Goal: Task Accomplishment & Management: Complete application form

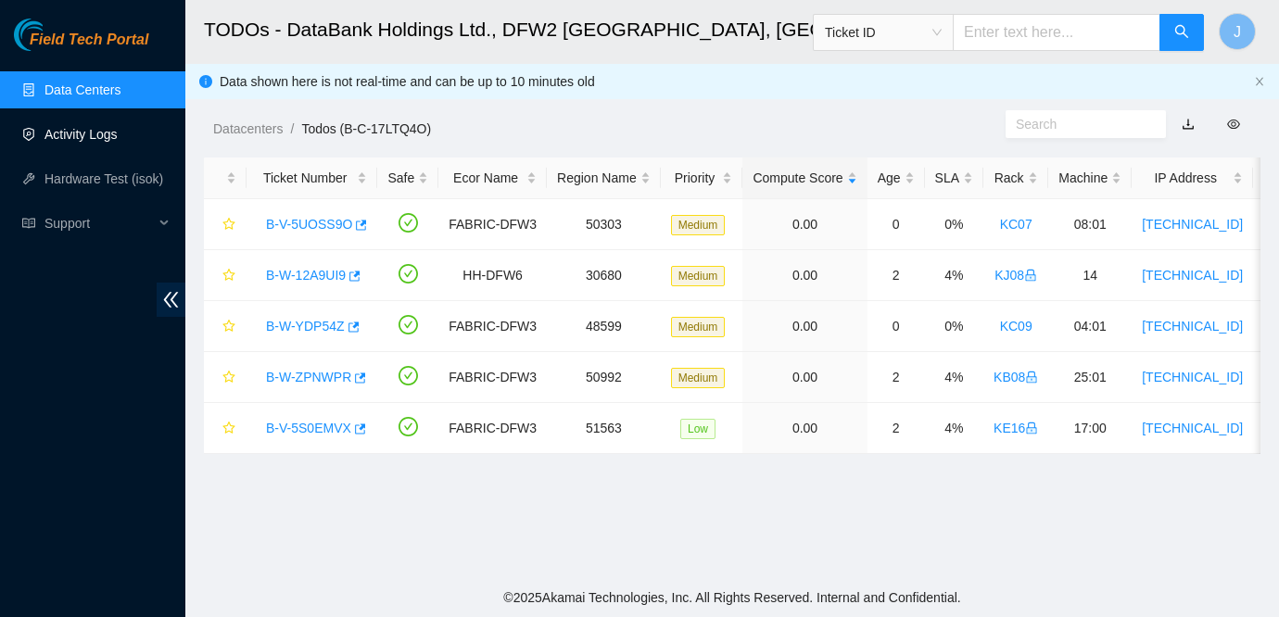
click at [64, 133] on link "Activity Logs" at bounding box center [80, 134] width 73 height 15
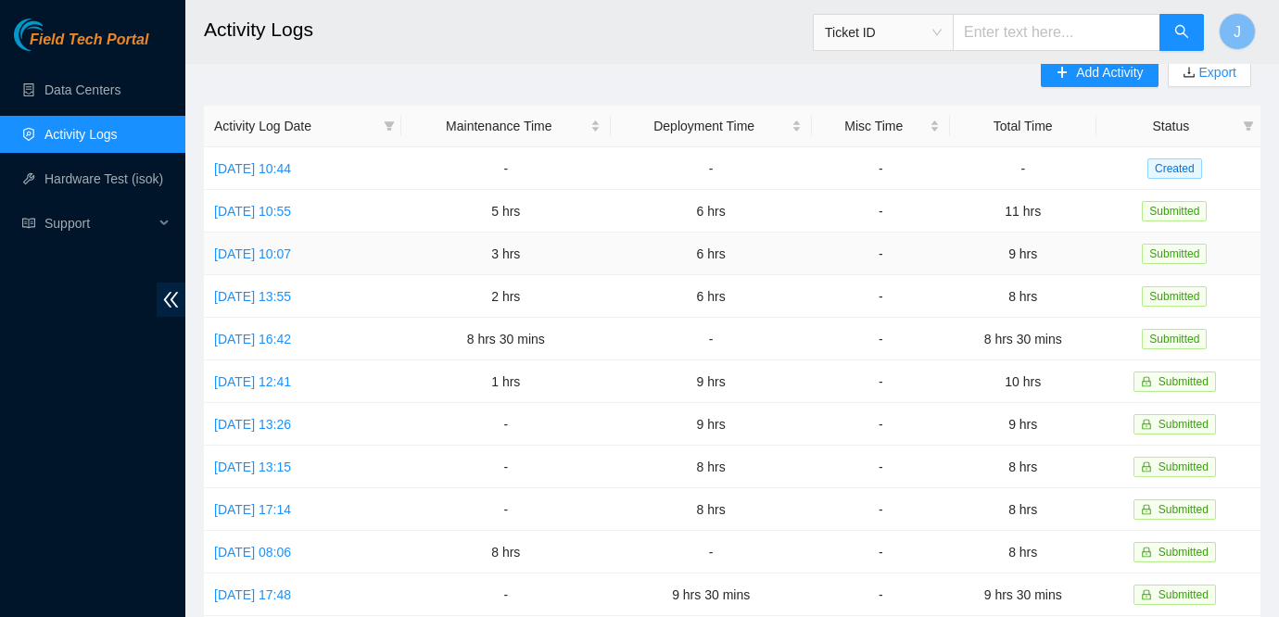
scroll to position [28, 0]
click at [283, 165] on link "Thu, 21 Aug 2025 10:44" at bounding box center [252, 166] width 77 height 15
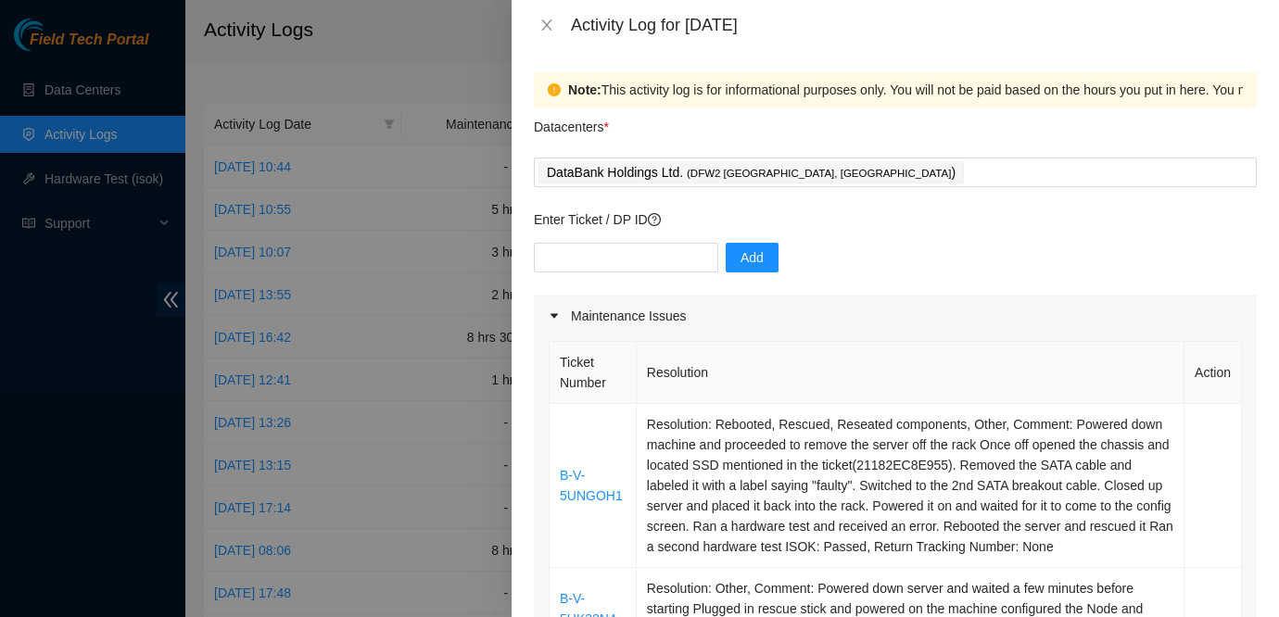
click at [1027, 285] on div "Add" at bounding box center [895, 269] width 723 height 52
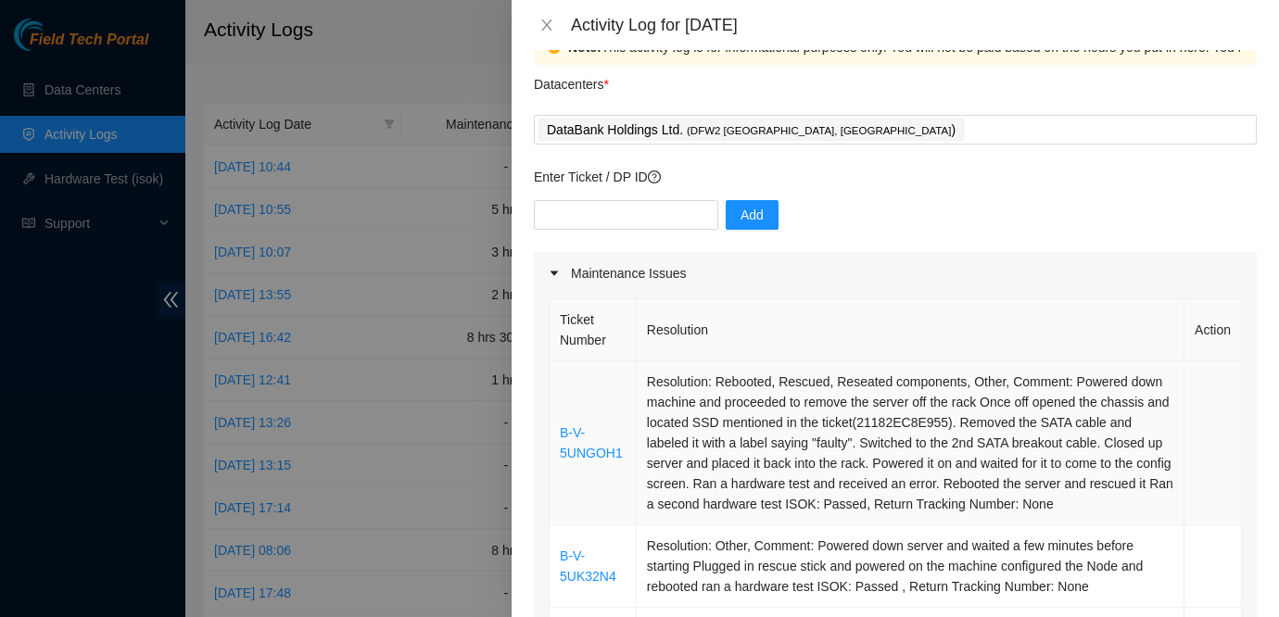
scroll to position [31, 0]
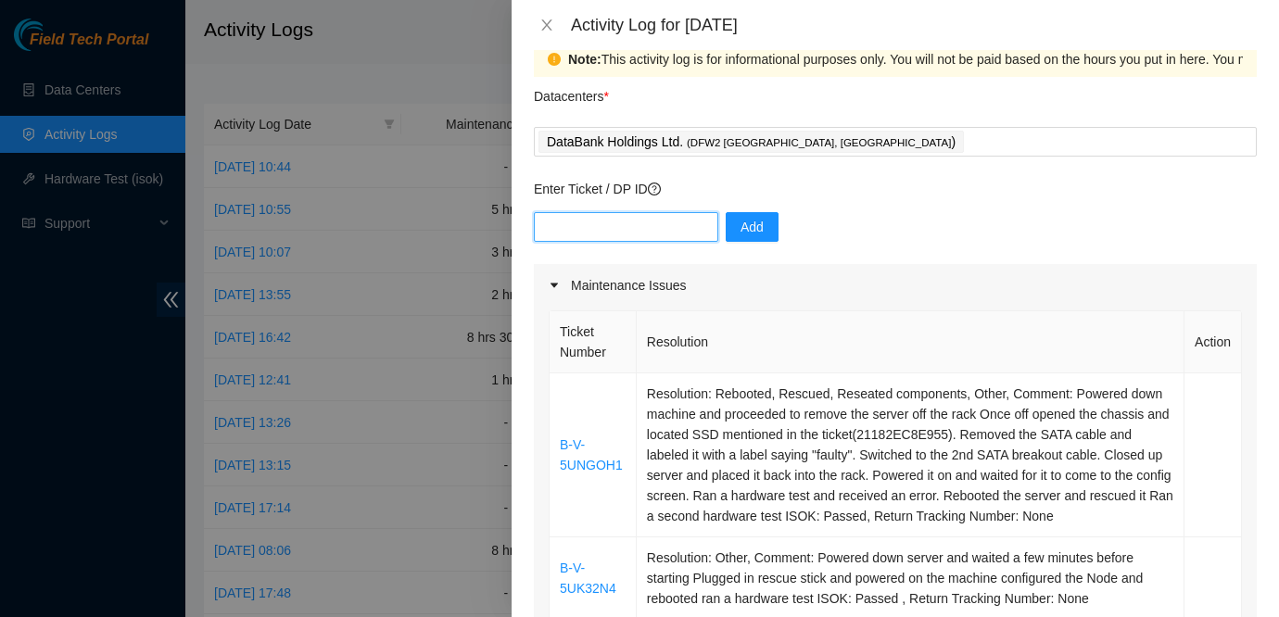
click at [600, 229] on input "text" at bounding box center [626, 227] width 184 height 30
click at [700, 185] on p "Enter Ticket / DP ID" at bounding box center [895, 189] width 723 height 20
click at [605, 234] on input "text" at bounding box center [626, 227] width 184 height 30
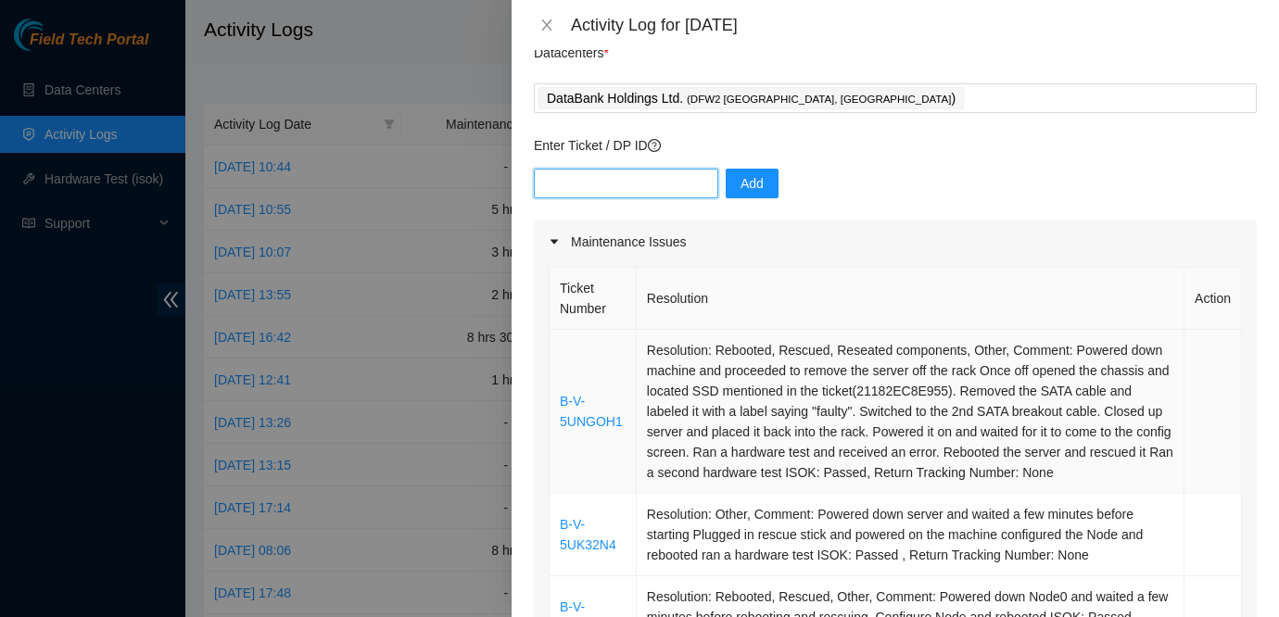
scroll to position [70, 0]
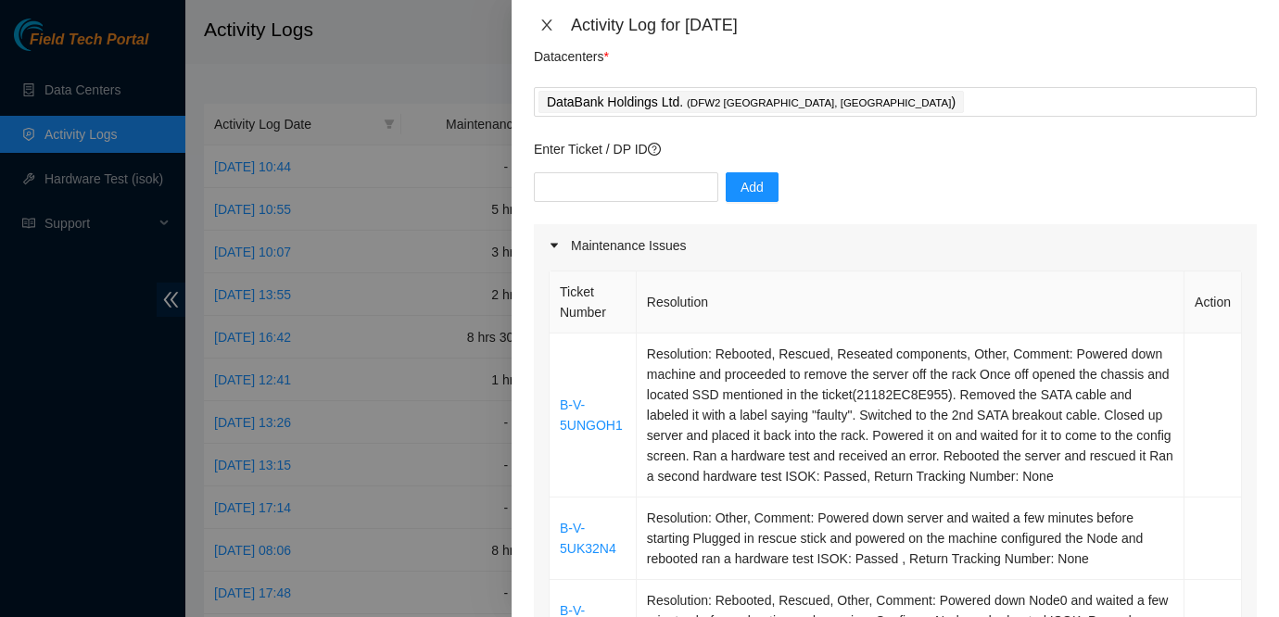
click at [544, 26] on icon "close" at bounding box center [546, 25] width 15 height 15
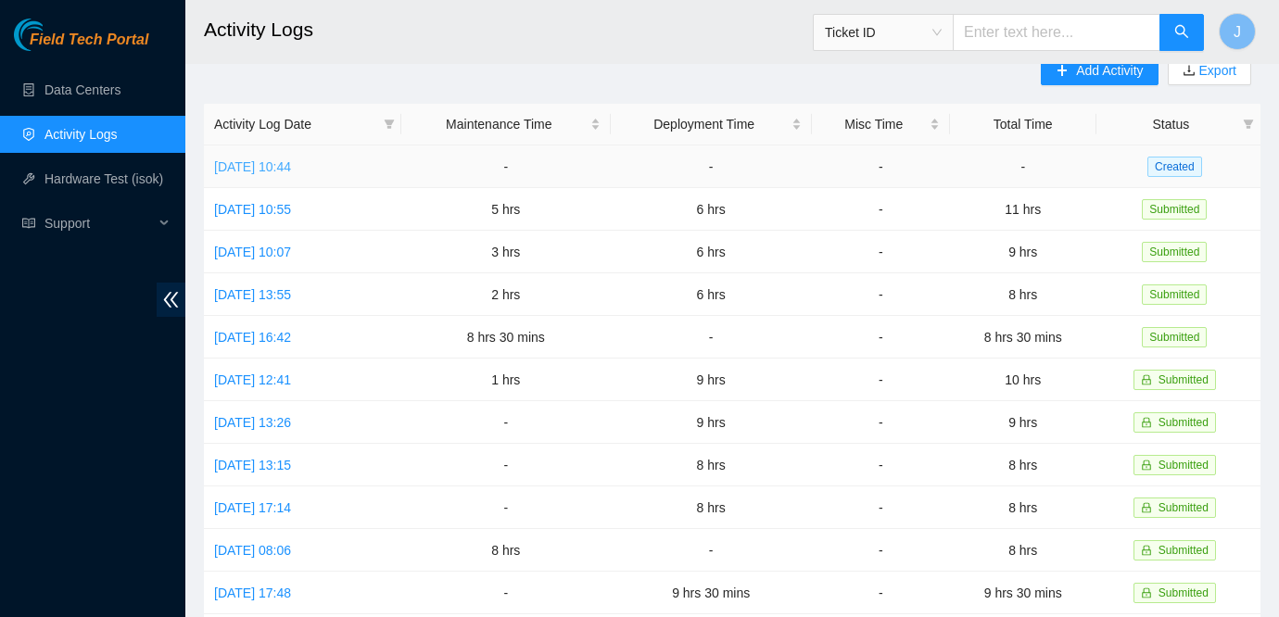
click at [271, 171] on link "Thu, 21 Aug 2025 10:44" at bounding box center [252, 166] width 77 height 15
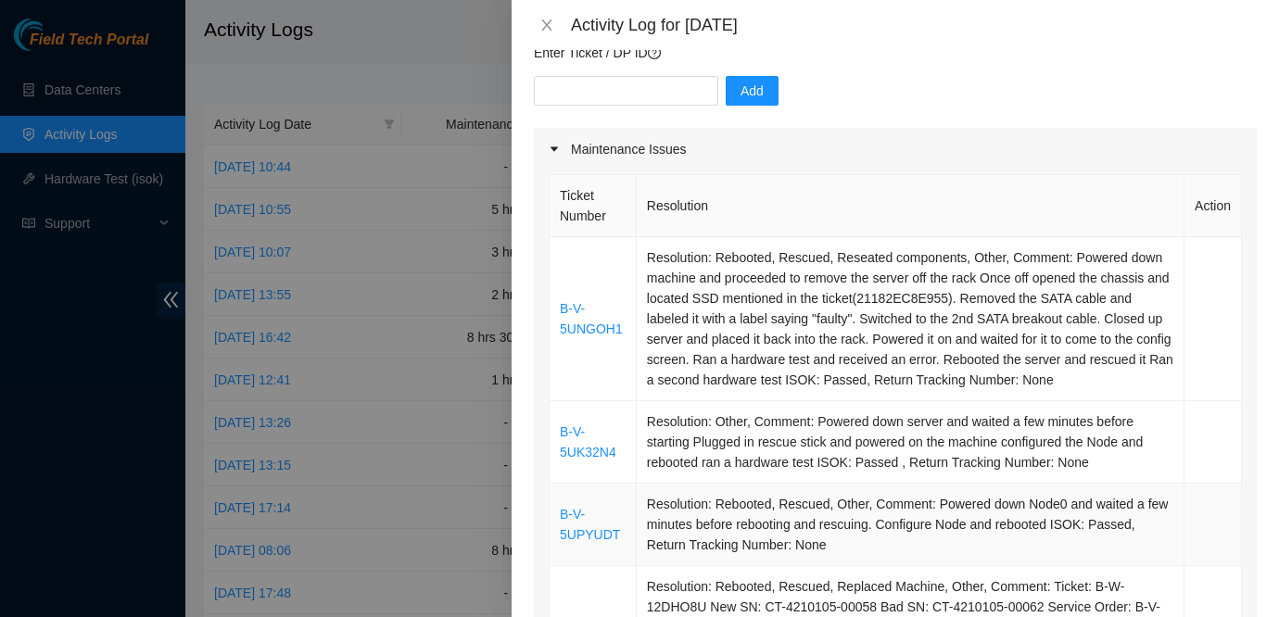
scroll to position [0, 0]
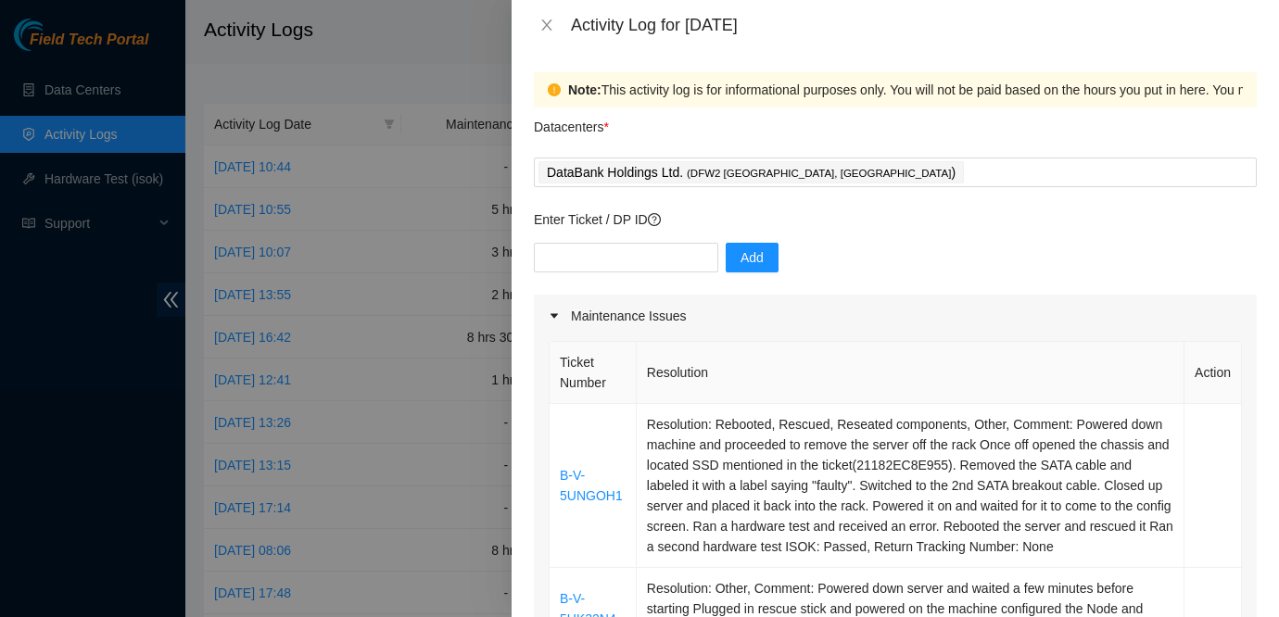
click at [941, 360] on th "Resolution" at bounding box center [911, 373] width 548 height 62
click at [543, 20] on icon "close" at bounding box center [546, 25] width 15 height 15
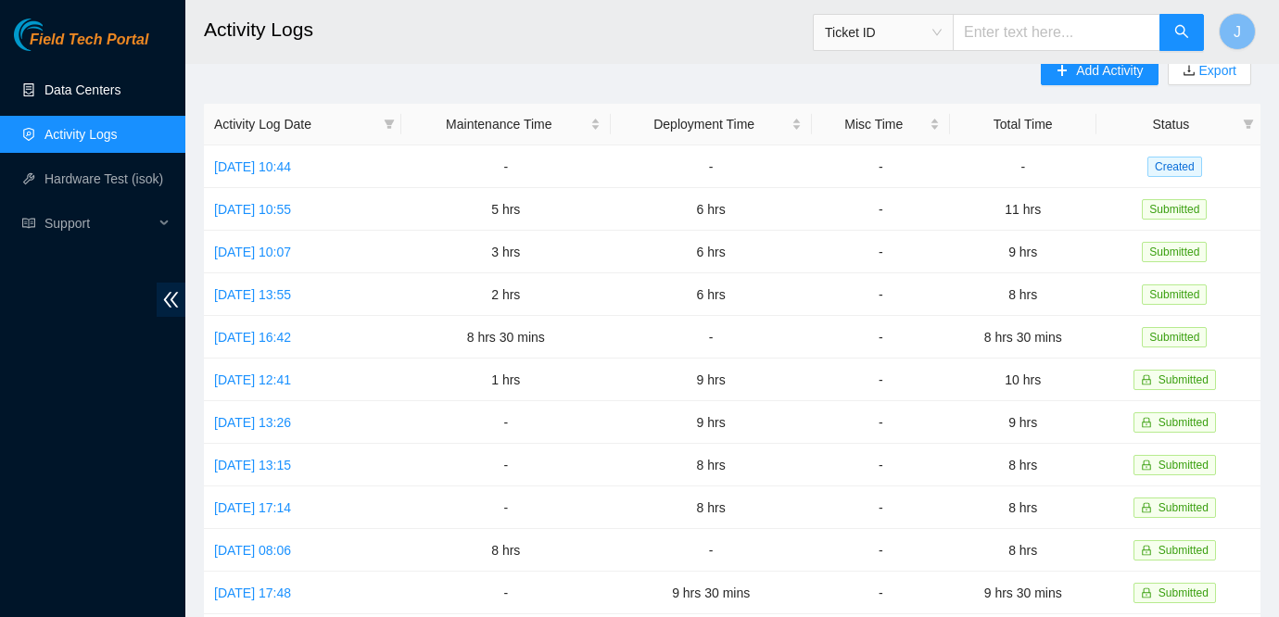
click at [79, 90] on link "Data Centers" at bounding box center [82, 89] width 76 height 15
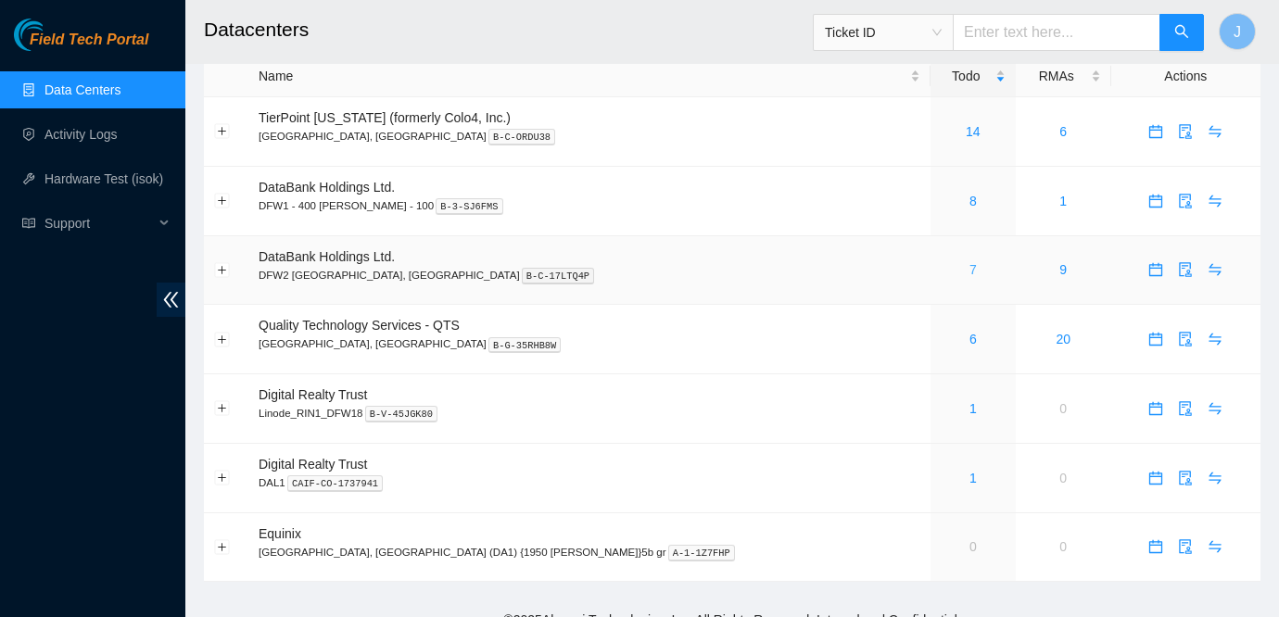
click at [969, 267] on link "7" at bounding box center [972, 269] width 7 height 15
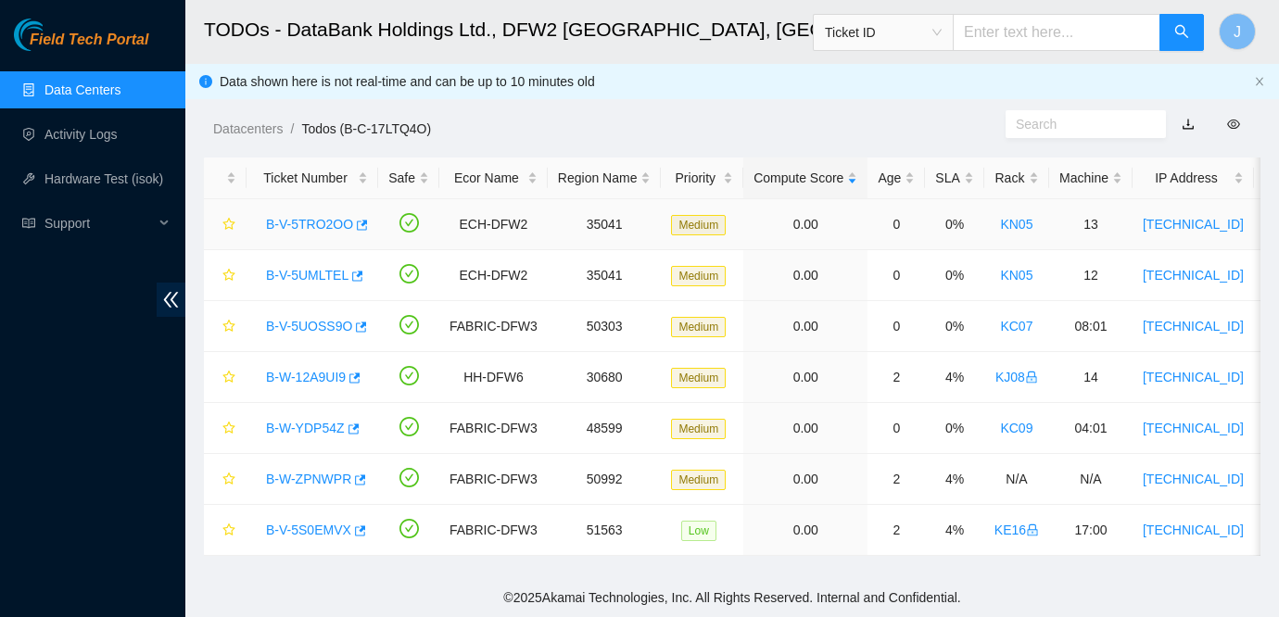
click at [317, 225] on link "B-V-5TRO2OO" at bounding box center [309, 224] width 87 height 15
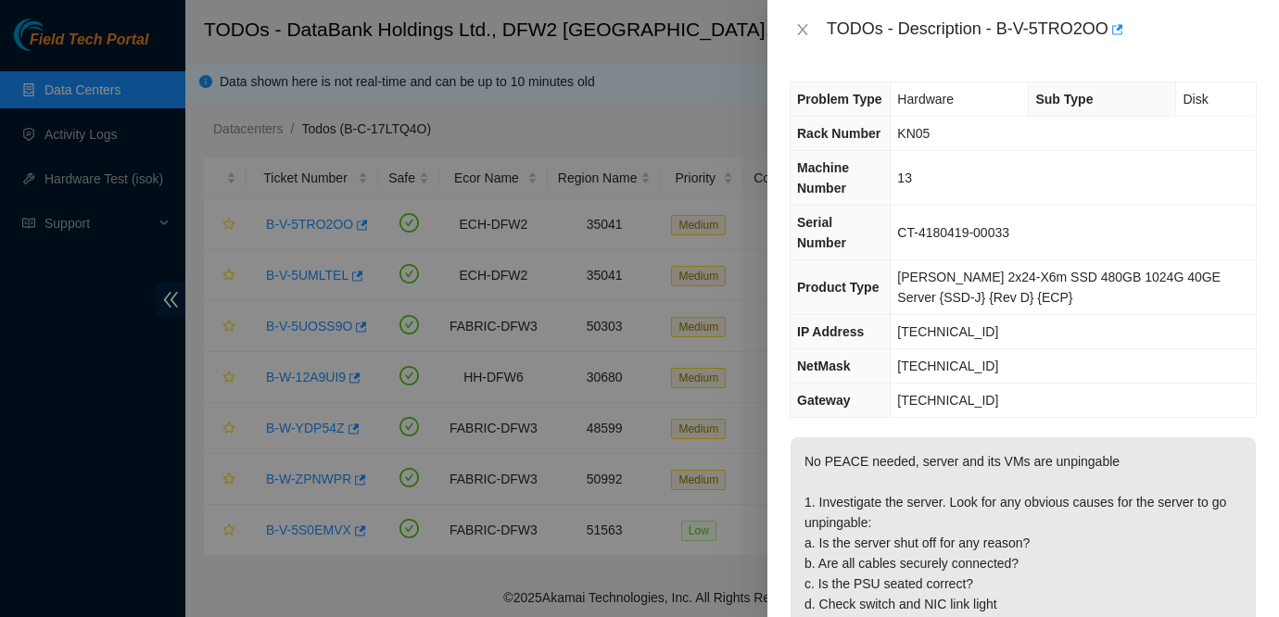
click at [800, 40] on div "TODOs - Description - B-V-5TRO2OO" at bounding box center [1023, 30] width 467 height 30
click at [797, 28] on icon "close" at bounding box center [802, 29] width 15 height 15
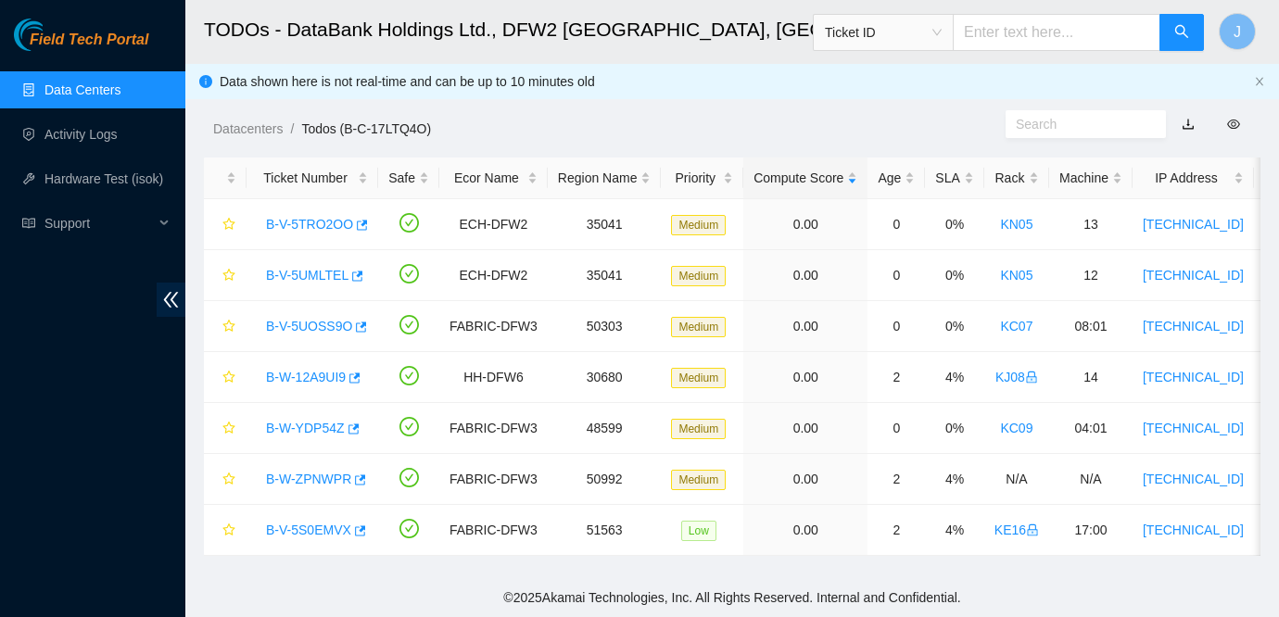
click at [31, 357] on div "Field Tech Portal Data Centers Activity Logs Hardware Test (isok) Support" at bounding box center [92, 318] width 185 height 599
click at [112, 127] on link "Activity Logs" at bounding box center [80, 134] width 73 height 15
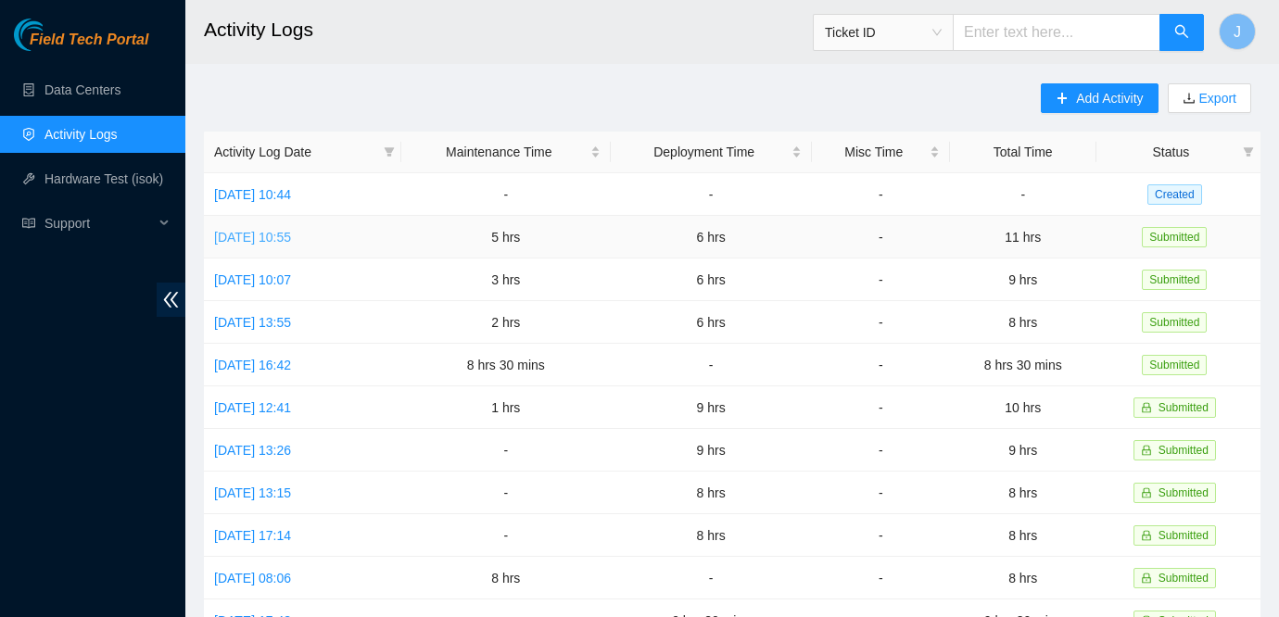
click at [291, 239] on link "Wed, 20 Aug 2025 10:55" at bounding box center [252, 237] width 77 height 15
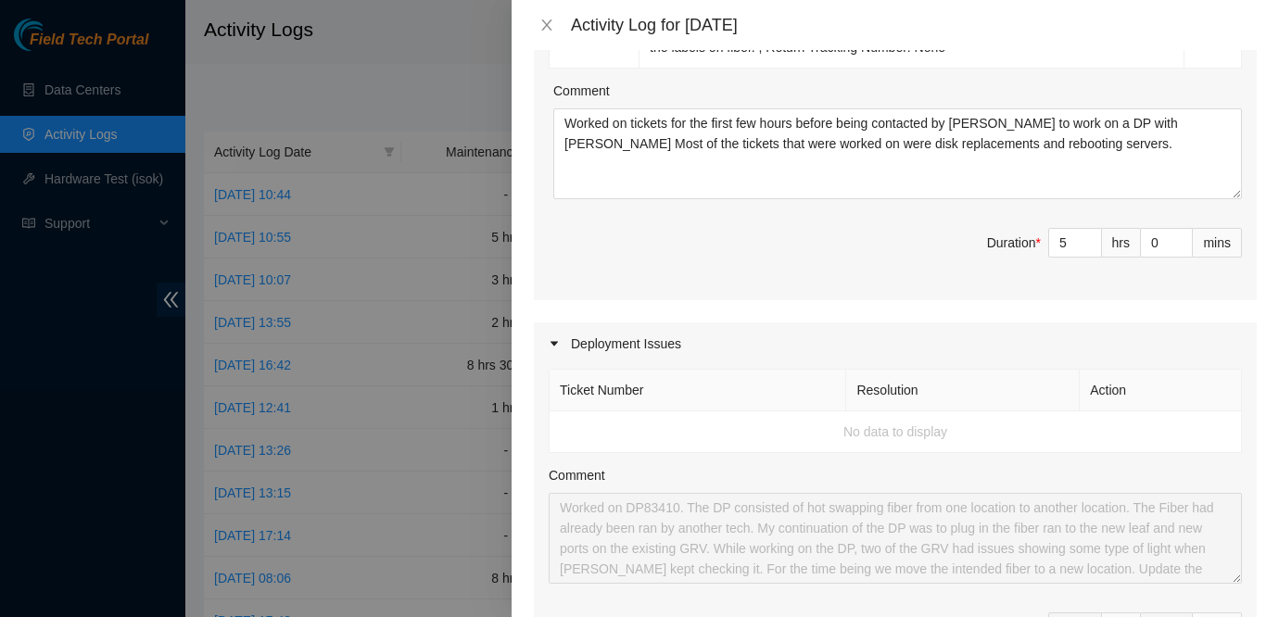
scroll to position [941, 0]
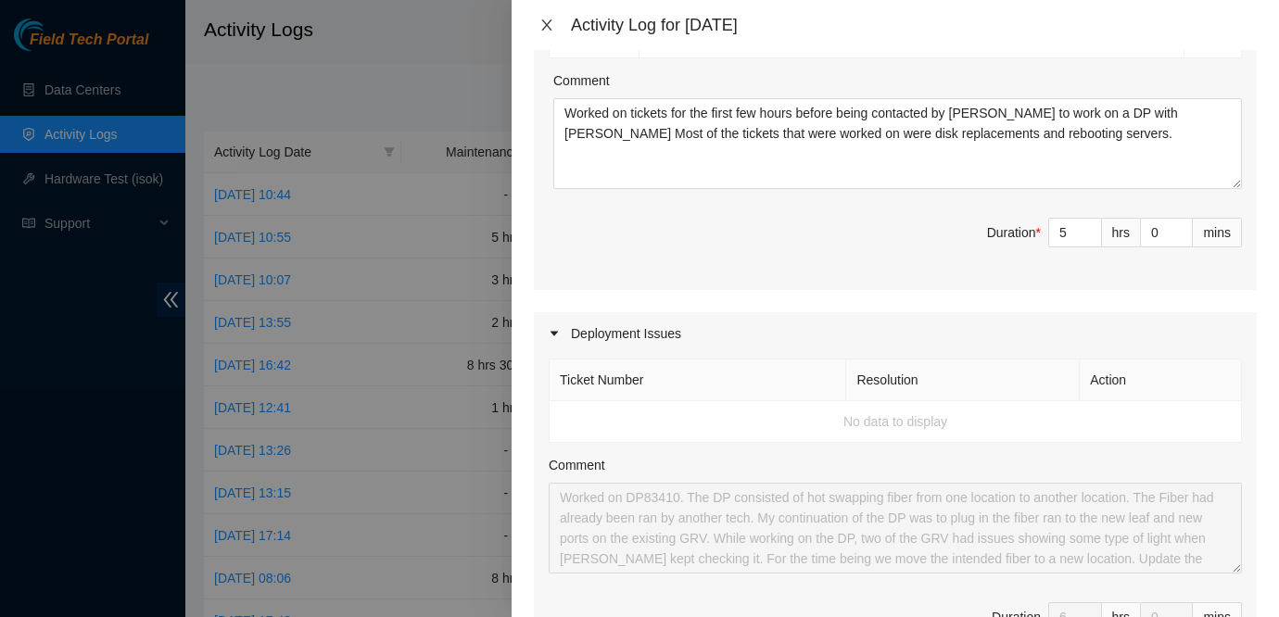
click at [547, 21] on icon "close" at bounding box center [546, 25] width 15 height 15
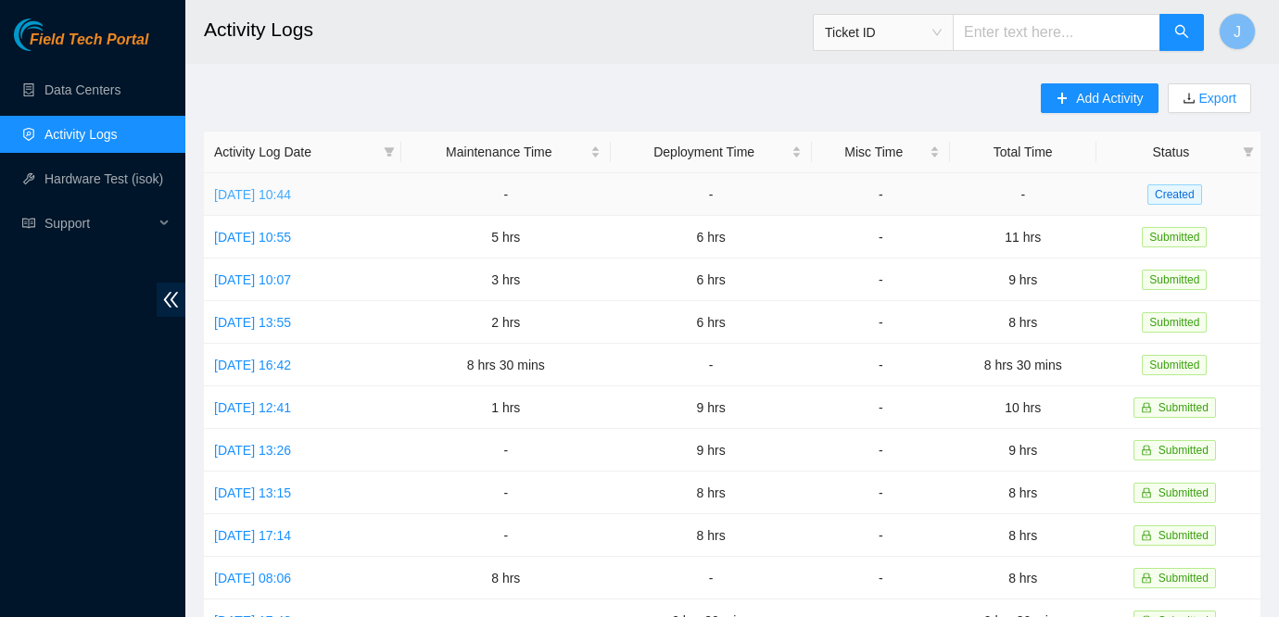
click at [269, 196] on link "Thu, 21 Aug 2025 10:44" at bounding box center [252, 194] width 77 height 15
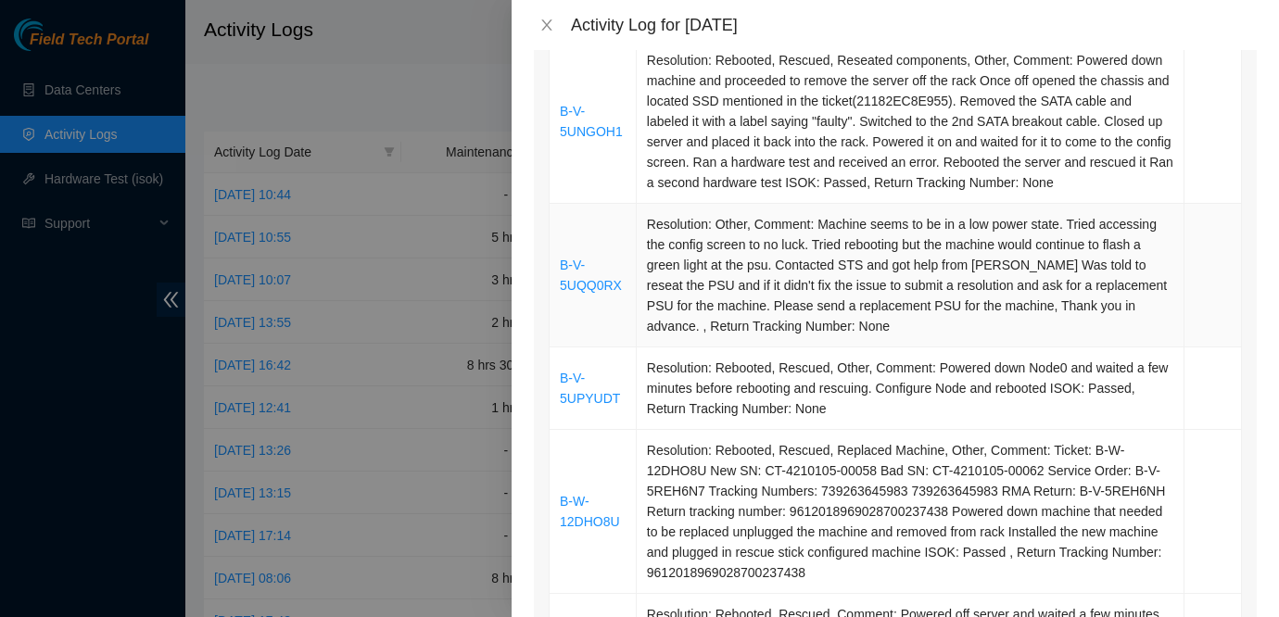
scroll to position [0, 0]
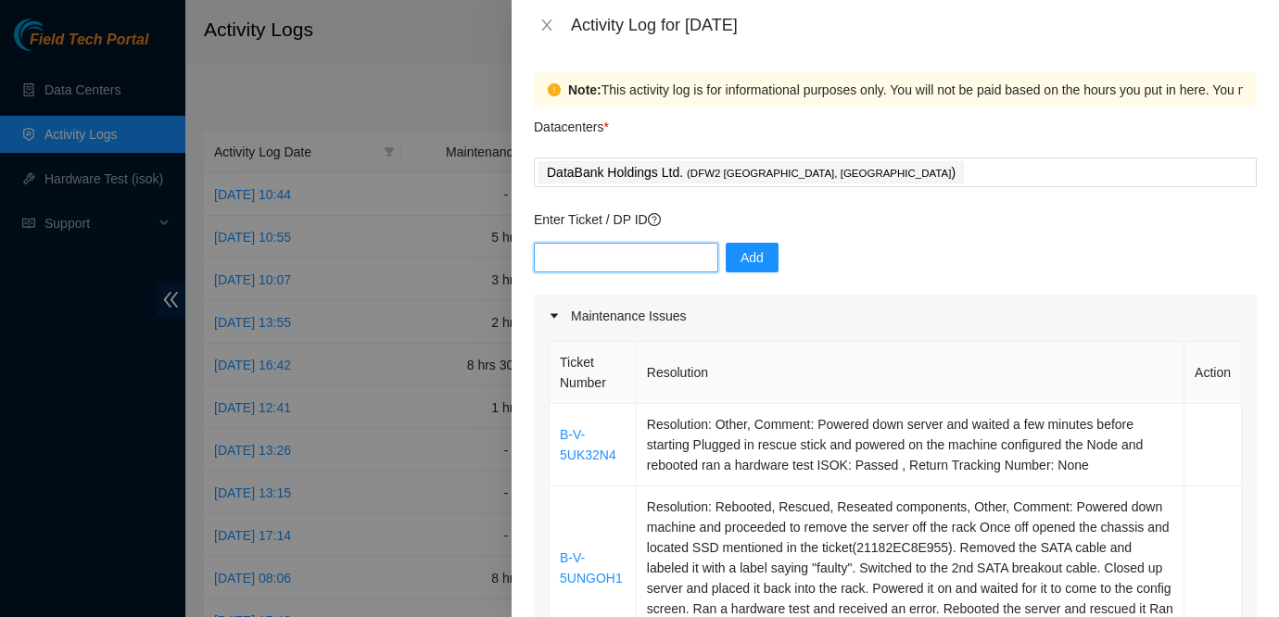
click at [600, 262] on input "text" at bounding box center [626, 258] width 184 height 30
click at [834, 235] on div "Enter Ticket / DP ID Add" at bounding box center [895, 251] width 723 height 85
click at [614, 262] on input "text" at bounding box center [626, 258] width 184 height 30
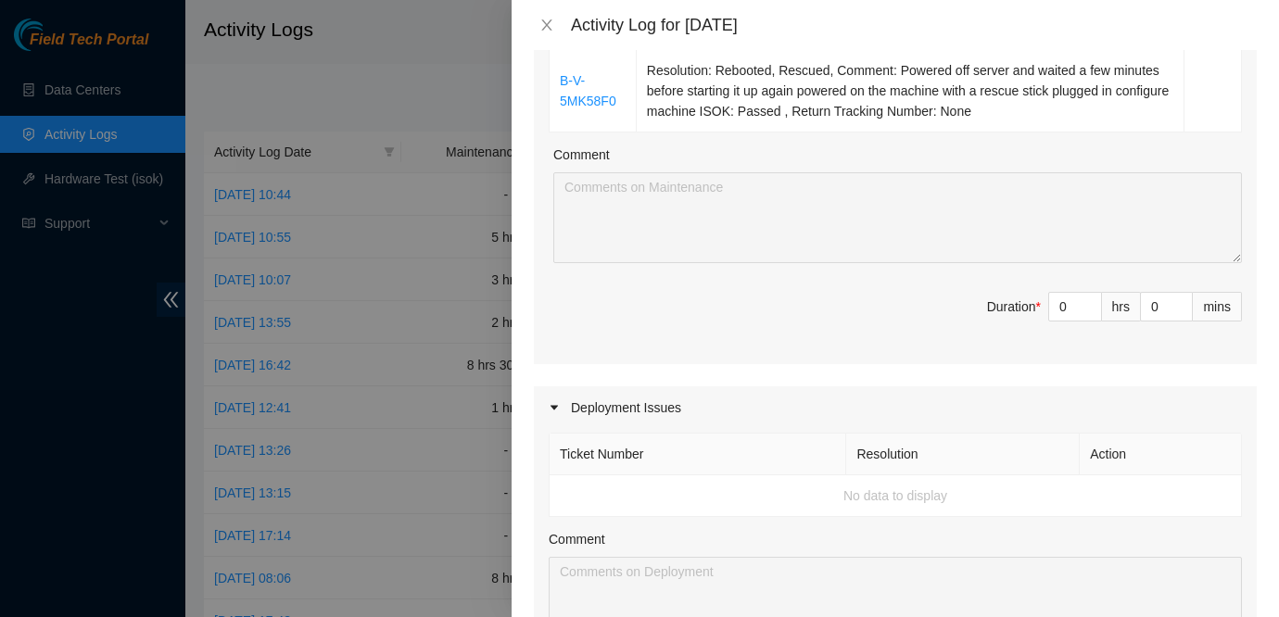
scroll to position [1010, 0]
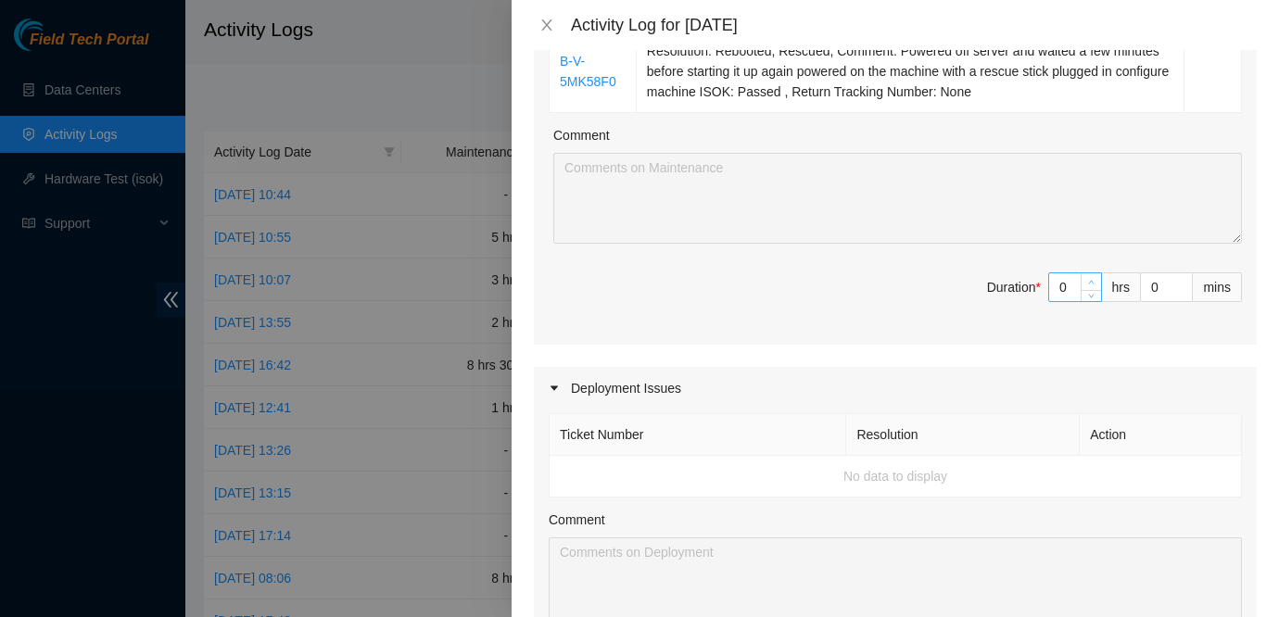
type input "1"
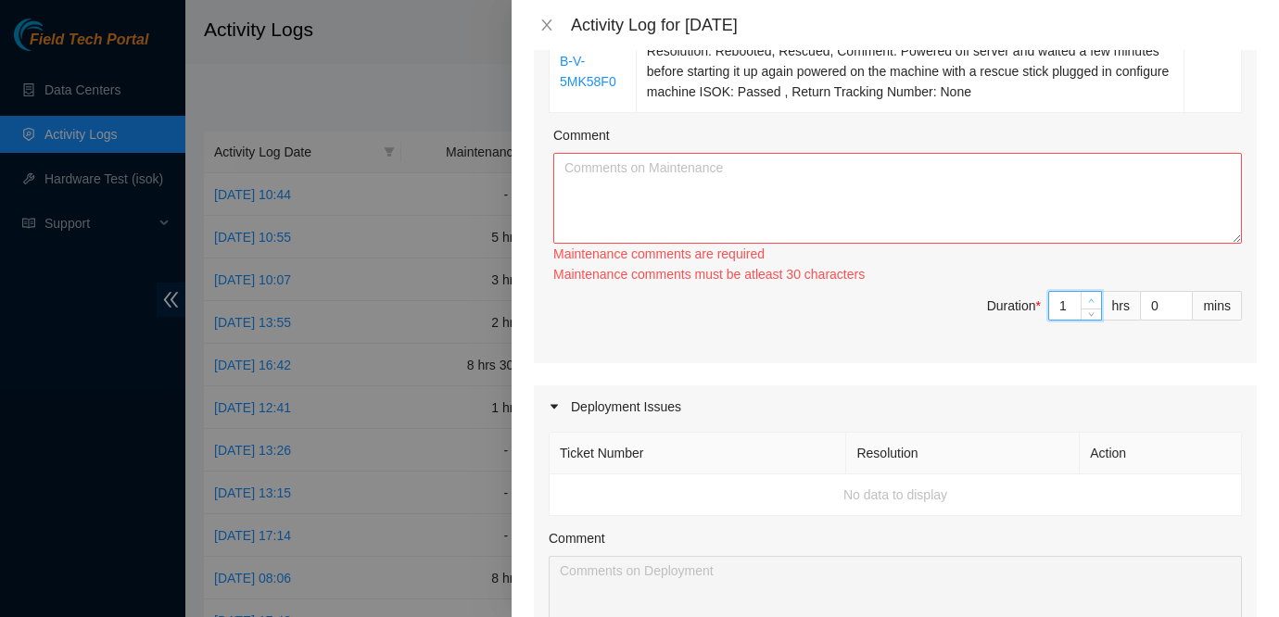
click at [1085, 297] on span "Increase Value" at bounding box center [1091, 300] width 20 height 17
type input "0"
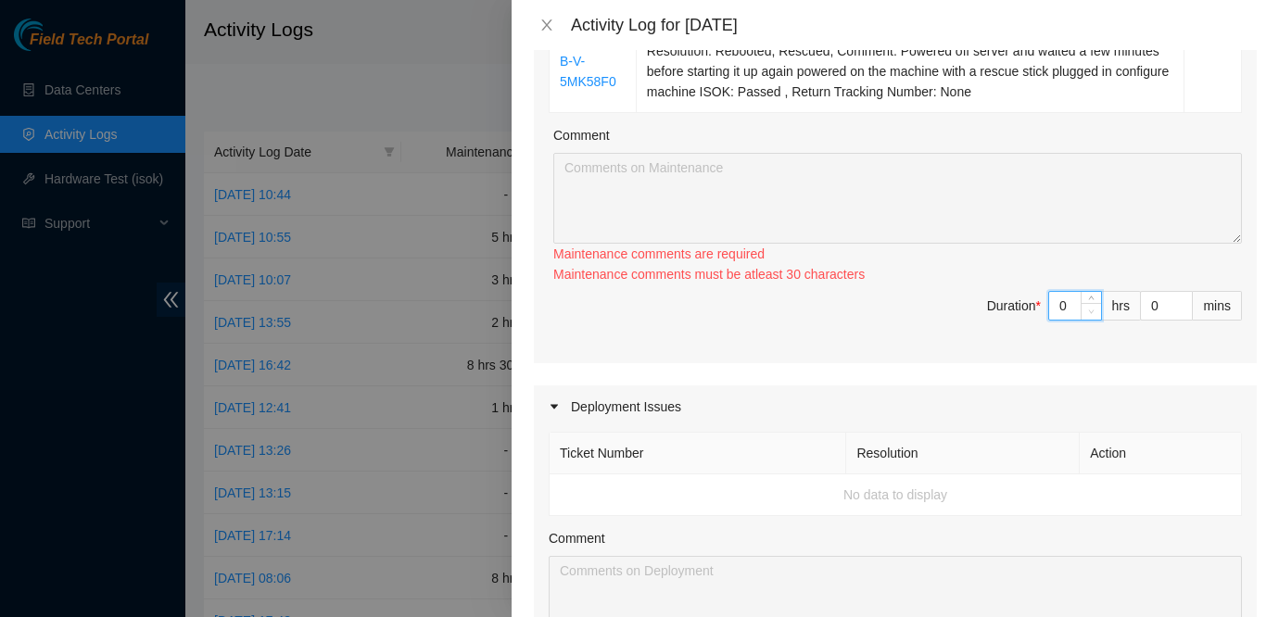
click at [1086, 317] on span "down" at bounding box center [1091, 311] width 11 height 11
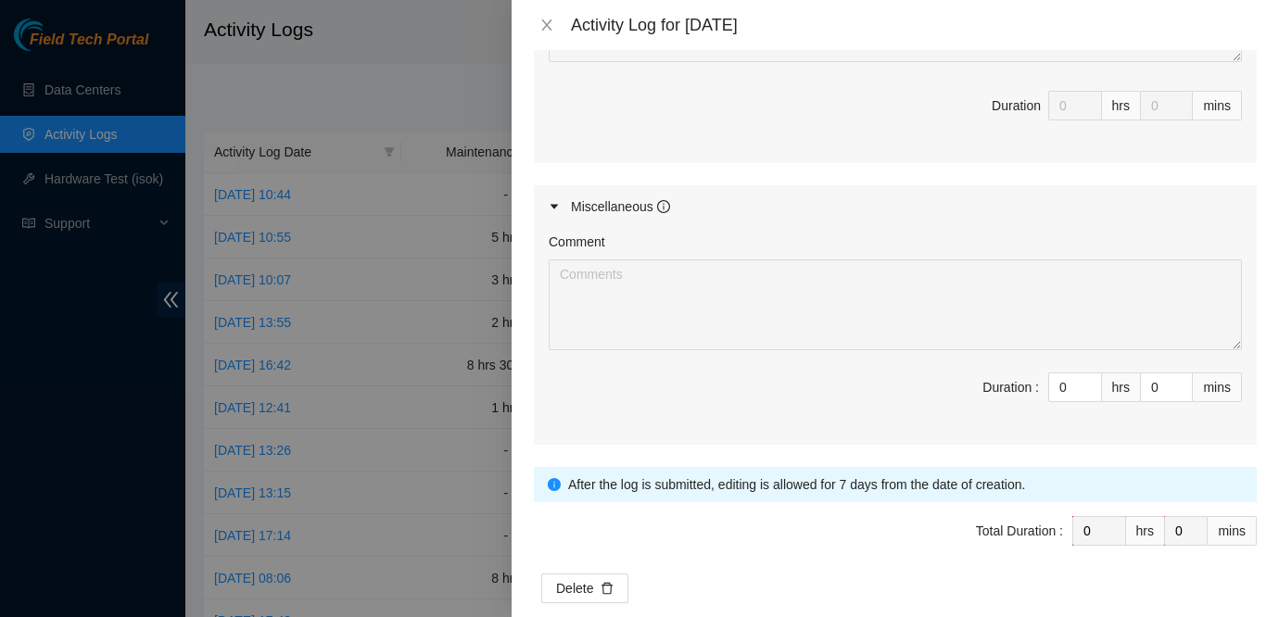
scroll to position [1627, 0]
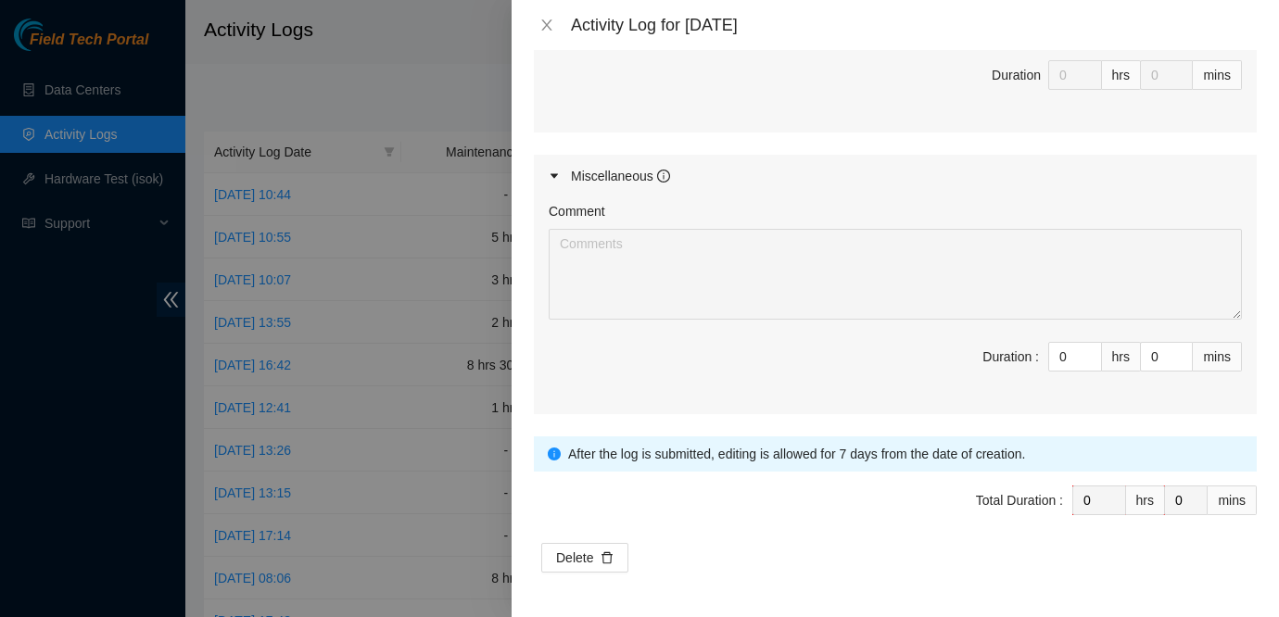
click at [1084, 198] on div "Comment Duration : 0 hrs 0 mins" at bounding box center [895, 305] width 723 height 217
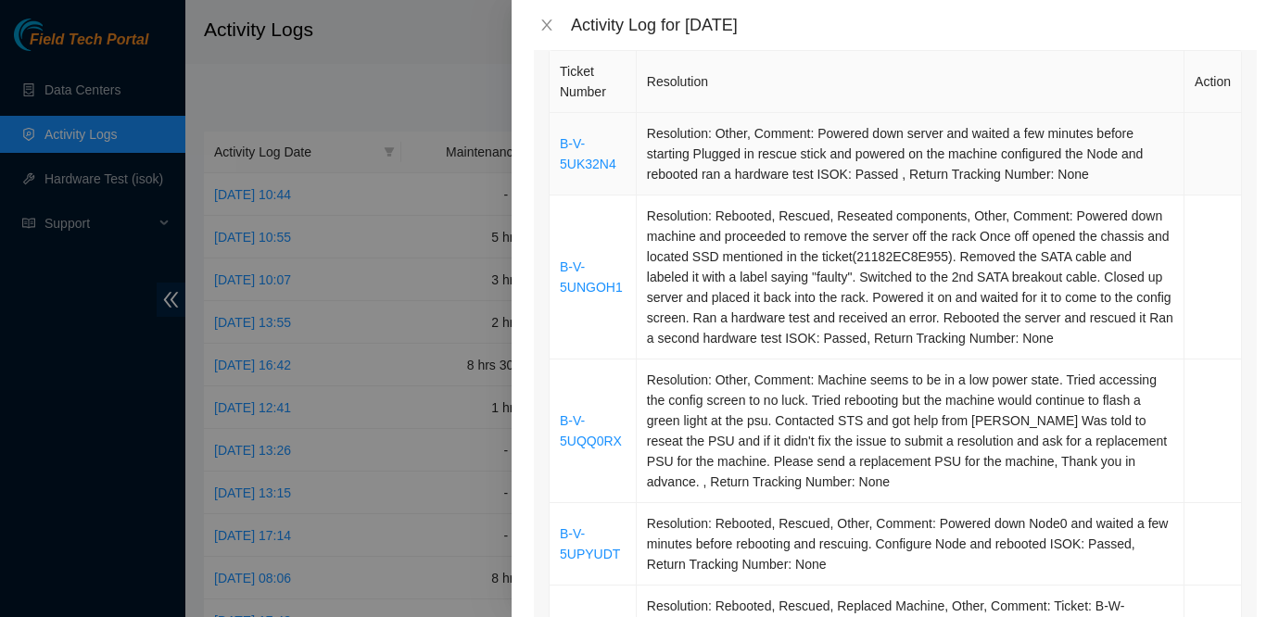
scroll to position [284, 0]
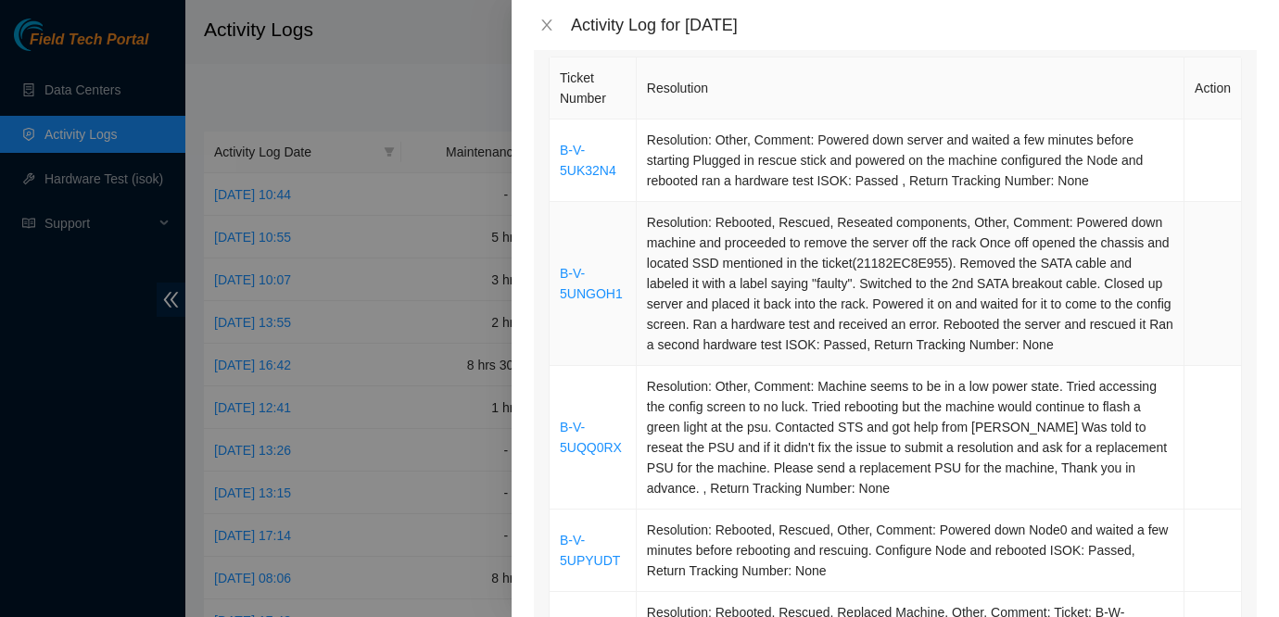
click at [1134, 261] on td "Resolution: Rebooted, Rescued, Reseated components, Other, Comment: Powered dow…" at bounding box center [911, 284] width 548 height 164
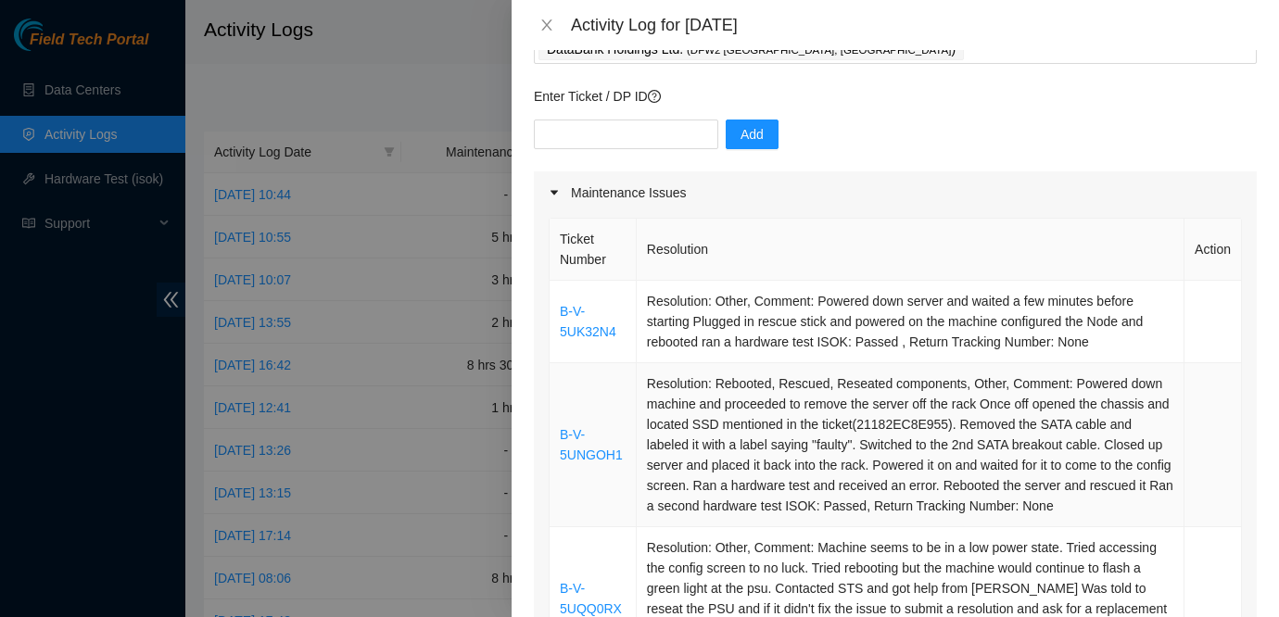
scroll to position [0, 0]
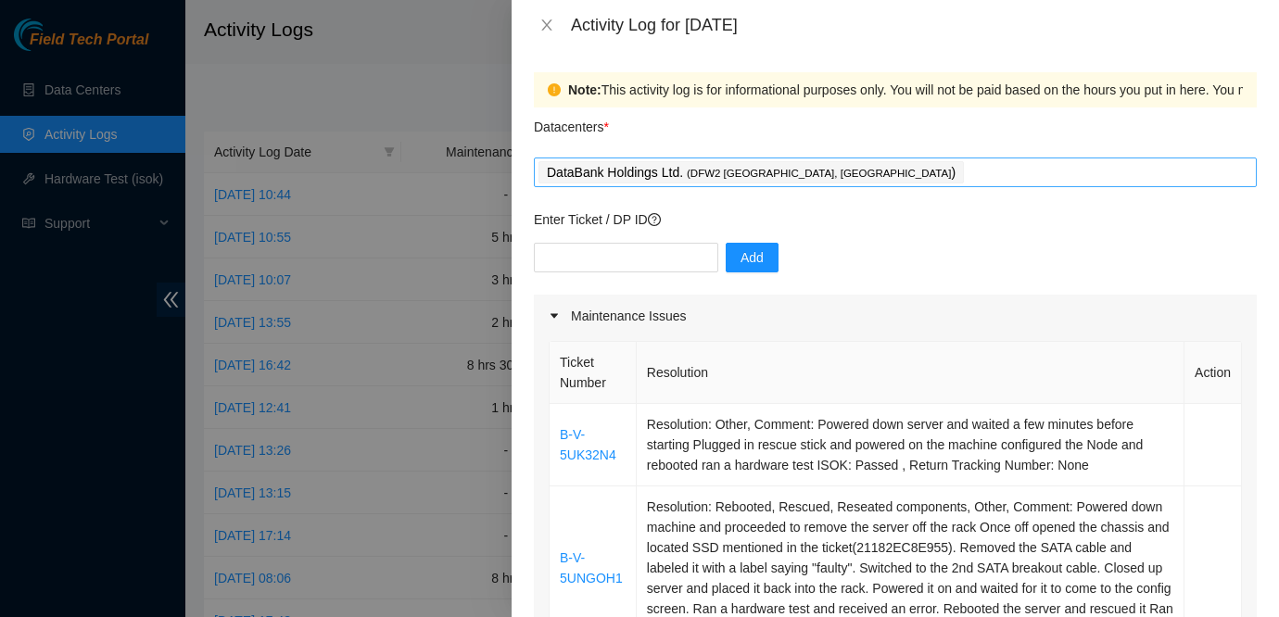
click at [855, 167] on div "DataBank Holdings Ltd. ( DFW2 Richardson, TX )" at bounding box center [895, 172] width 714 height 26
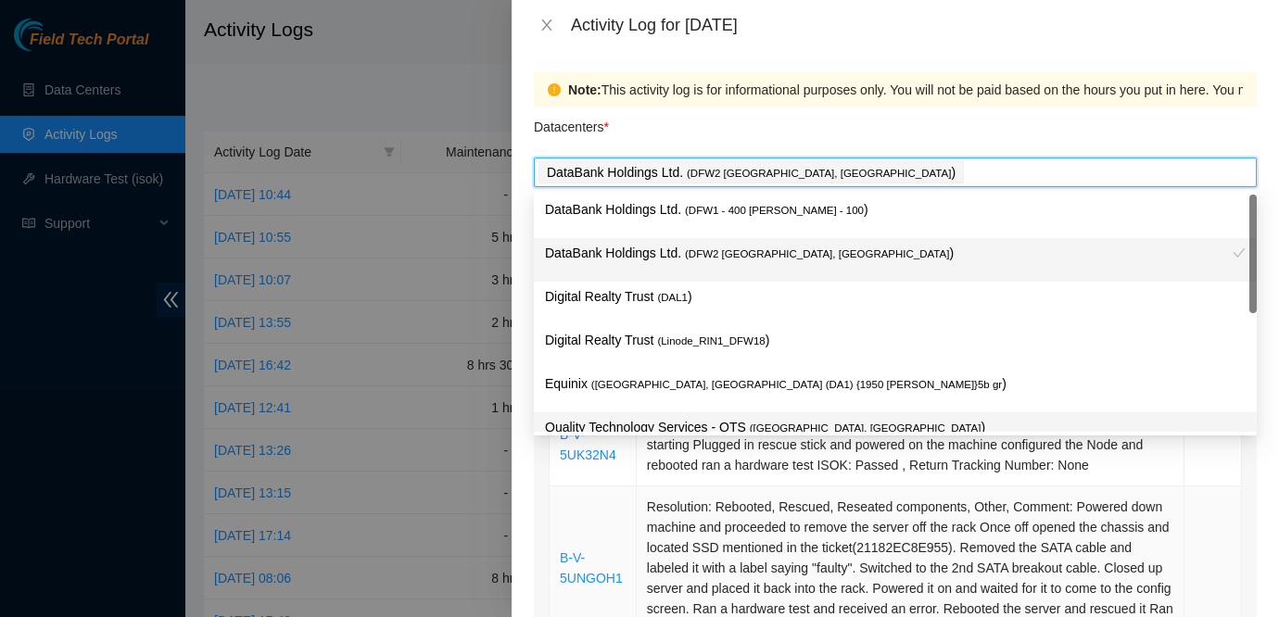
click at [804, 518] on td "Resolution: Rebooted, Rescued, Reseated components, Other, Comment: Powered dow…" at bounding box center [911, 569] width 548 height 164
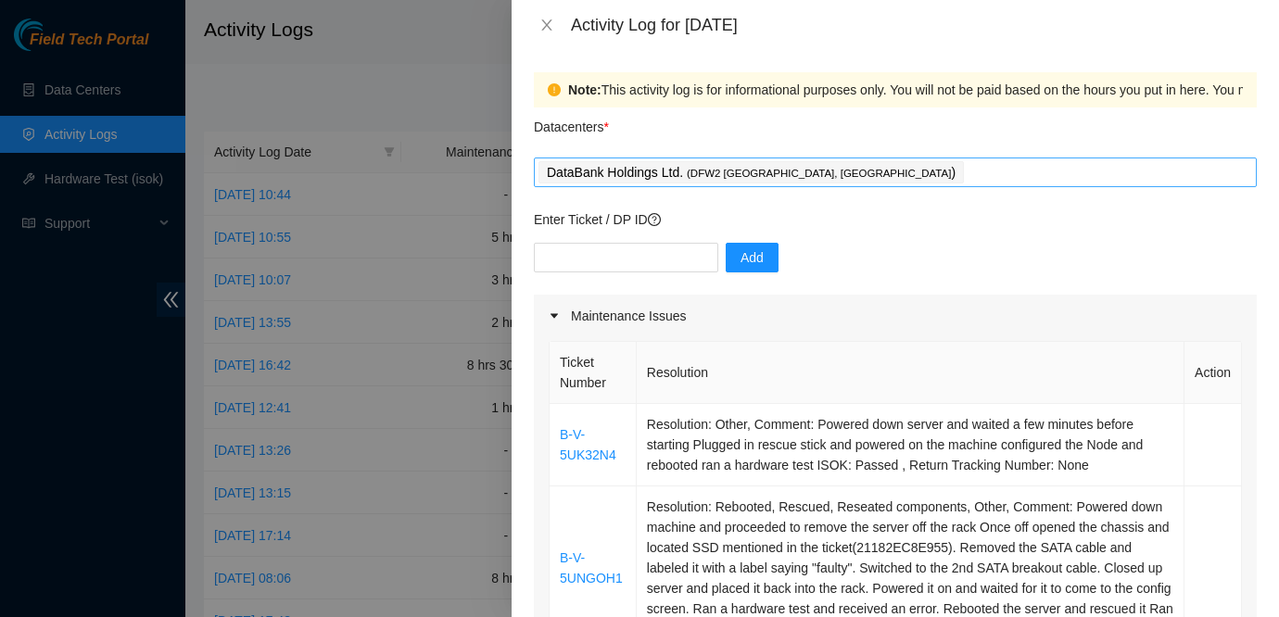
click at [858, 171] on div "DataBank Holdings Ltd. ( DFW2 Richardson, TX )" at bounding box center [895, 172] width 714 height 26
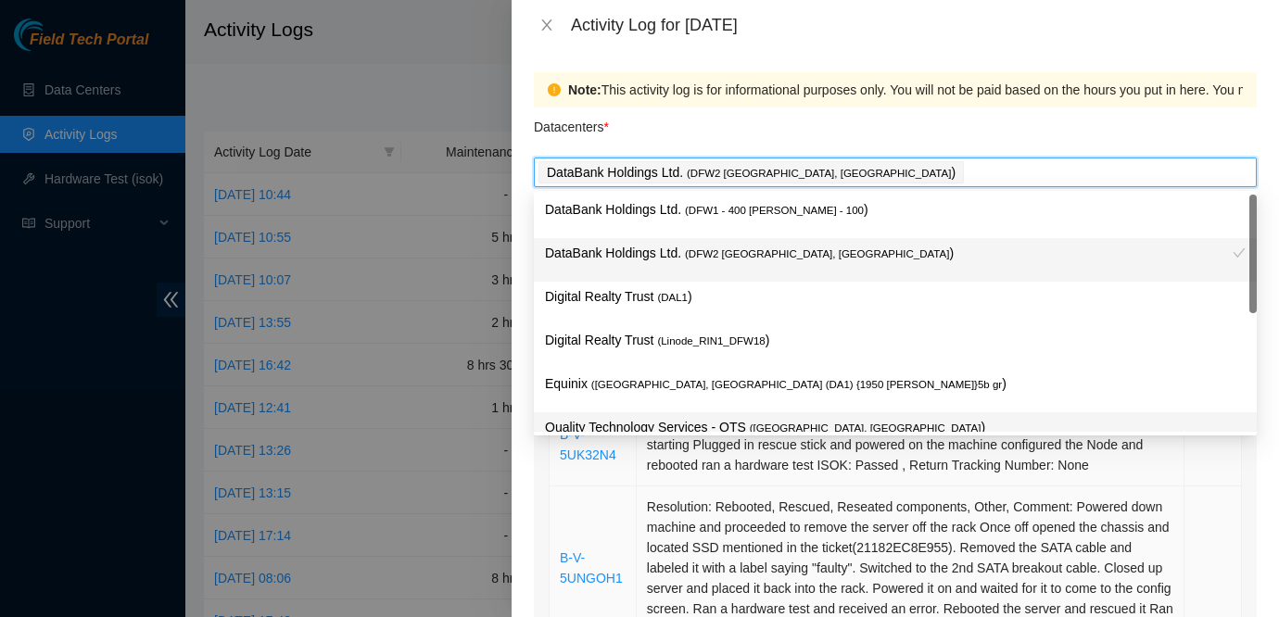
click at [721, 509] on td "Resolution: Rebooted, Rescued, Reseated components, Other, Comment: Powered dow…" at bounding box center [911, 569] width 548 height 164
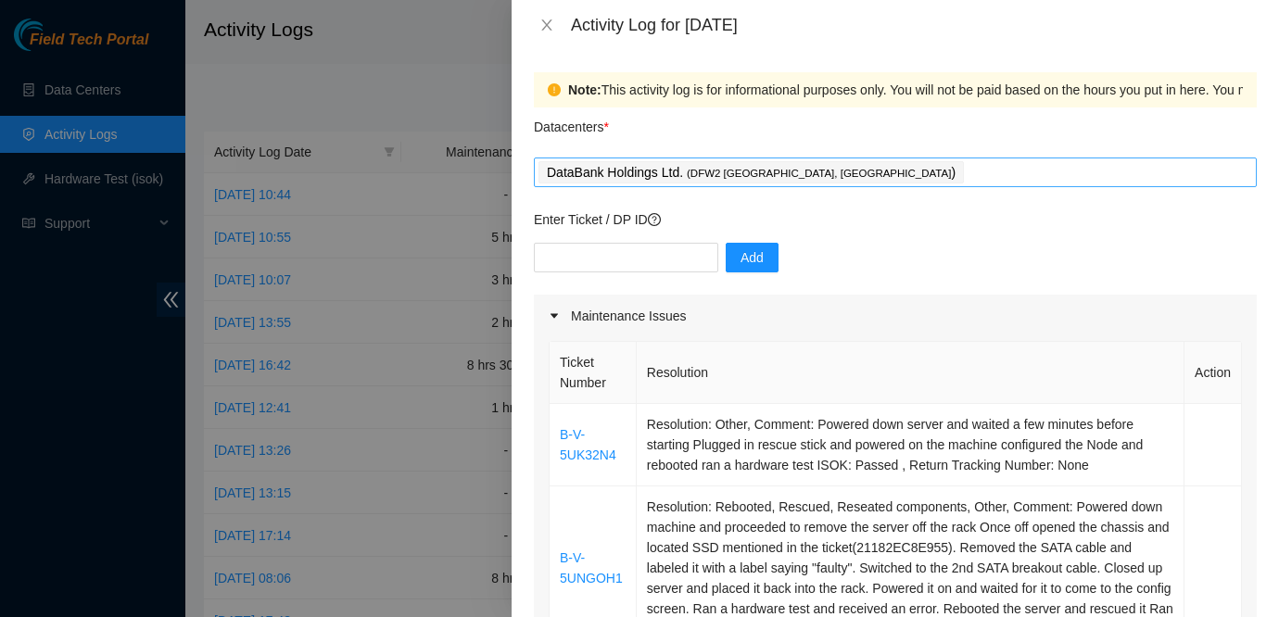
click at [887, 176] on div "DataBank Holdings Ltd. ( DFW2 Richardson, TX )" at bounding box center [895, 172] width 714 height 26
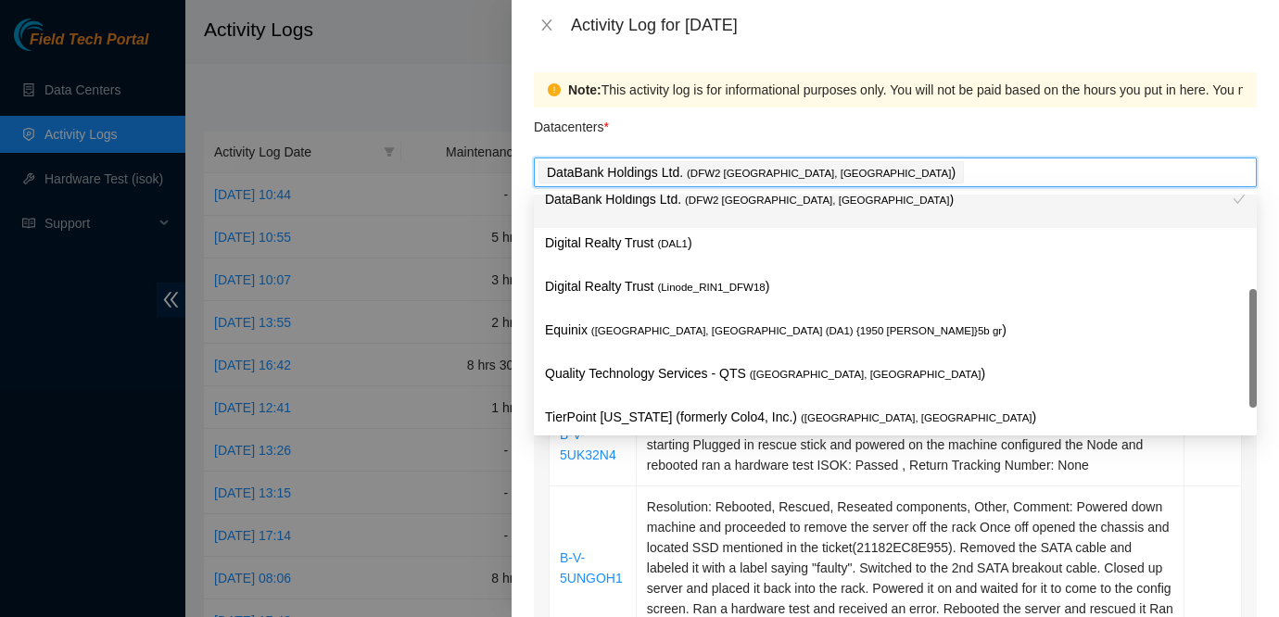
scroll to position [68, 0]
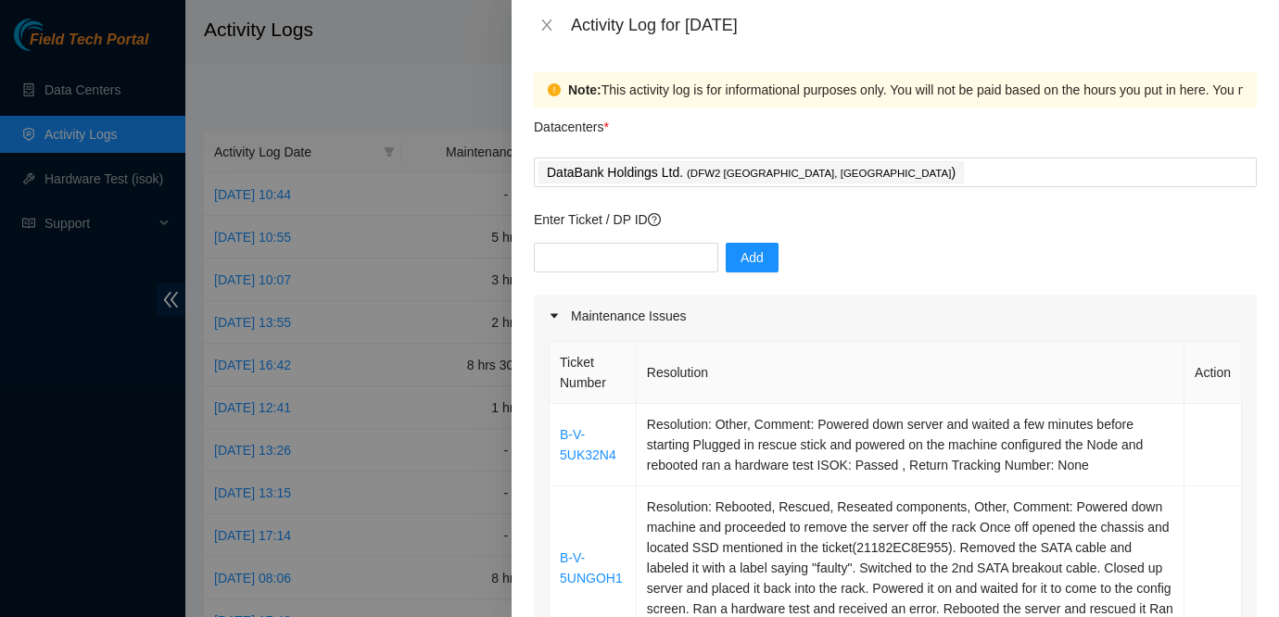
click at [884, 133] on div "Datacenters *" at bounding box center [895, 132] width 723 height 50
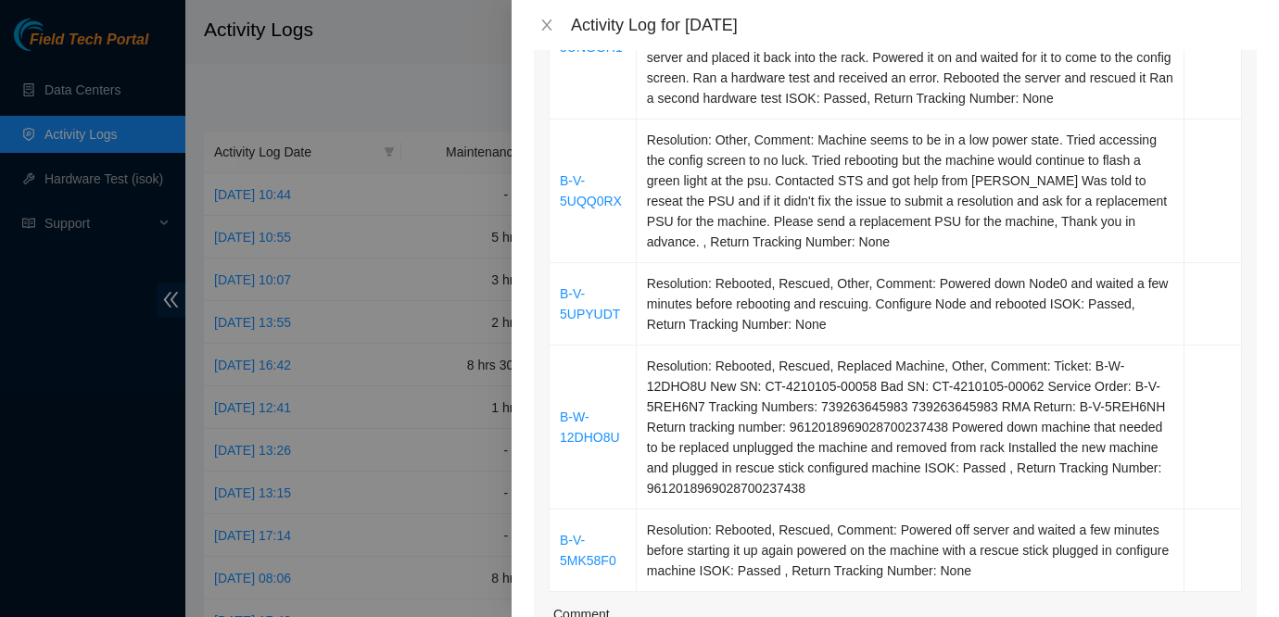
scroll to position [0, 0]
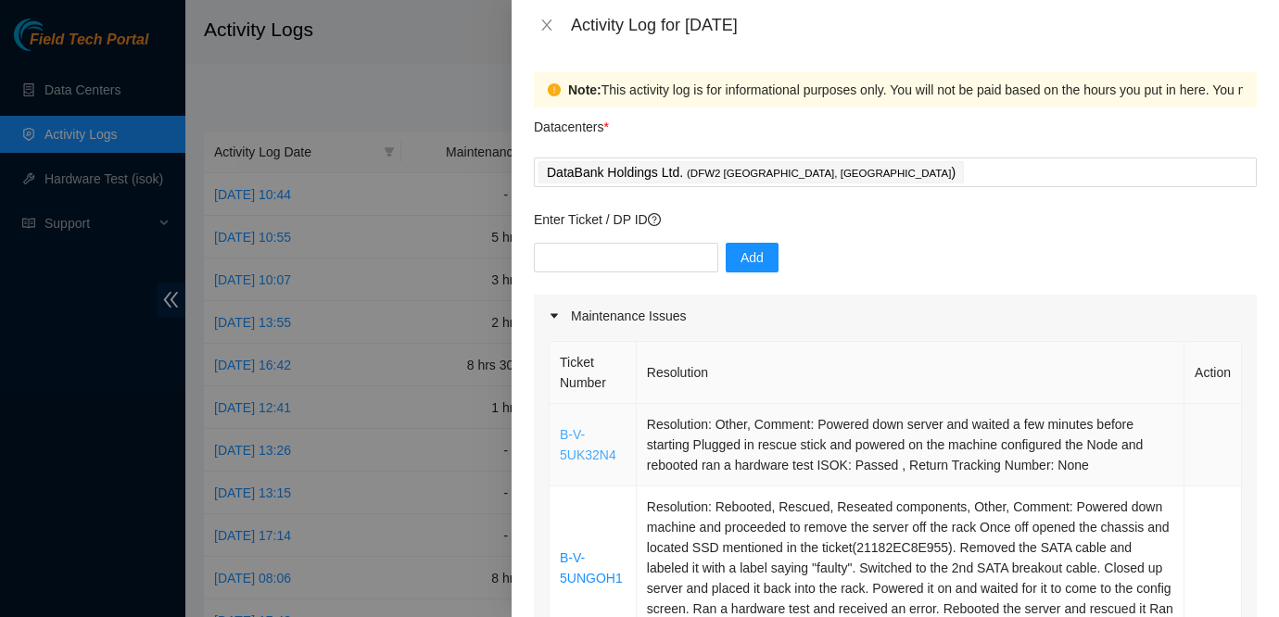
click at [580, 437] on link "B-V-5UK32N4" at bounding box center [588, 444] width 57 height 35
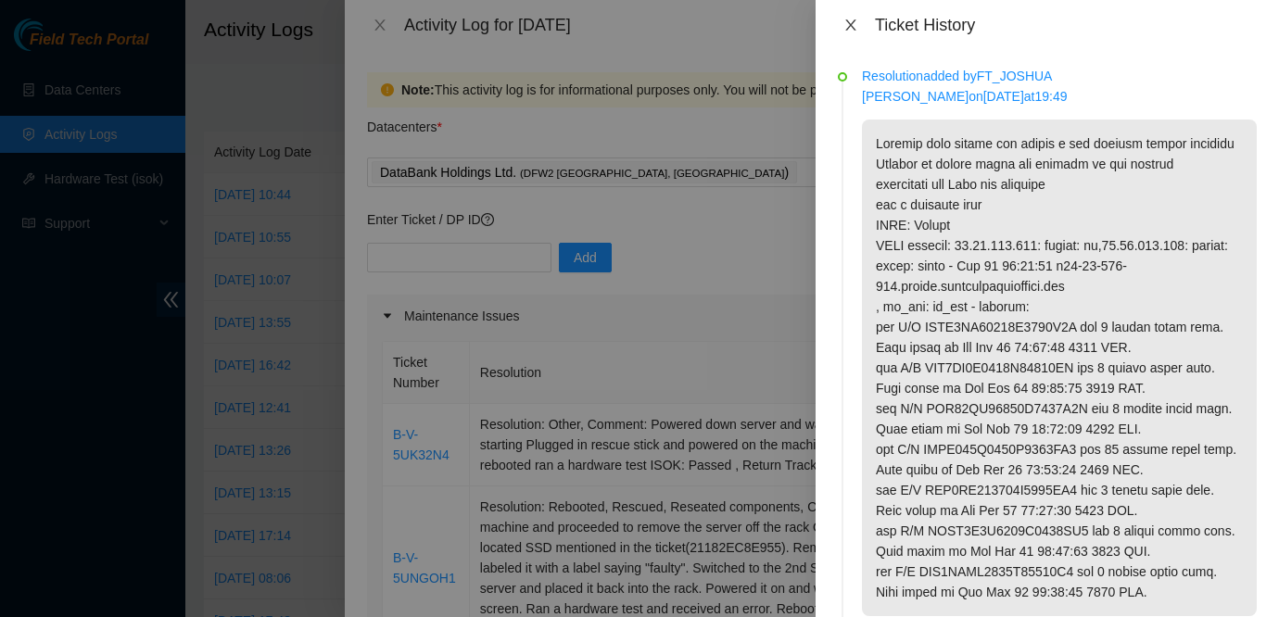
click at [847, 31] on icon "close" at bounding box center [850, 25] width 15 height 15
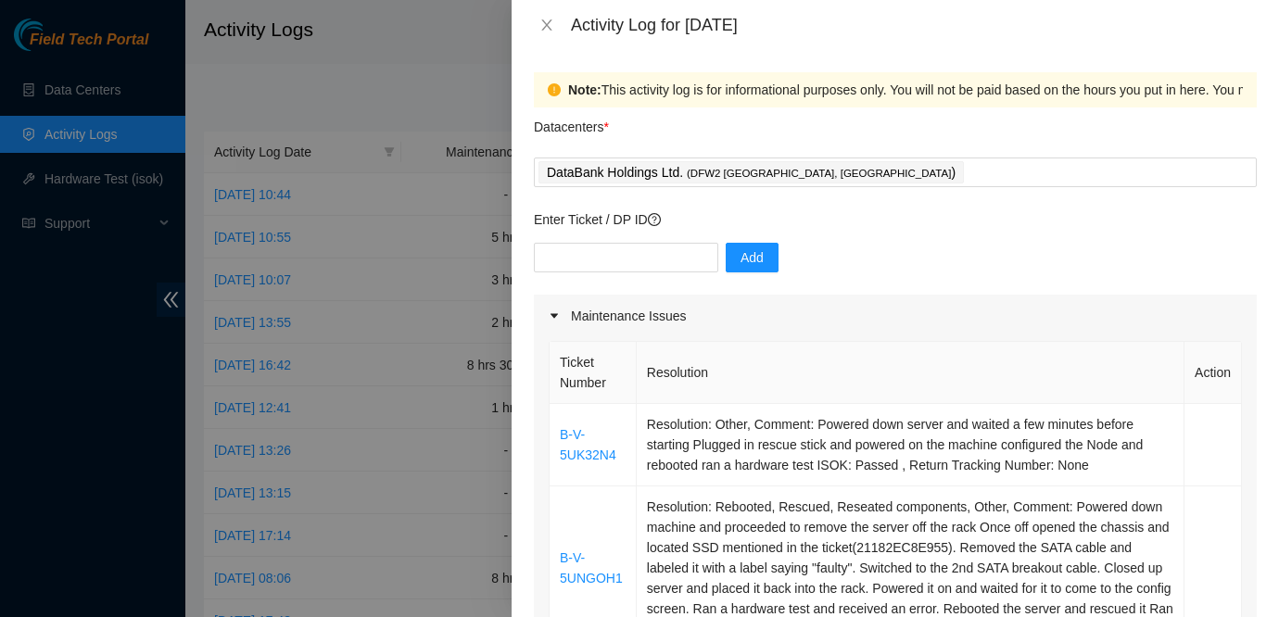
click at [553, 34] on div "Activity Log for [DATE]" at bounding box center [895, 25] width 723 height 20
click at [537, 20] on button "Close" at bounding box center [547, 26] width 26 height 18
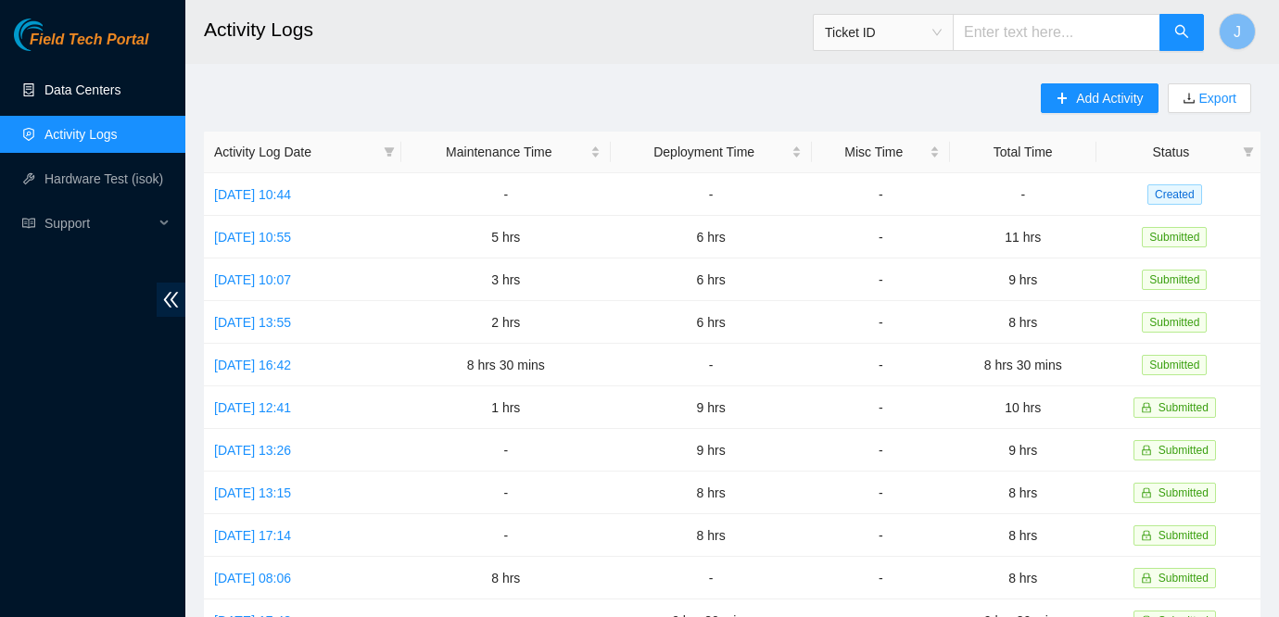
click at [86, 97] on link "Data Centers" at bounding box center [82, 89] width 76 height 15
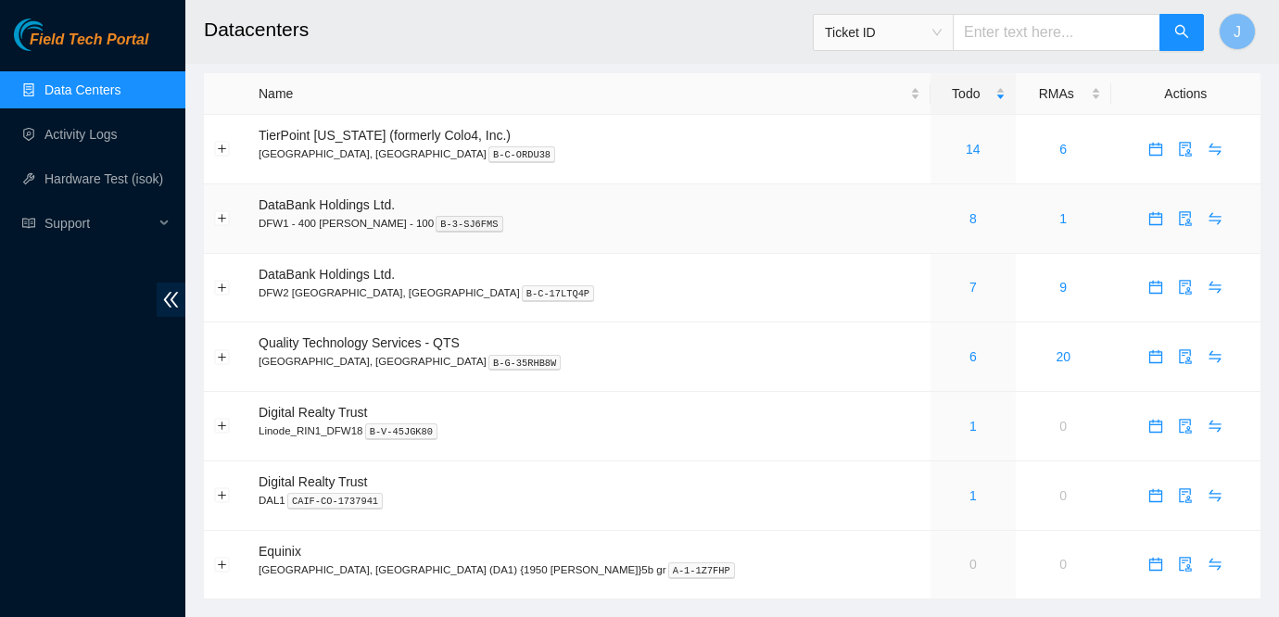
scroll to position [49, 0]
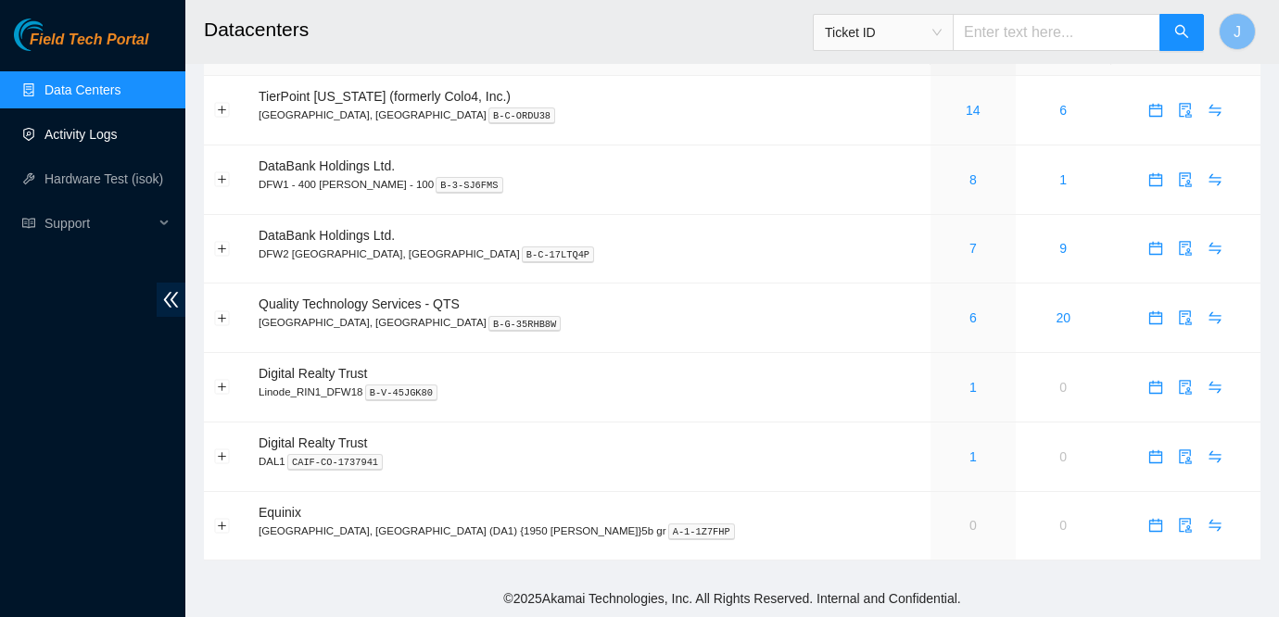
click at [113, 133] on link "Activity Logs" at bounding box center [80, 134] width 73 height 15
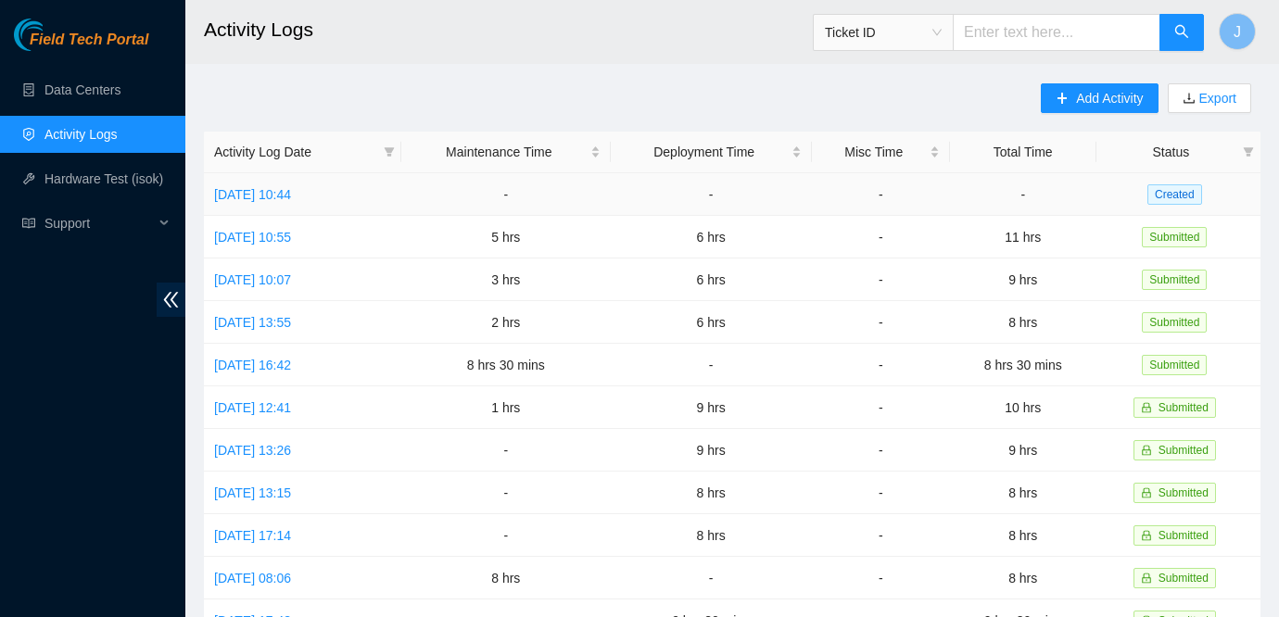
click at [319, 204] on td "[DATE] 10:44" at bounding box center [302, 194] width 197 height 43
click at [291, 198] on link "[DATE] 10:44" at bounding box center [252, 194] width 77 height 15
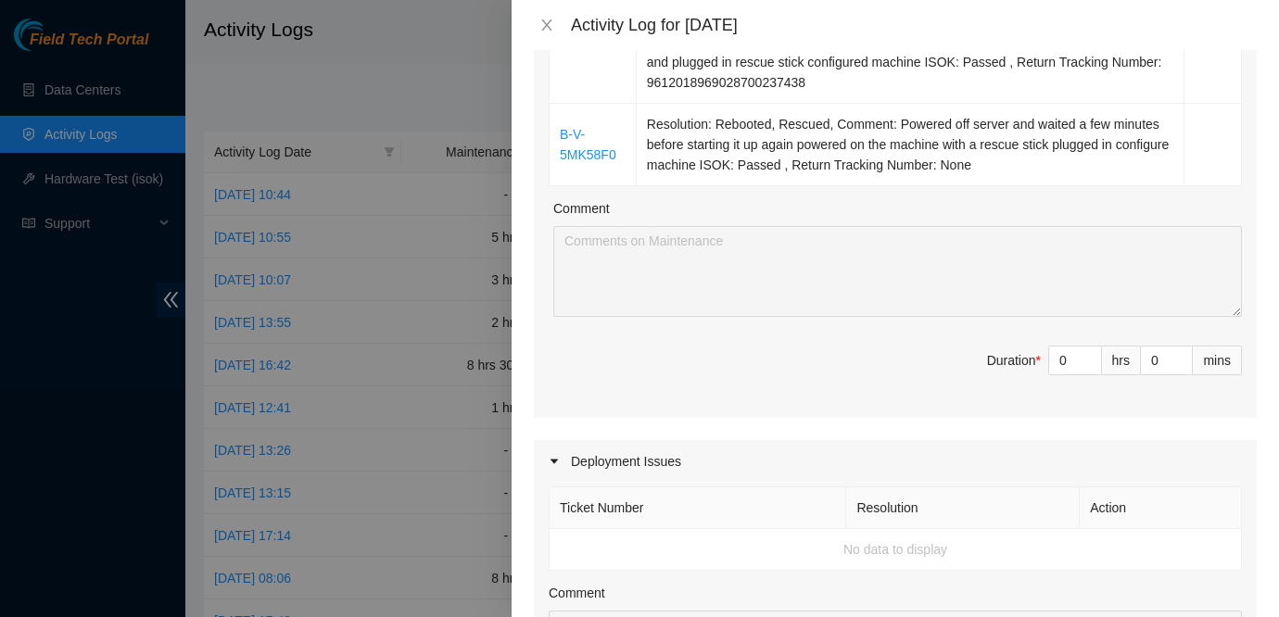
scroll to position [922, 0]
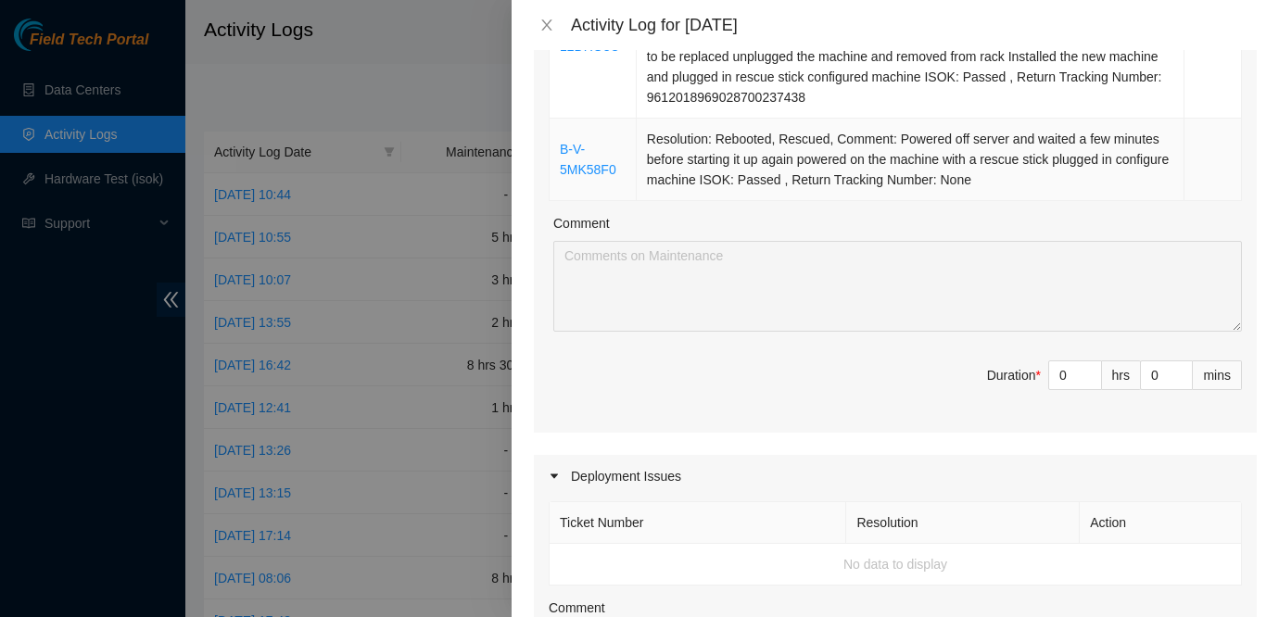
click at [1207, 171] on td at bounding box center [1212, 160] width 57 height 82
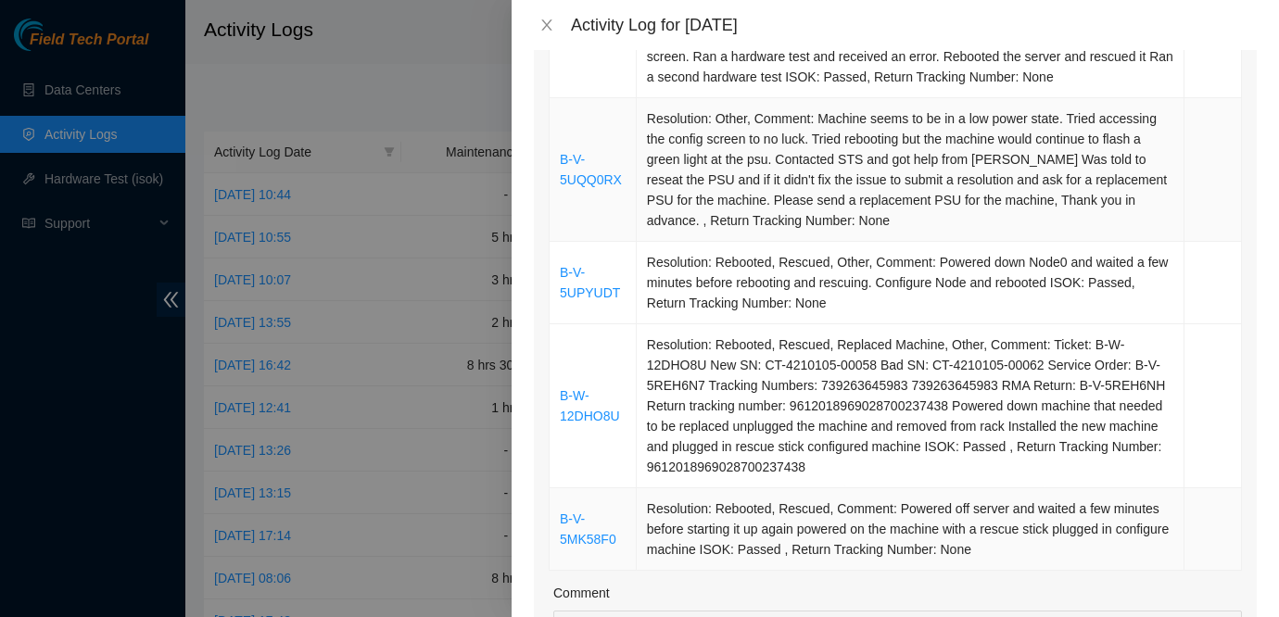
click at [1207, 171] on td at bounding box center [1212, 170] width 57 height 144
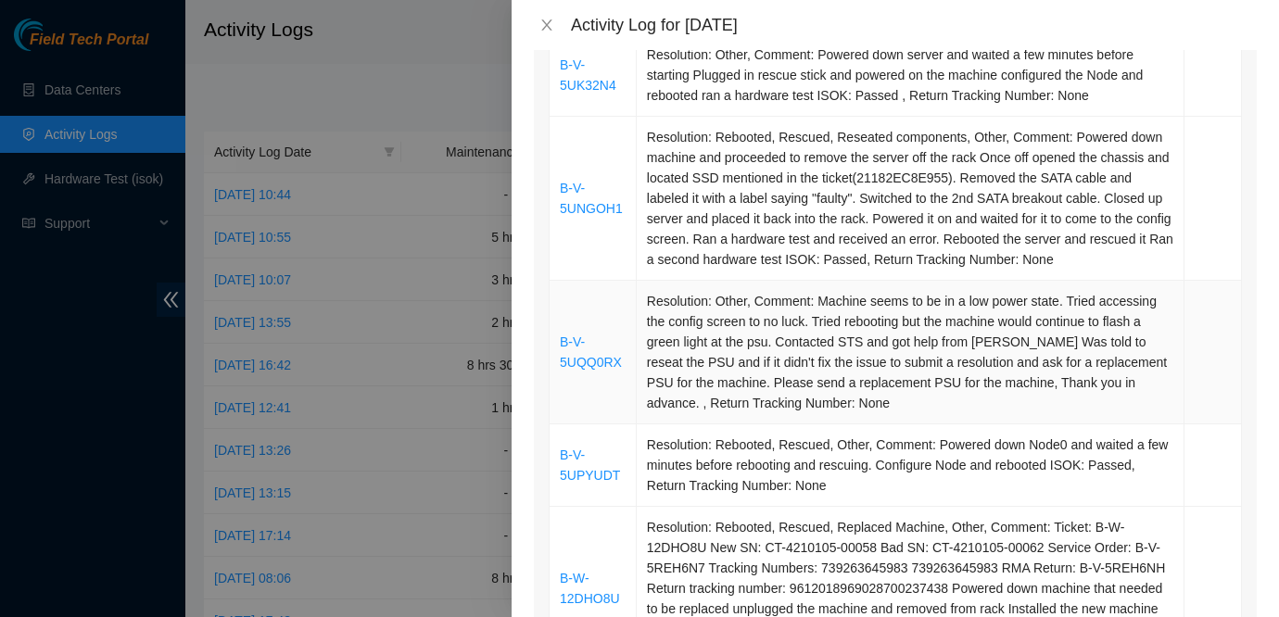
scroll to position [308, 0]
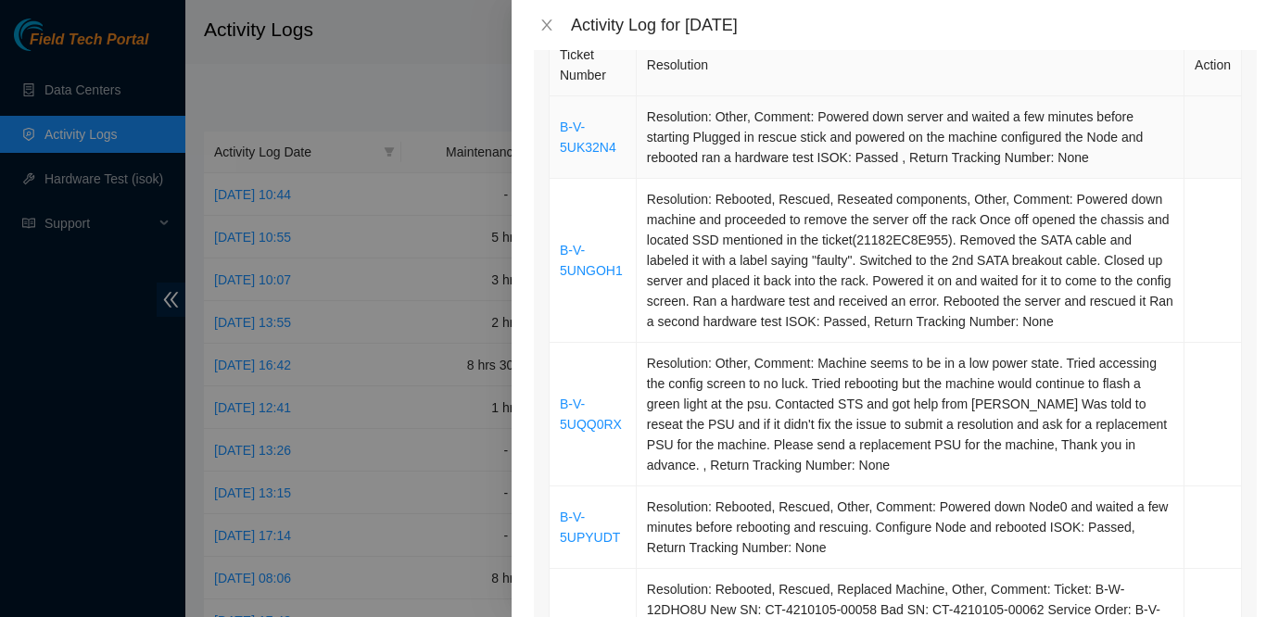
click at [1207, 178] on td at bounding box center [1212, 137] width 57 height 82
click at [1211, 258] on td at bounding box center [1212, 261] width 57 height 164
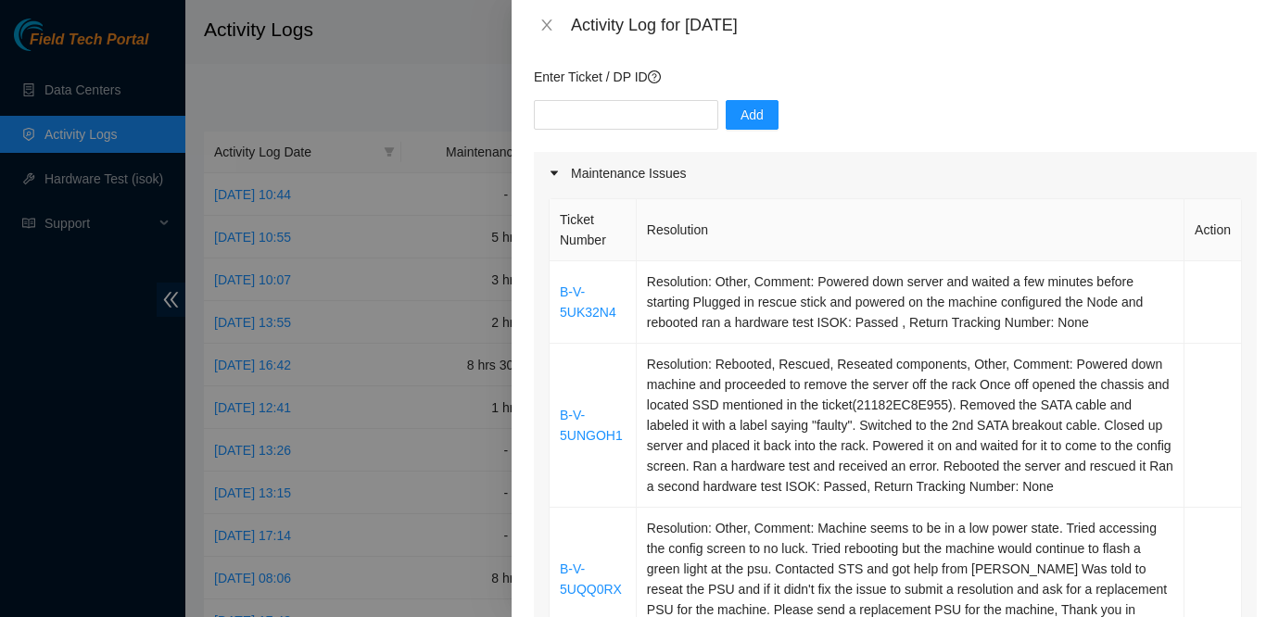
scroll to position [0, 0]
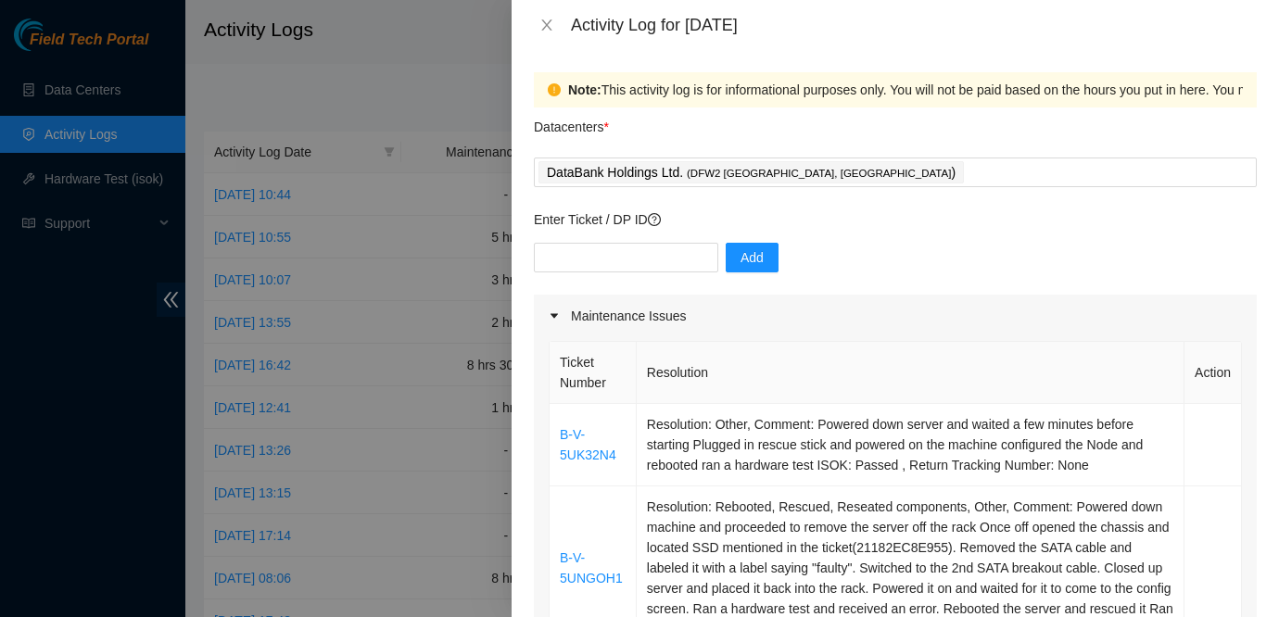
click at [70, 211] on div at bounding box center [639, 308] width 1279 height 617
click at [551, 30] on icon "close" at bounding box center [546, 25] width 15 height 15
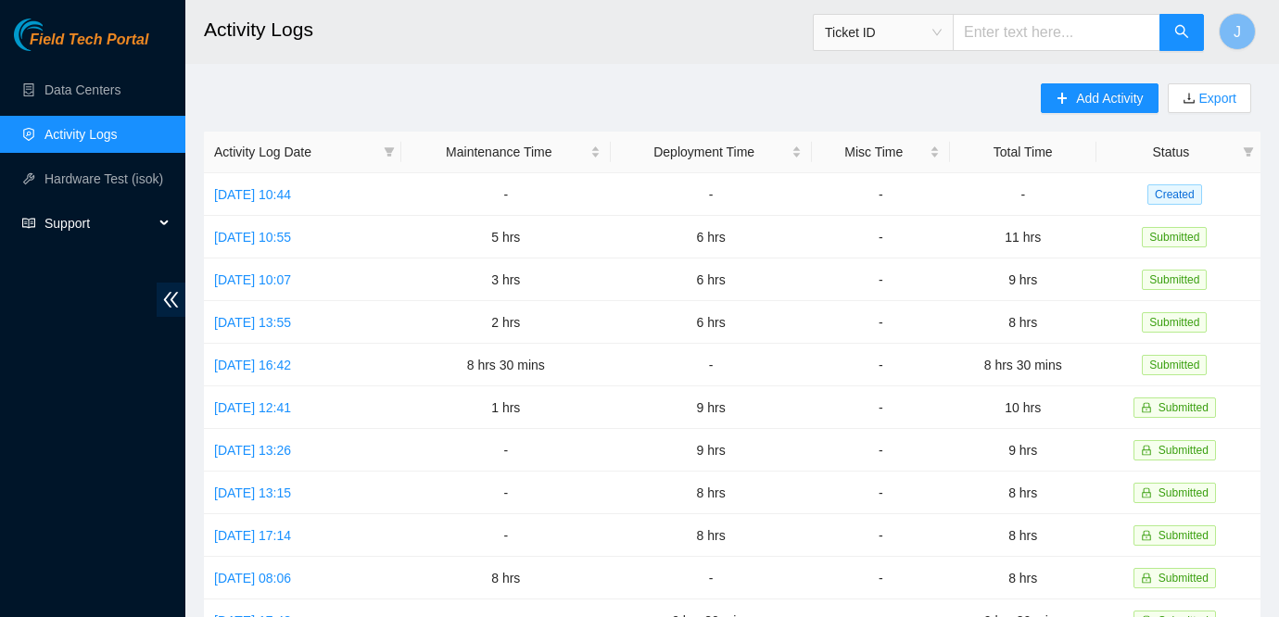
click at [74, 227] on span "Support" at bounding box center [98, 223] width 109 height 37
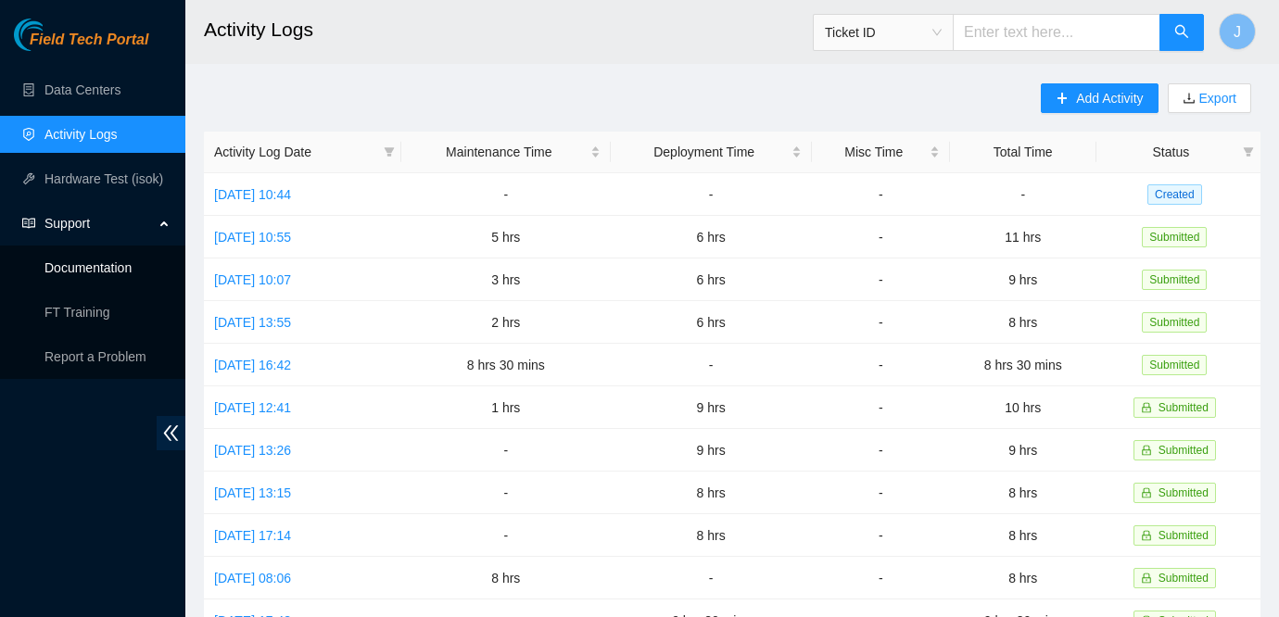
click at [101, 275] on link "Documentation" at bounding box center [87, 267] width 87 height 15
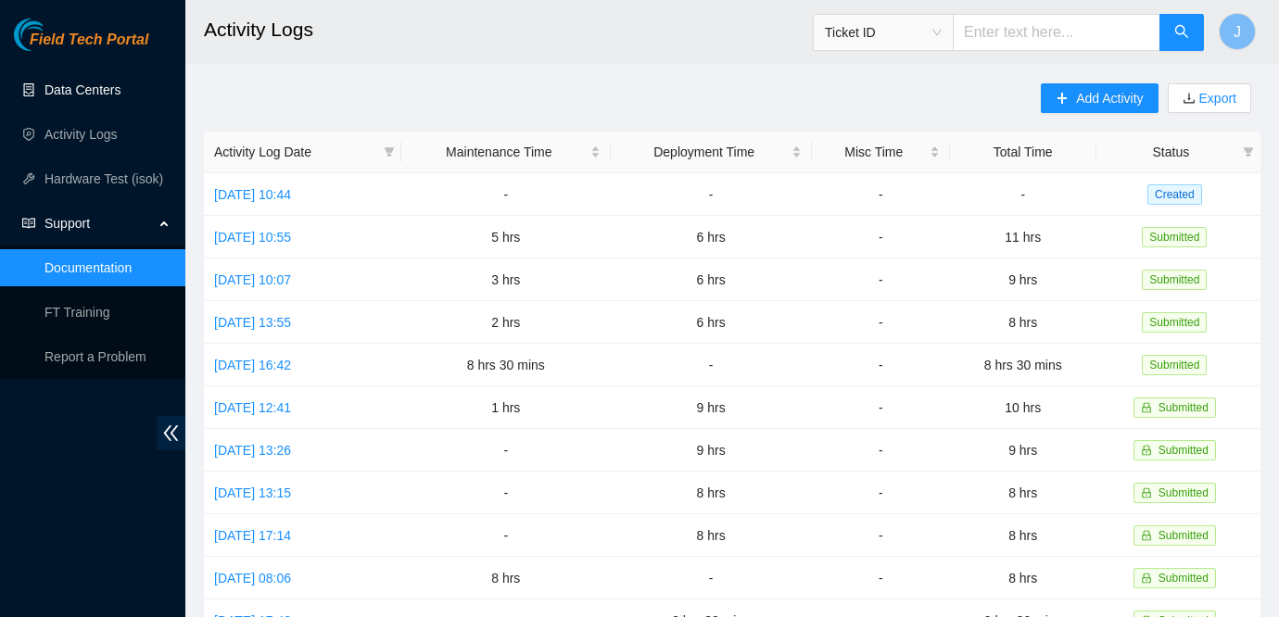
click at [70, 82] on link "Data Centers" at bounding box center [82, 89] width 76 height 15
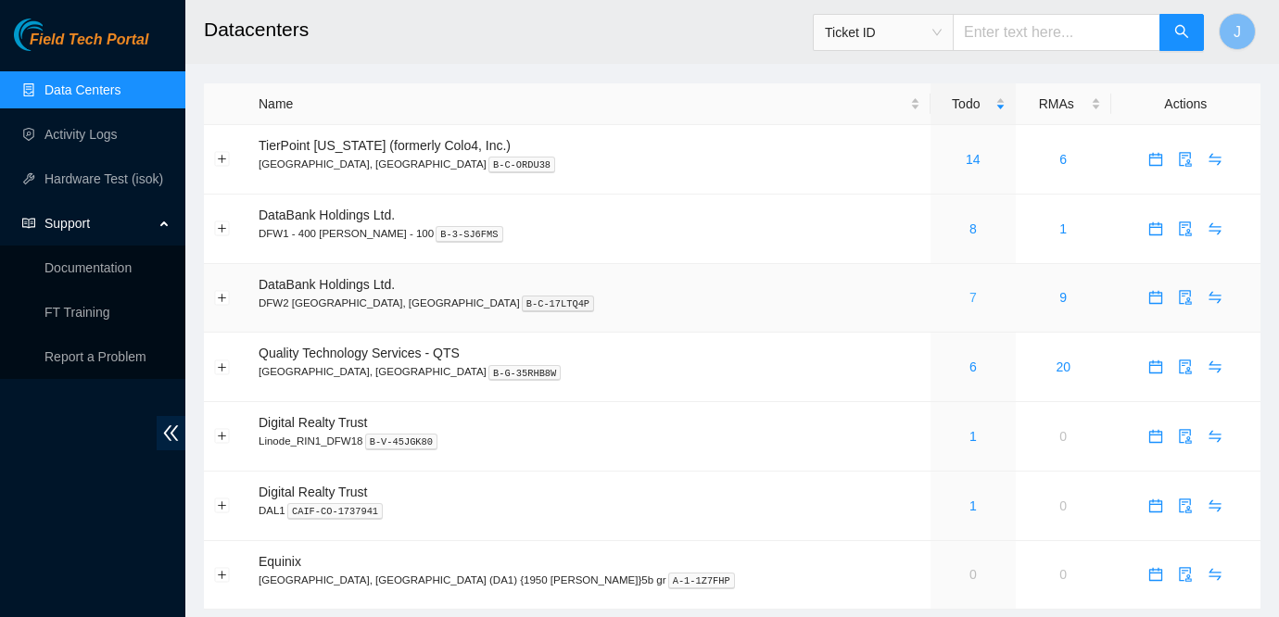
click at [969, 300] on link "7" at bounding box center [972, 297] width 7 height 15
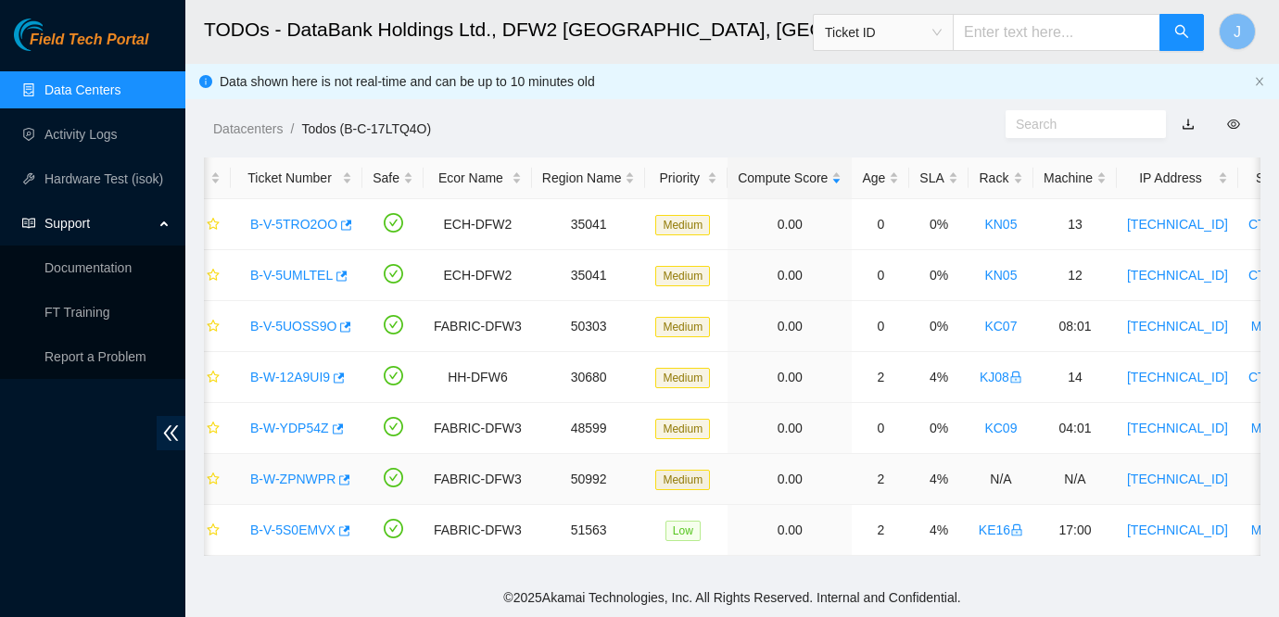
scroll to position [0, 24]
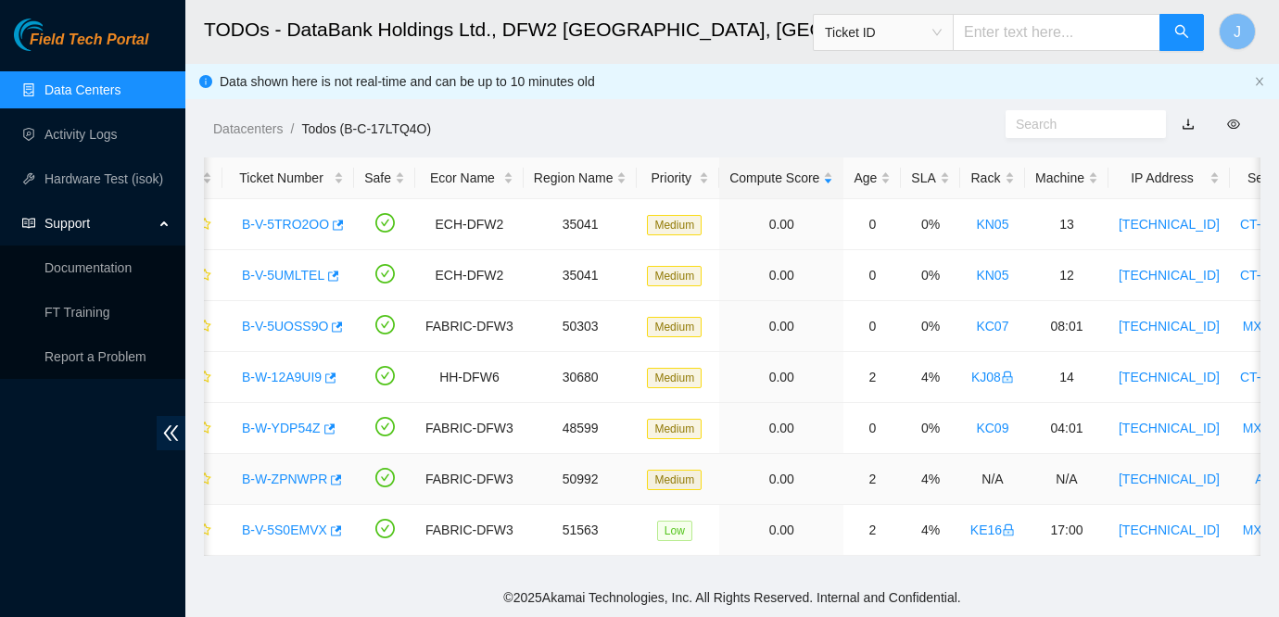
click at [295, 486] on link "B-W-ZPNWPR" at bounding box center [284, 479] width 85 height 15
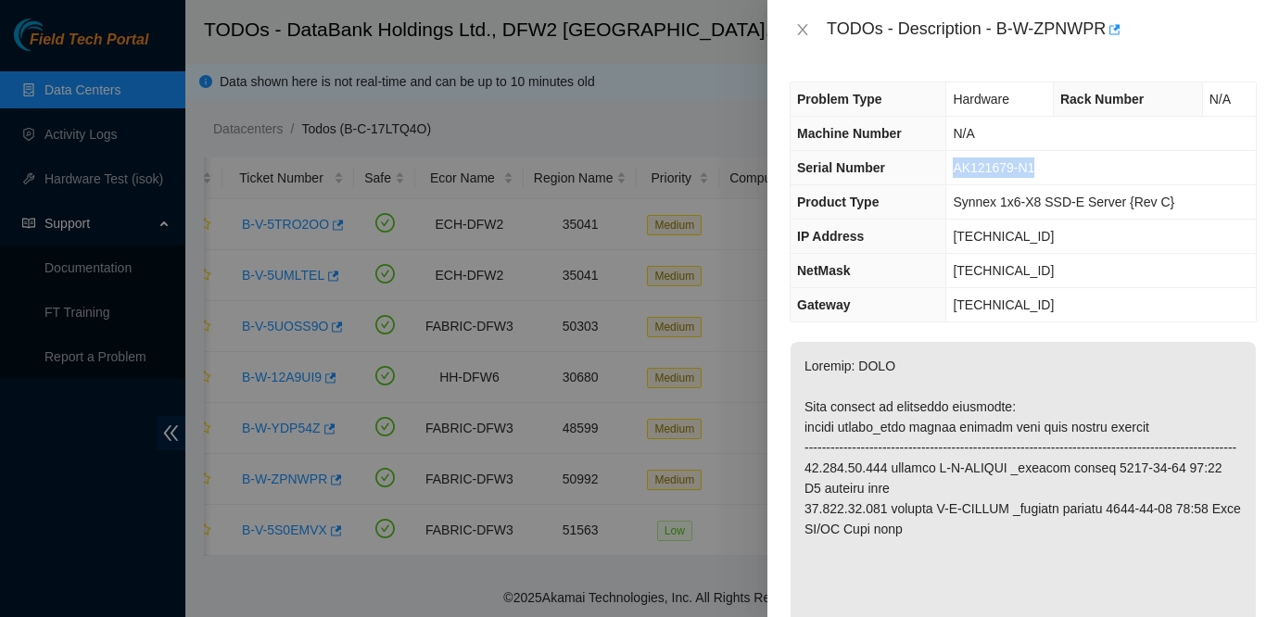
drag, startPoint x: 954, startPoint y: 166, endPoint x: 1051, endPoint y: 183, distance: 98.7
click at [1051, 183] on td "AK121679-N1" at bounding box center [1101, 168] width 310 height 34
click at [1021, 173] on span "AK121679-N1" at bounding box center [994, 167] width 82 height 15
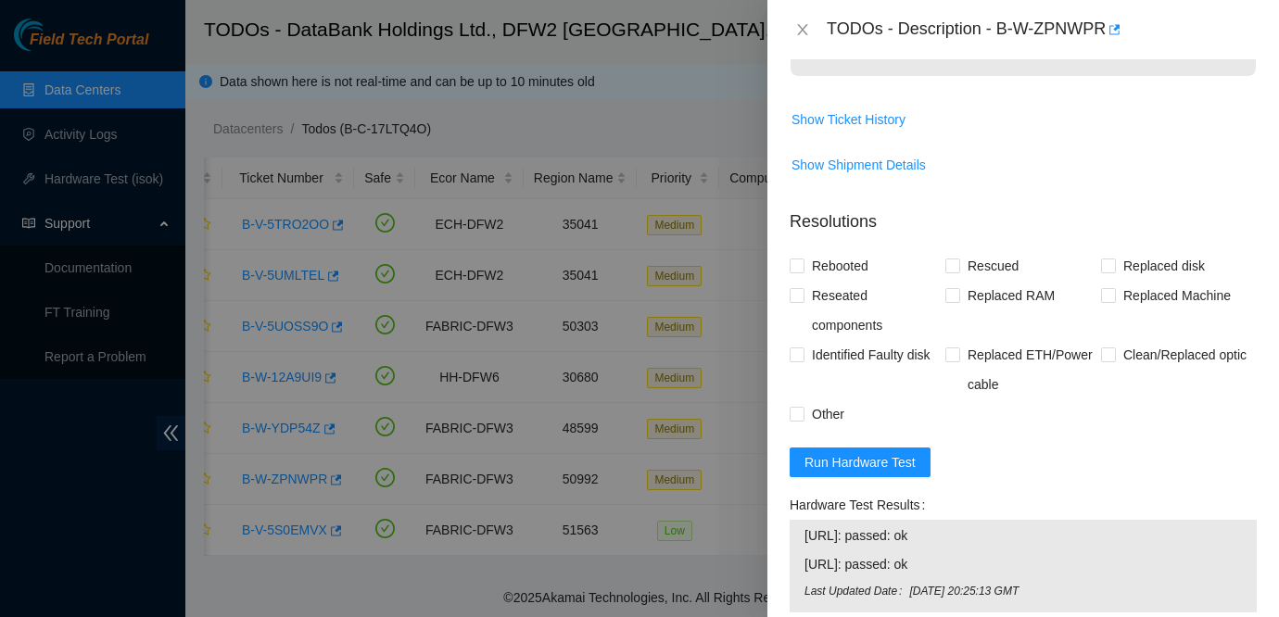
scroll to position [1626, 0]
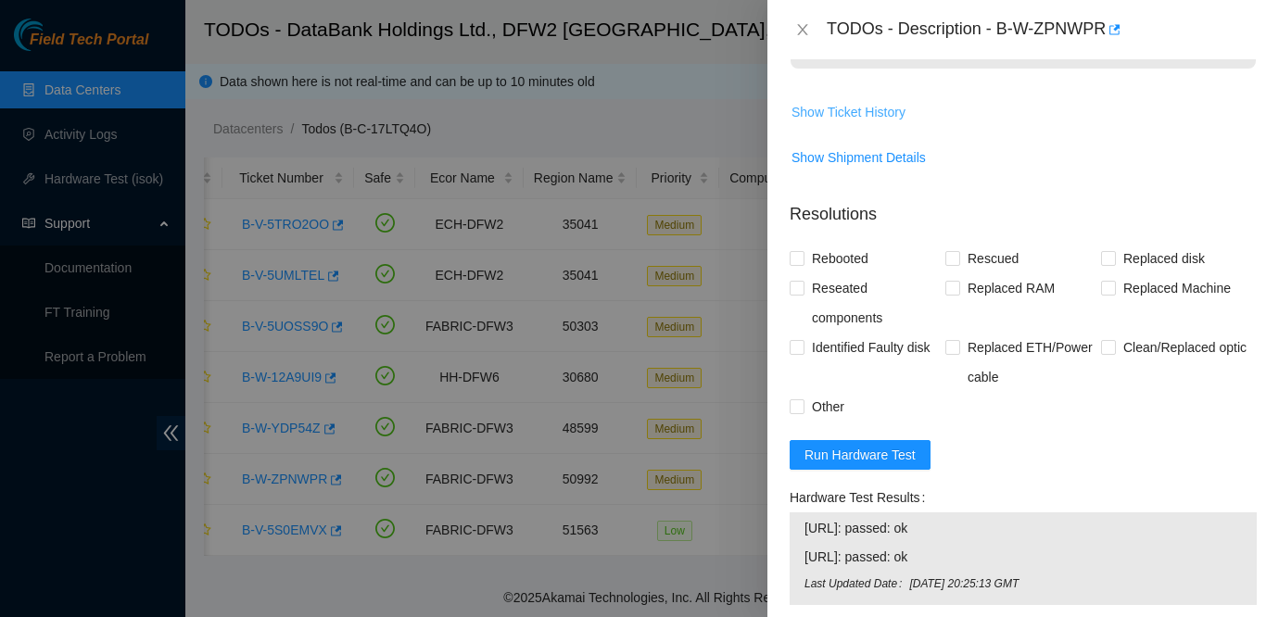
click at [871, 122] on span "Show Ticket History" at bounding box center [848, 112] width 114 height 20
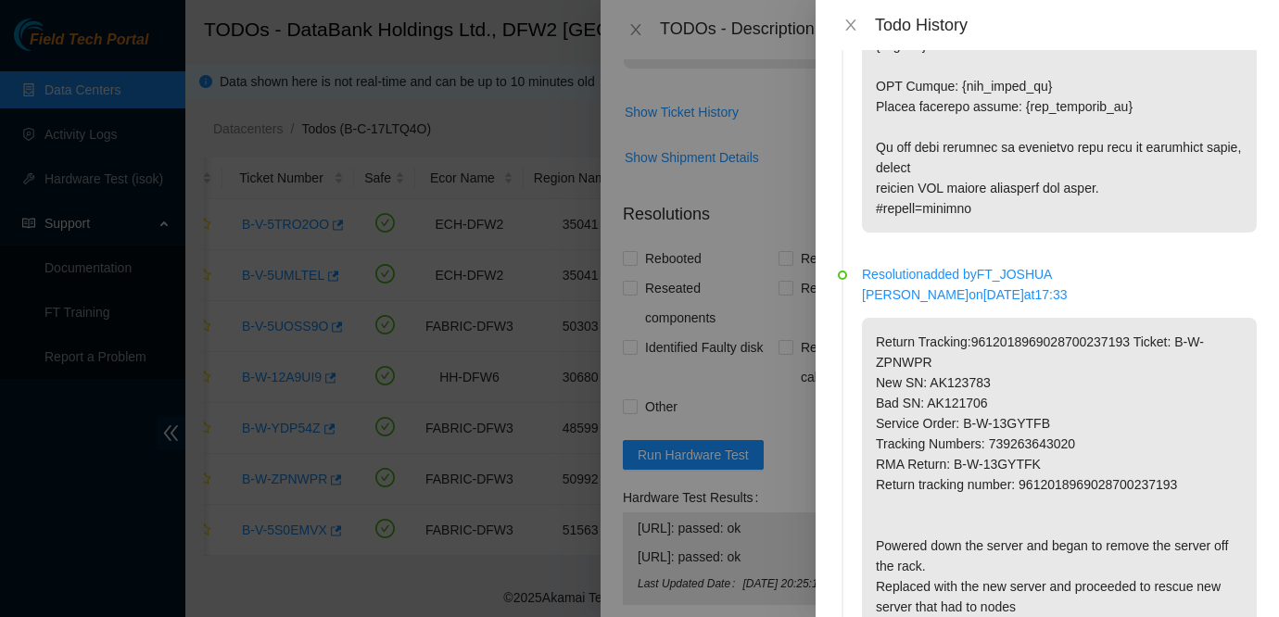
scroll to position [2438, 0]
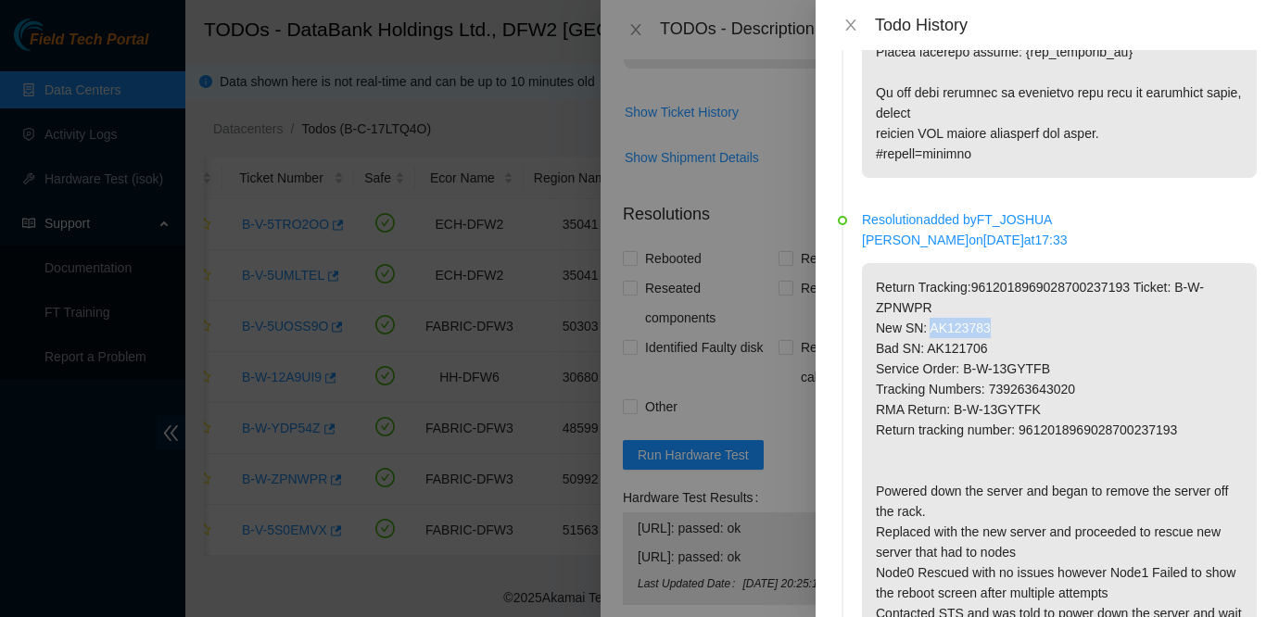
drag, startPoint x: 929, startPoint y: 367, endPoint x: 1001, endPoint y: 368, distance: 71.4
click at [1001, 368] on p "Return Tracking:9612018969028700237193 Ticket: B-W-ZPNWPR New SN: AK123783 Bad …" at bounding box center [1059, 531] width 395 height 537
copy p "AK123783"
click at [656, 183] on div at bounding box center [639, 308] width 1279 height 617
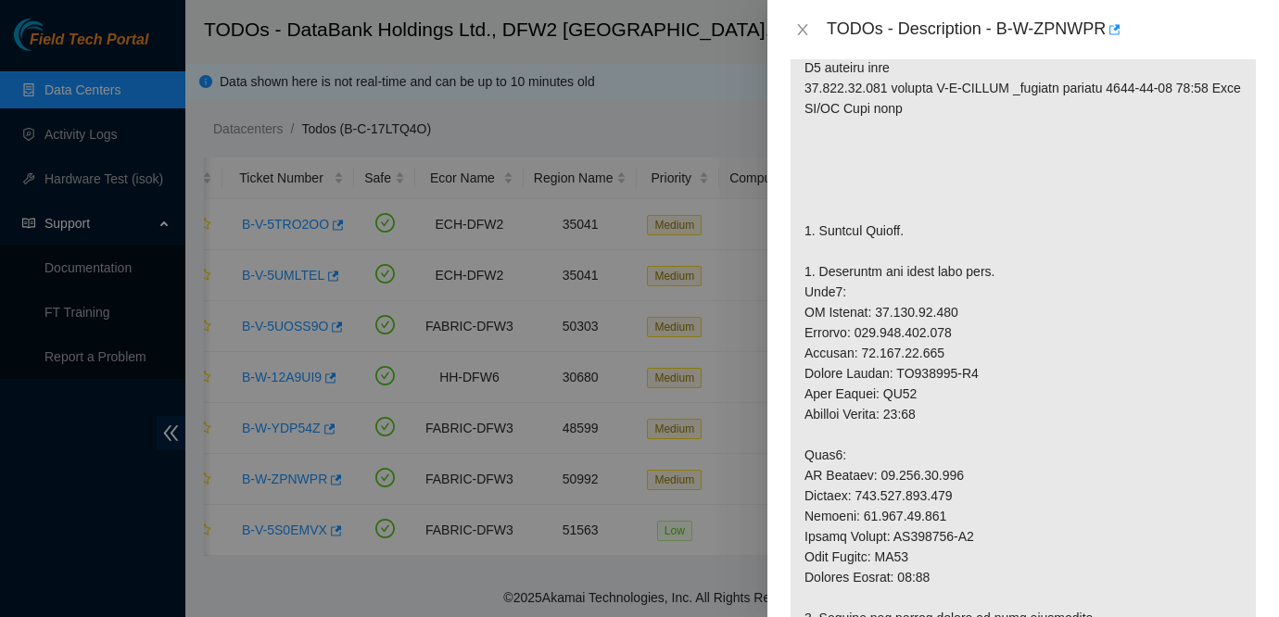
scroll to position [392, 0]
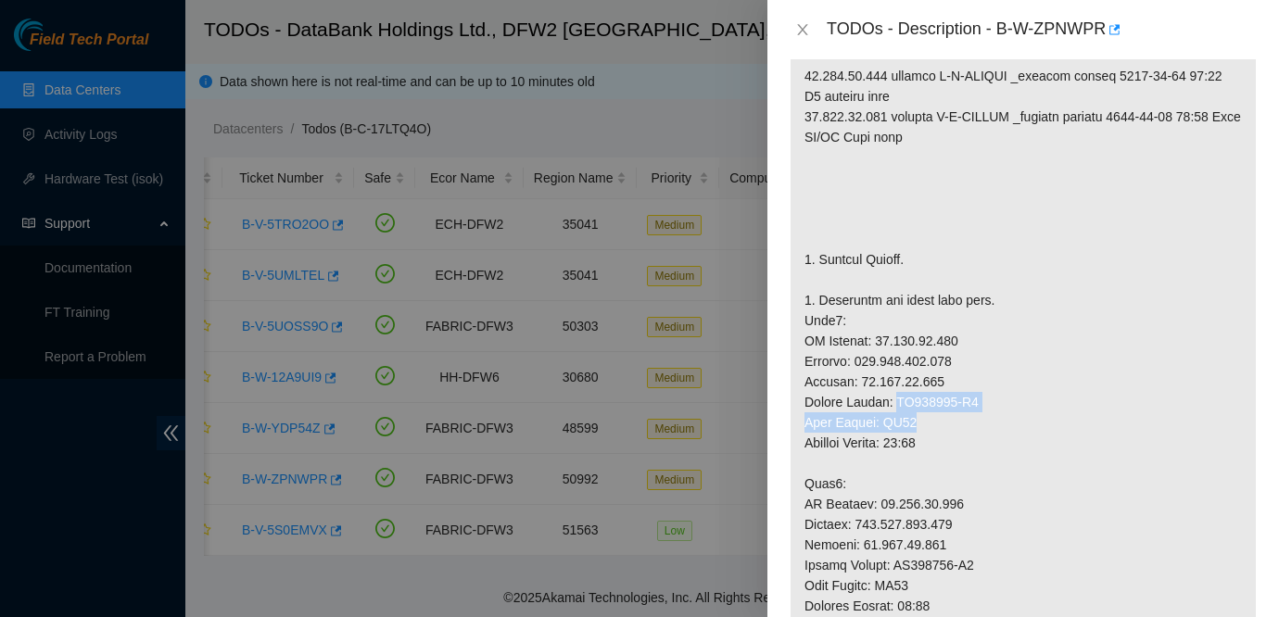
drag, startPoint x: 899, startPoint y: 423, endPoint x: 965, endPoint y: 434, distance: 66.6
click at [965, 434] on p at bounding box center [1022, 626] width 465 height 1353
click at [965, 436] on p at bounding box center [1022, 626] width 465 height 1353
drag, startPoint x: 898, startPoint y: 423, endPoint x: 958, endPoint y: 427, distance: 60.3
click at [958, 427] on p at bounding box center [1022, 626] width 465 height 1353
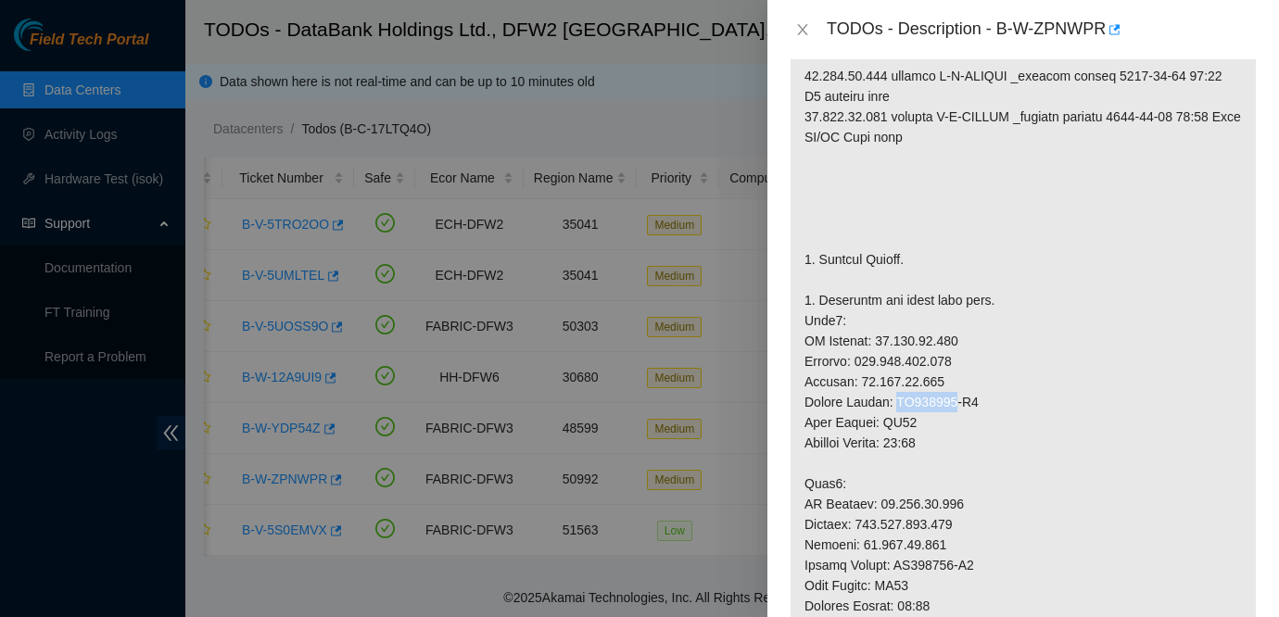
copy p "AK121679"
drag, startPoint x: 999, startPoint y: 30, endPoint x: 1109, endPoint y: 37, distance: 110.5
click at [1109, 37] on div "TODOs - Description - B-W-ZPNWPR" at bounding box center [1042, 30] width 430 height 30
copy div "B-W-ZPNWPR"
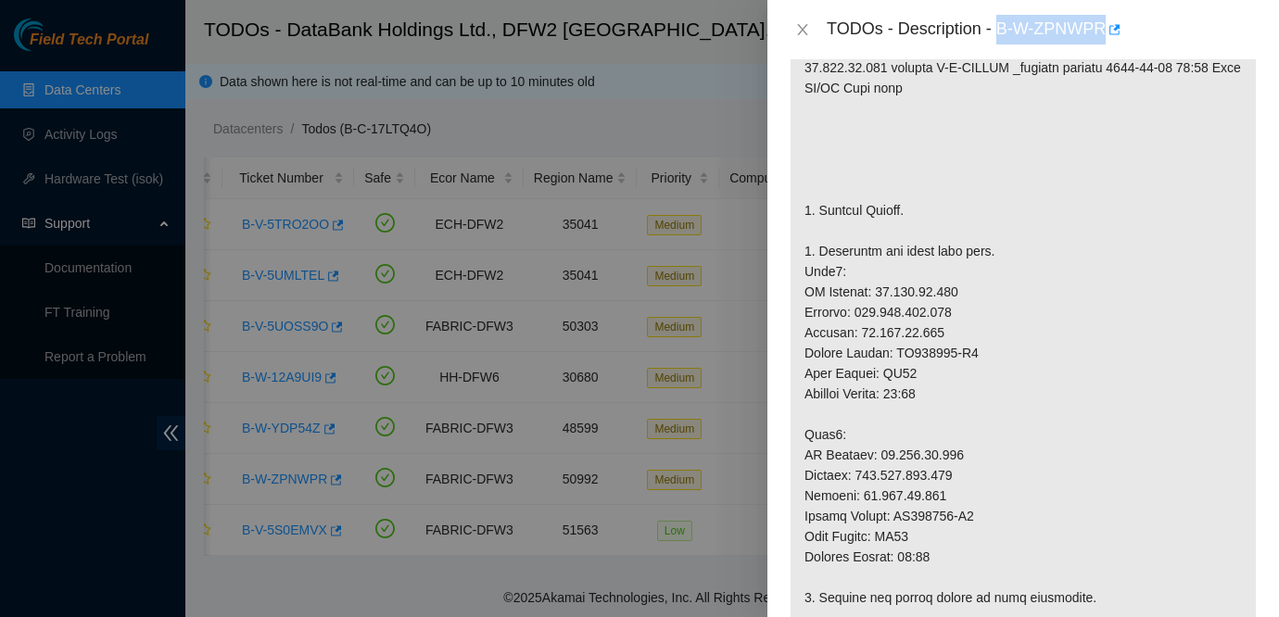
scroll to position [451, 0]
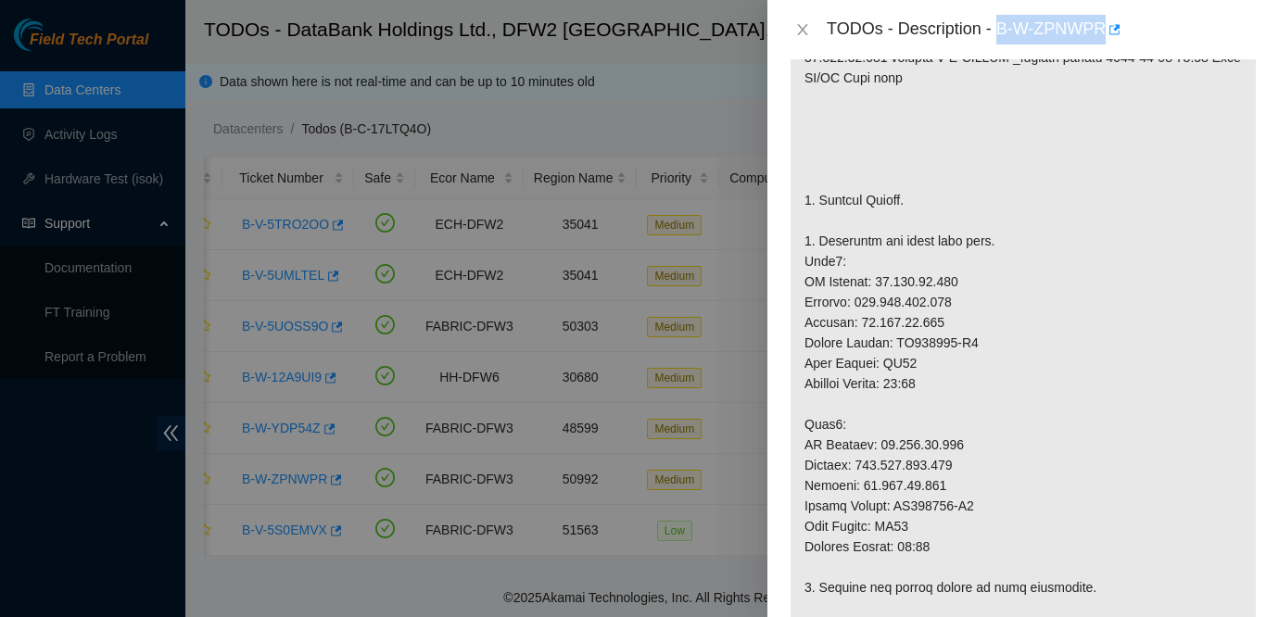
copy div "B-W-ZPNWPR"
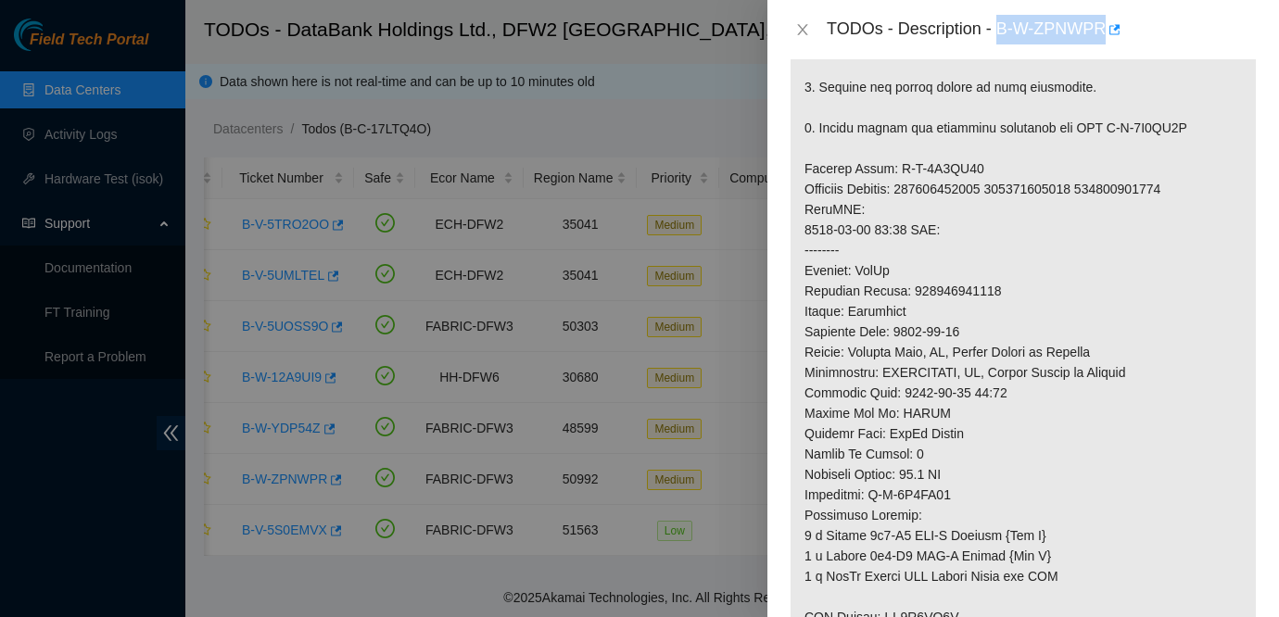
scroll to position [907, 0]
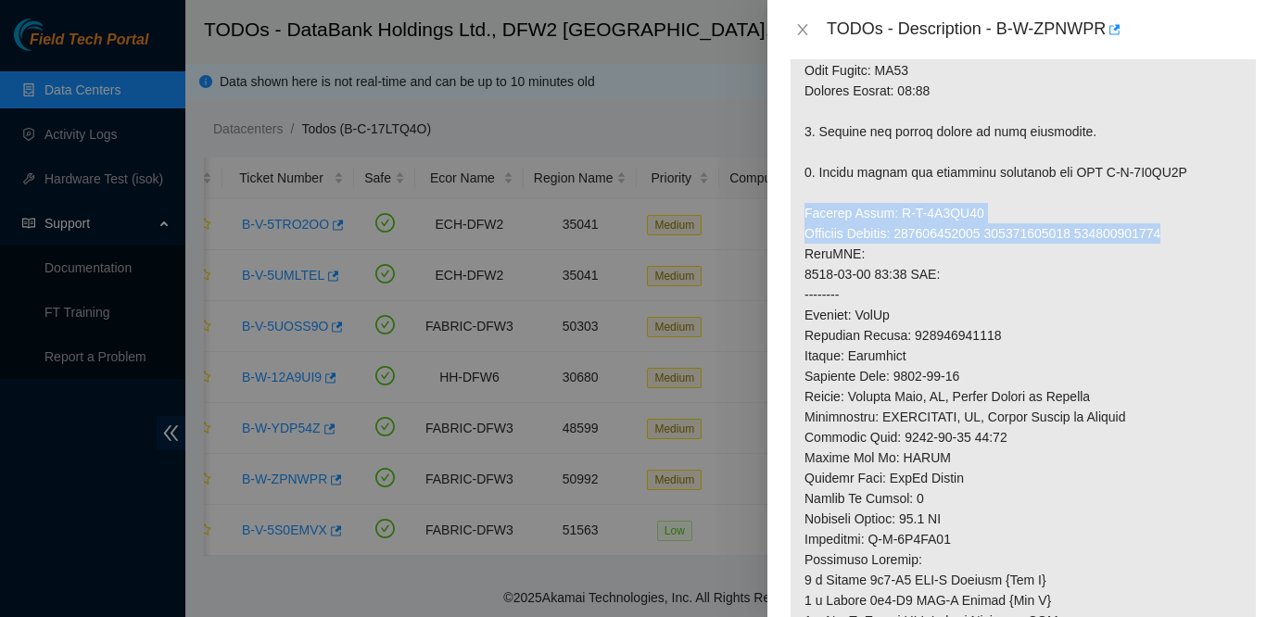
drag, startPoint x: 803, startPoint y: 231, endPoint x: 1220, endPoint y: 248, distance: 417.4
click at [1220, 248] on p at bounding box center [1022, 111] width 465 height 1353
copy p "Service Order: B-V-5T5XU62 Tracking Numbers: 739263645940 739263645940 73926364…"
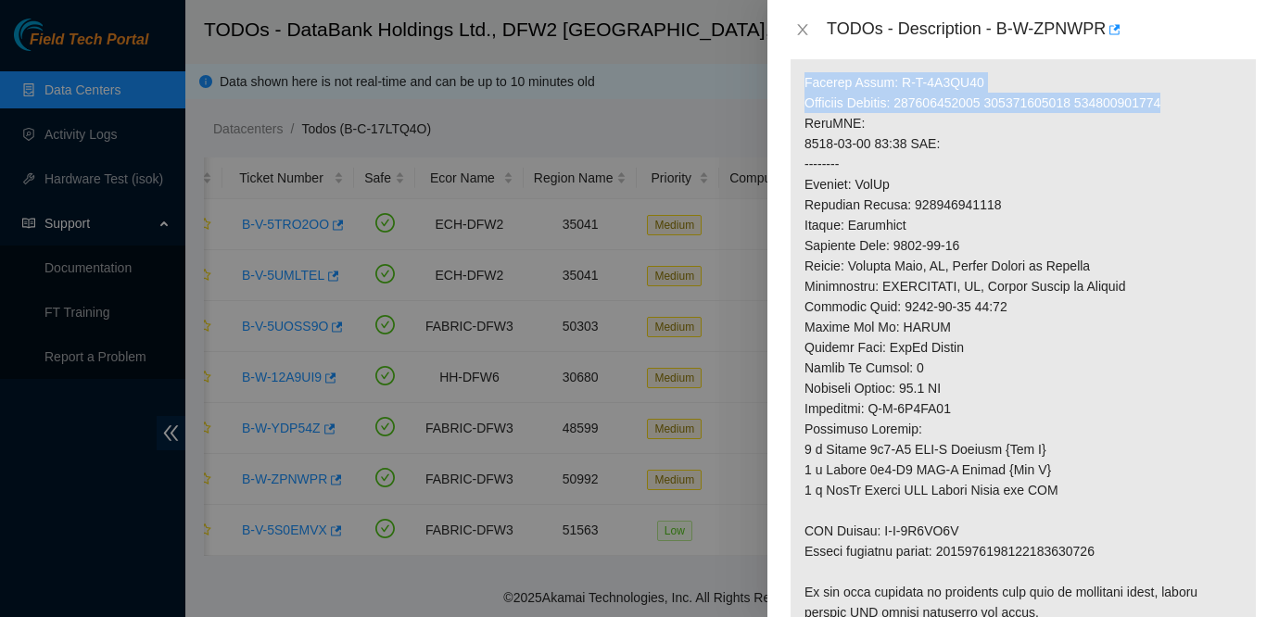
scroll to position [1394, 0]
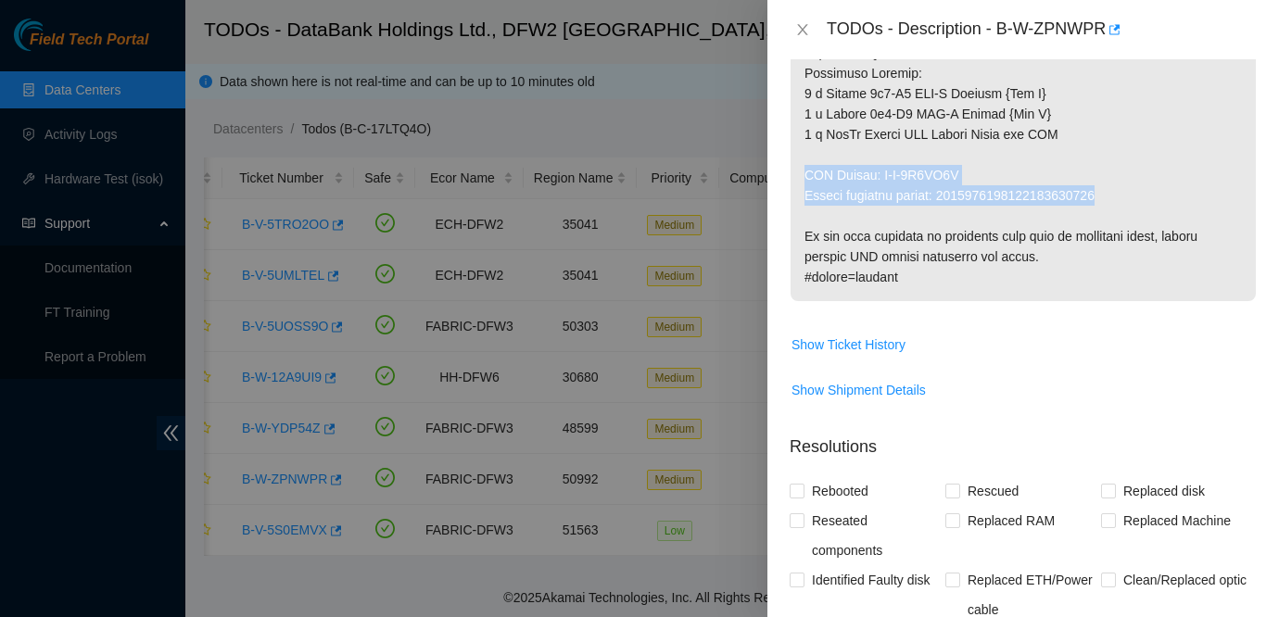
drag, startPoint x: 803, startPoint y: 195, endPoint x: 1135, endPoint y: 221, distance: 332.8
copy p "RMA Return: B-V-5T5XU6C Return tracking number: 9612018969028700237452"
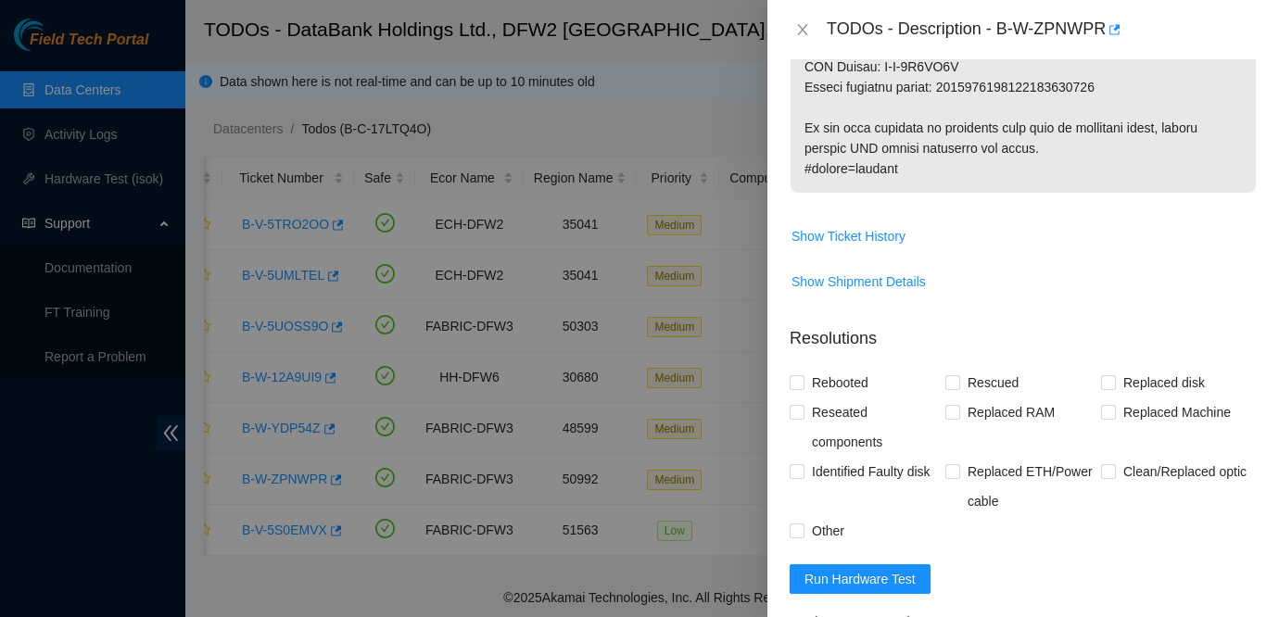
scroll to position [1147, 0]
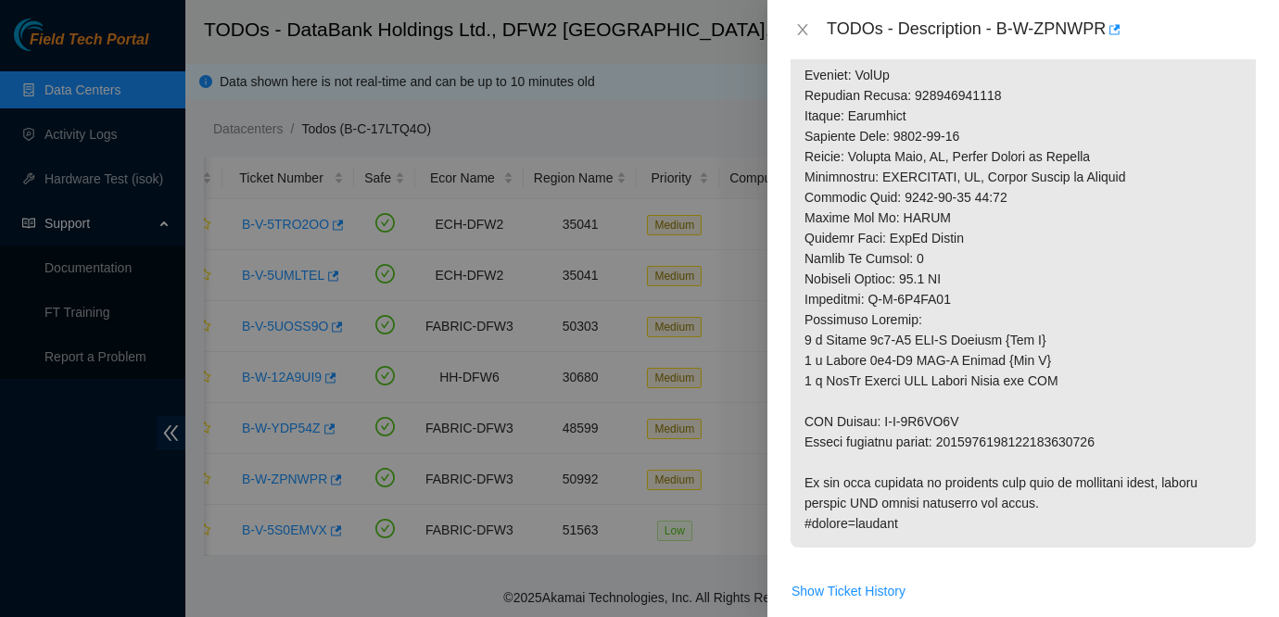
click at [803, 20] on div "TODOs - Description - B-W-ZPNWPR" at bounding box center [1023, 30] width 467 height 30
click at [802, 30] on icon "close" at bounding box center [802, 29] width 10 height 11
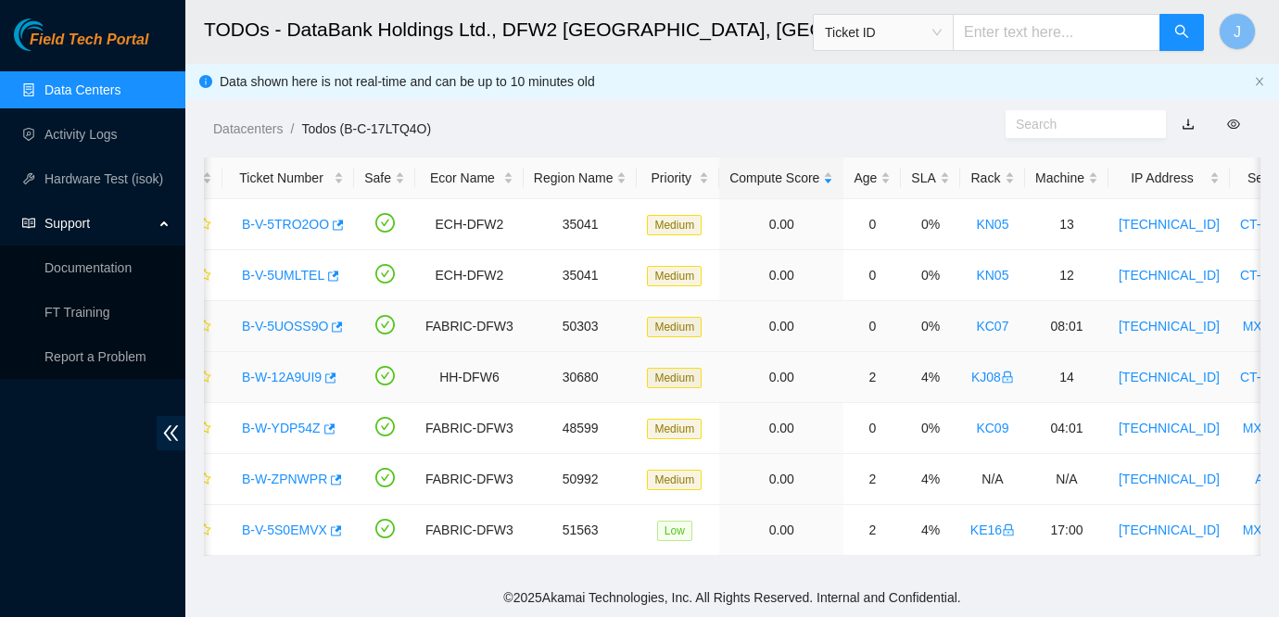
scroll to position [578, 0]
click at [306, 268] on link "B-V-5UMLTEL" at bounding box center [283, 275] width 82 height 15
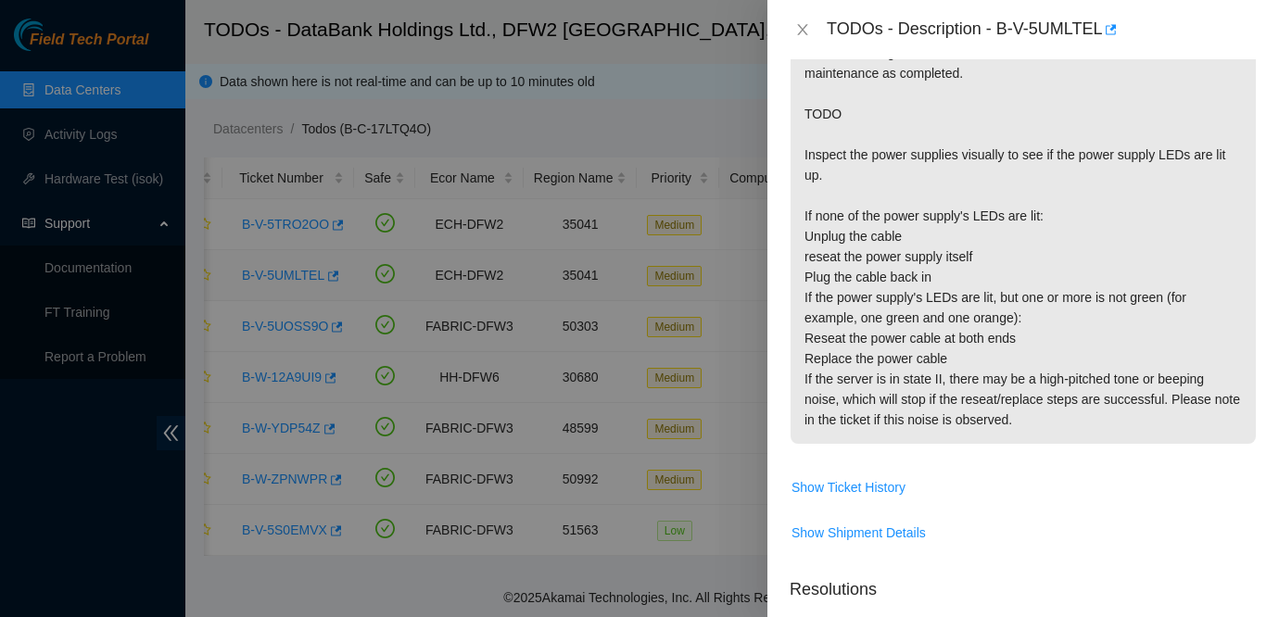
scroll to position [1088, 0]
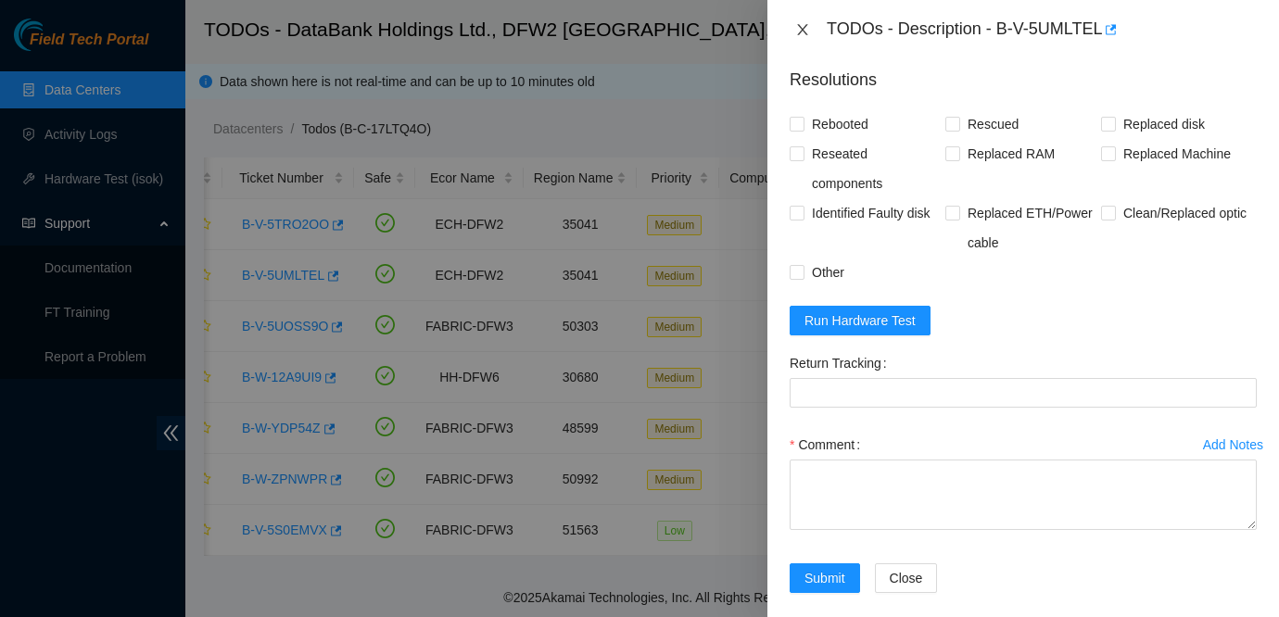
click at [802, 34] on icon "close" at bounding box center [802, 29] width 15 height 15
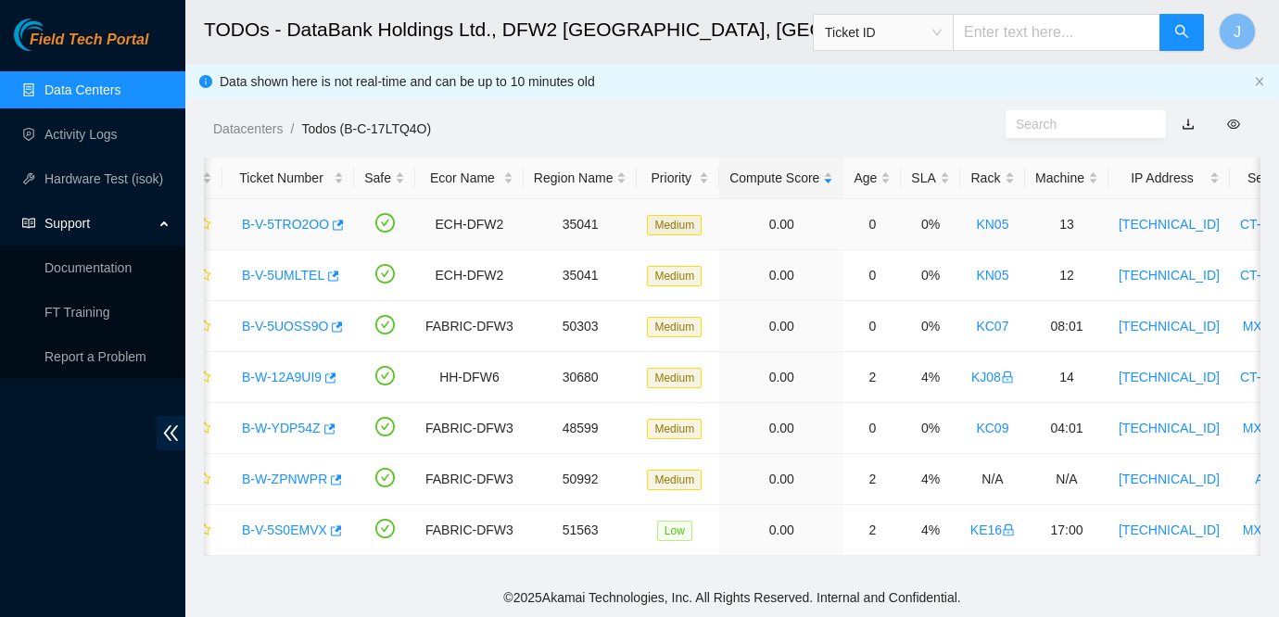
scroll to position [0, 0]
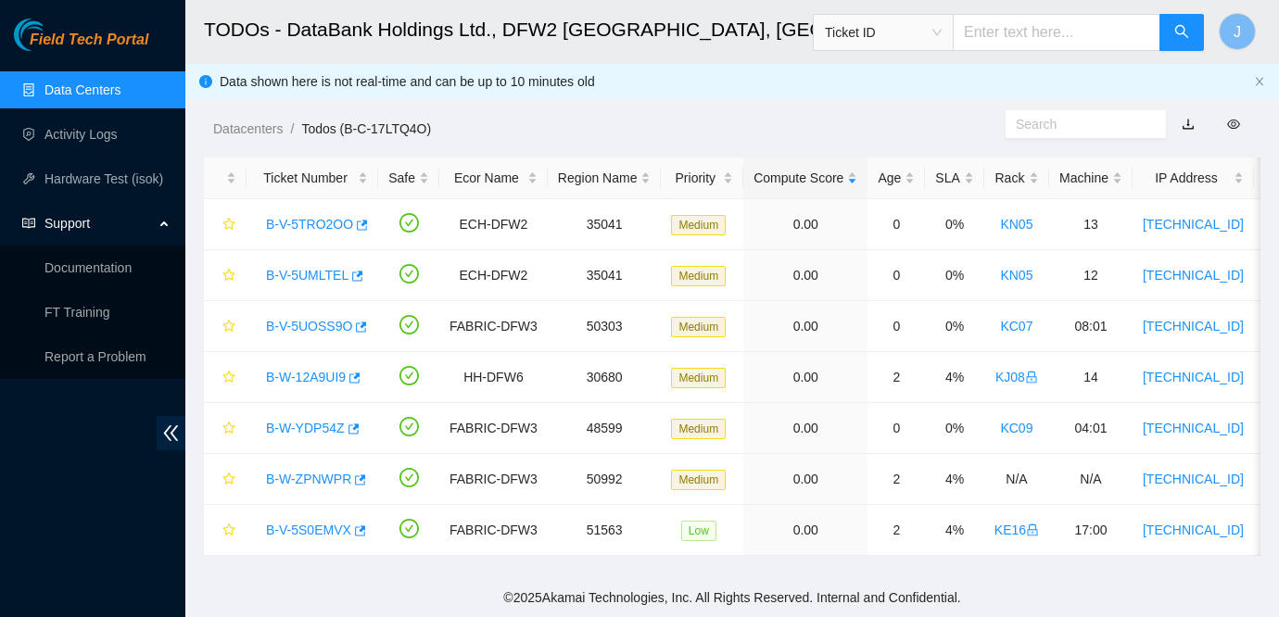
click at [97, 86] on link "Data Centers" at bounding box center [82, 89] width 76 height 15
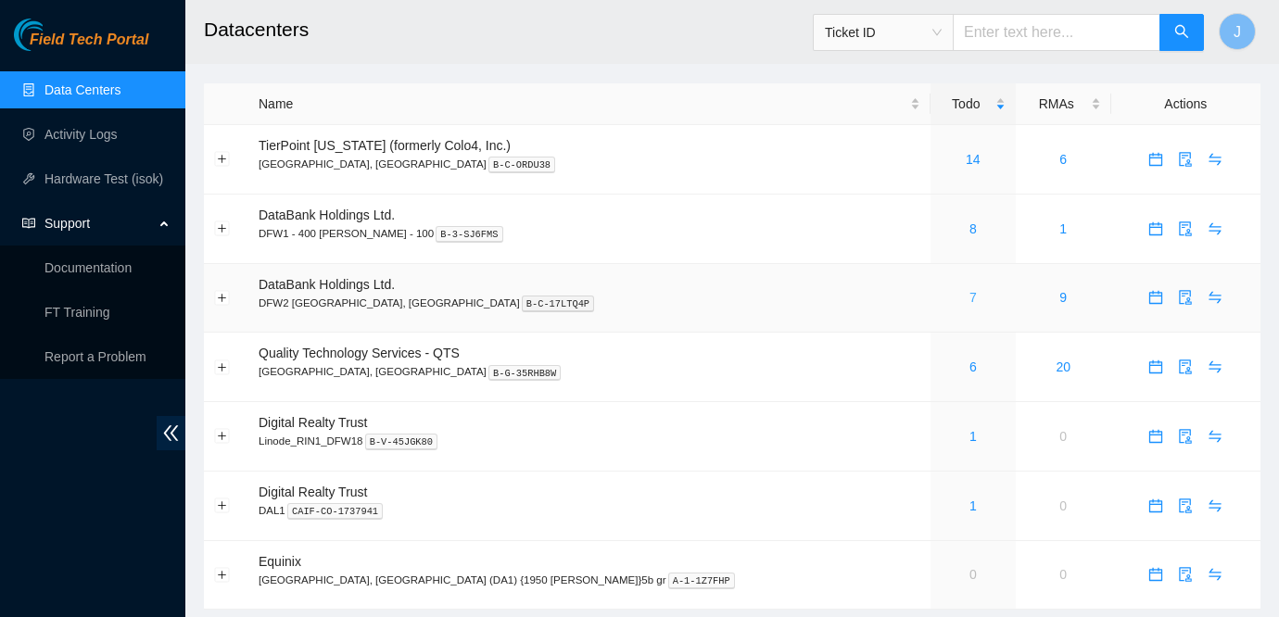
click at [969, 295] on link "7" at bounding box center [972, 297] width 7 height 15
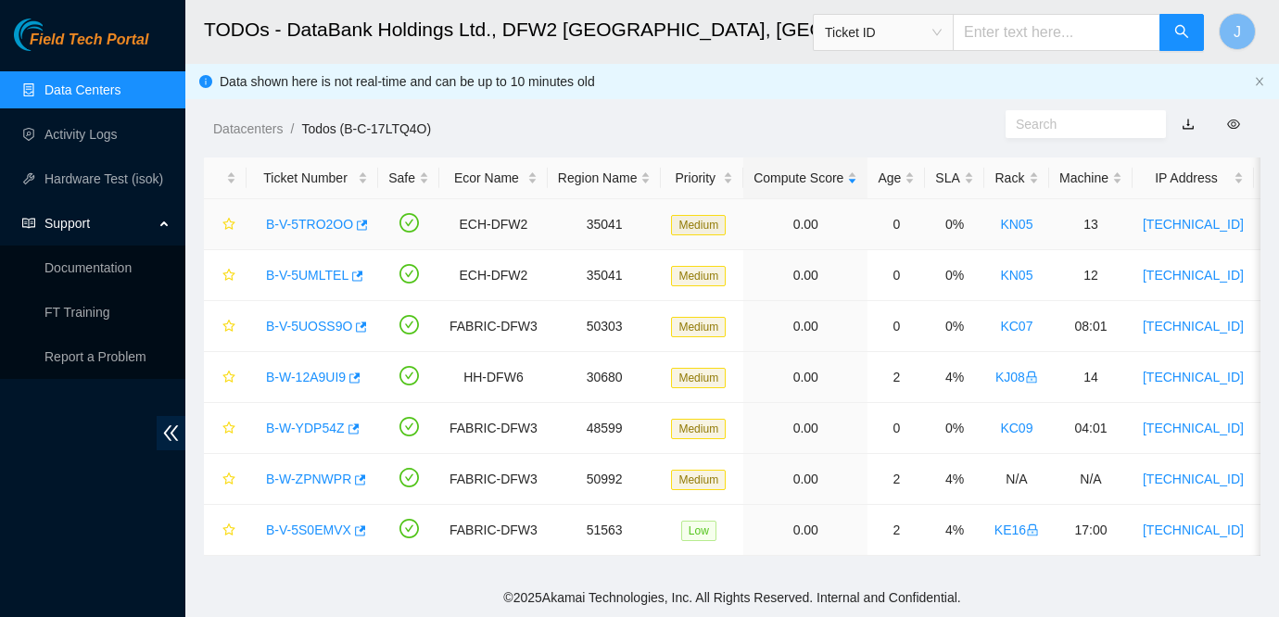
click at [306, 225] on link "B-V-5TRO2OO" at bounding box center [309, 224] width 87 height 15
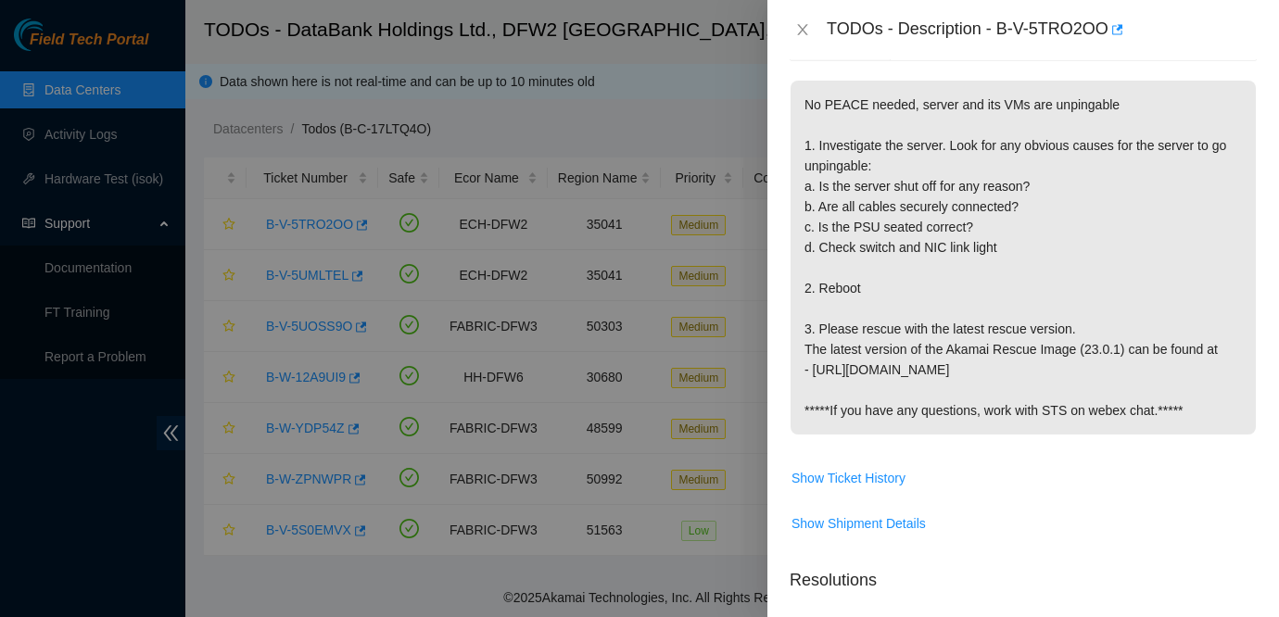
scroll to position [362, 0]
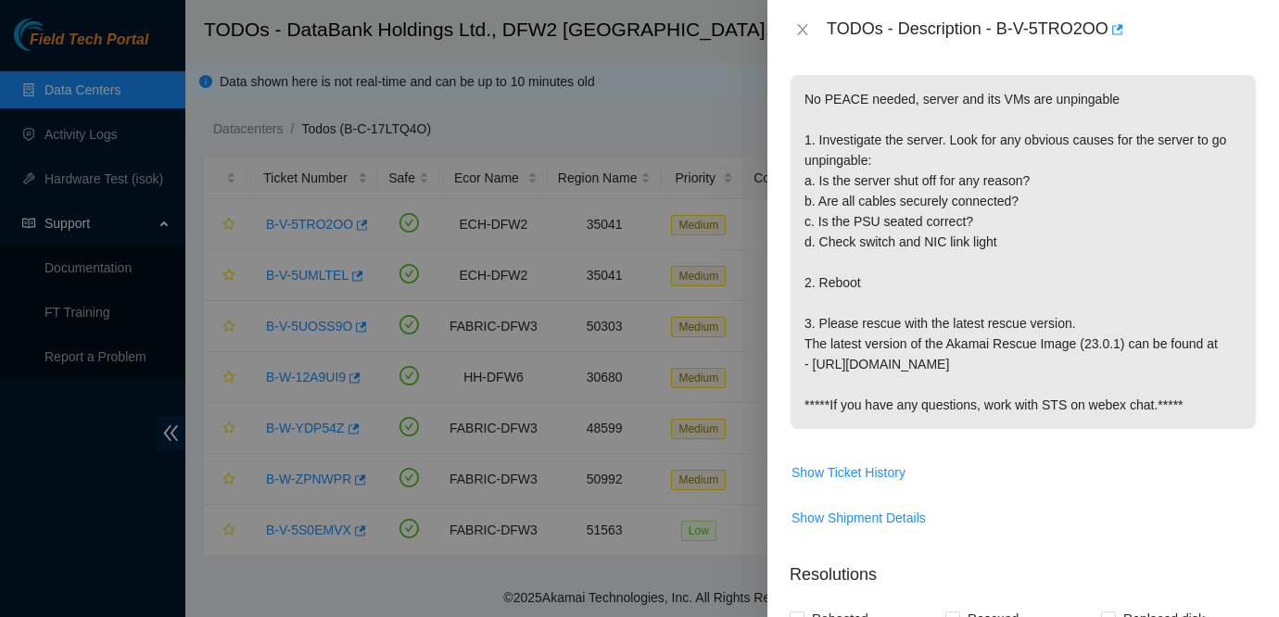
click at [802, 19] on div "TODOs - Description - B-V-5TRO2OO" at bounding box center [1023, 30] width 467 height 30
click at [800, 38] on div "TODOs - Description - B-V-5TRO2OO" at bounding box center [1023, 30] width 467 height 30
click at [801, 25] on icon "close" at bounding box center [802, 29] width 15 height 15
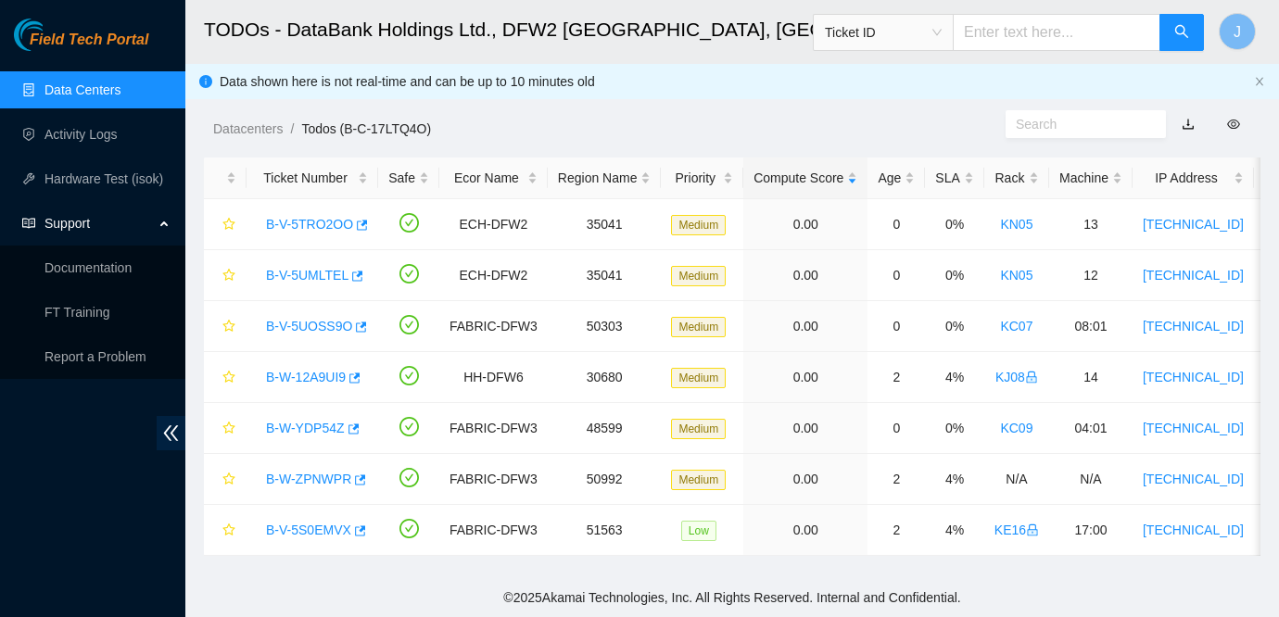
scroll to position [348, 0]
click at [299, 430] on link "B-W-YDP54Z" at bounding box center [305, 428] width 79 height 15
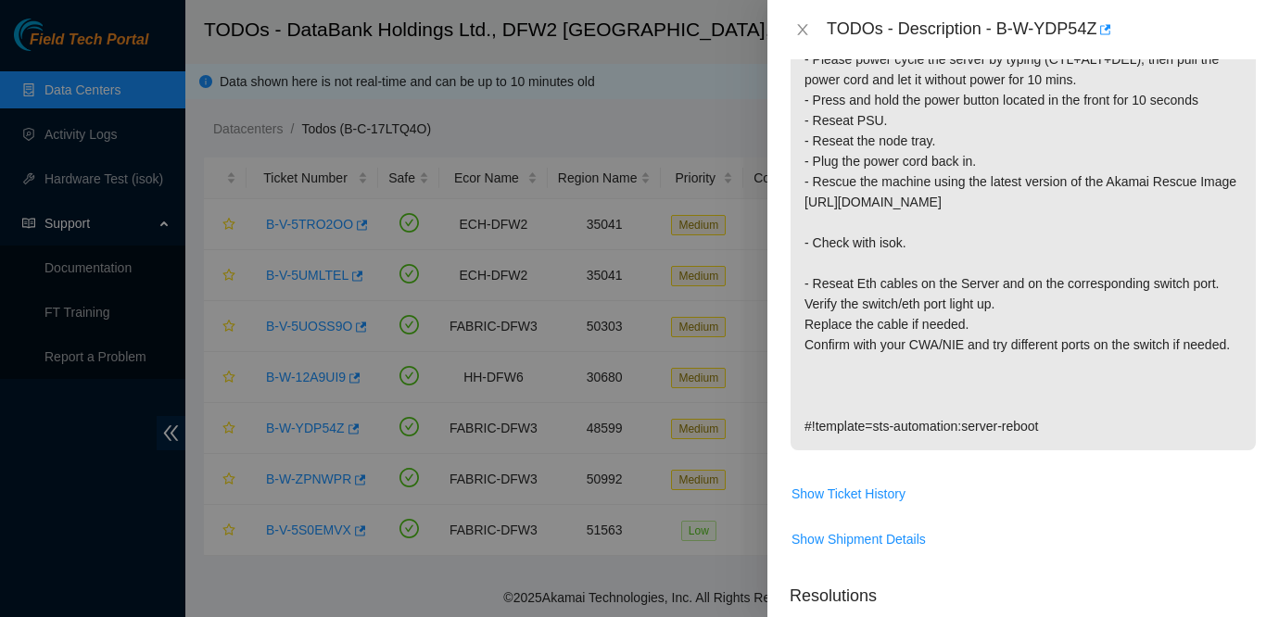
scroll to position [407, 0]
click at [802, 31] on icon "close" at bounding box center [802, 29] width 10 height 11
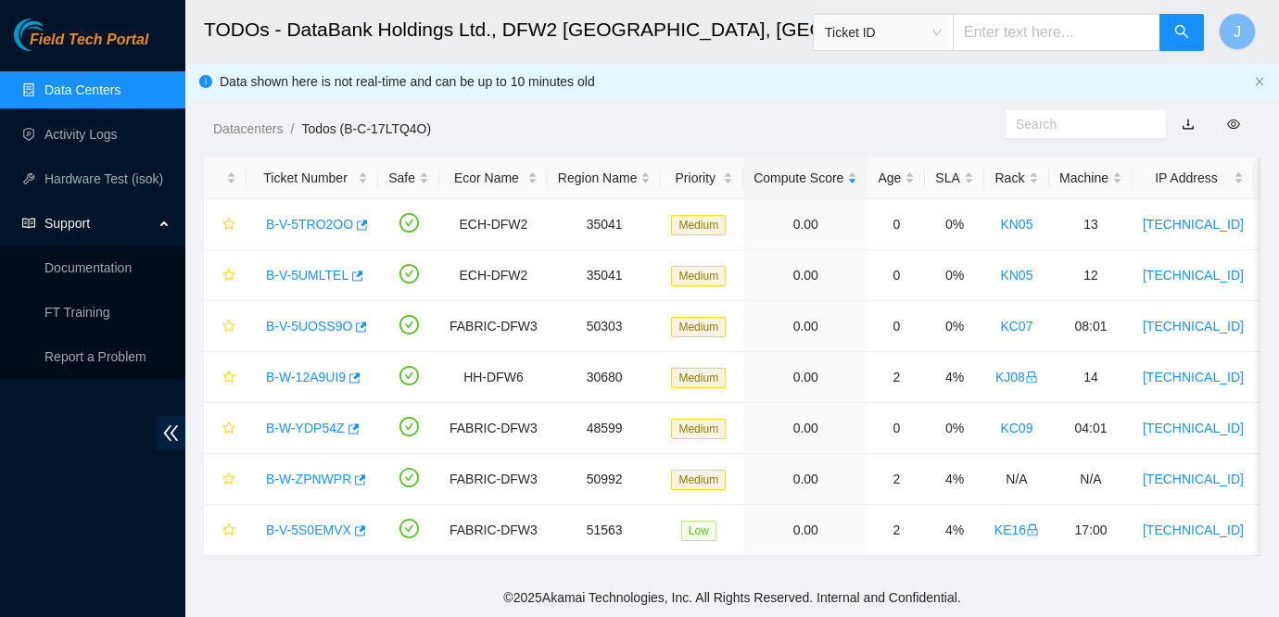
scroll to position [468, 0]
click at [276, 233] on div "B-V-5TRO2OO" at bounding box center [312, 224] width 111 height 30
click at [310, 223] on link "B-V-5TRO2OO" at bounding box center [309, 224] width 87 height 15
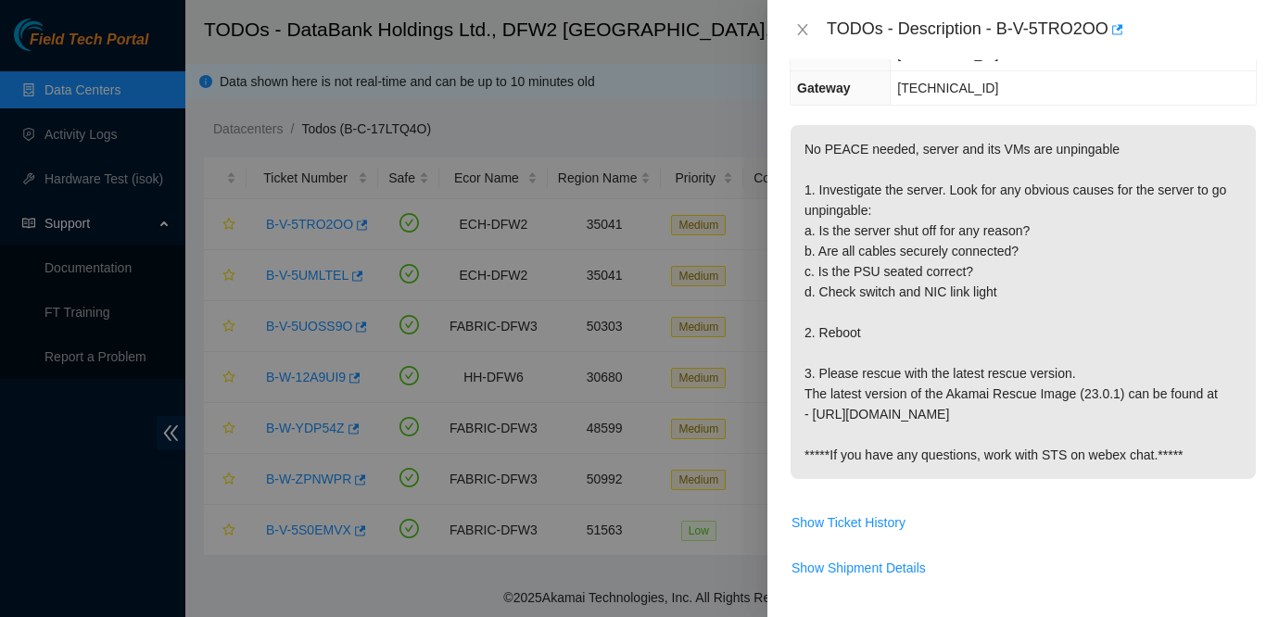
scroll to position [309, 0]
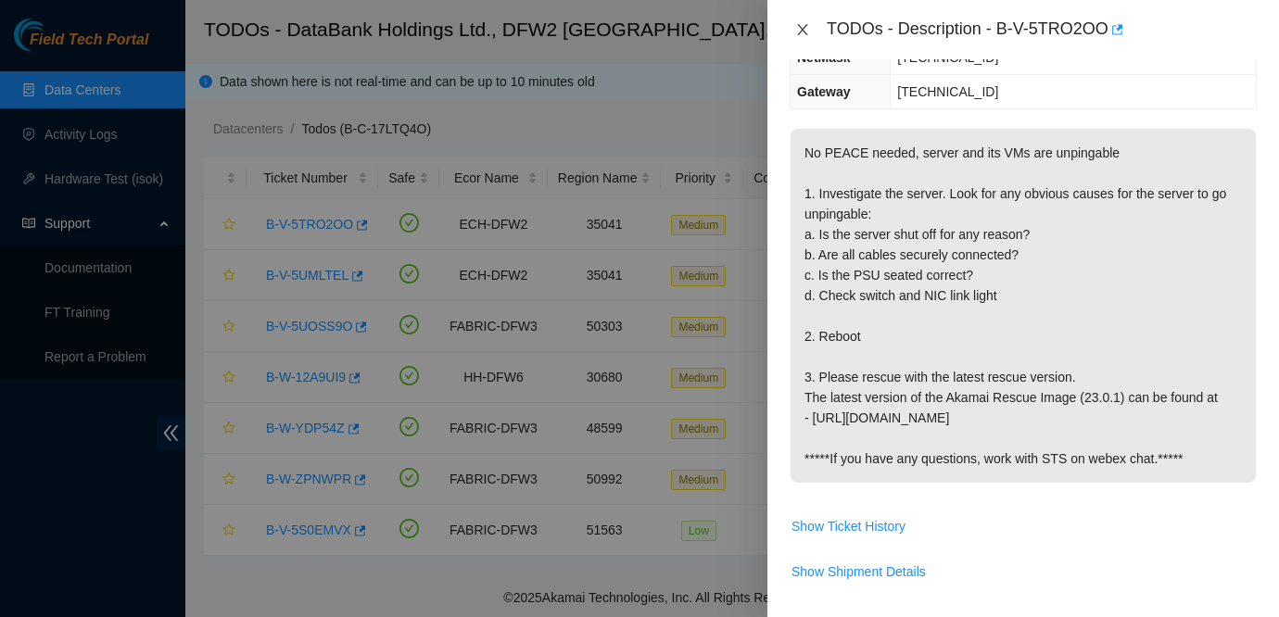
click at [800, 32] on icon "close" at bounding box center [802, 29] width 10 height 11
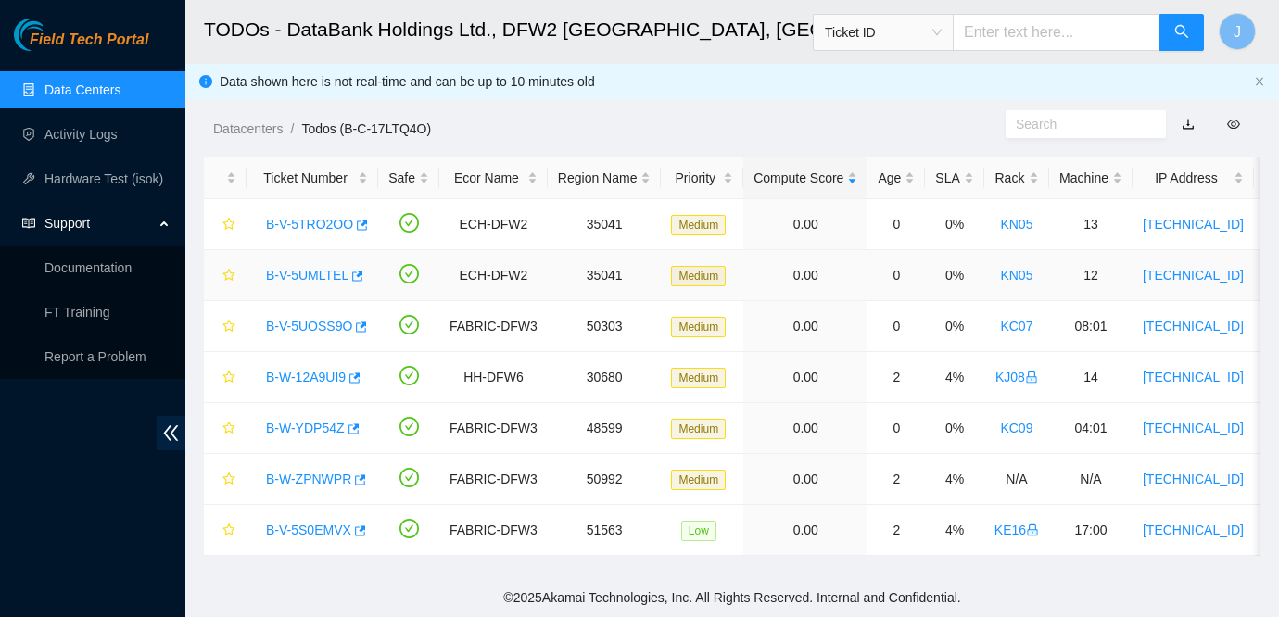
click at [310, 272] on link "B-V-5UMLTEL" at bounding box center [307, 275] width 82 height 15
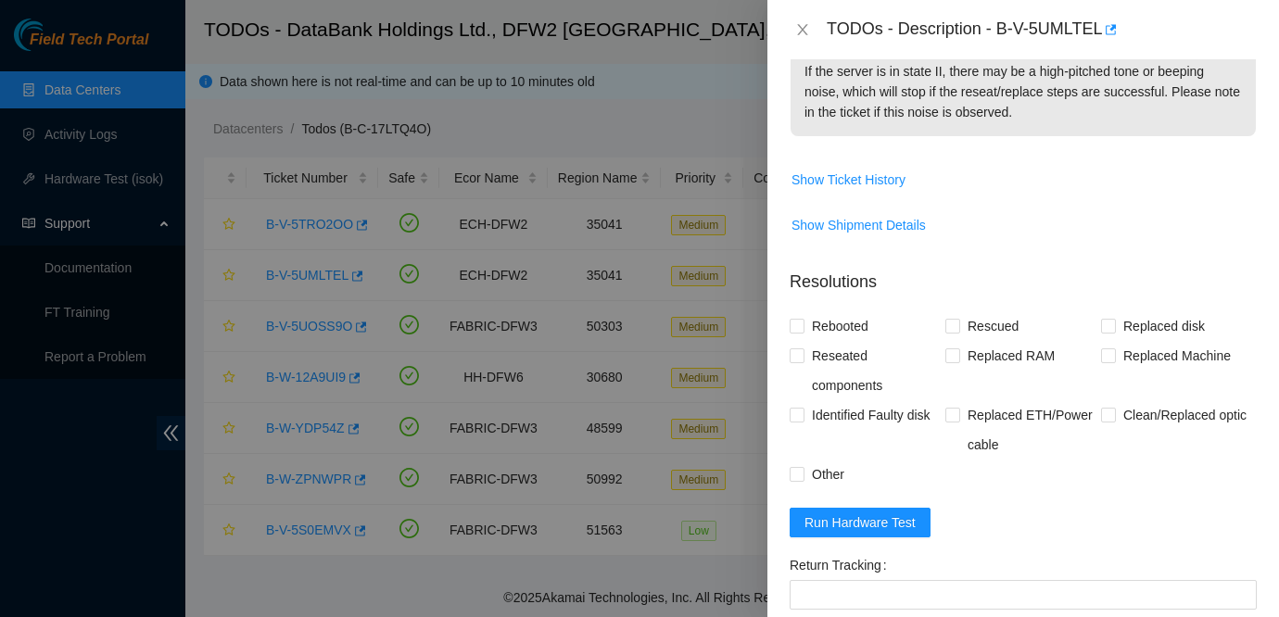
scroll to position [877, 0]
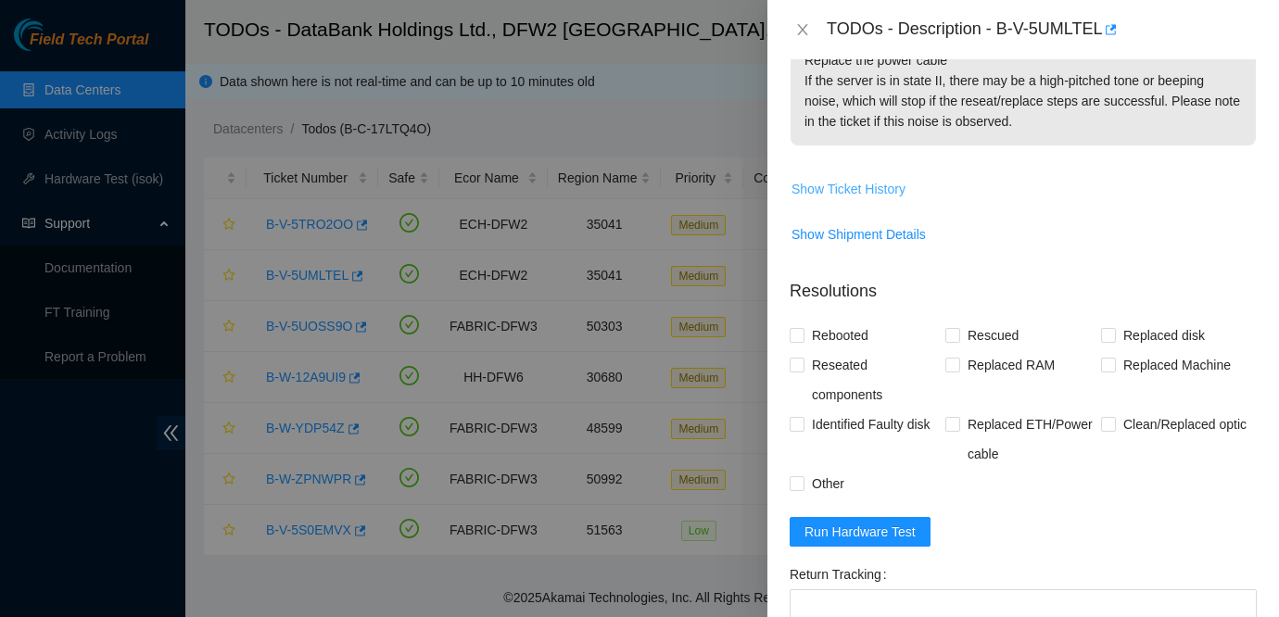
click at [852, 179] on span "Show Ticket History" at bounding box center [848, 189] width 114 height 20
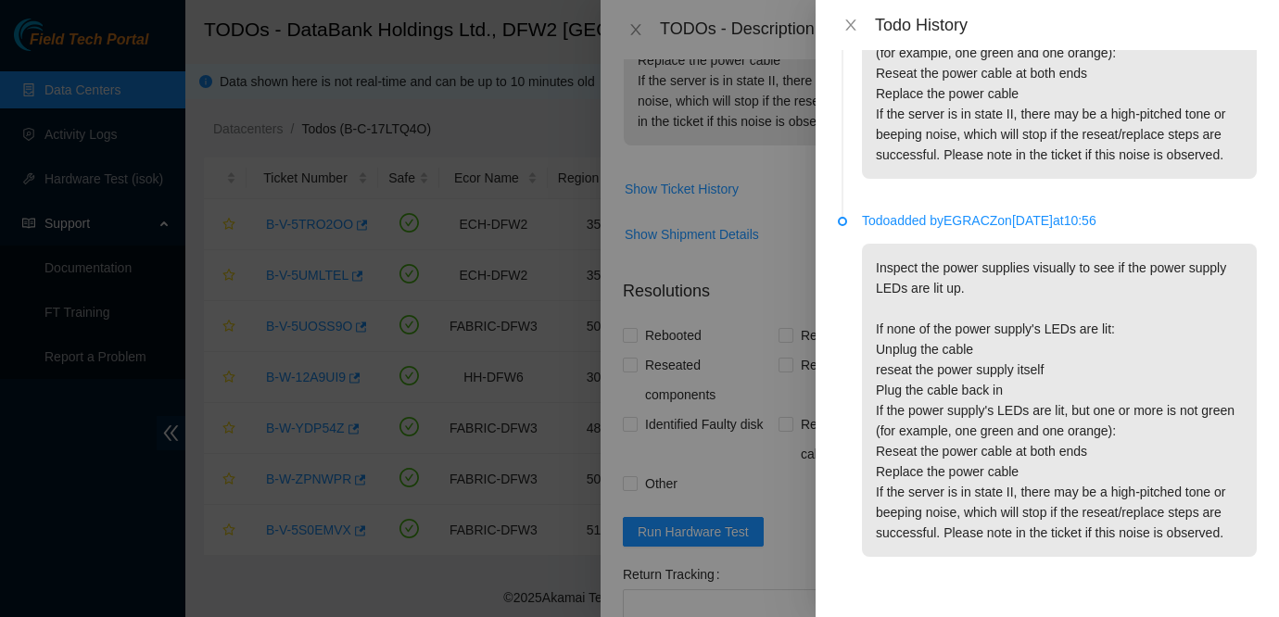
scroll to position [0, 0]
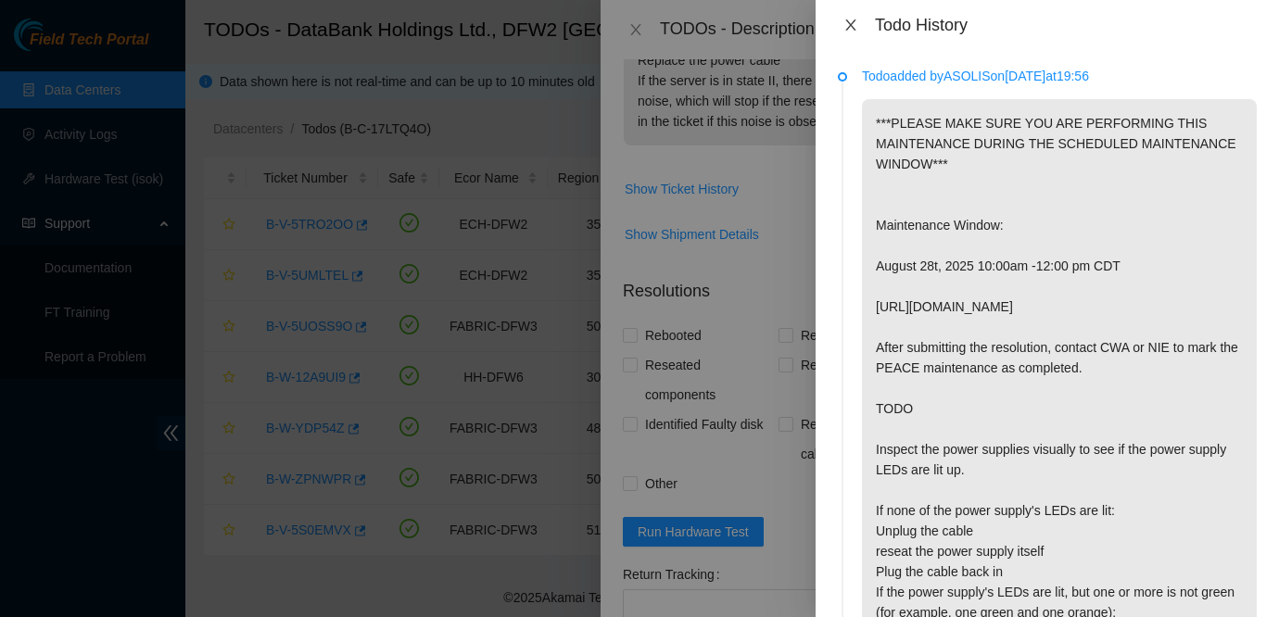
click at [856, 26] on icon "close" at bounding box center [850, 25] width 15 height 15
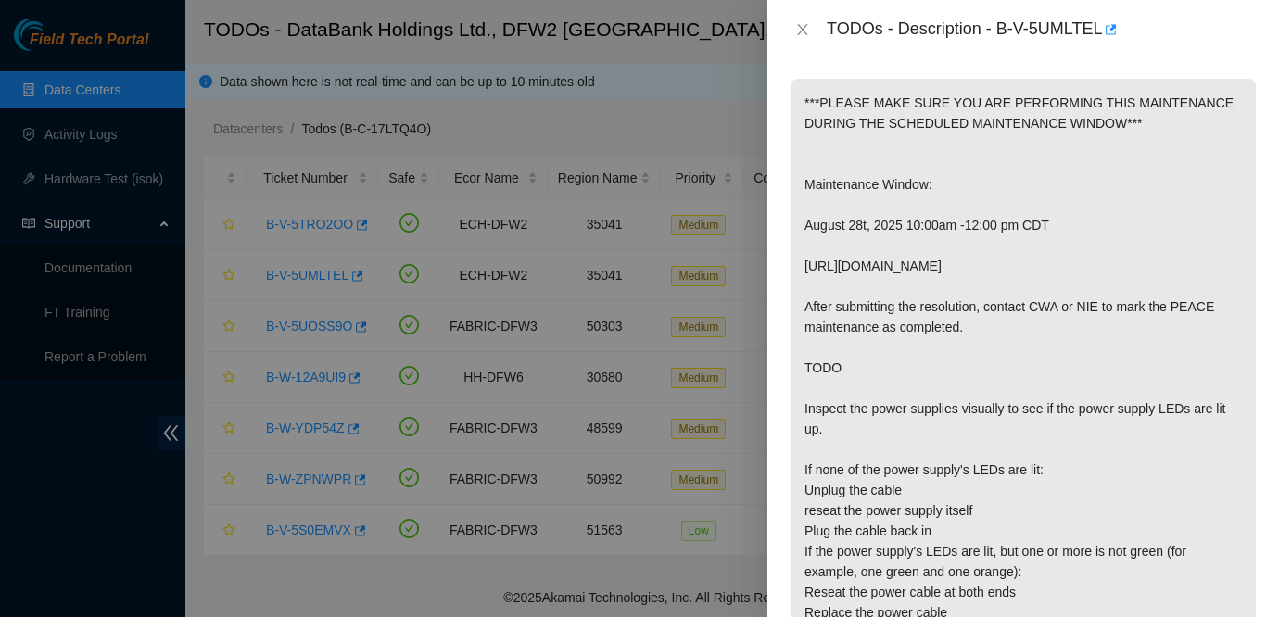
scroll to position [328, 0]
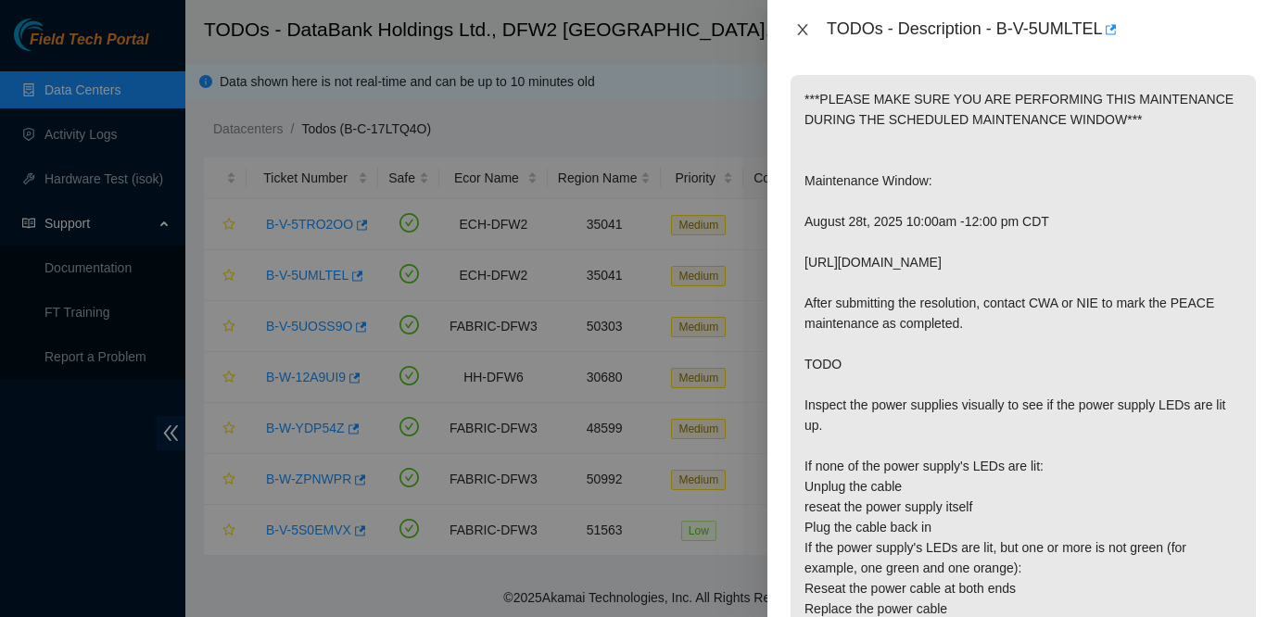
click at [805, 21] on button "Close" at bounding box center [803, 30] width 26 height 18
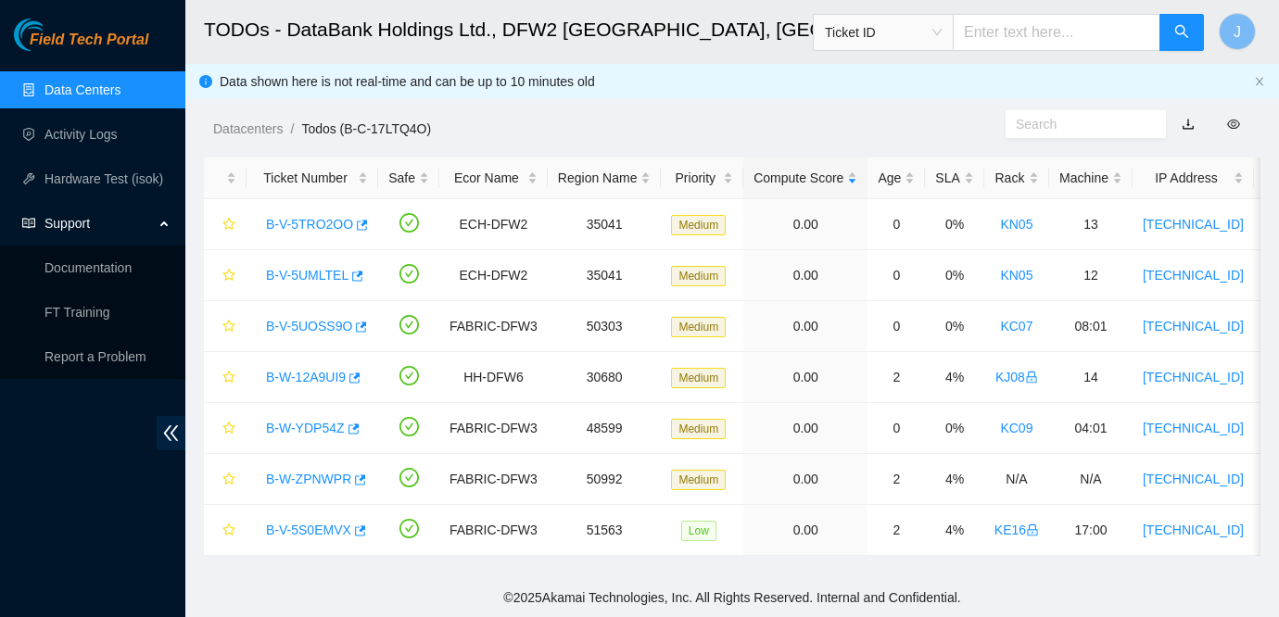
scroll to position [348, 0]
click at [329, 474] on link "B-W-ZPNWPR" at bounding box center [308, 479] width 85 height 15
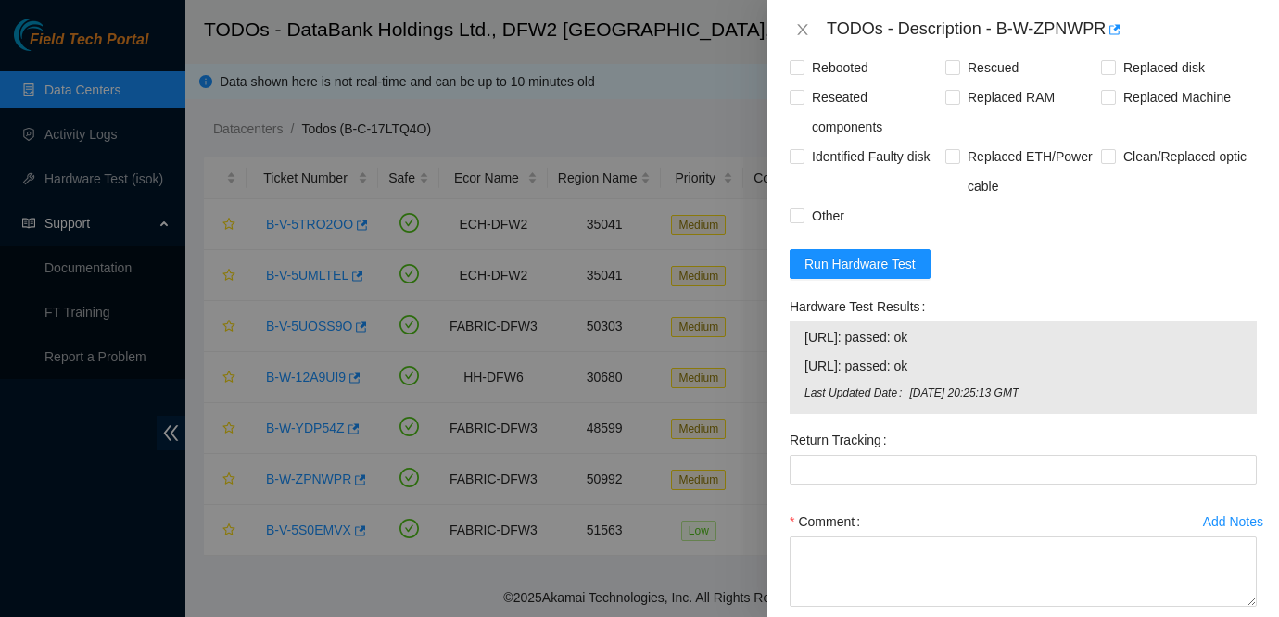
scroll to position [1935, 0]
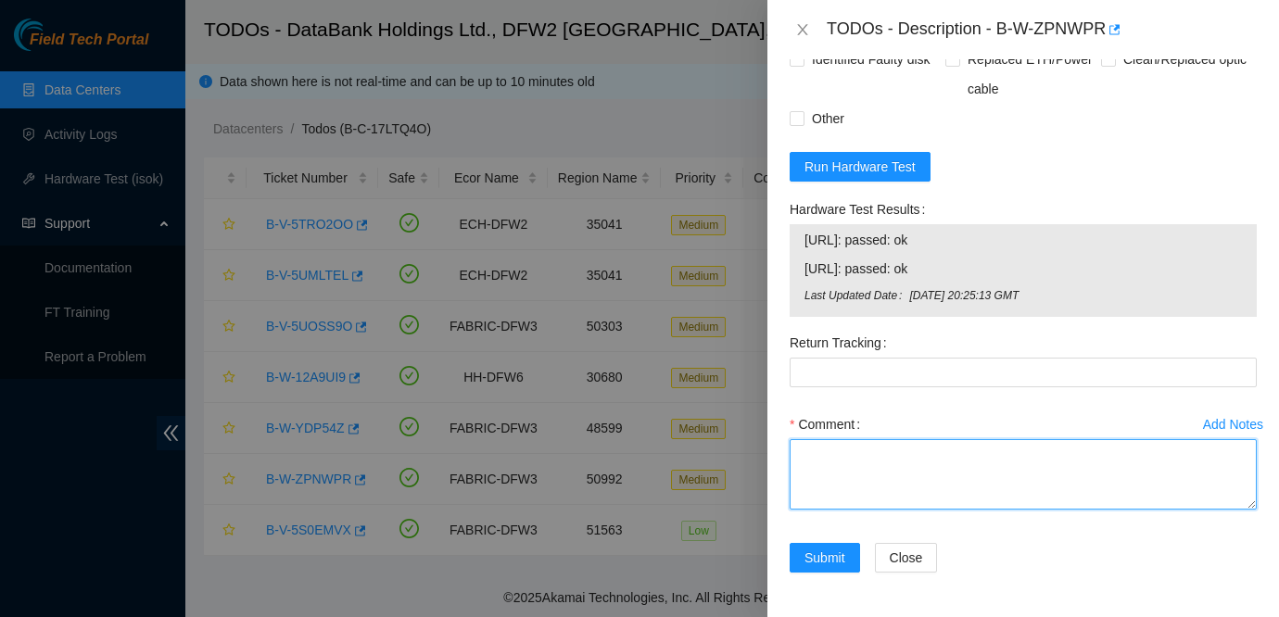
click at [837, 467] on textarea "Comment" at bounding box center [1023, 474] width 467 height 70
paste textarea "Ticket: B-W-ZPNWPR New SN: AK121679 Bad SN: AK123783 Service Order: B-V-5T5XU62…"
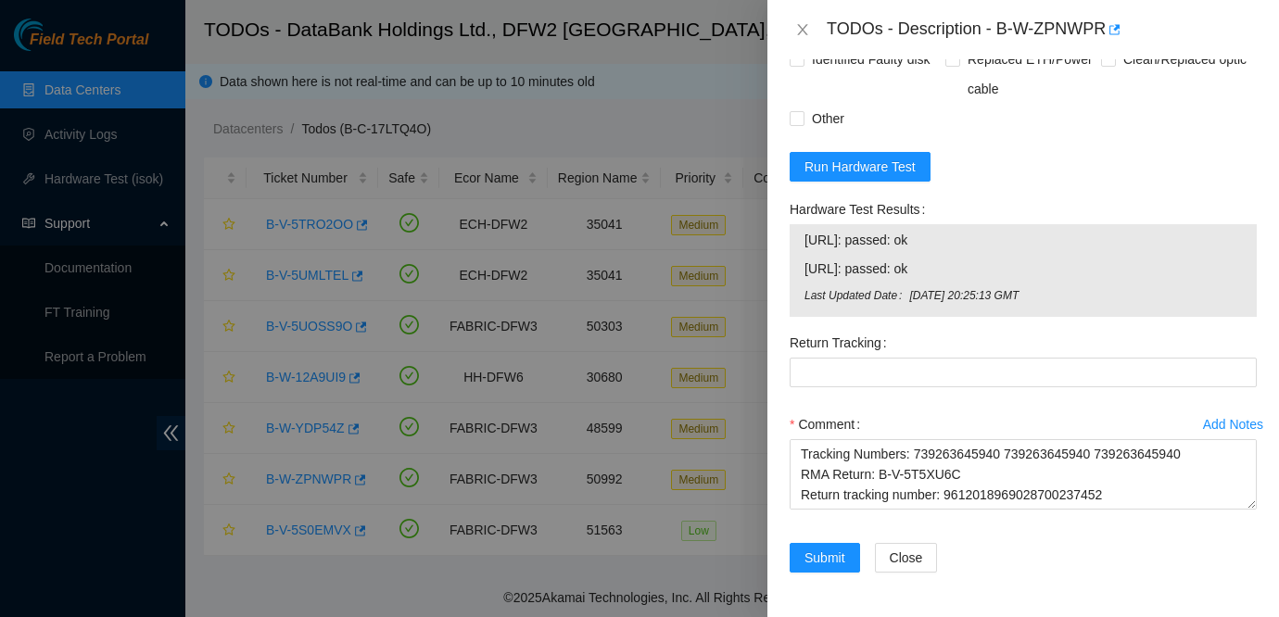
click at [1258, 506] on div "Add Notes Comment Ticket: B-W-ZPNWPR New SN: AK121679 Bad SN: AK123783 Service …" at bounding box center [1023, 476] width 482 height 133
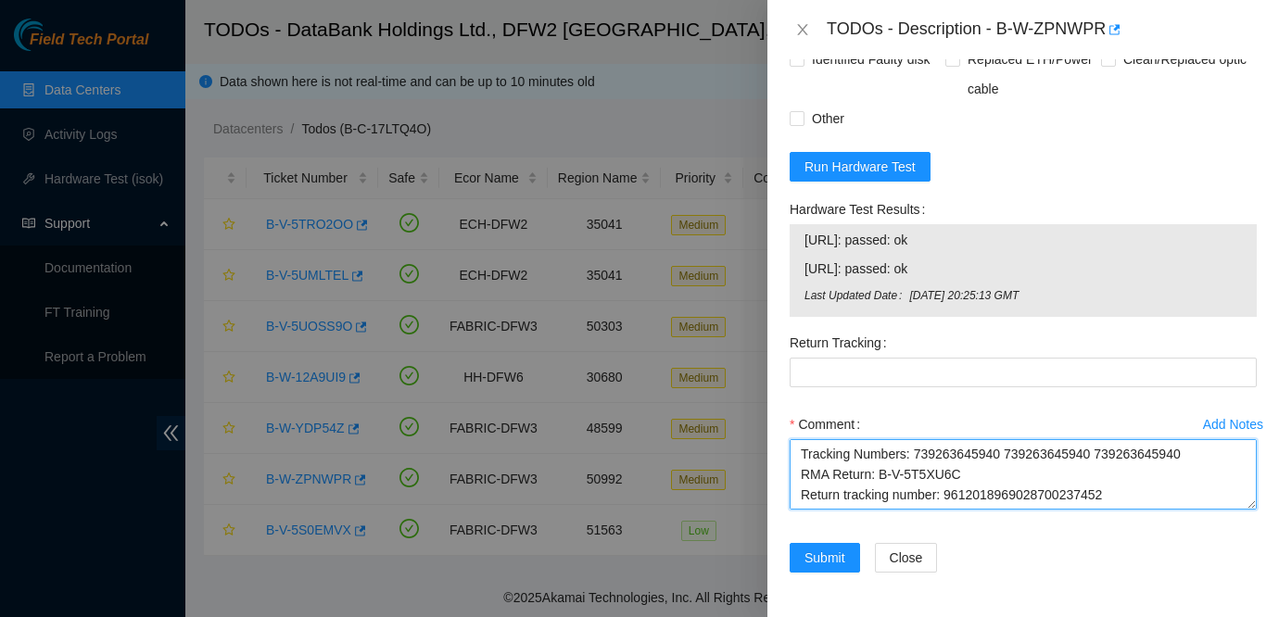
drag, startPoint x: 1256, startPoint y: 507, endPoint x: 1258, endPoint y: 625, distance: 117.7
click at [1258, 616] on html "Field Tech Portal Data Centers Activity Logs Hardware Test (isok) Support Docum…" at bounding box center [639, 308] width 1279 height 617
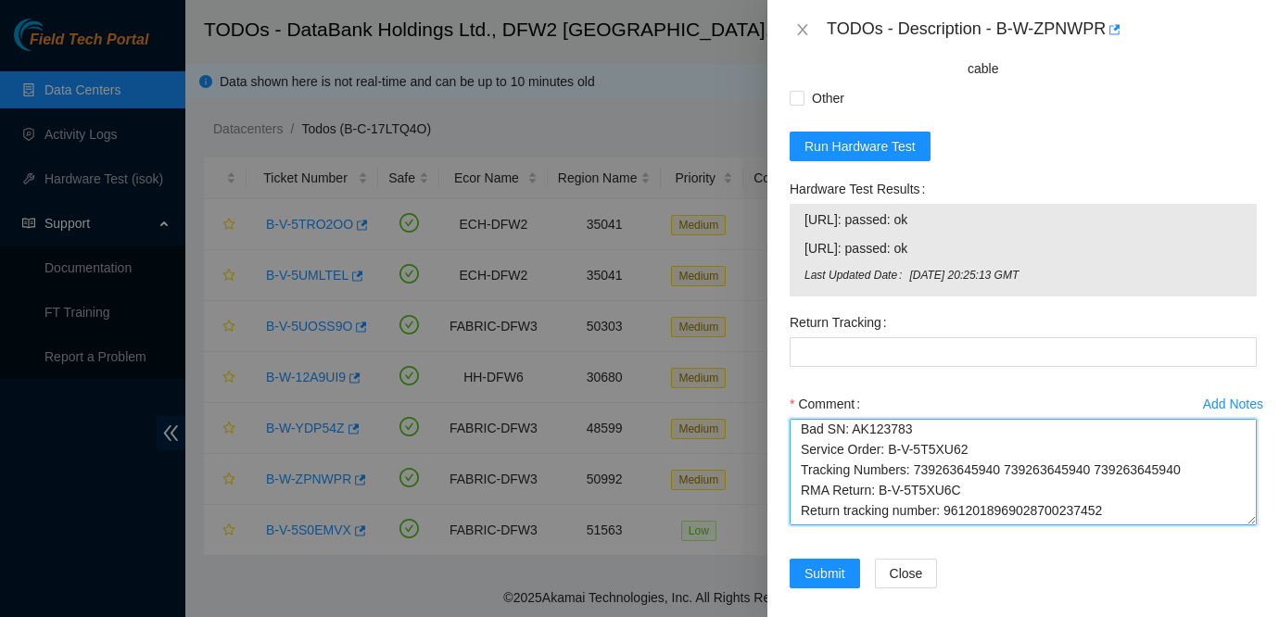
scroll to position [0, 0]
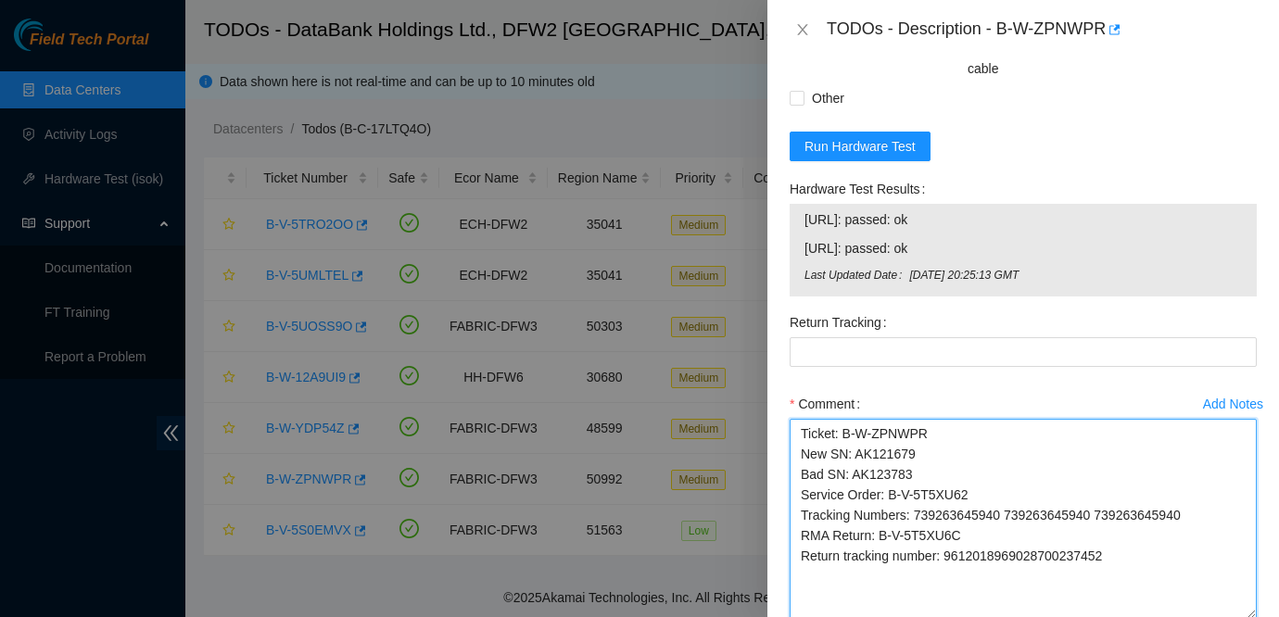
drag, startPoint x: 1253, startPoint y: 507, endPoint x: 1255, endPoint y: 630, distance: 123.3
click at [1255, 616] on html "Field Tech Portal Data Centers Activity Logs Hardware Test (isok) Support Docum…" at bounding box center [639, 308] width 1279 height 617
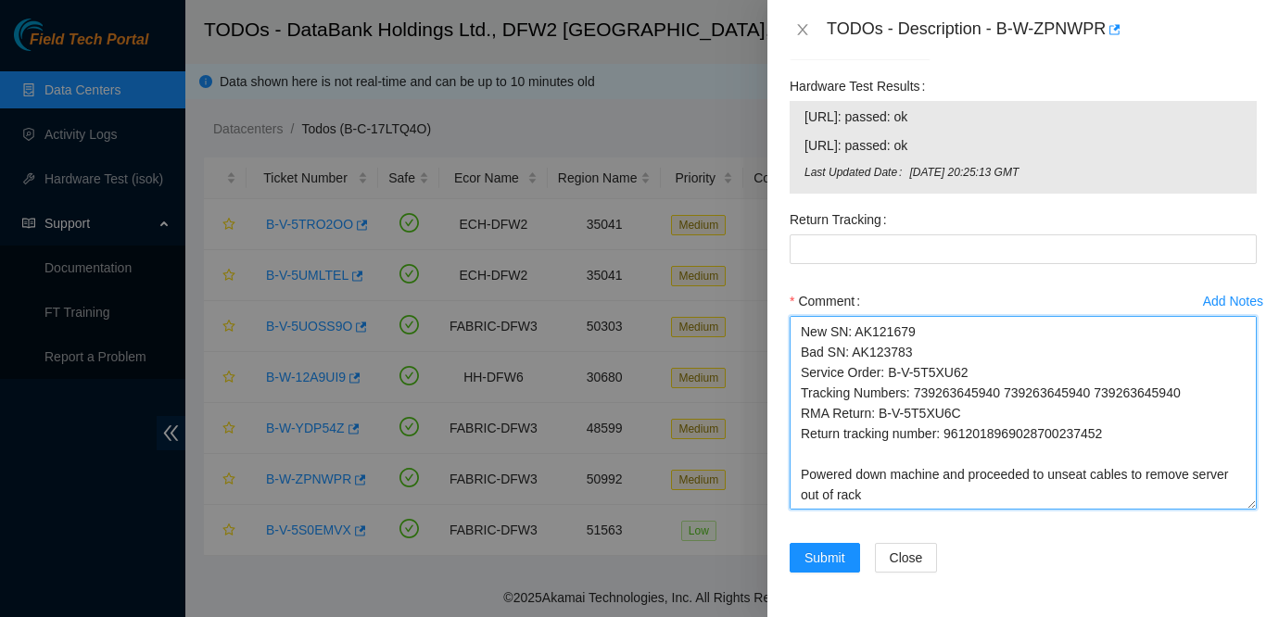
scroll to position [19, 0]
click at [1132, 463] on textarea "Ticket: B-W-ZPNWPR New SN: AK121679 Bad SN: AK123783 Service Order: B-V-5T5XU62…" at bounding box center [1023, 413] width 467 height 194
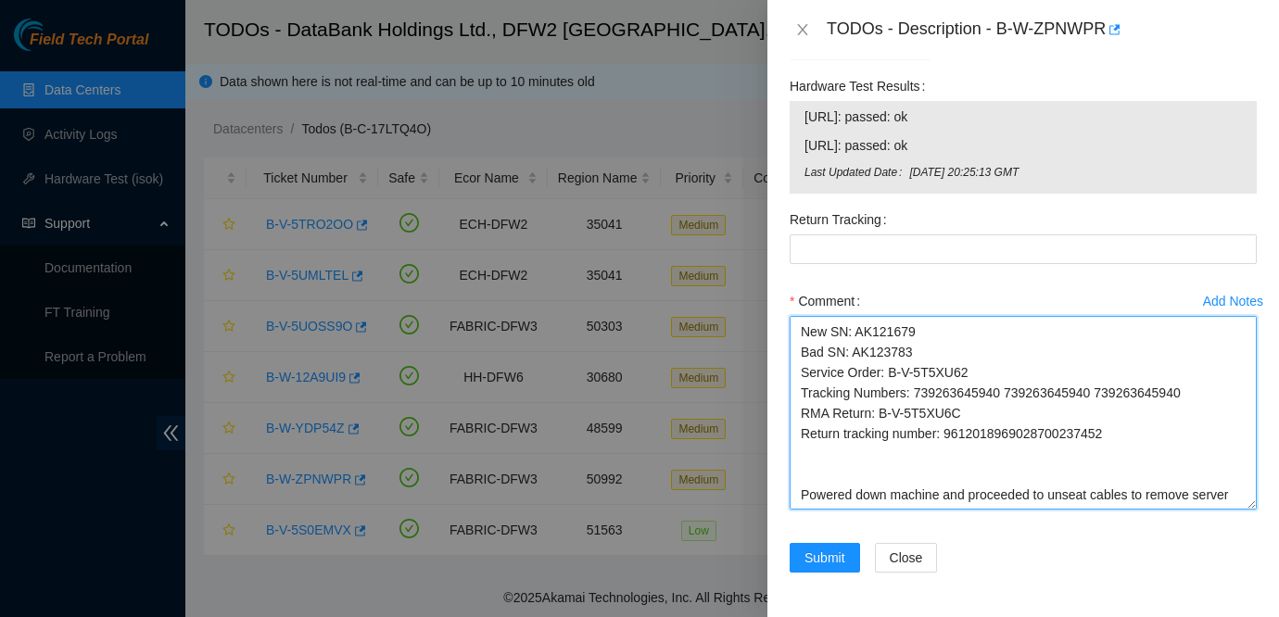
scroll to position [33, 0]
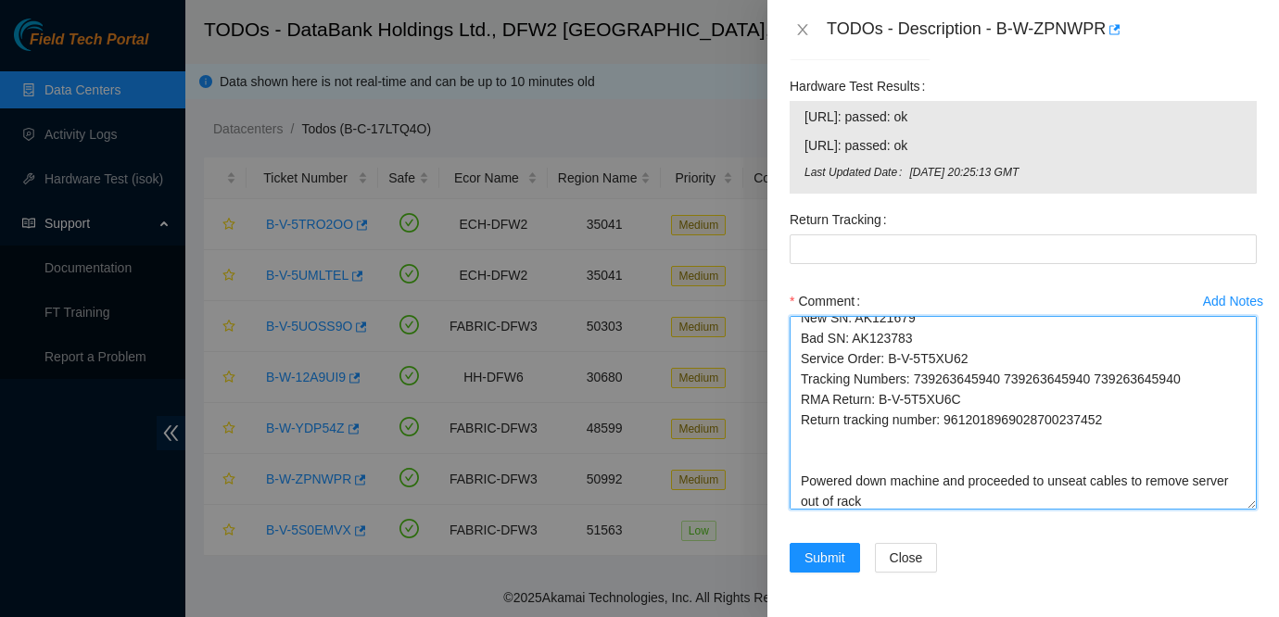
click at [1101, 454] on textarea "Ticket: B-W-ZPNWPR New SN: AK121679 Bad SN: AK123783 Service Order: B-V-5T5XU62…" at bounding box center [1023, 413] width 467 height 194
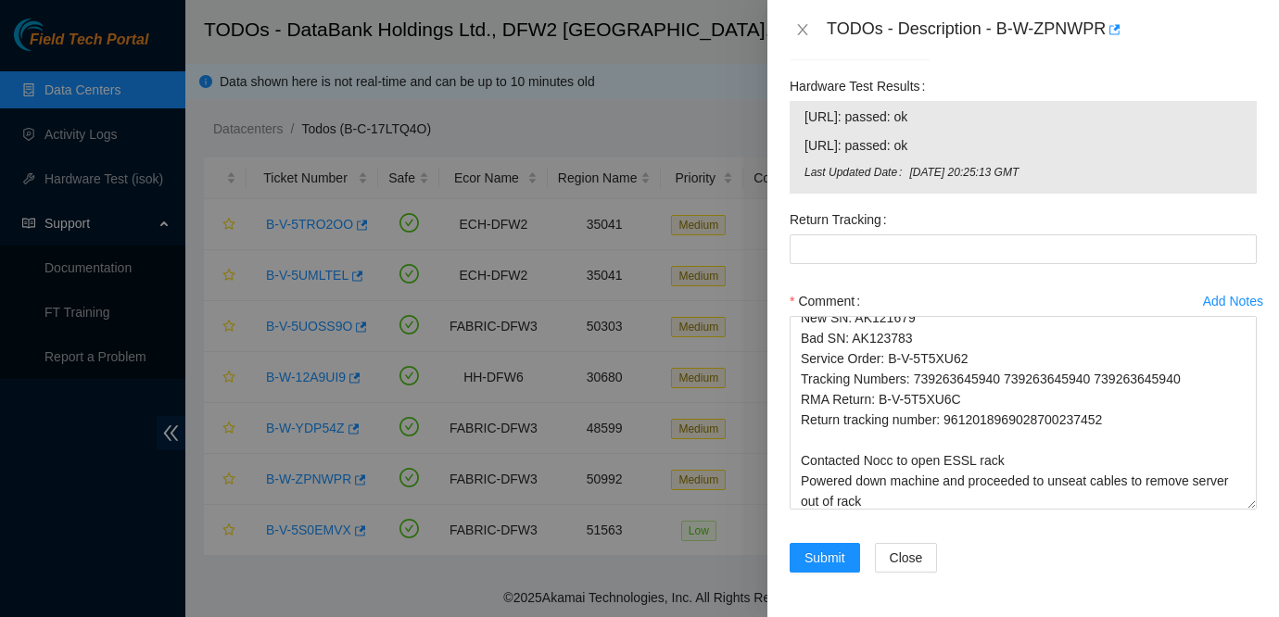
click at [890, 512] on div "Comment Ticket: B-W-ZPNWPR New SN: AK121679 Bad SN: AK123783 Service Order: B-V…" at bounding box center [1023, 403] width 467 height 234
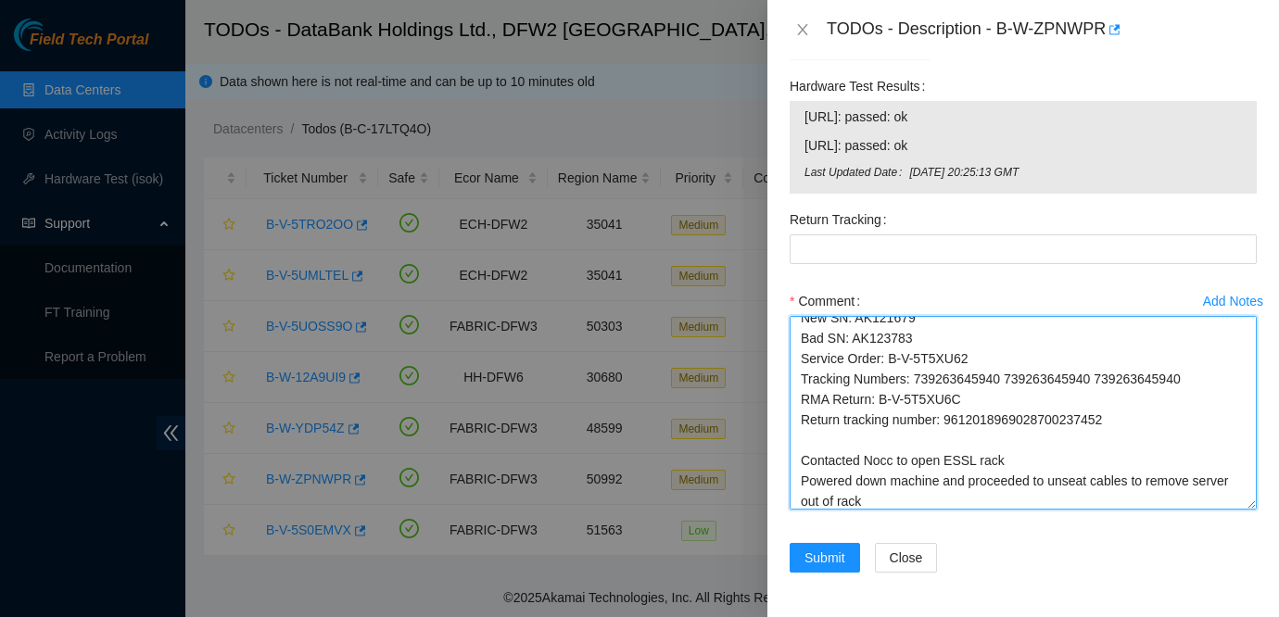
click at [890, 491] on textarea "Ticket: B-W-ZPNWPR New SN: AK121679 Bad SN: AK123783 Service Order: B-V-5T5XU62…" at bounding box center [1023, 413] width 467 height 194
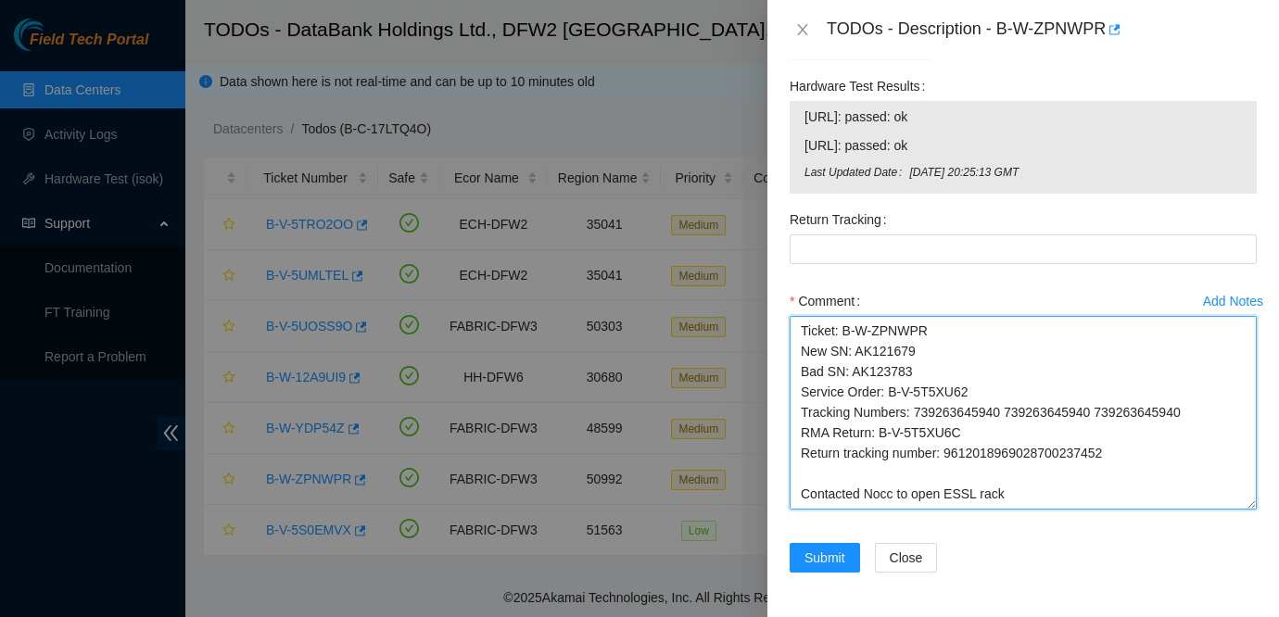
scroll to position [38, 0]
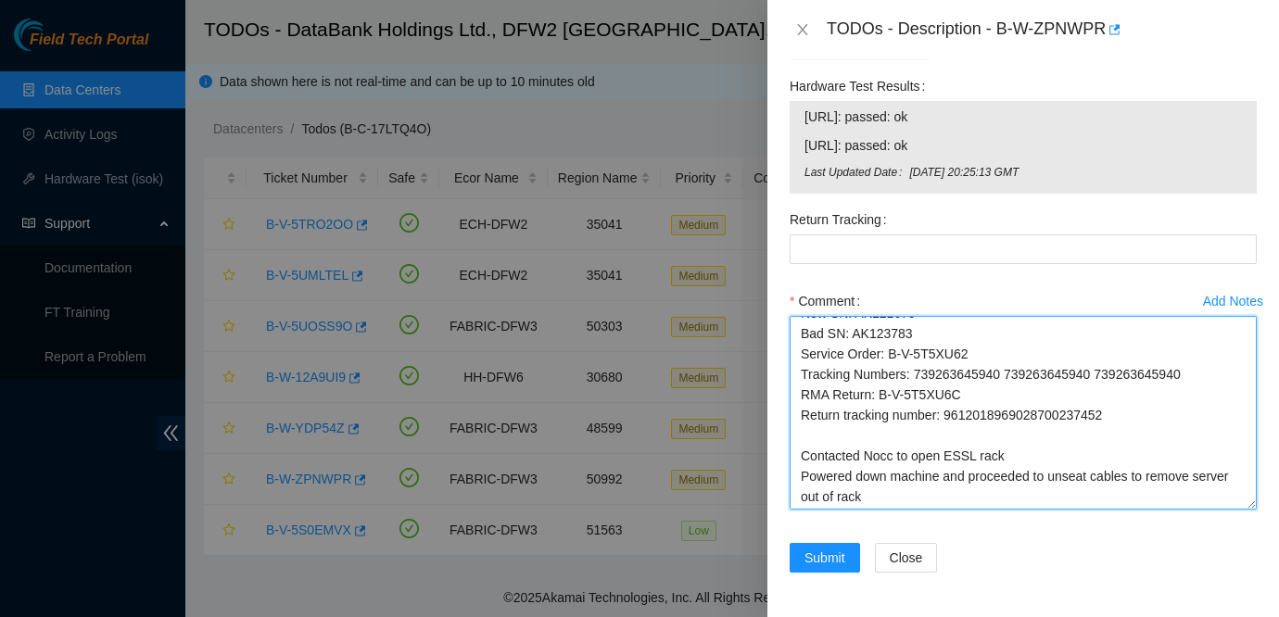
drag, startPoint x: 949, startPoint y: 413, endPoint x: 1155, endPoint y: 411, distance: 205.7
click at [1155, 411] on textarea "Ticket: B-W-ZPNWPR New SN: AK121679 Bad SN: AK123783 Service Order: B-V-5T5XU62…" at bounding box center [1023, 413] width 467 height 194
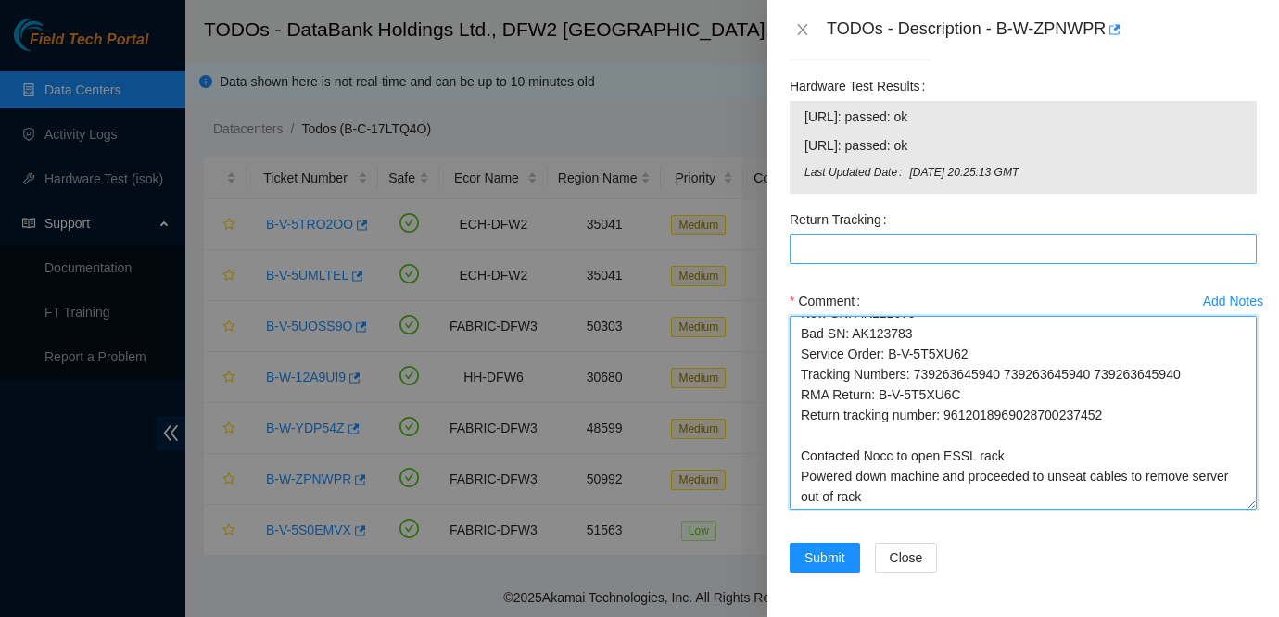
type textarea "Ticket: B-W-ZPNWPR New SN: AK121679 Bad SN: AK123783 Service Order: B-V-5T5XU62…"
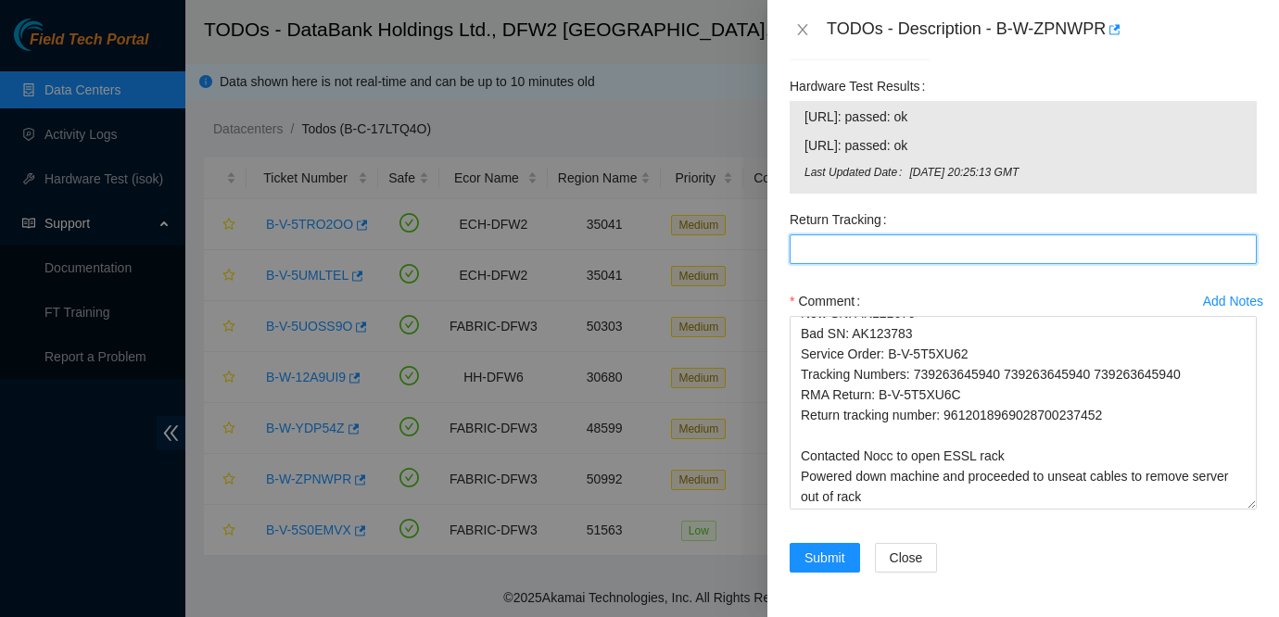
click at [957, 238] on Tracking "Return Tracking" at bounding box center [1023, 249] width 467 height 30
paste Tracking "9612018969028700237452"
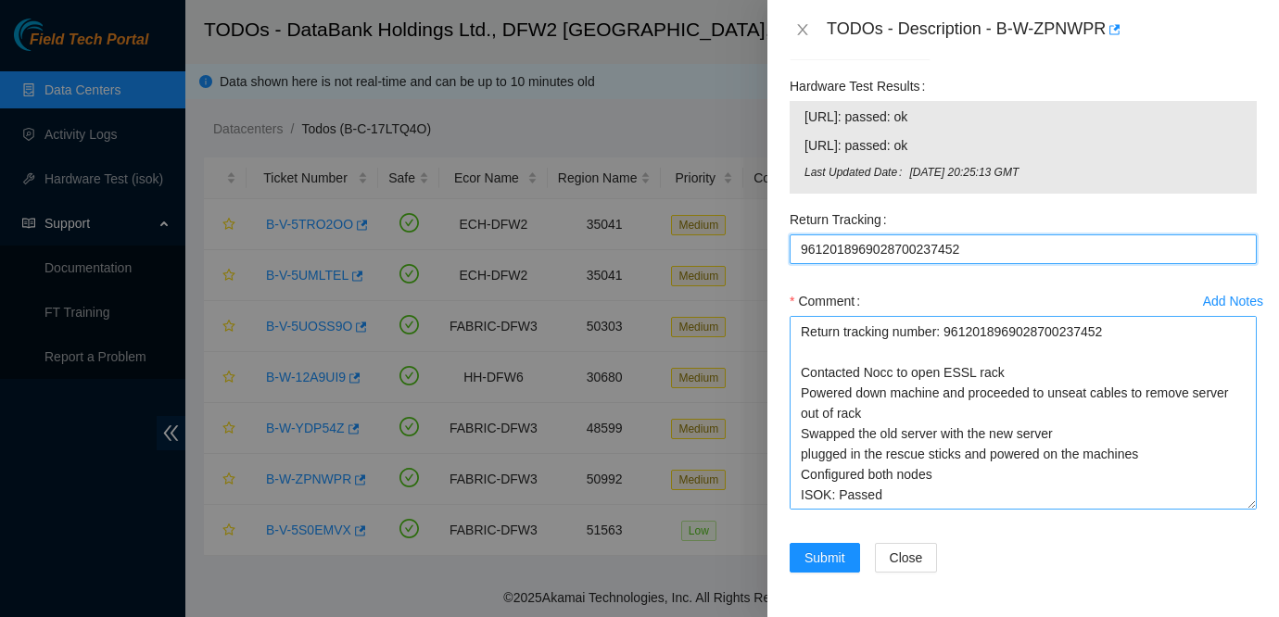
type Tracking "9612018969028700237452"
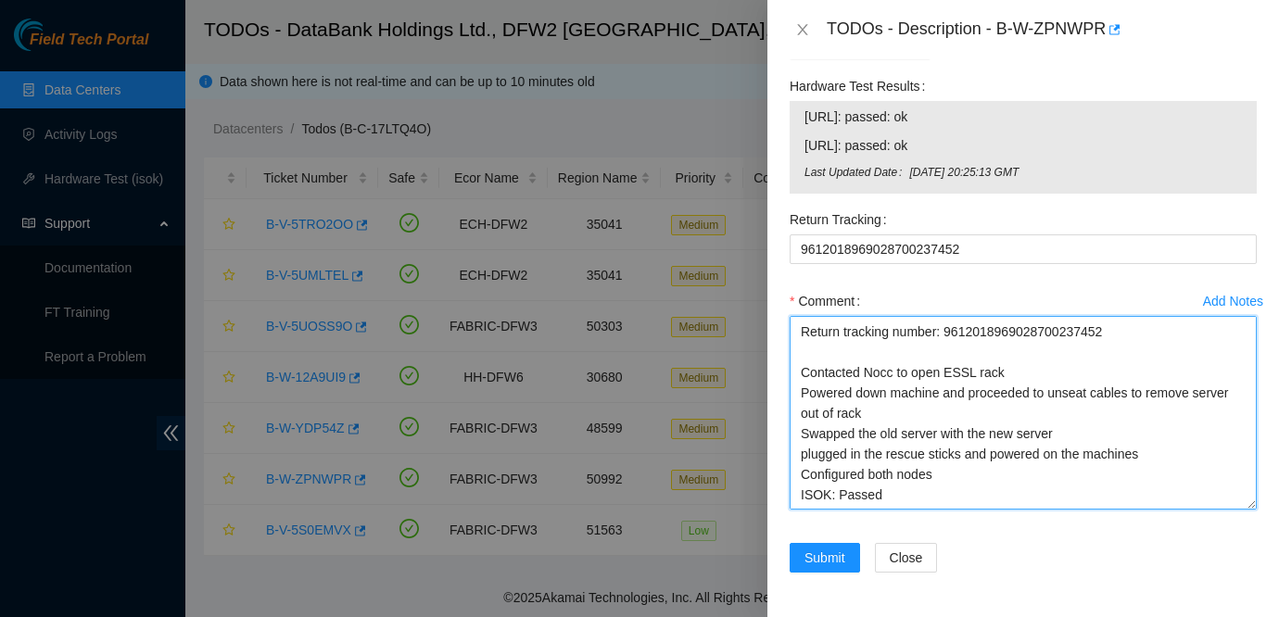
click at [960, 475] on textarea "Ticket: B-W-ZPNWPR New SN: AK121679 Bad SN: AK123783 Service Order: B-V-5T5XU62…" at bounding box center [1023, 413] width 467 height 194
click at [1169, 452] on textarea "Ticket: B-W-ZPNWPR New SN: AK121679 Bad SN: AK123783 Service Order: B-V-5T5XU62…" at bounding box center [1023, 413] width 467 height 194
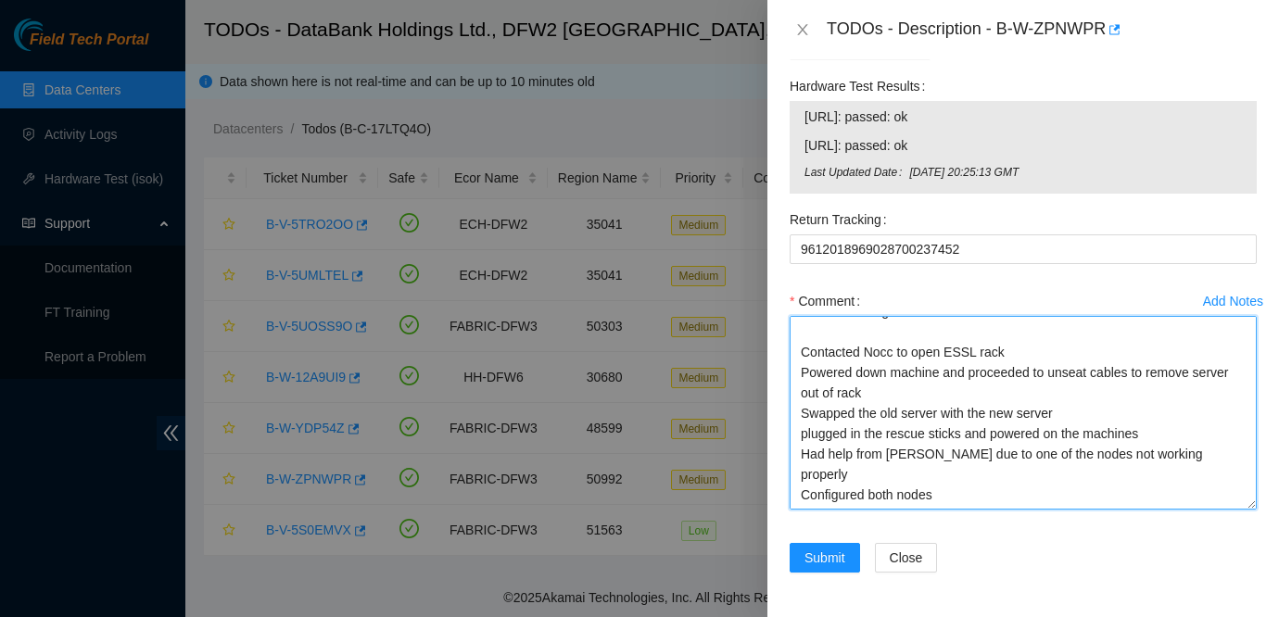
scroll to position [0, 0]
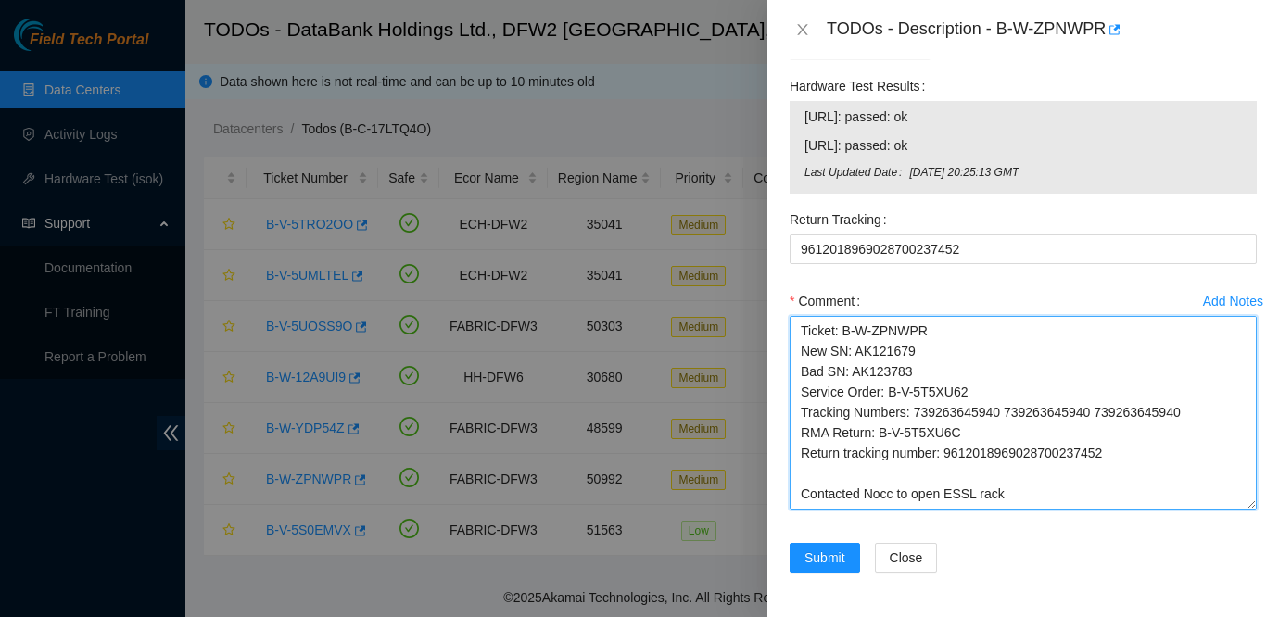
drag, startPoint x: 940, startPoint y: 493, endPoint x: 865, endPoint y: 269, distance: 236.5
click at [865, 269] on form "Resolutions Rebooted Rescued Replaced disk Reseated components Replaced RAM Rep…" at bounding box center [1023, 185] width 467 height 819
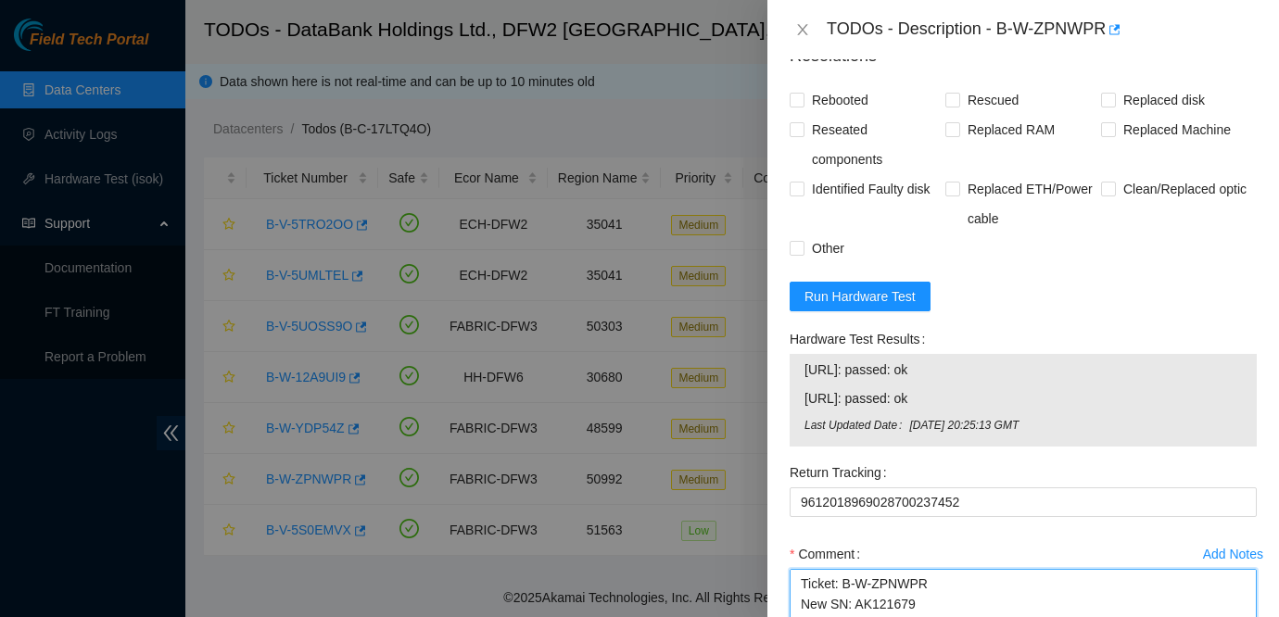
scroll to position [1780, 0]
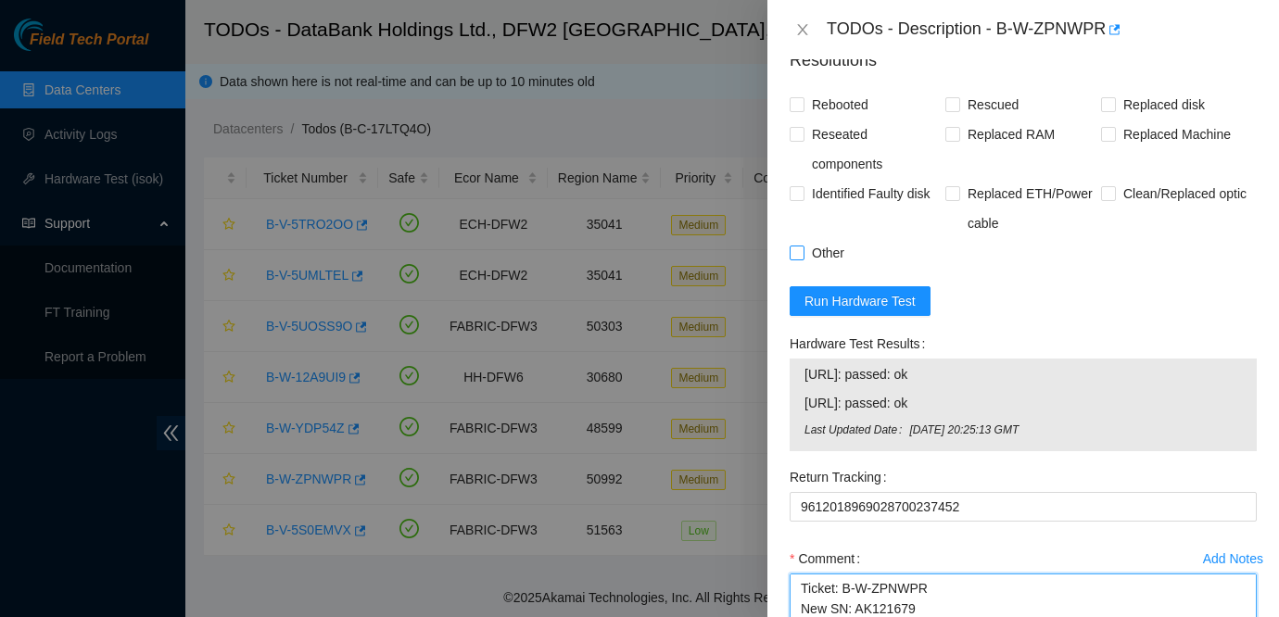
type textarea "Ticket: B-W-ZPNWPR New SN: AK121679 Bad SN: AK123783 Service Order: B-V-5T5XU62…"
click at [829, 265] on span "Other" at bounding box center [827, 253] width 47 height 30
click at [803, 259] on input "Other" at bounding box center [796, 252] width 13 height 13
checkbox input "true"
click at [841, 120] on span "Rebooted" at bounding box center [839, 105] width 71 height 30
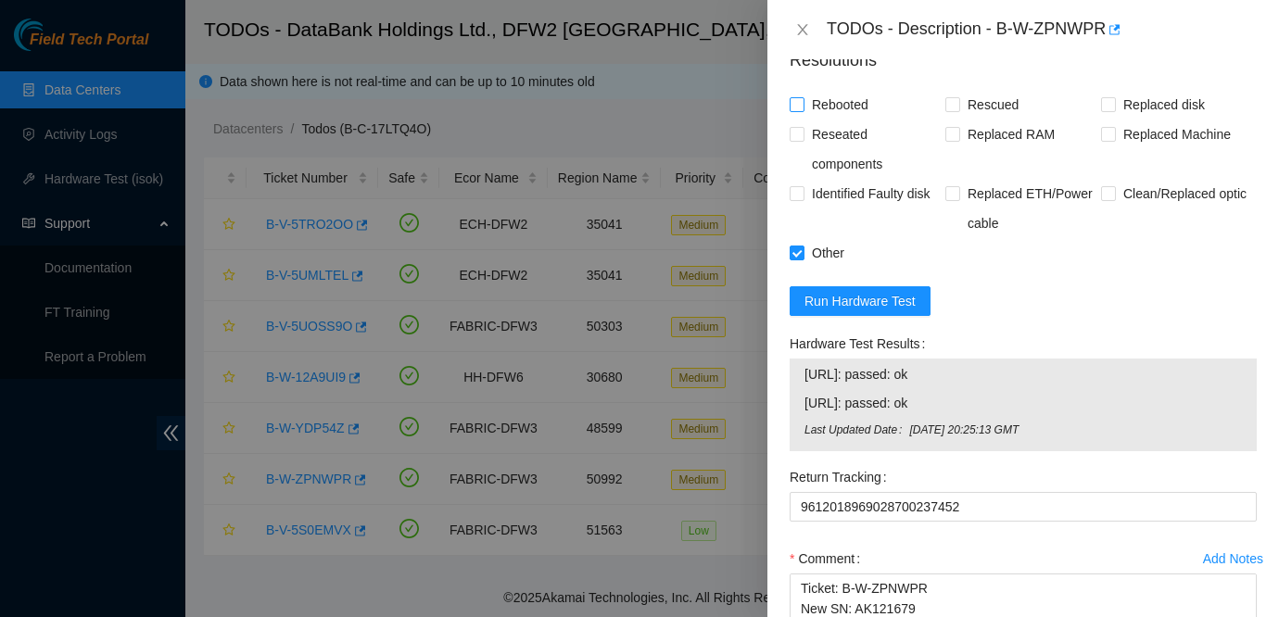
click at [803, 110] on input "Rebooted" at bounding box center [796, 103] width 13 height 13
checkbox input "true"
click at [955, 110] on input "Rescued" at bounding box center [951, 103] width 13 height 13
checkbox input "true"
click at [1096, 156] on div "Replaced RAM" at bounding box center [1023, 149] width 156 height 59
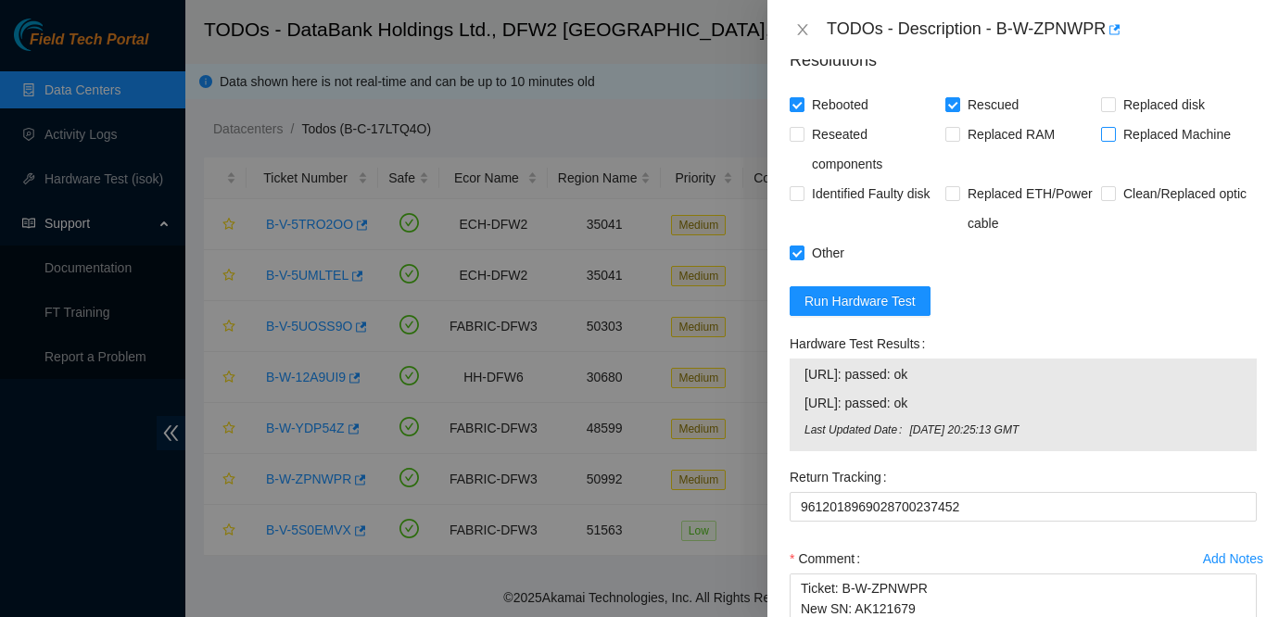
click at [1118, 149] on span "Replaced Machine" at bounding box center [1177, 135] width 122 height 30
click at [1114, 140] on input "Replaced Machine" at bounding box center [1107, 133] width 13 height 13
checkbox input "true"
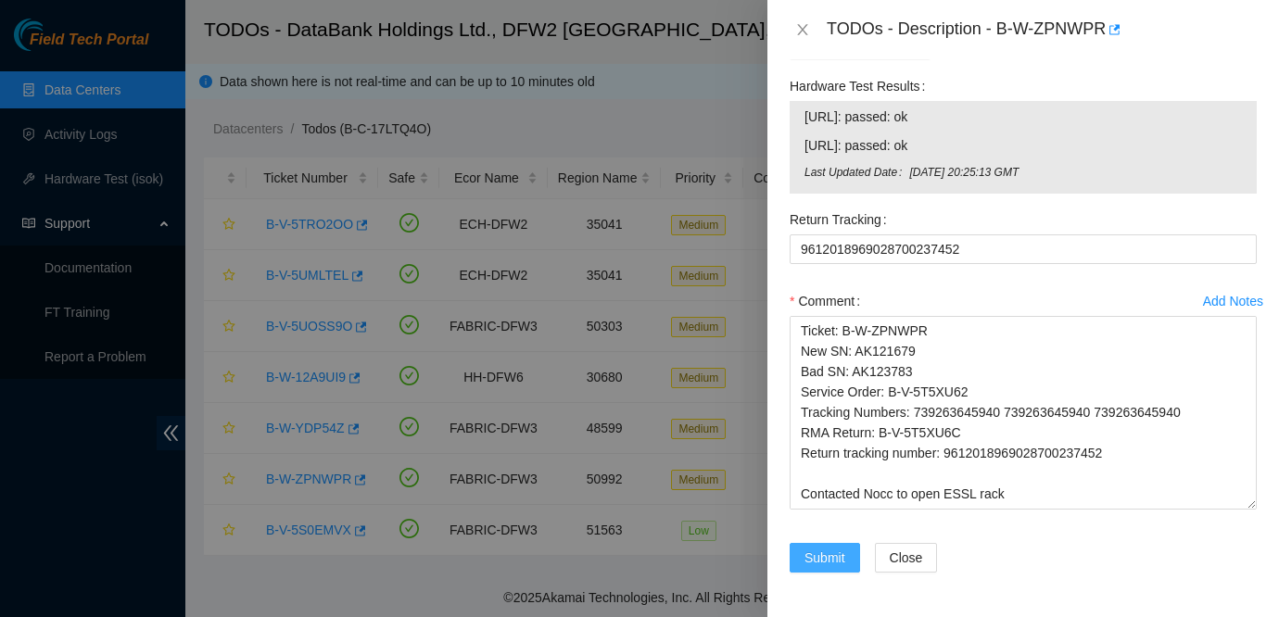
click at [823, 563] on span "Submit" at bounding box center [824, 558] width 41 height 20
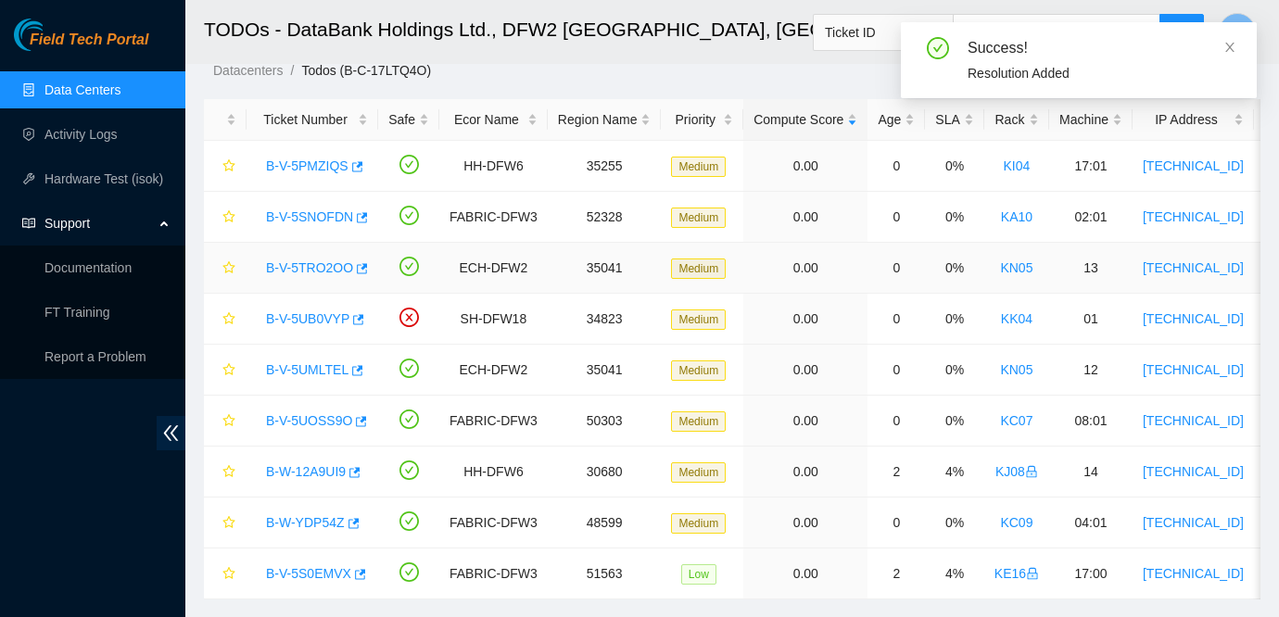
scroll to position [98, 0]
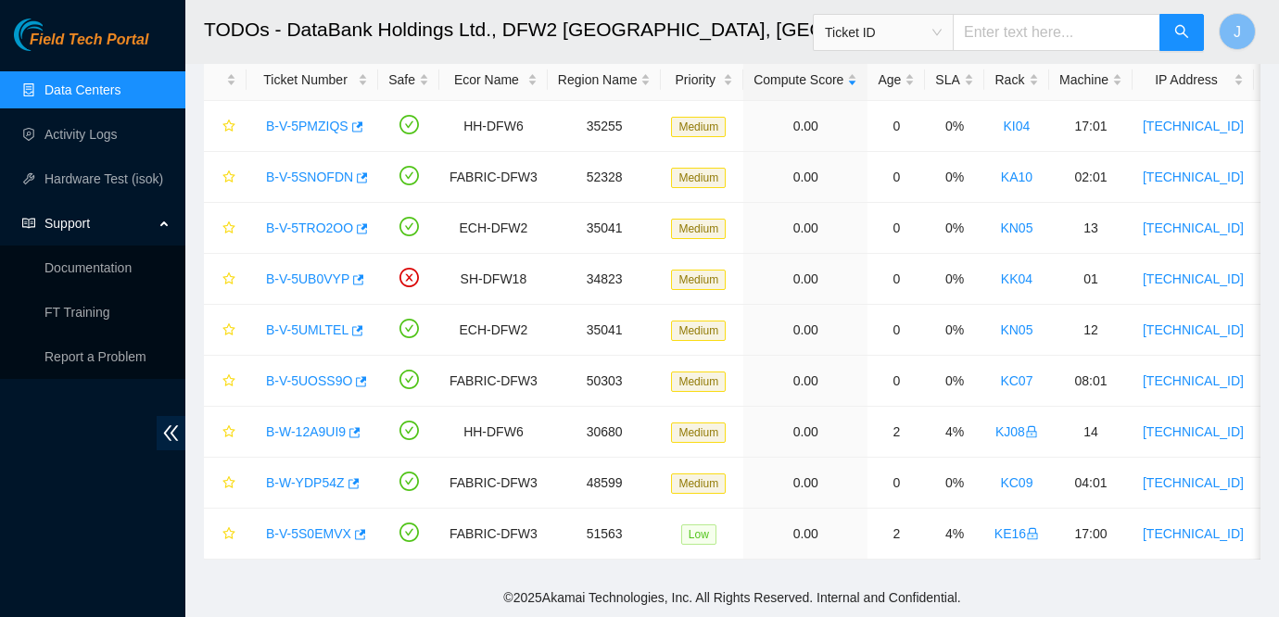
click at [63, 35] on span "Field Tech Portal" at bounding box center [89, 41] width 119 height 18
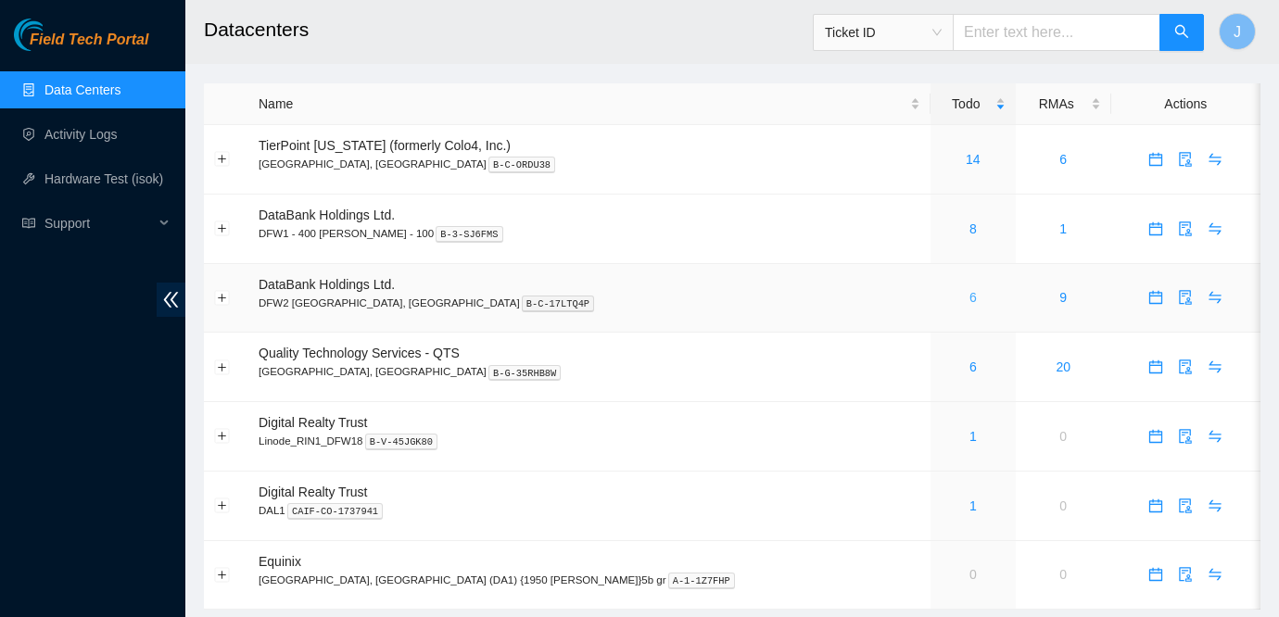
click at [969, 293] on link "6" at bounding box center [972, 297] width 7 height 15
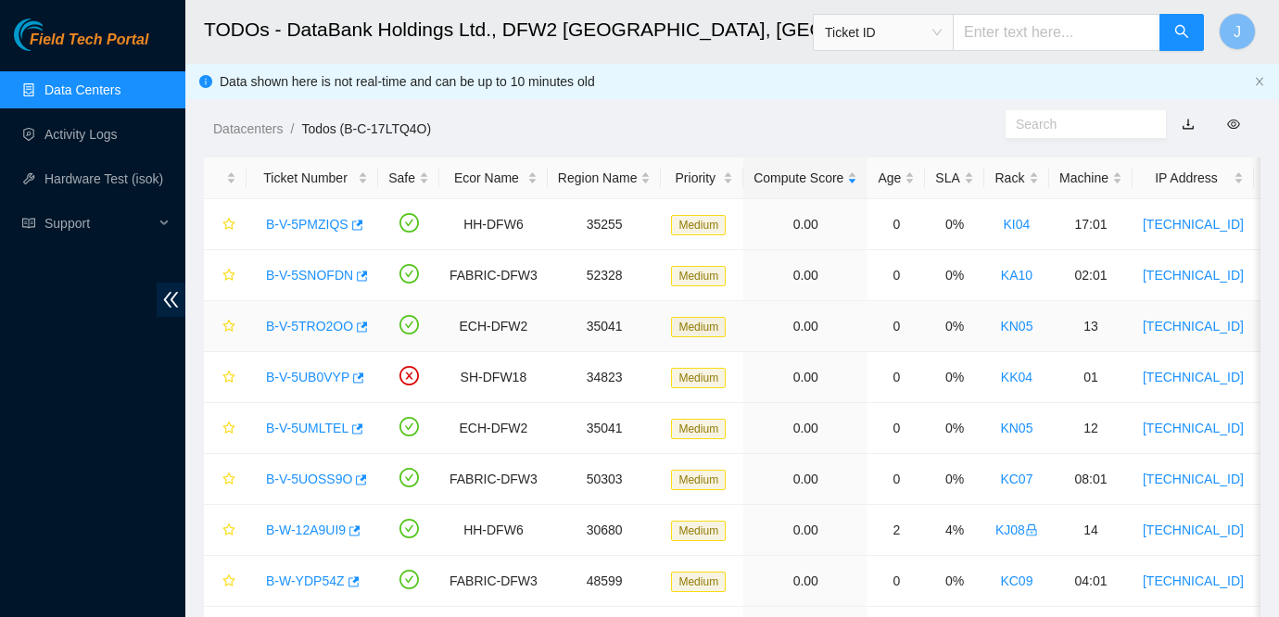
scroll to position [98, 0]
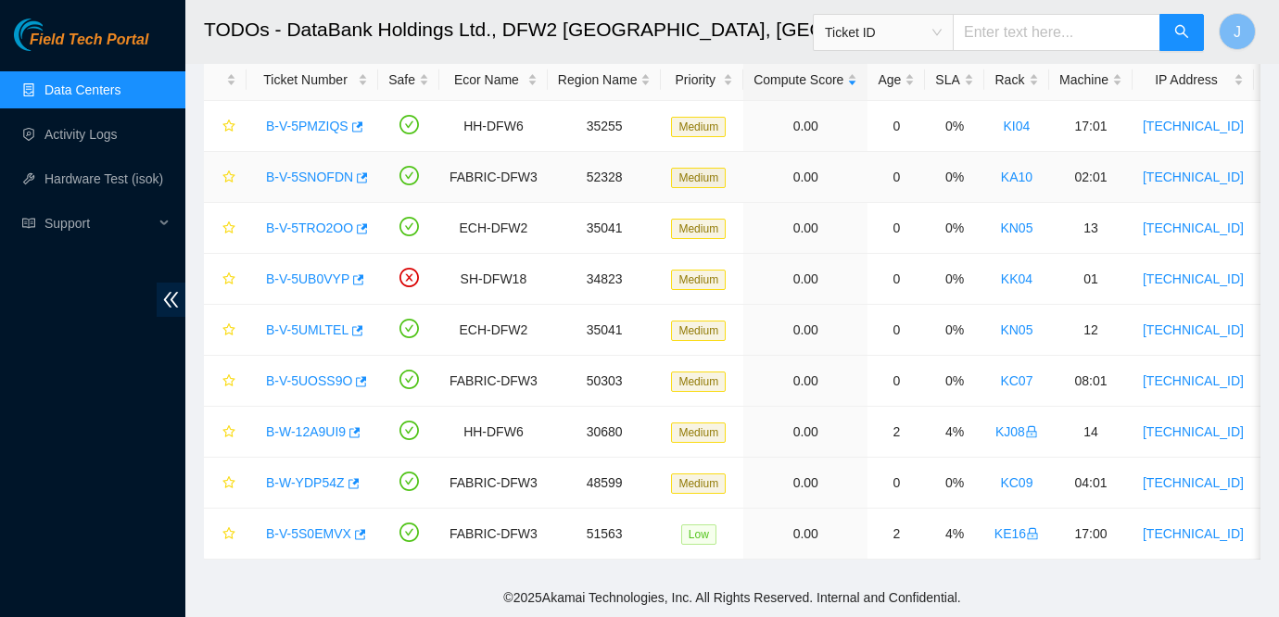
click at [301, 176] on link "B-V-5SNOFDN" at bounding box center [309, 177] width 87 height 15
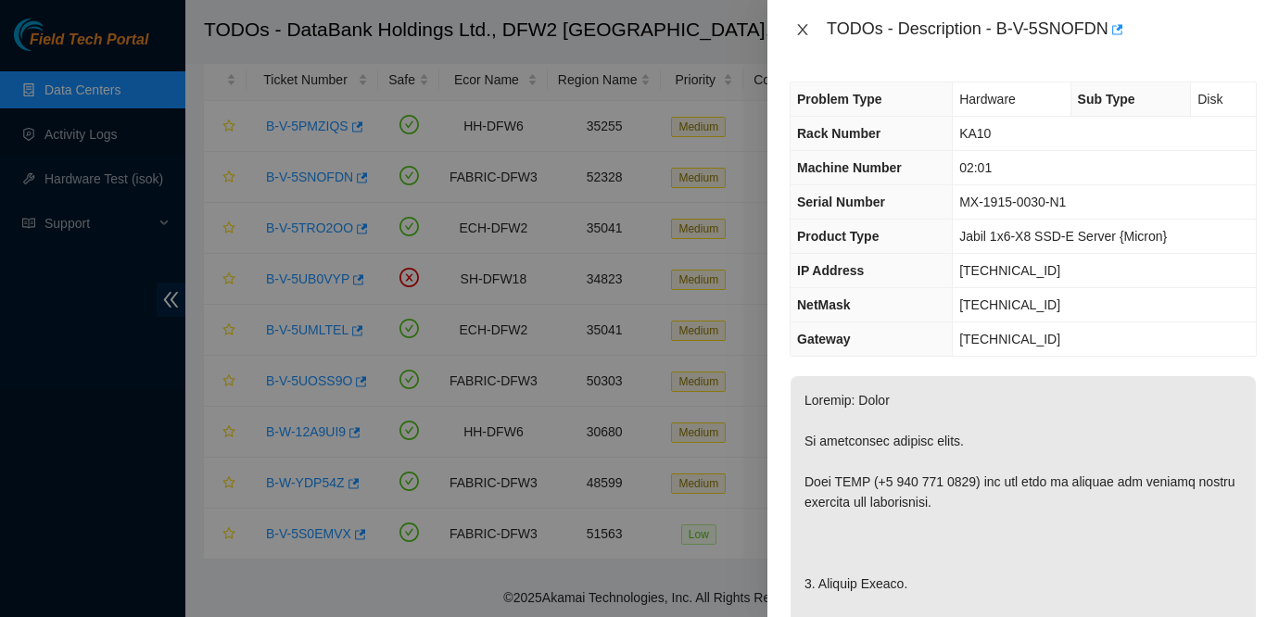
click at [797, 30] on icon "close" at bounding box center [802, 29] width 15 height 15
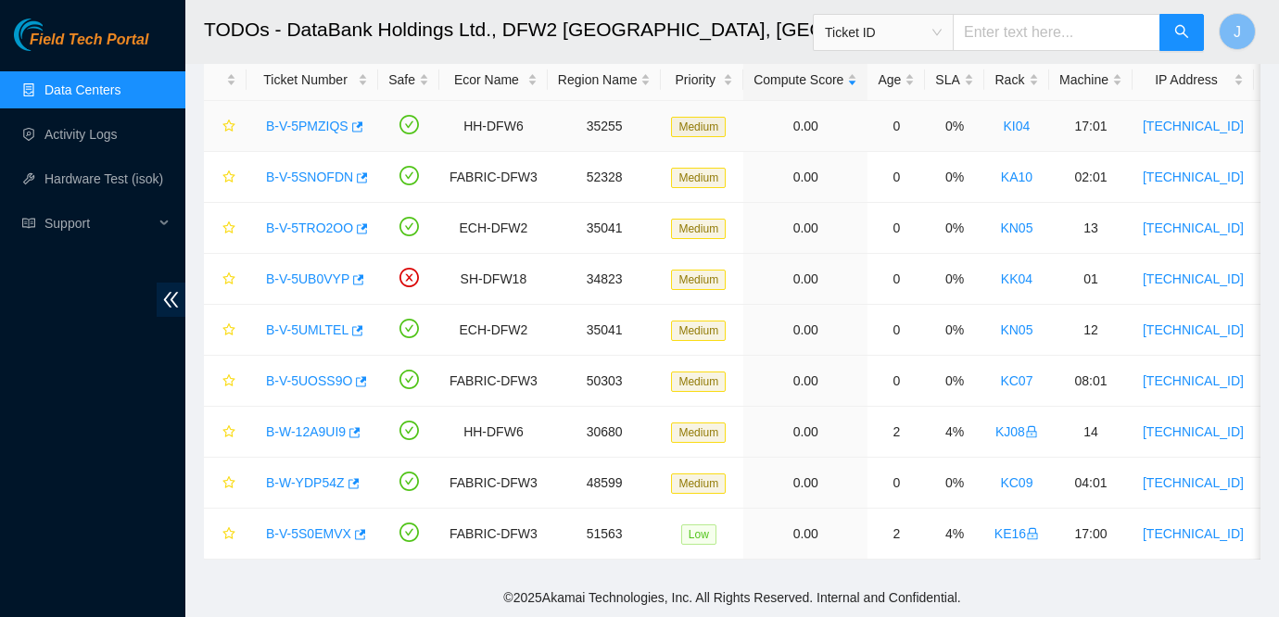
click at [296, 121] on link "B-V-5PMZIQS" at bounding box center [307, 126] width 82 height 15
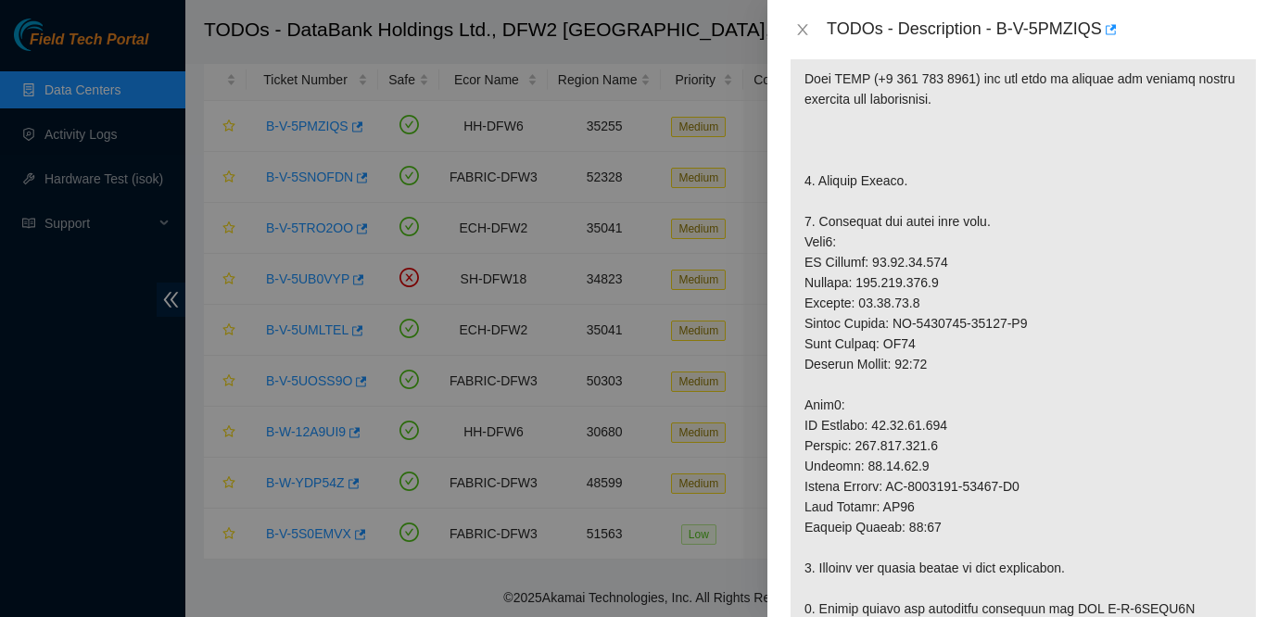
scroll to position [372, 0]
click at [809, 32] on icon "close" at bounding box center [802, 29] width 15 height 15
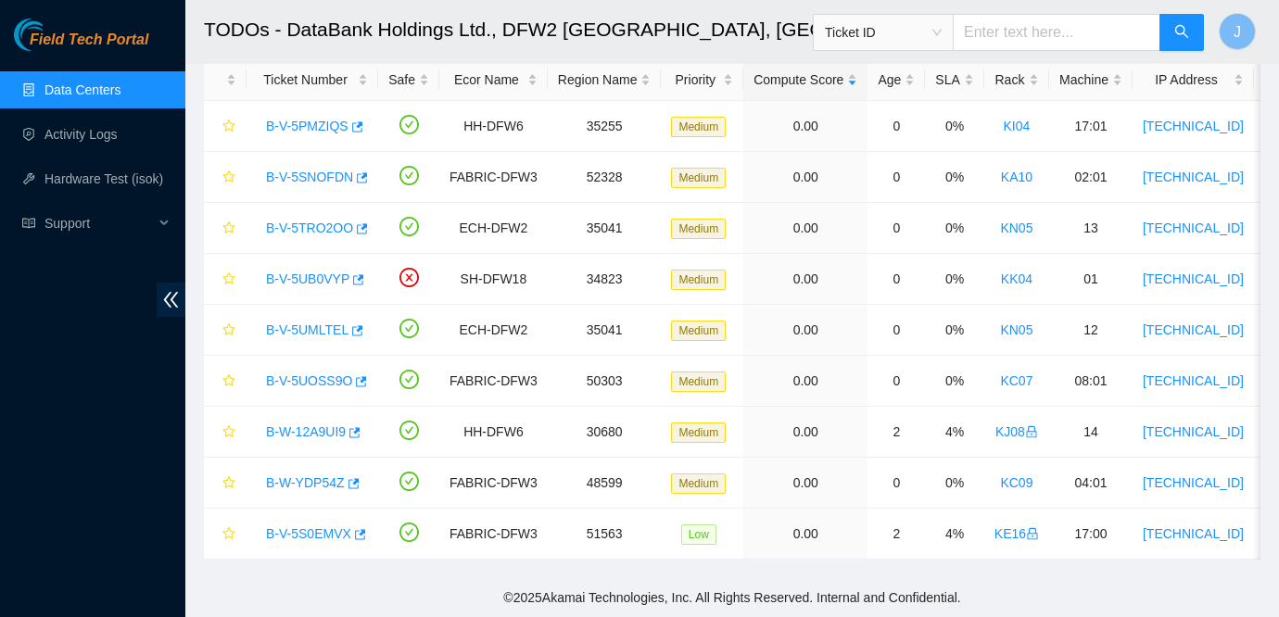
scroll to position [433, 0]
click at [316, 275] on link "B-V-5UB0VYP" at bounding box center [307, 279] width 83 height 15
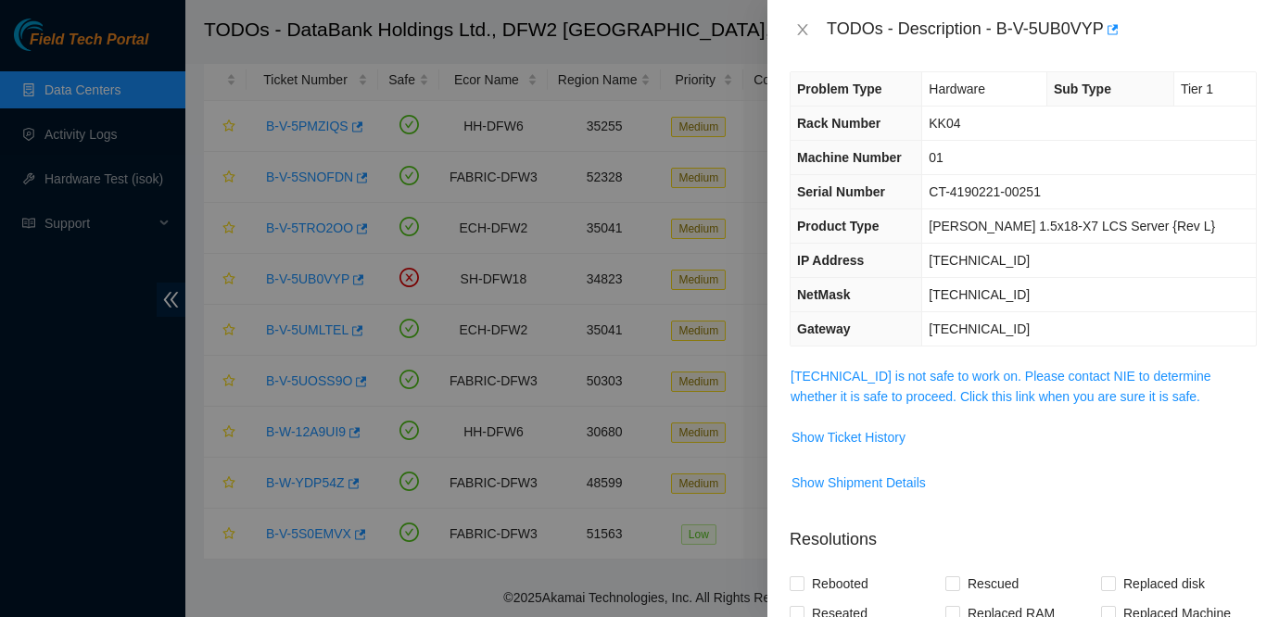
scroll to position [7, 0]
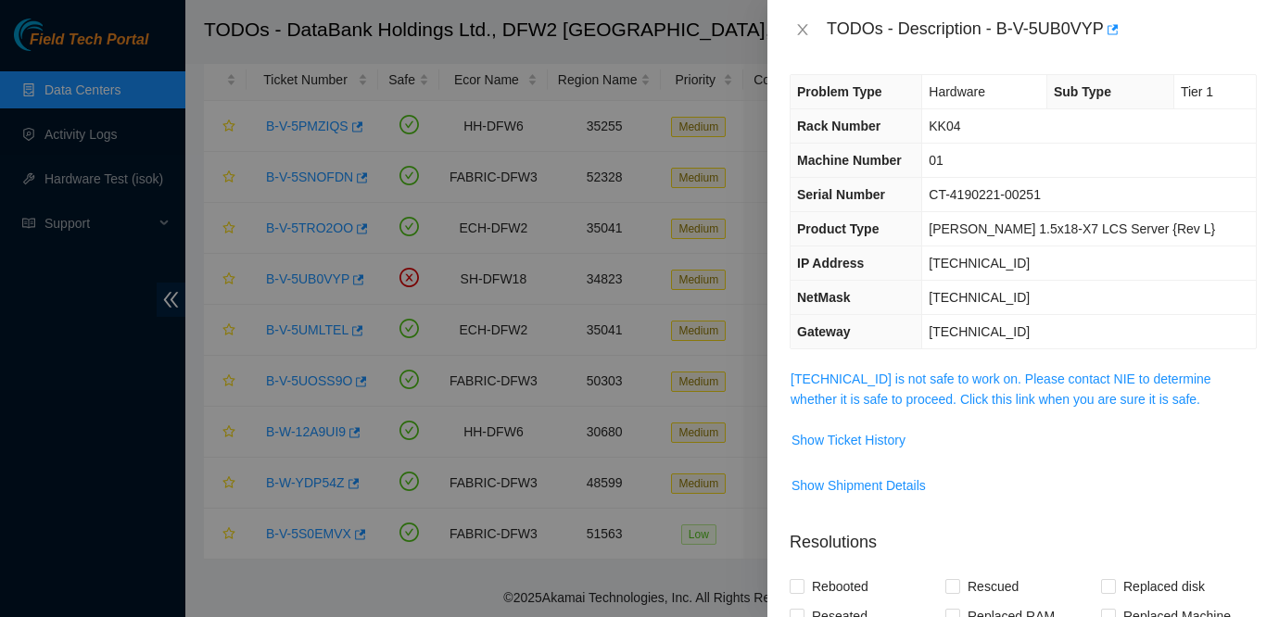
click at [1042, 390] on span "184.28.172.42 is not safe to work on. Please contact NIE to determine whether i…" at bounding box center [1022, 389] width 465 height 41
click at [1024, 373] on link "184.28.172.42 is not safe to work on. Please contact NIE to determine whether i…" at bounding box center [1000, 389] width 421 height 35
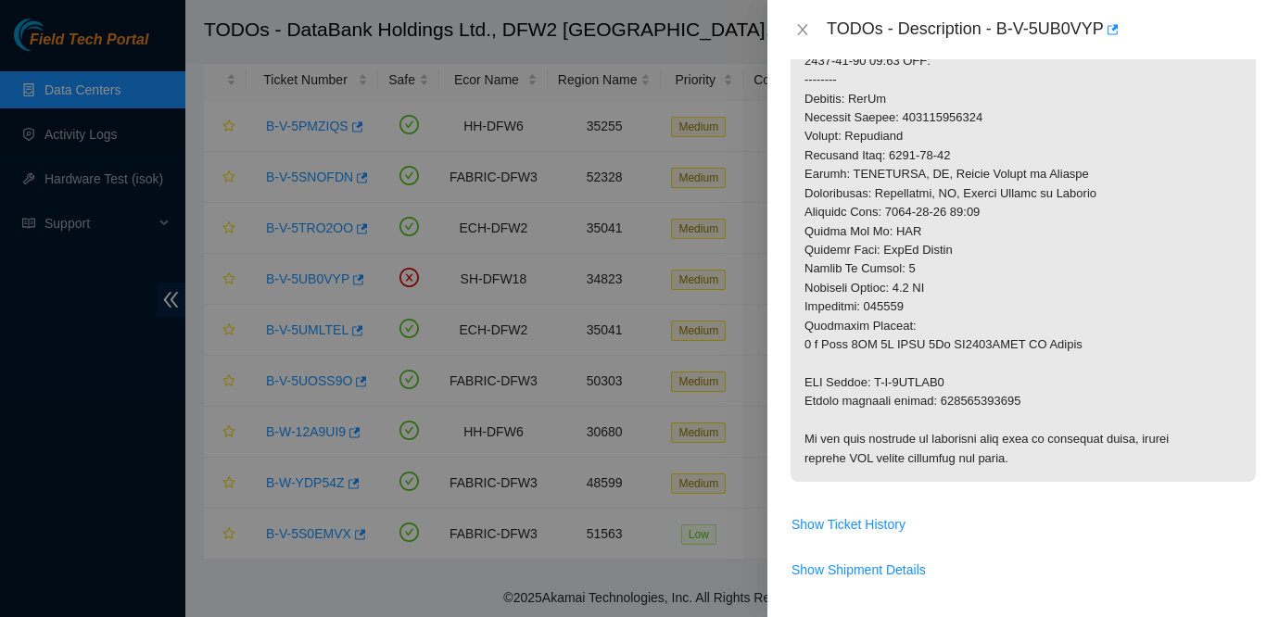
scroll to position [1007, 0]
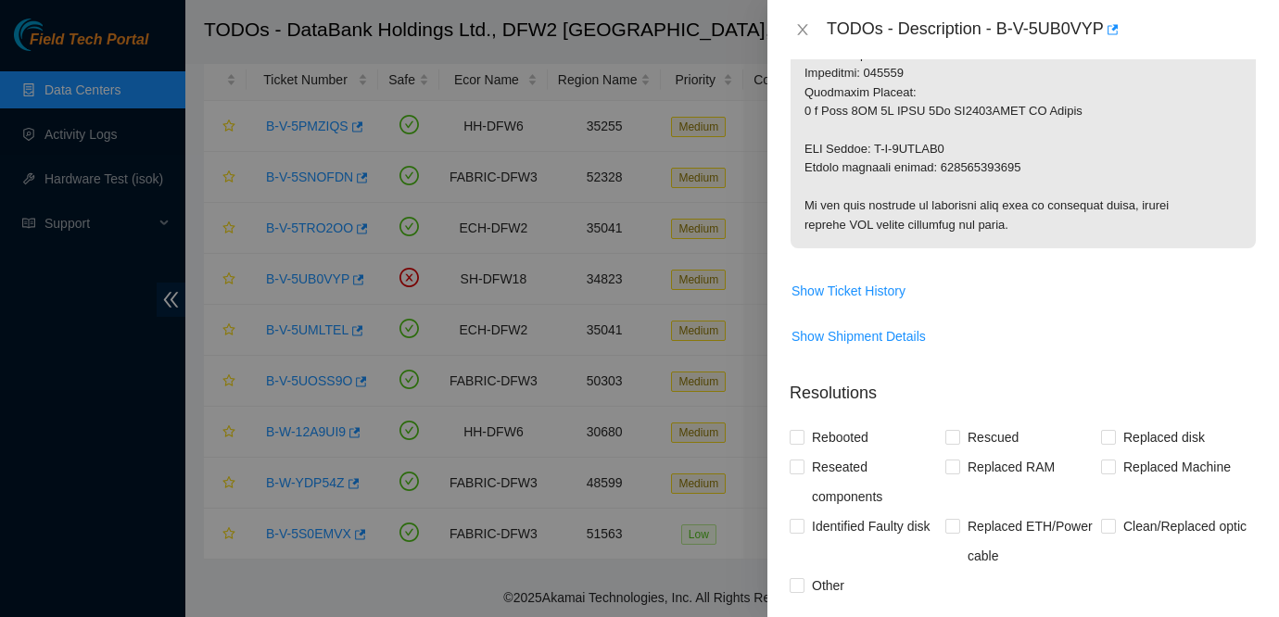
click at [803, 40] on div "TODOs - Description - B-V-5UB0VYP" at bounding box center [1023, 30] width 467 height 30
click at [798, 28] on icon "close" at bounding box center [802, 29] width 15 height 15
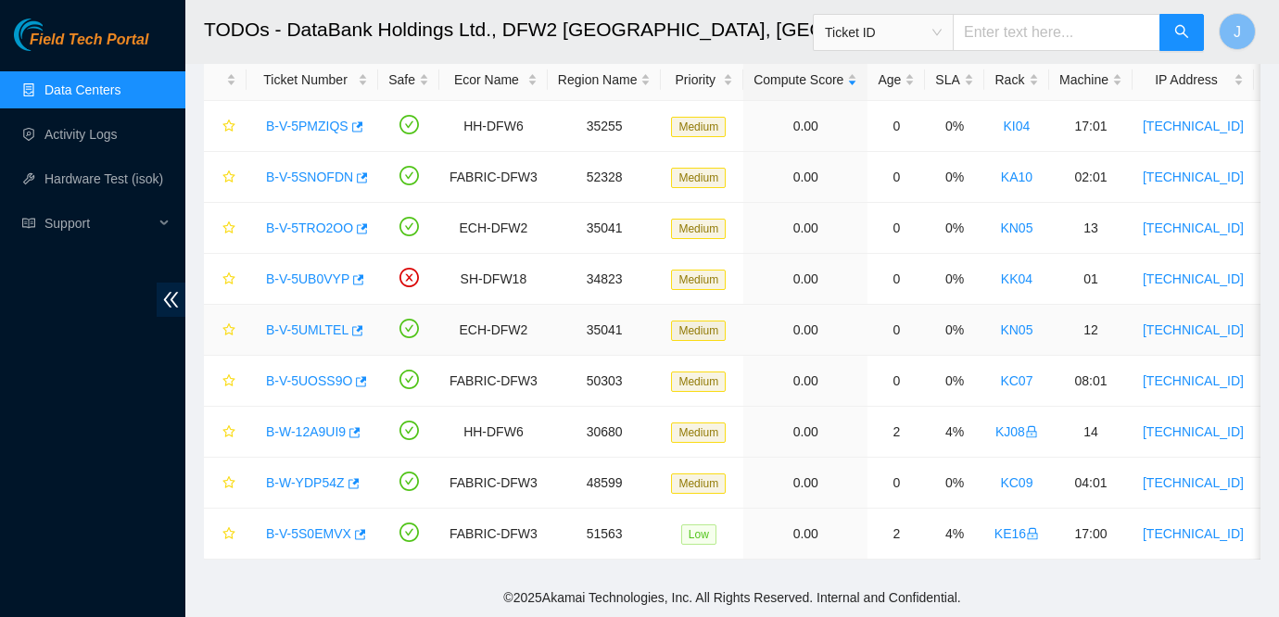
scroll to position [478, 0]
click at [294, 481] on link "B-W-YDP54Z" at bounding box center [305, 482] width 79 height 15
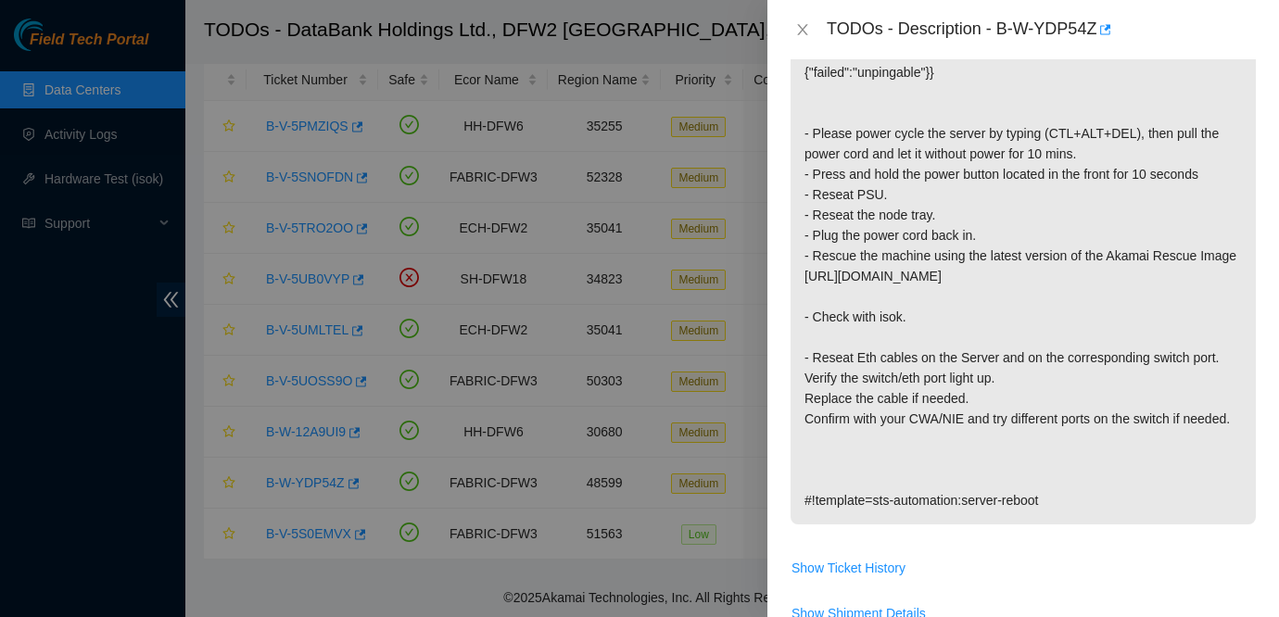
scroll to position [288, 0]
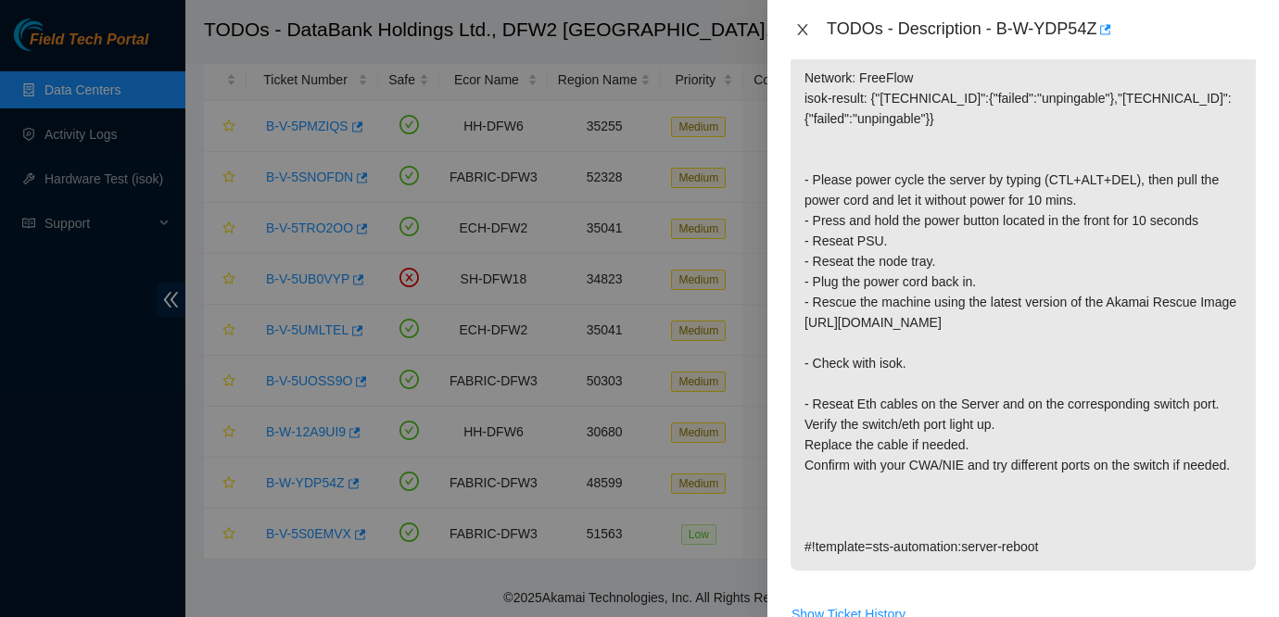
click at [800, 26] on icon "close" at bounding box center [802, 29] width 10 height 11
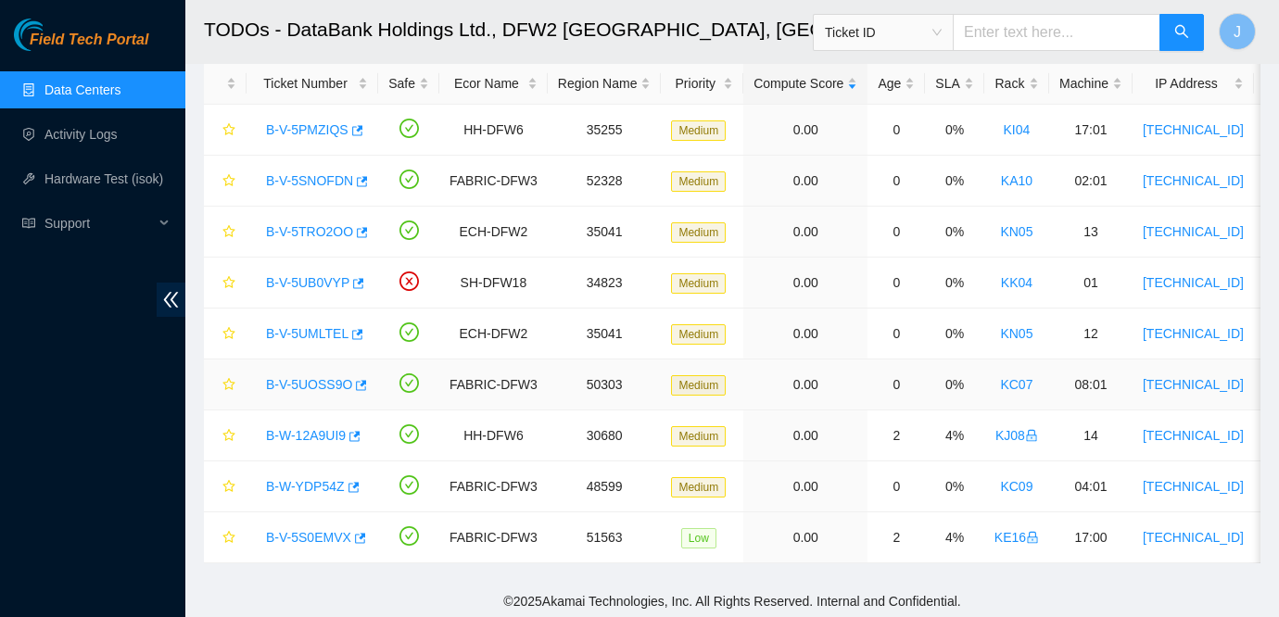
scroll to position [95, 0]
click at [304, 488] on link "B-W-YDP54Z" at bounding box center [305, 485] width 79 height 15
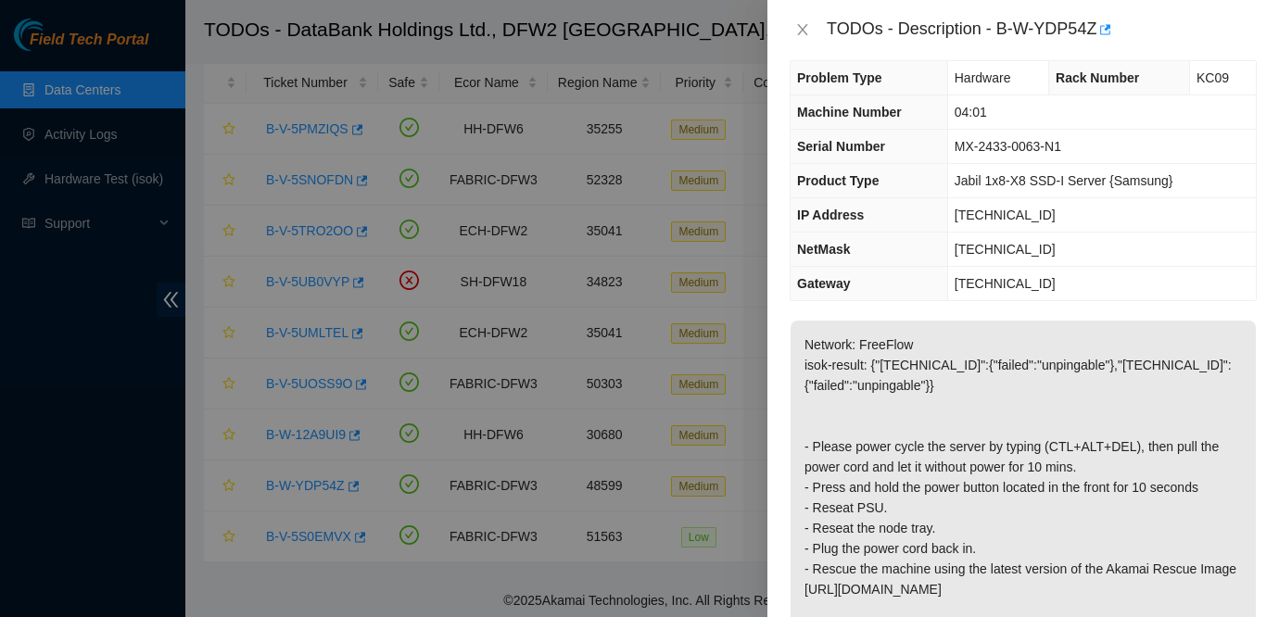
scroll to position [0, 0]
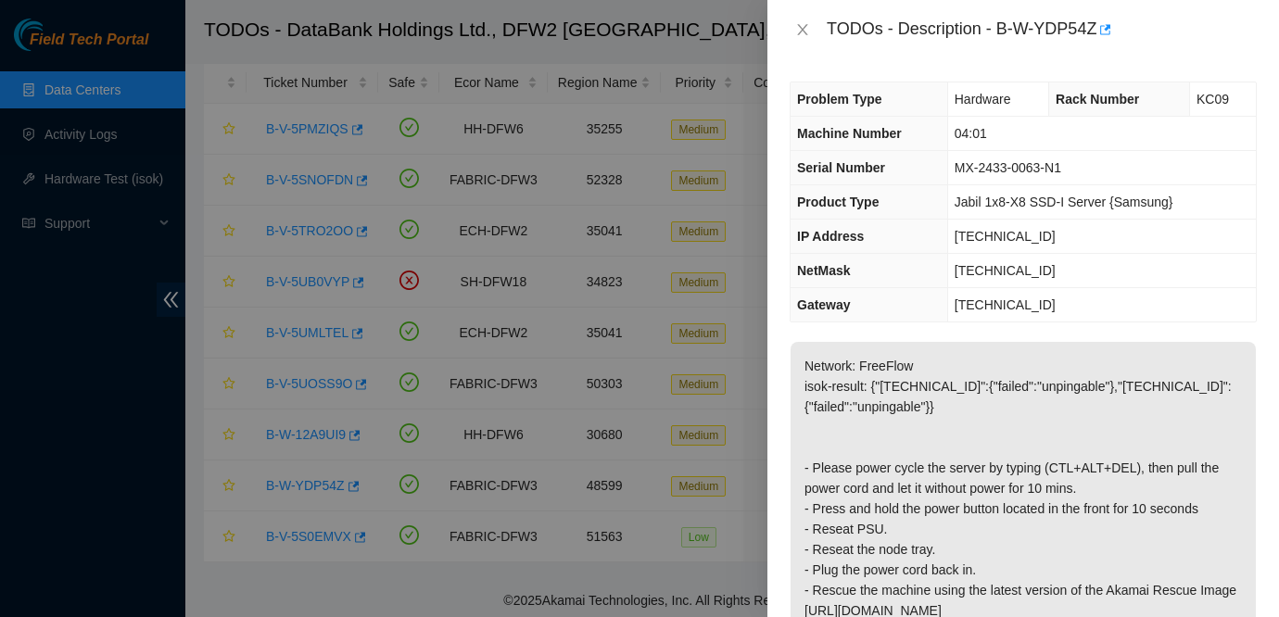
click at [808, 38] on div "TODOs - Description - B-W-YDP54Z" at bounding box center [1023, 30] width 467 height 30
click at [796, 19] on div "TODOs - Description - B-W-YDP54Z" at bounding box center [1023, 30] width 467 height 30
click at [801, 26] on icon "close" at bounding box center [802, 29] width 15 height 15
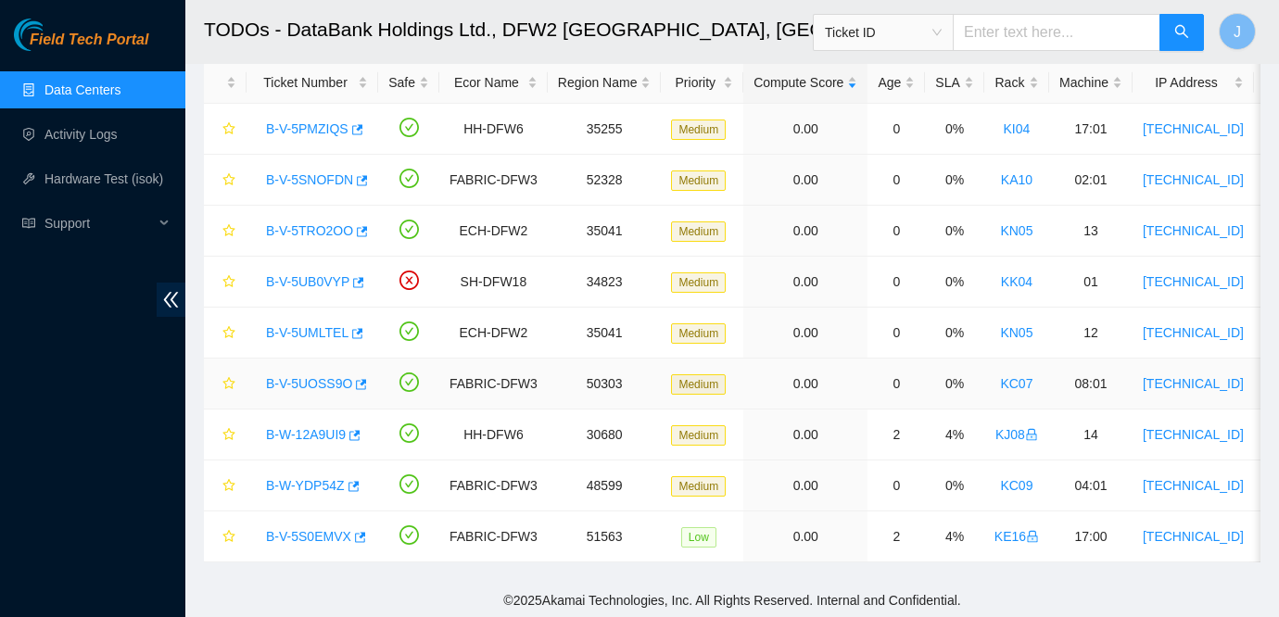
click at [333, 382] on link "B-V-5UOSS9O" at bounding box center [309, 383] width 86 height 15
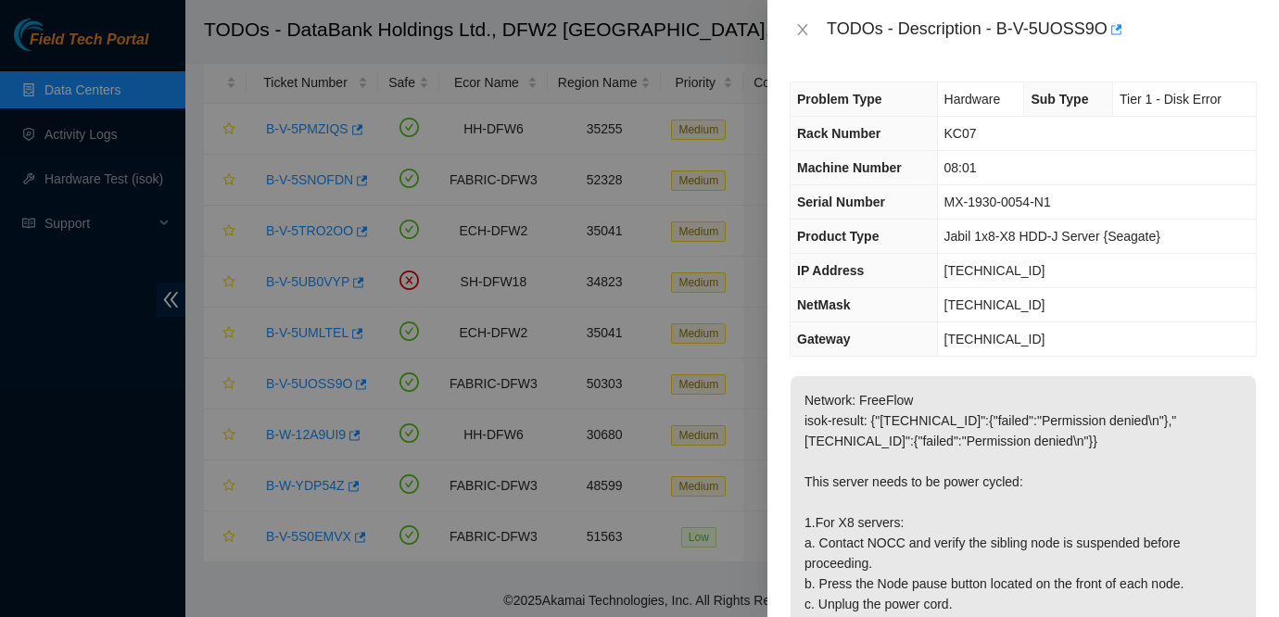
scroll to position [68, 0]
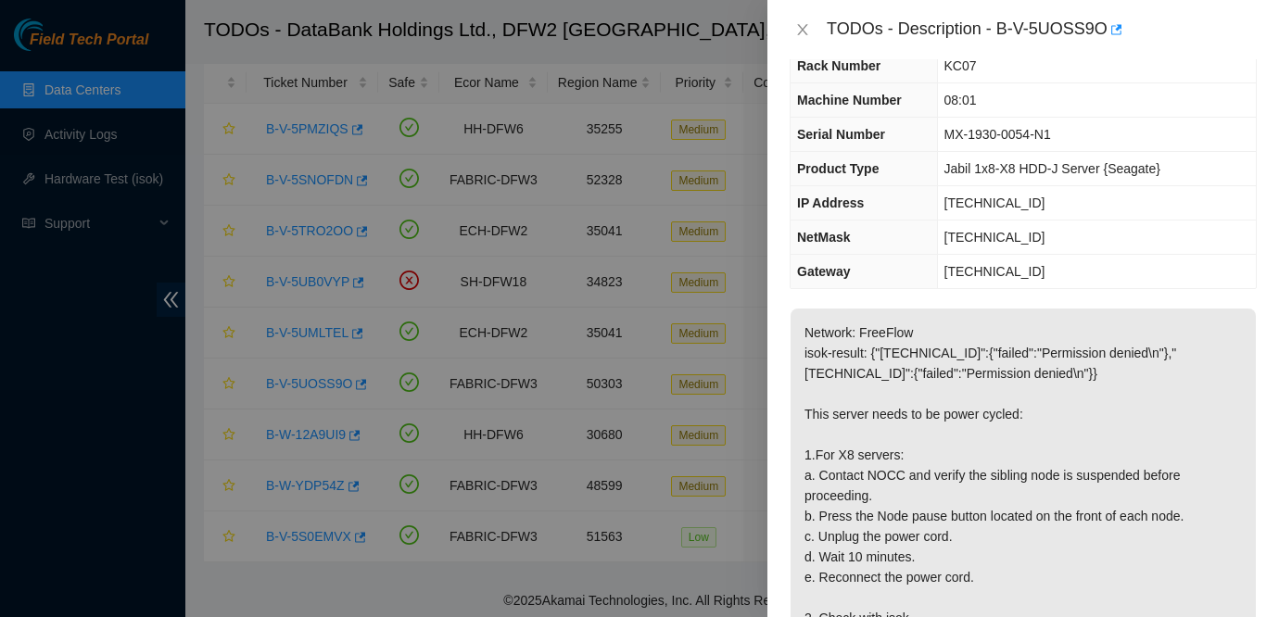
click at [1117, 273] on td "[TECHNICAL_ID]" at bounding box center [1096, 272] width 319 height 34
click at [804, 22] on icon "close" at bounding box center [802, 29] width 15 height 15
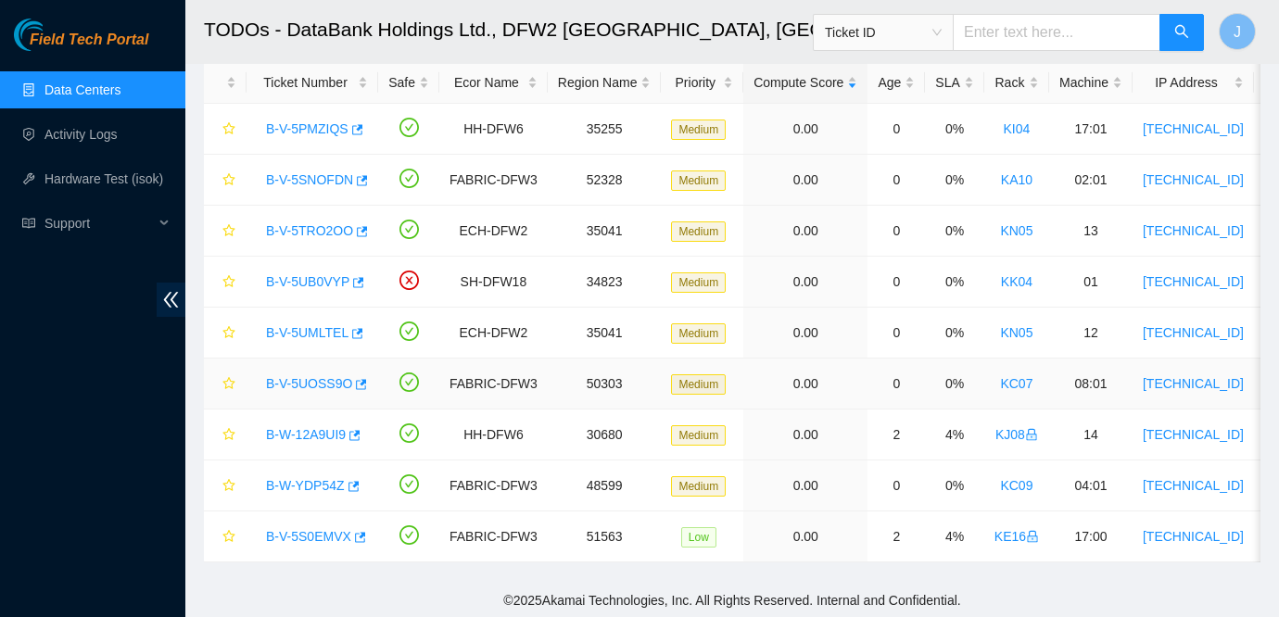
scroll to position [98, 0]
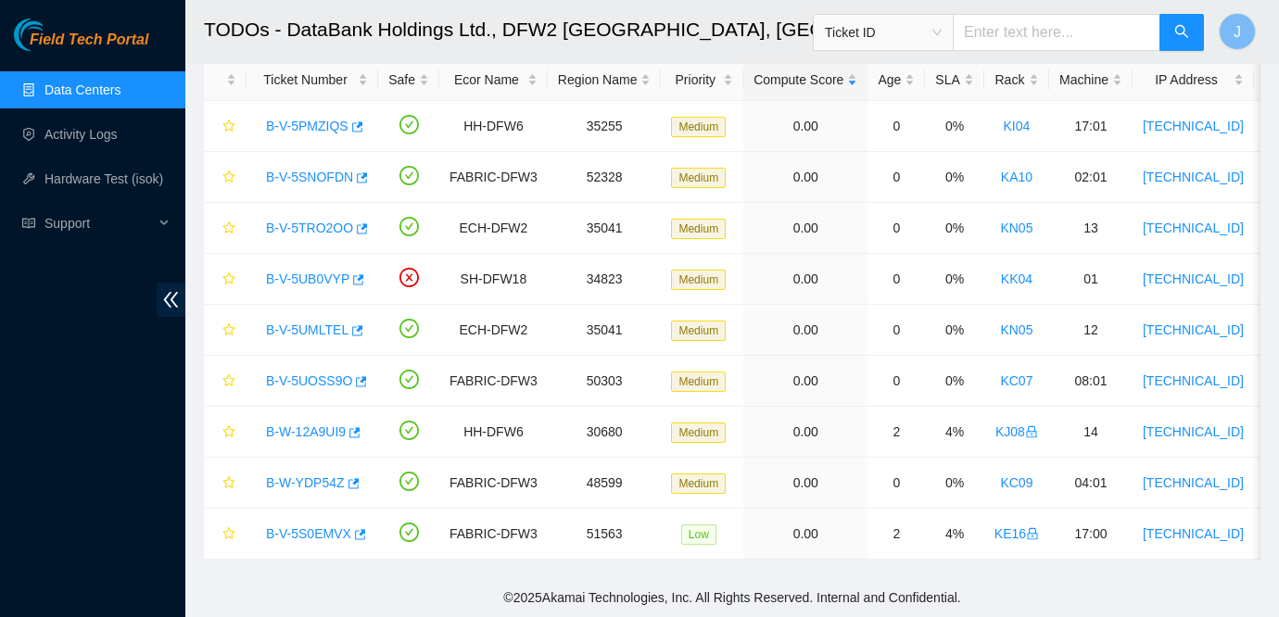
click at [99, 97] on link "Data Centers" at bounding box center [82, 89] width 76 height 15
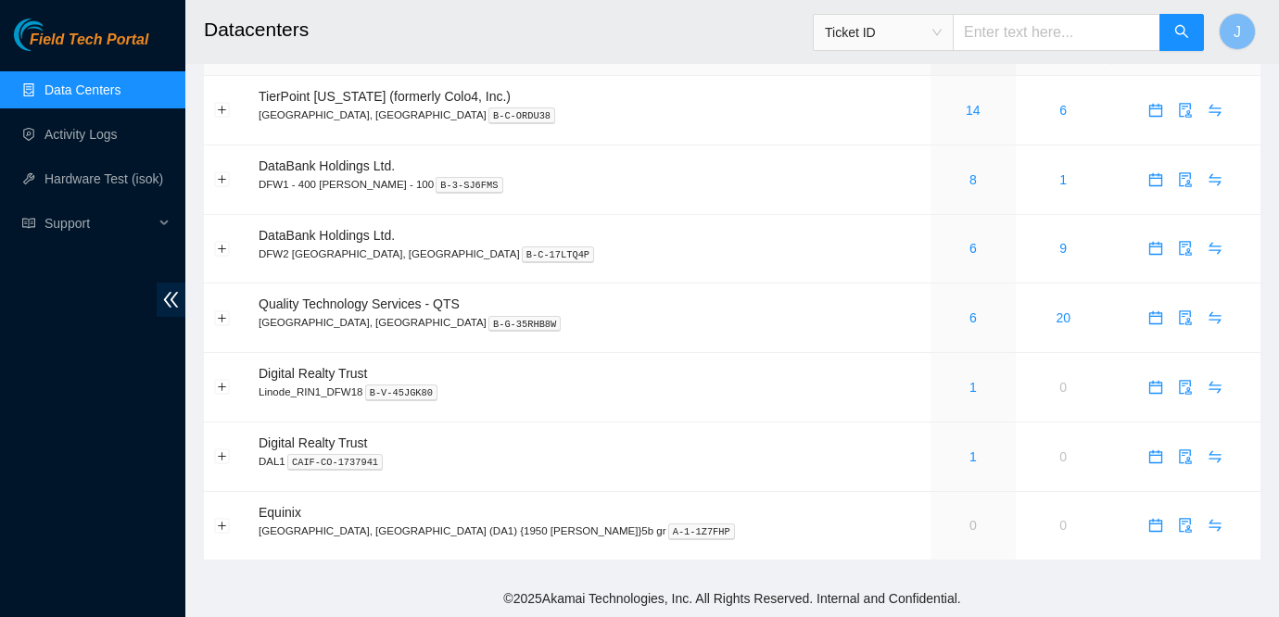
click at [82, 50] on link "Field Tech Portal" at bounding box center [81, 45] width 134 height 24
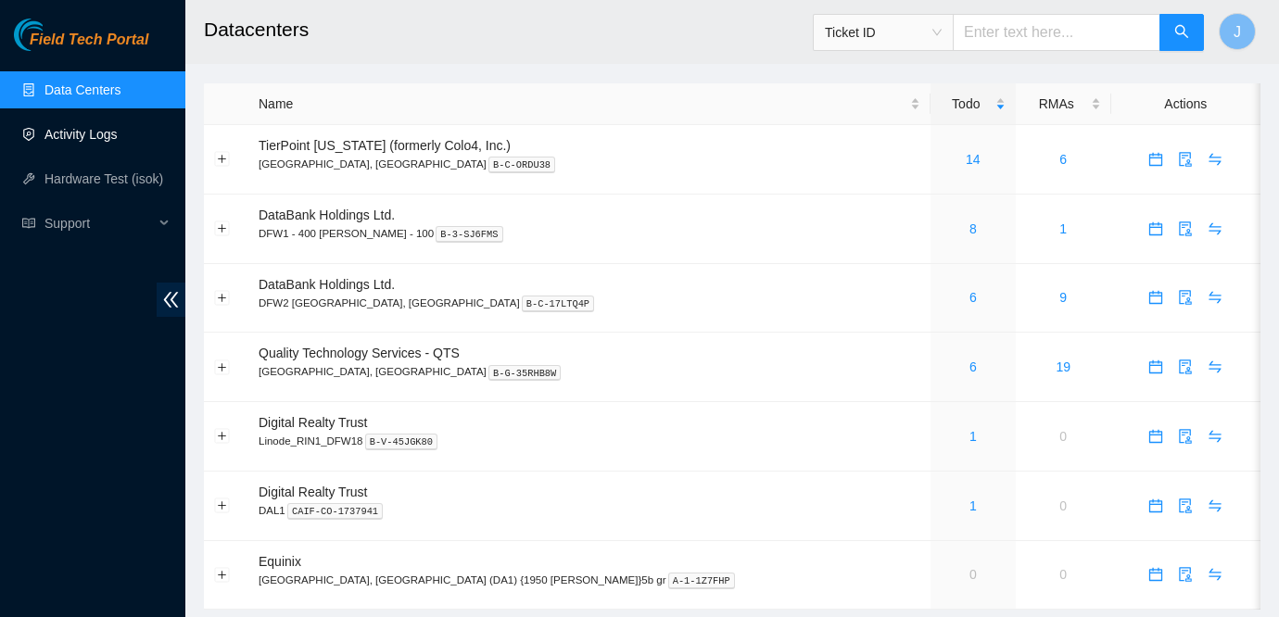
click at [66, 142] on link "Activity Logs" at bounding box center [80, 134] width 73 height 15
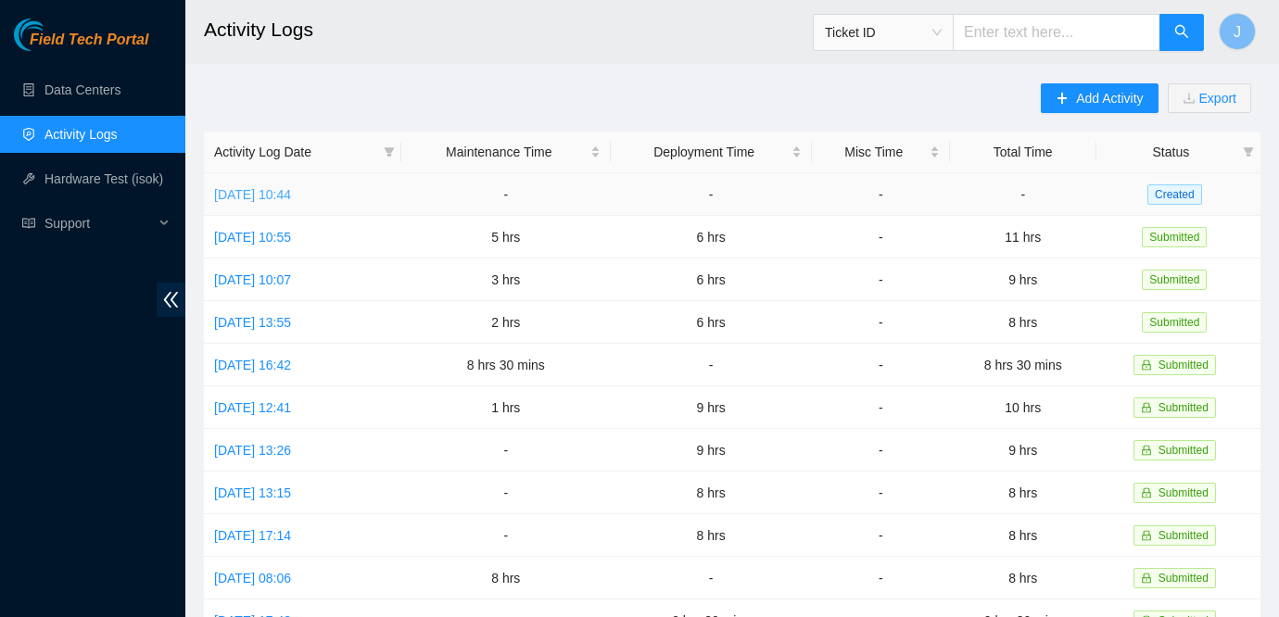
click at [291, 191] on link "Thu, 21 Aug 2025 10:44" at bounding box center [252, 194] width 77 height 15
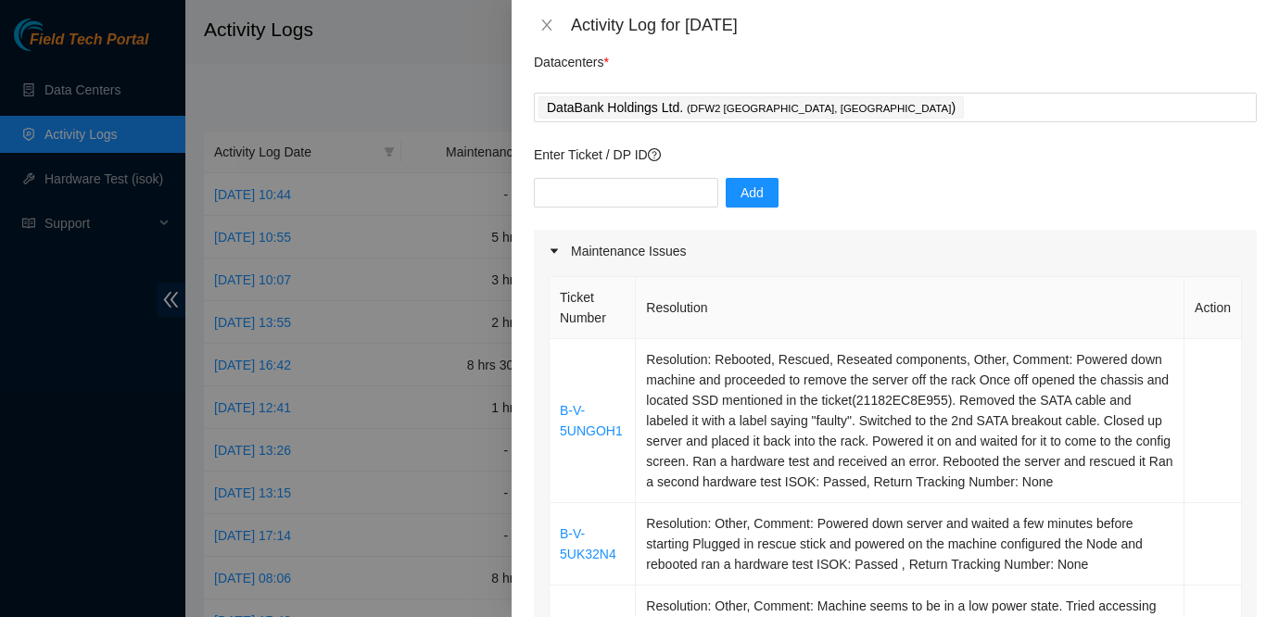
scroll to position [67, 0]
click at [544, 31] on icon "close" at bounding box center [546, 25] width 15 height 15
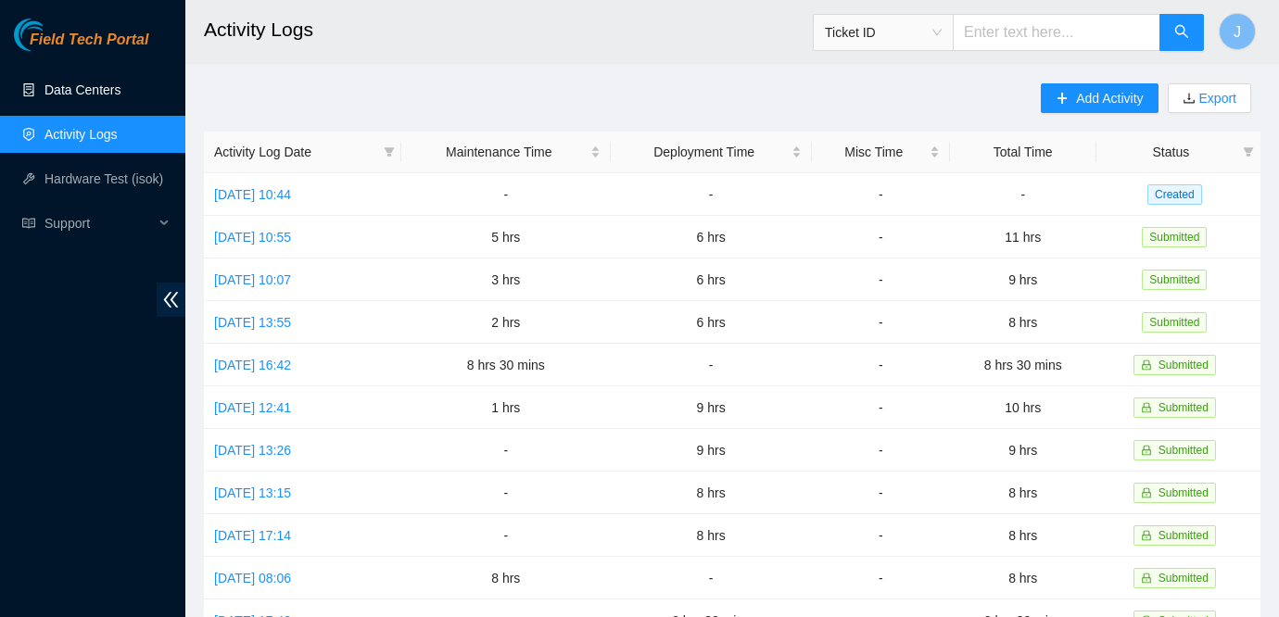
click at [61, 97] on link "Data Centers" at bounding box center [82, 89] width 76 height 15
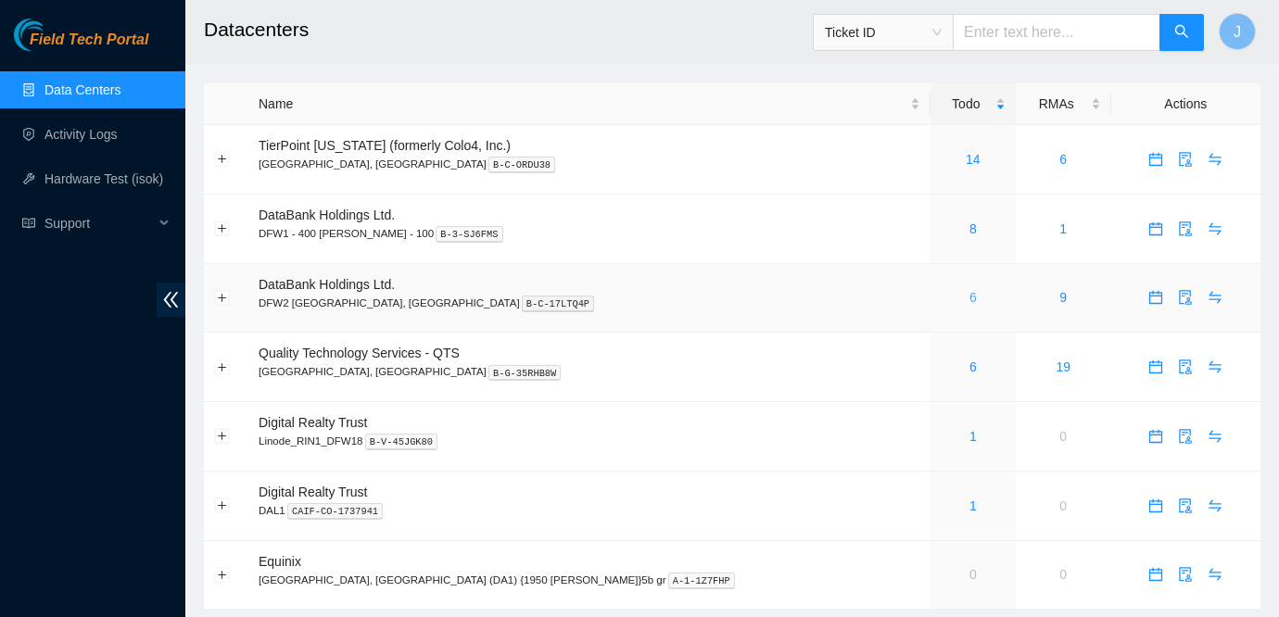
click at [969, 298] on link "6" at bounding box center [972, 297] width 7 height 15
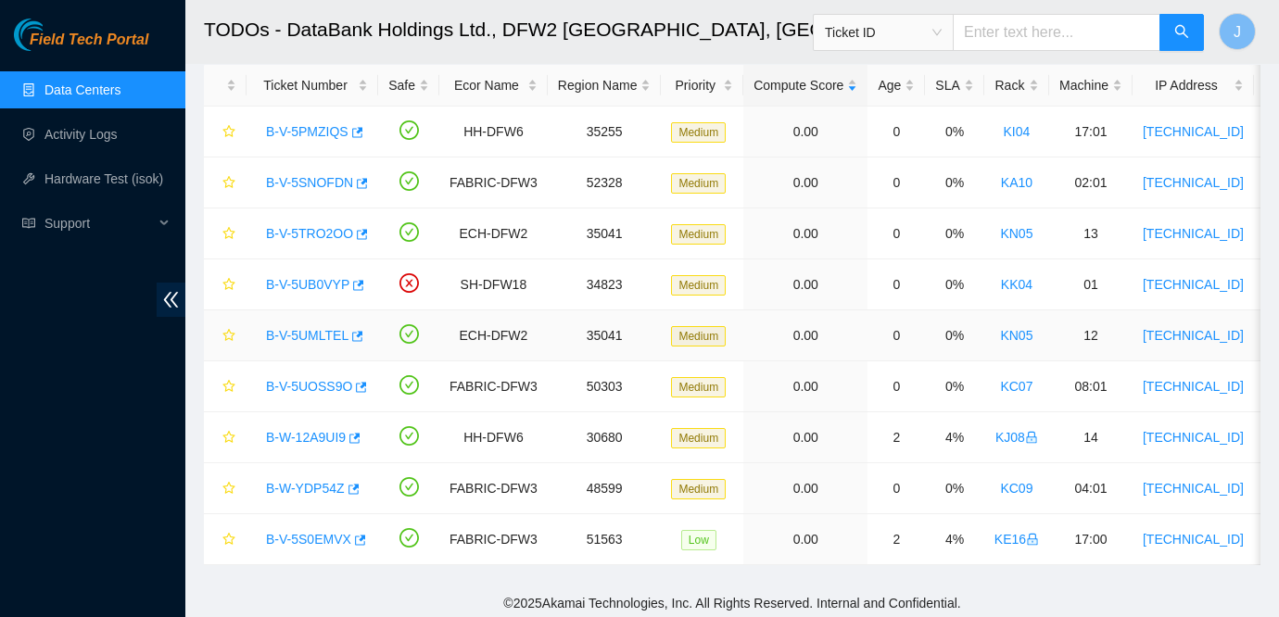
scroll to position [98, 0]
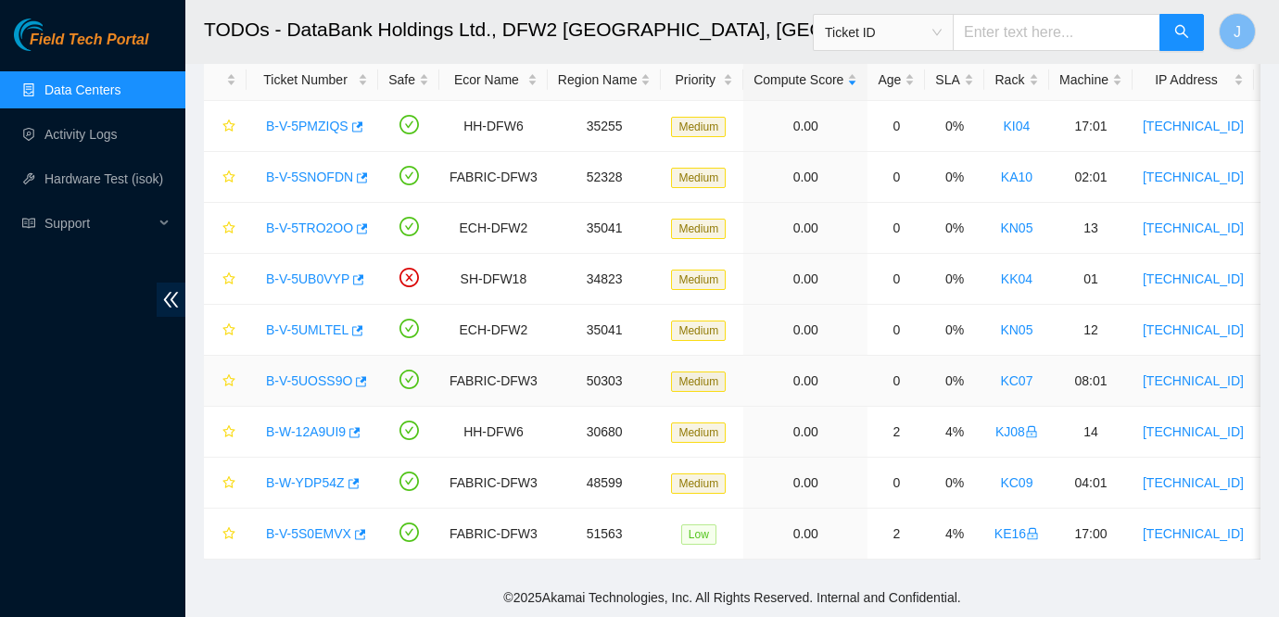
click at [323, 383] on link "B-V-5UOSS9O" at bounding box center [309, 380] width 86 height 15
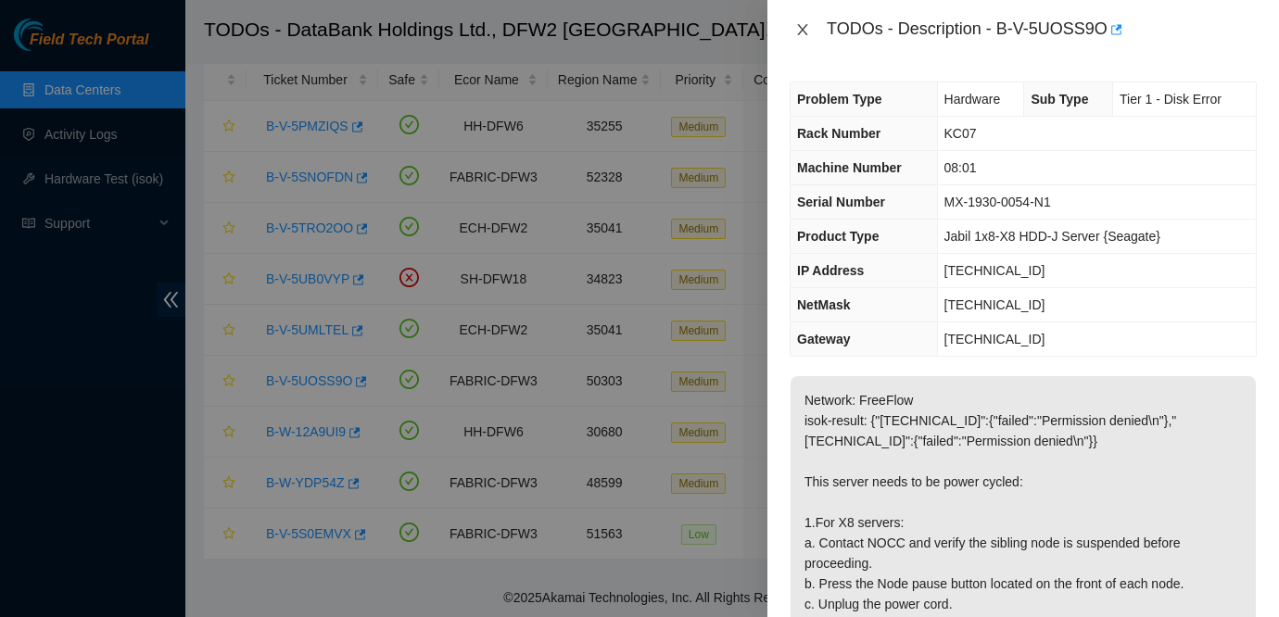
click at [812, 25] on button "Close" at bounding box center [803, 30] width 26 height 18
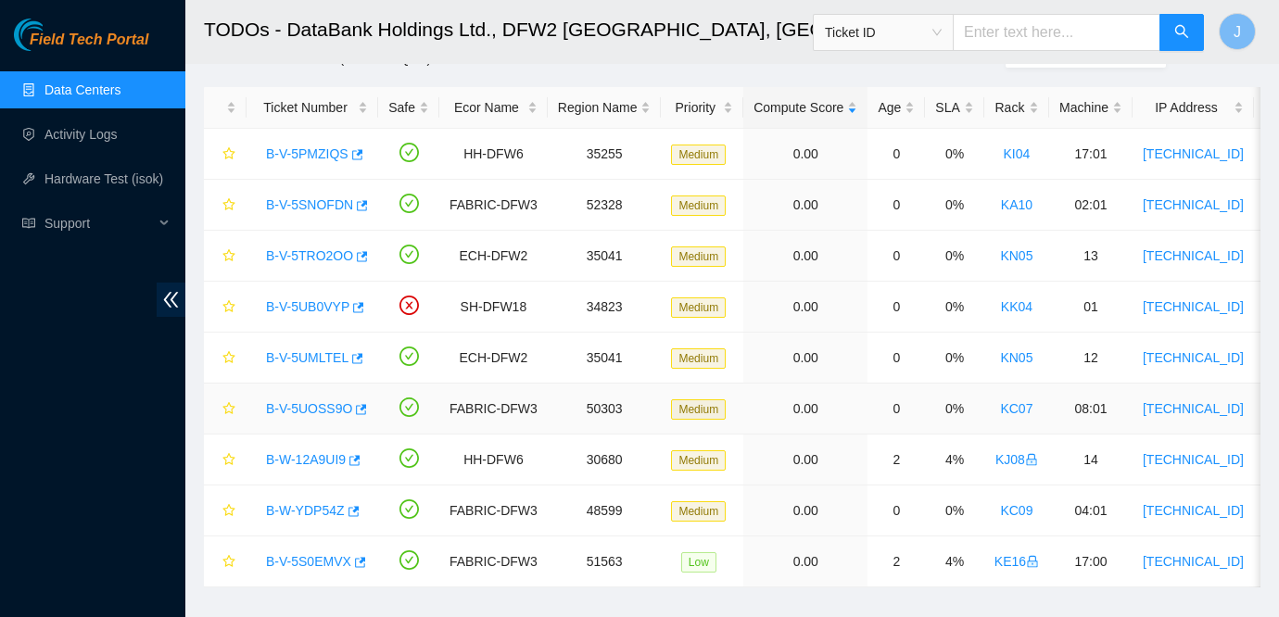
scroll to position [98, 0]
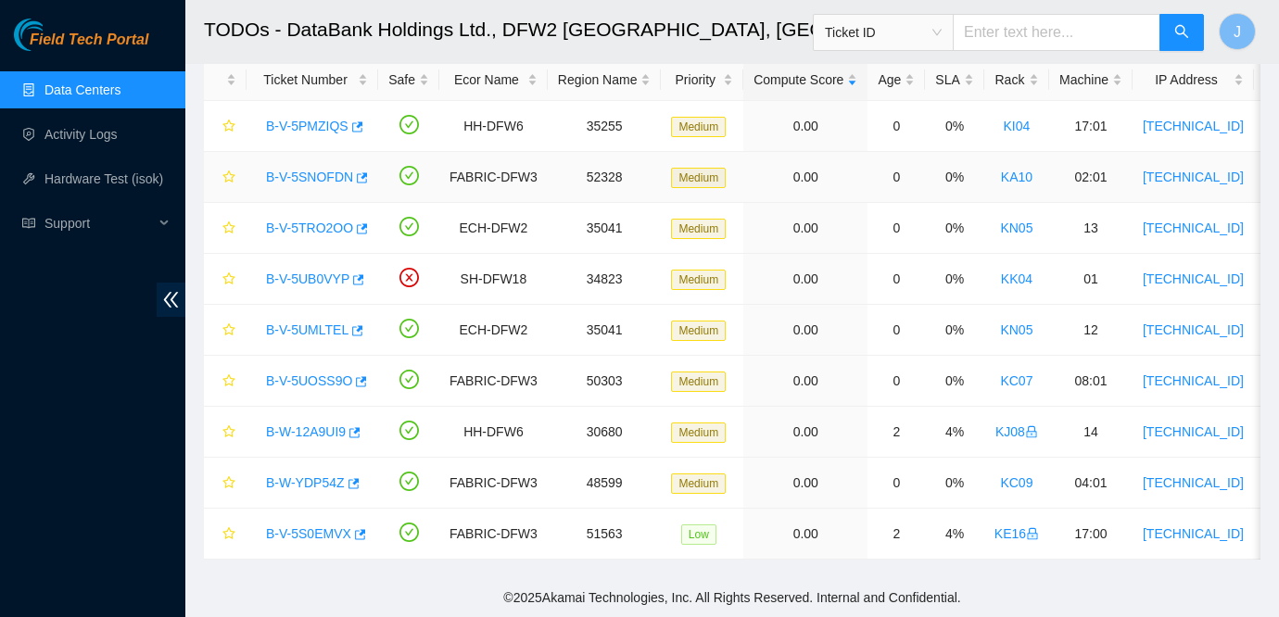
click at [983, 193] on td "0%" at bounding box center [954, 177] width 58 height 51
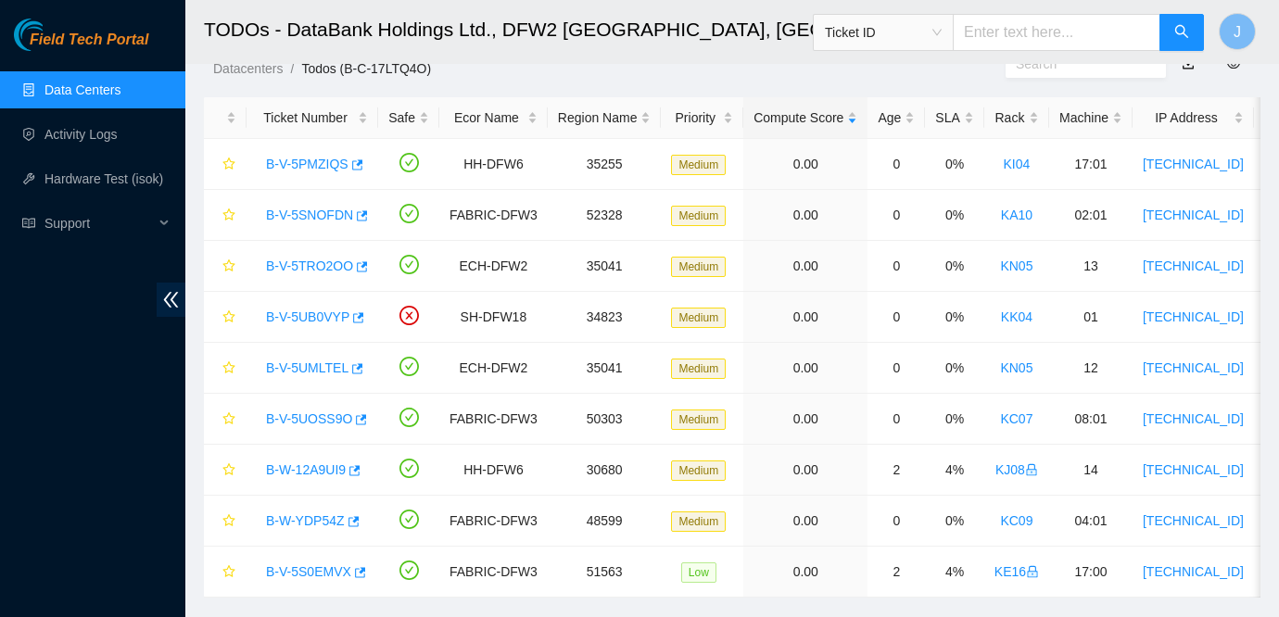
click at [992, 76] on ol "Datacenters / Todos (B-C-17LTQ4O) /" at bounding box center [609, 68] width 792 height 20
click at [994, 77] on ol "Datacenters / Todos (B-C-17LTQ4O) /" at bounding box center [609, 68] width 792 height 20
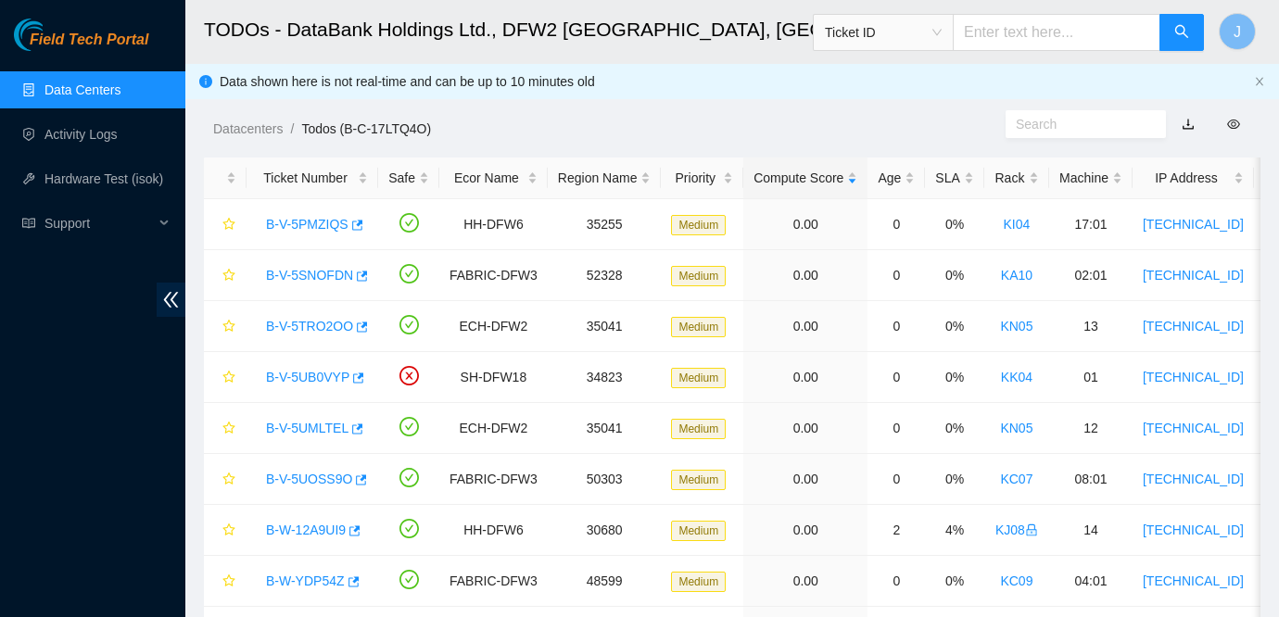
scroll to position [98, 0]
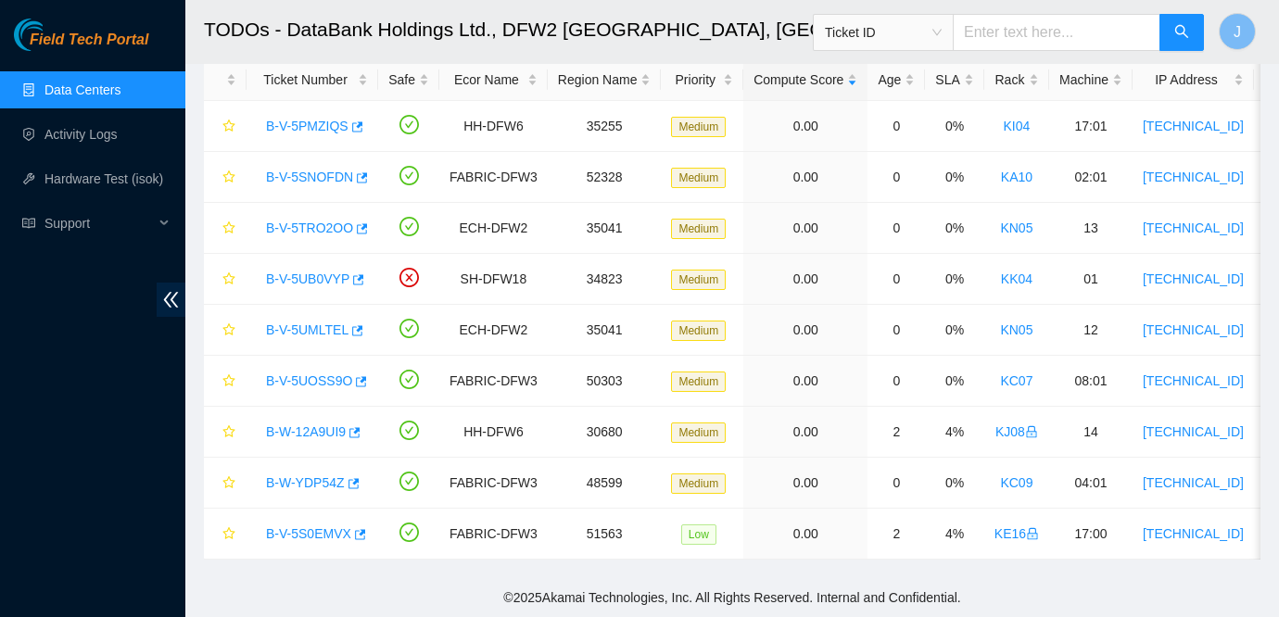
click at [30, 308] on div "Field Tech Portal Data Centers Activity Logs Hardware Test (isok) Support" at bounding box center [92, 318] width 185 height 599
drag, startPoint x: 854, startPoint y: 493, endPoint x: 779, endPoint y: 491, distance: 75.1
click at [812, 493] on td "0.00" at bounding box center [805, 483] width 124 height 51
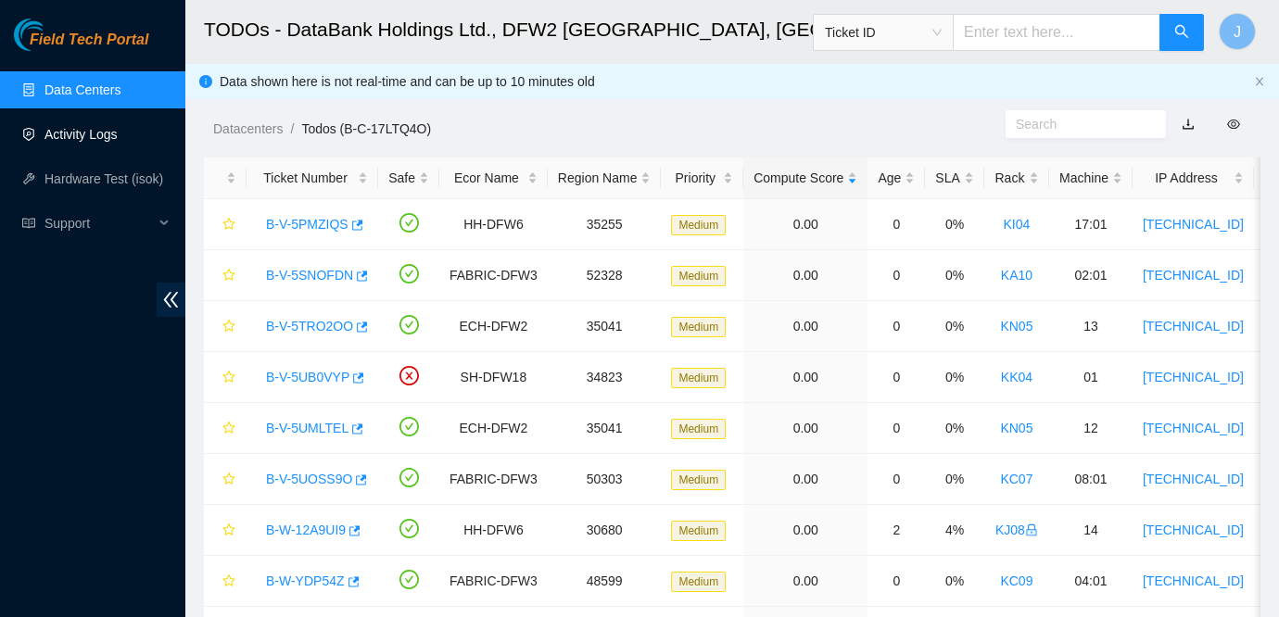
click at [94, 133] on link "Activity Logs" at bounding box center [80, 134] width 73 height 15
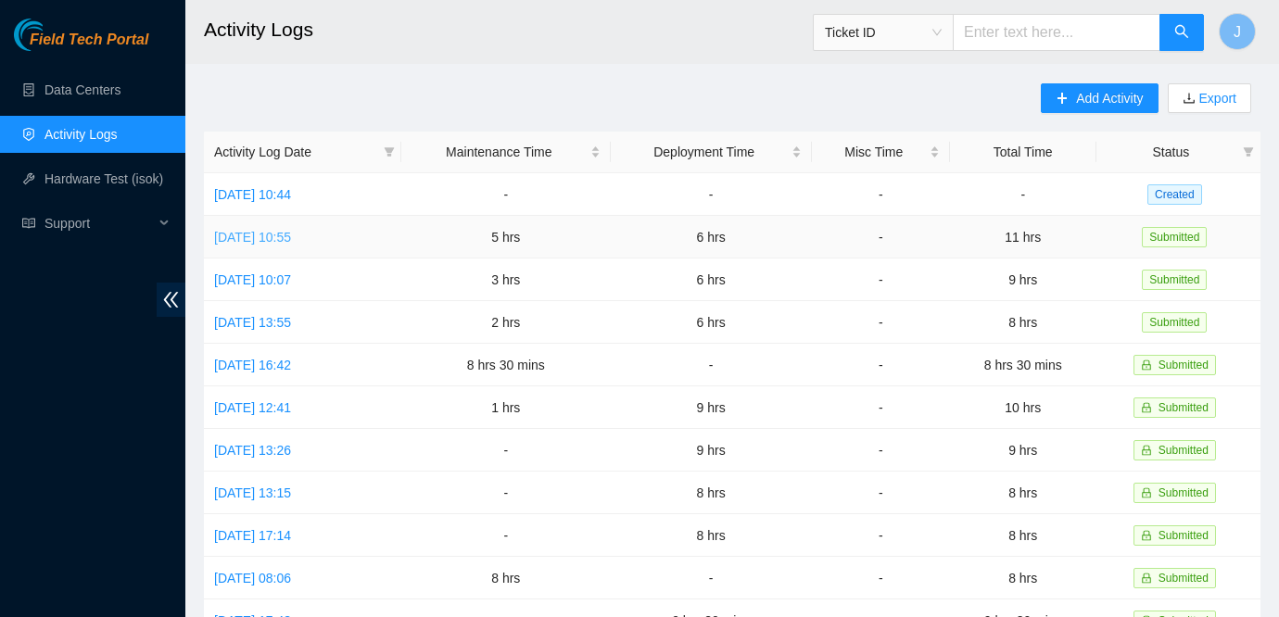
click at [291, 235] on link "Wed, 20 Aug 2025 10:55" at bounding box center [252, 237] width 77 height 15
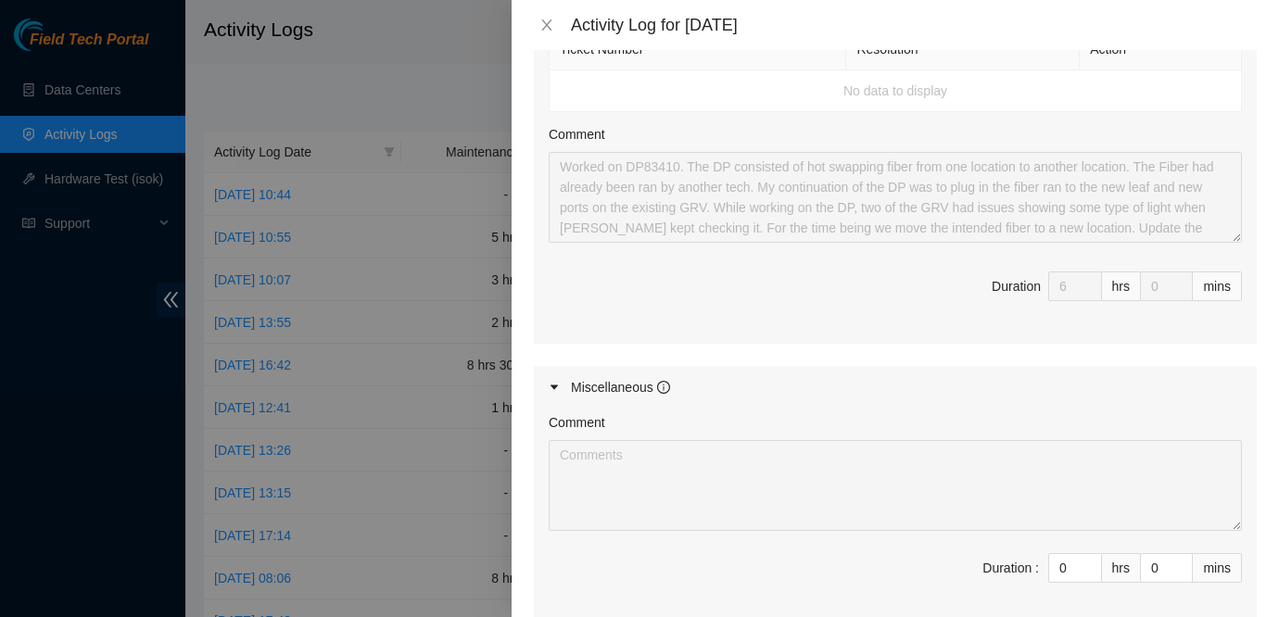
scroll to position [1296, 0]
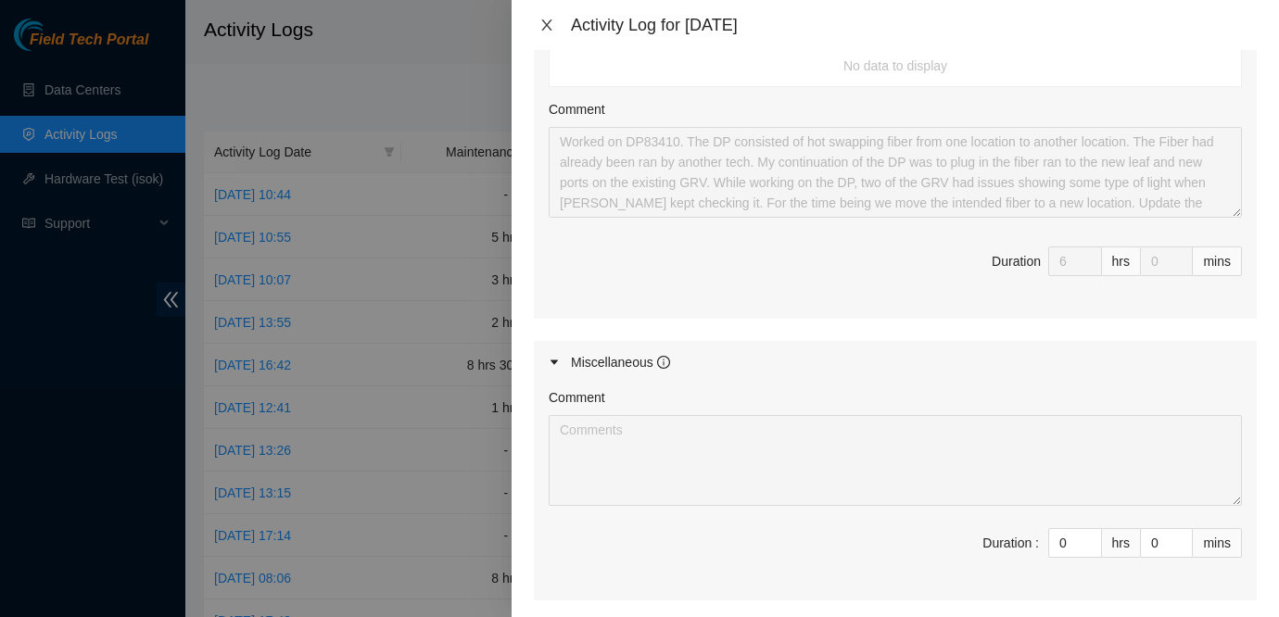
click at [550, 23] on icon "close" at bounding box center [546, 25] width 15 height 15
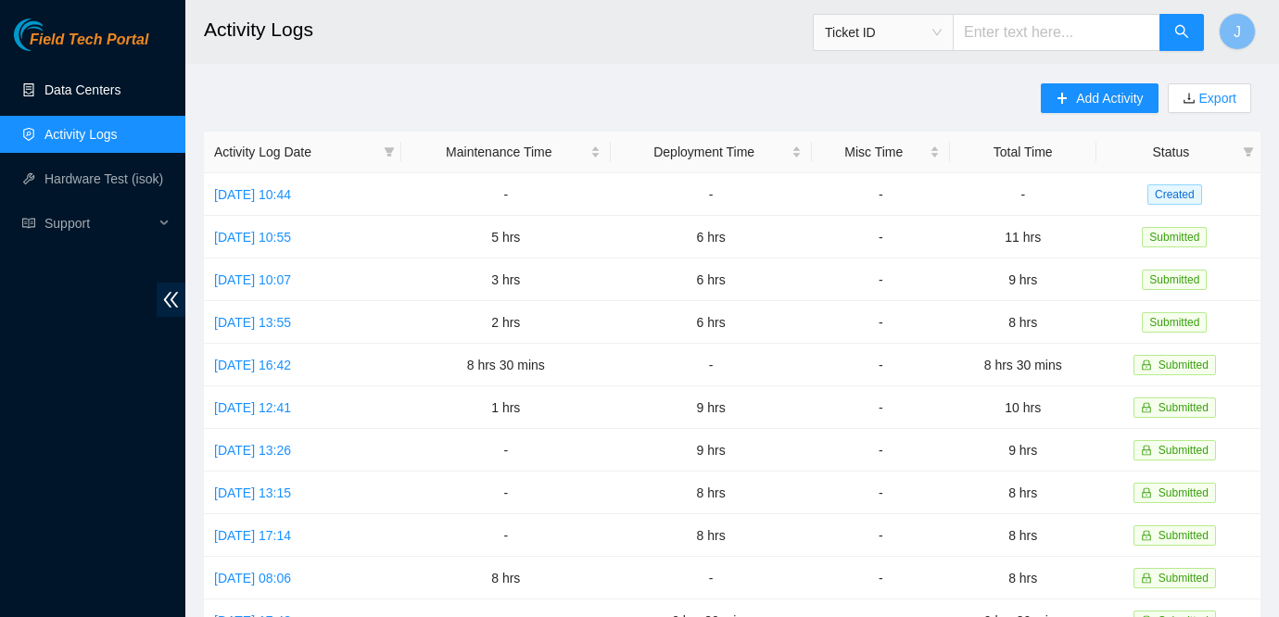
click at [82, 83] on link "Data Centers" at bounding box center [82, 89] width 76 height 15
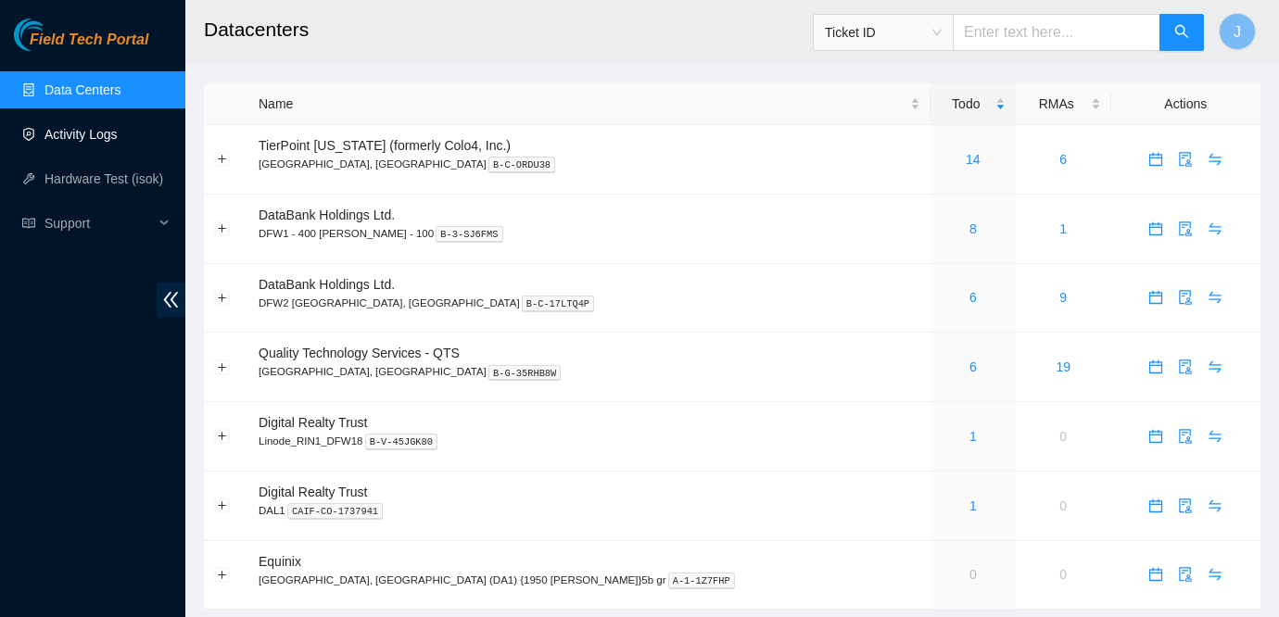
click at [107, 141] on link "Activity Logs" at bounding box center [80, 134] width 73 height 15
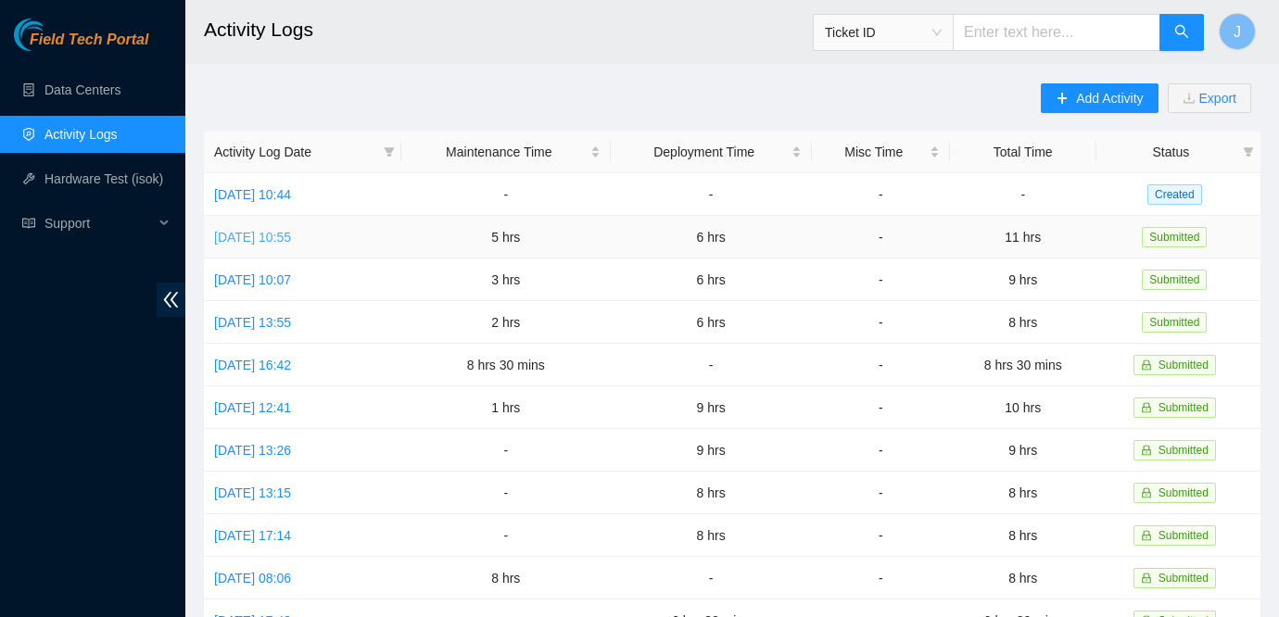
click at [291, 235] on link "Wed, 20 Aug 2025 10:55" at bounding box center [252, 237] width 77 height 15
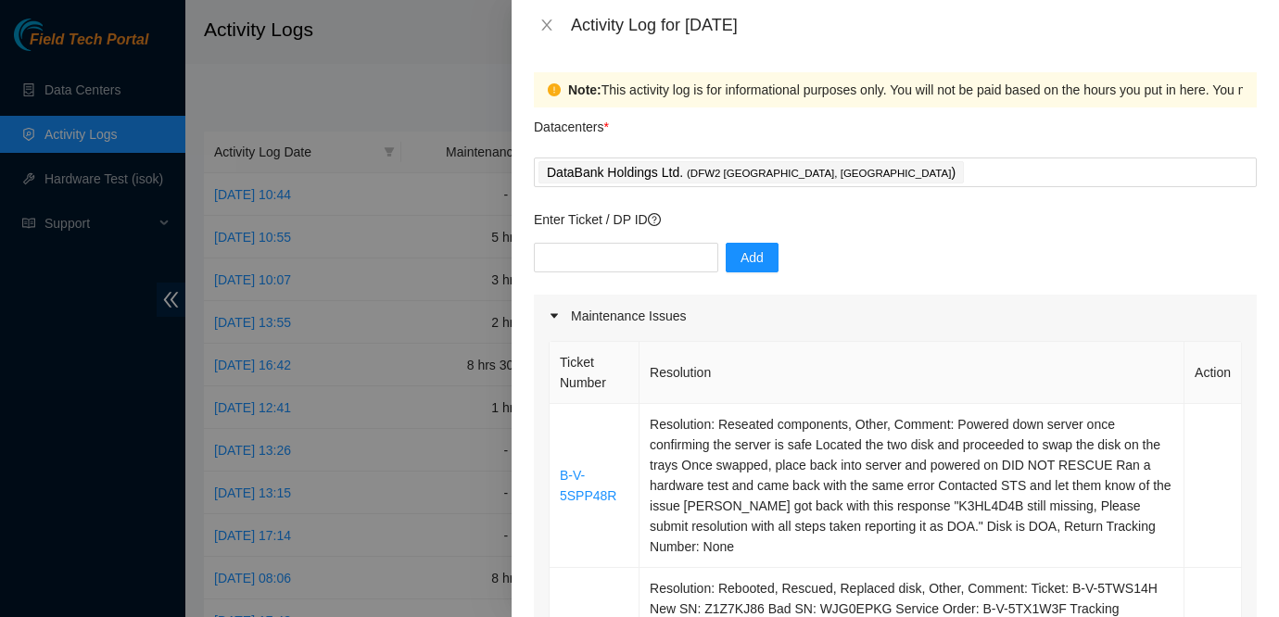
click at [540, 13] on div "Activity Log for 20-08-2025" at bounding box center [895, 25] width 767 height 50
click at [541, 18] on icon "close" at bounding box center [546, 25] width 15 height 15
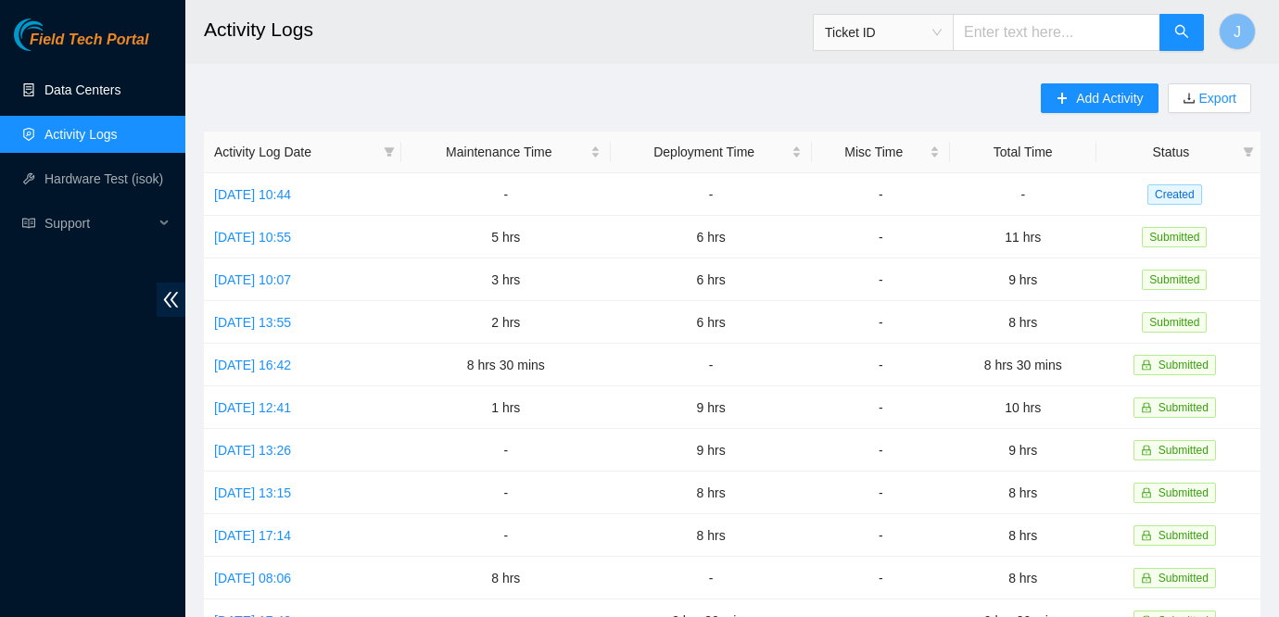
click at [71, 86] on link "Data Centers" at bounding box center [82, 89] width 76 height 15
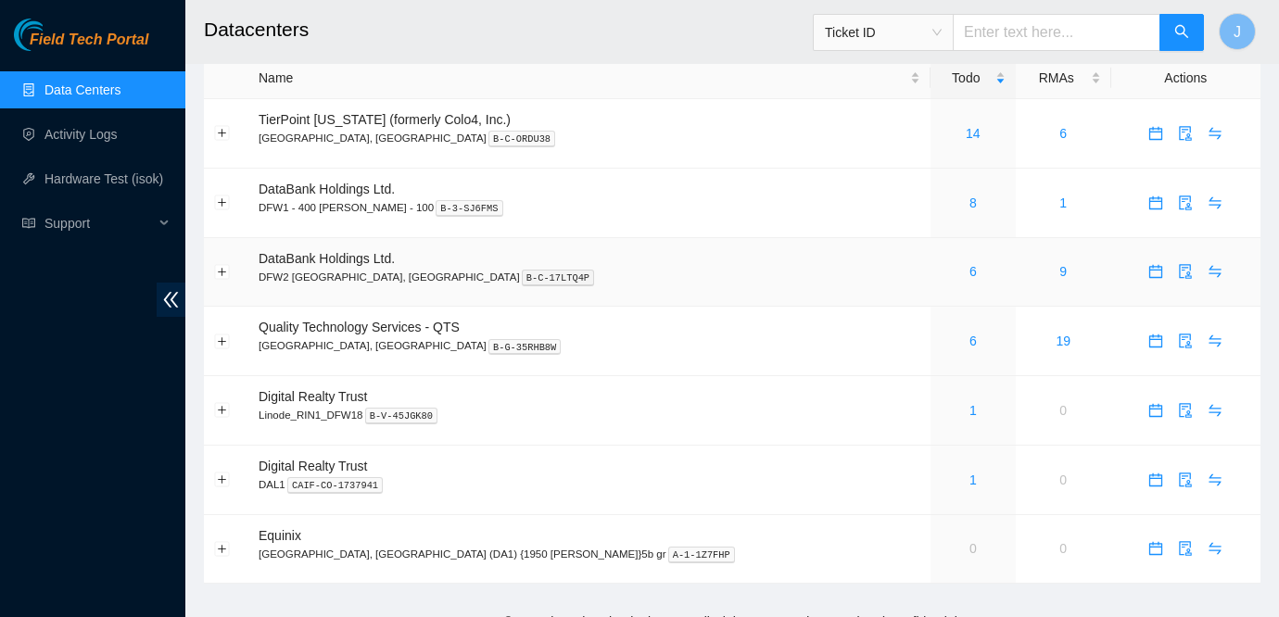
scroll to position [49, 0]
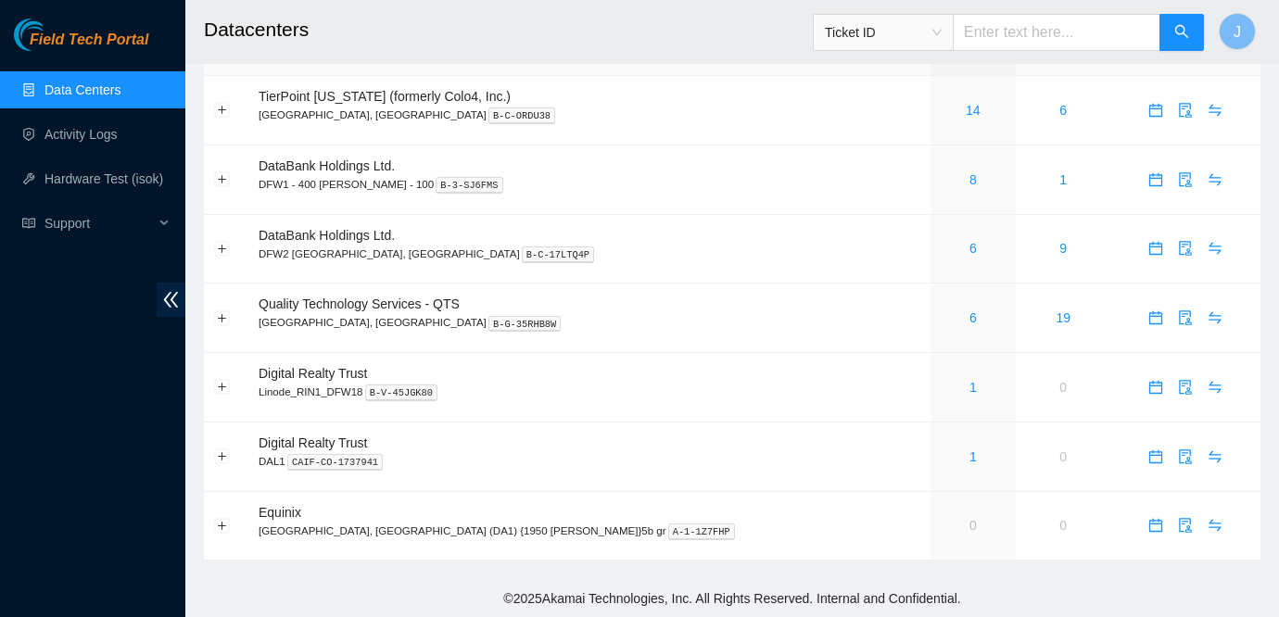
click at [33, 314] on div "Field Tech Portal Data Centers Activity Logs Hardware Test (isok) Support" at bounding box center [92, 318] width 185 height 599
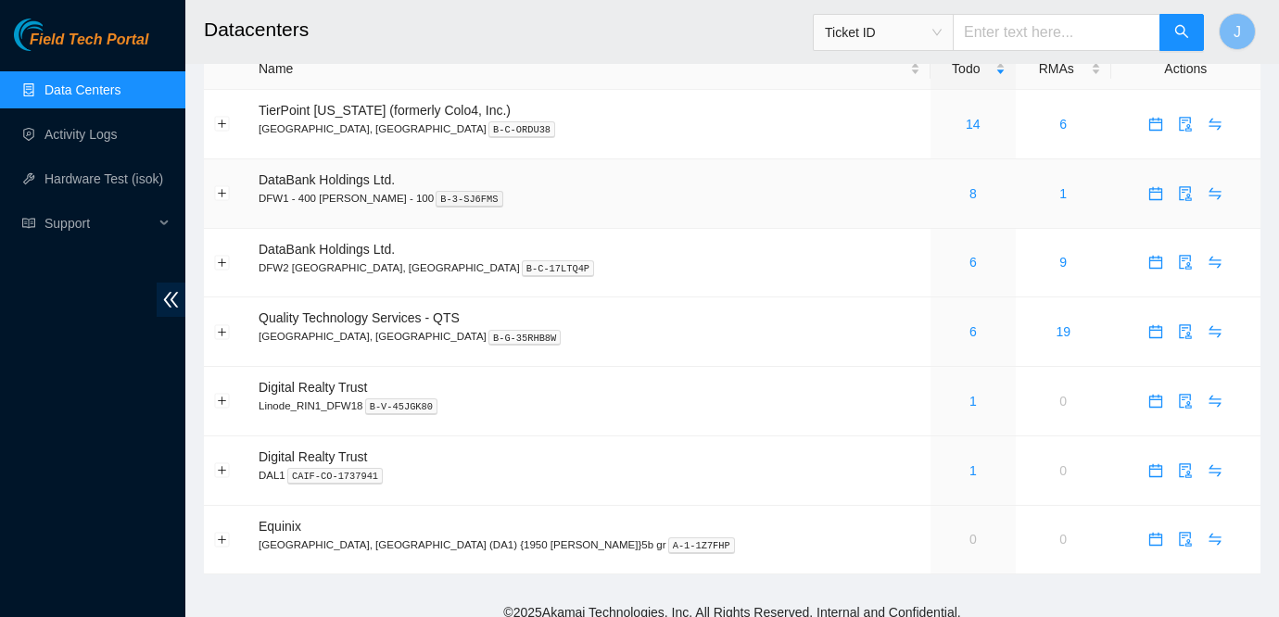
scroll to position [0, 0]
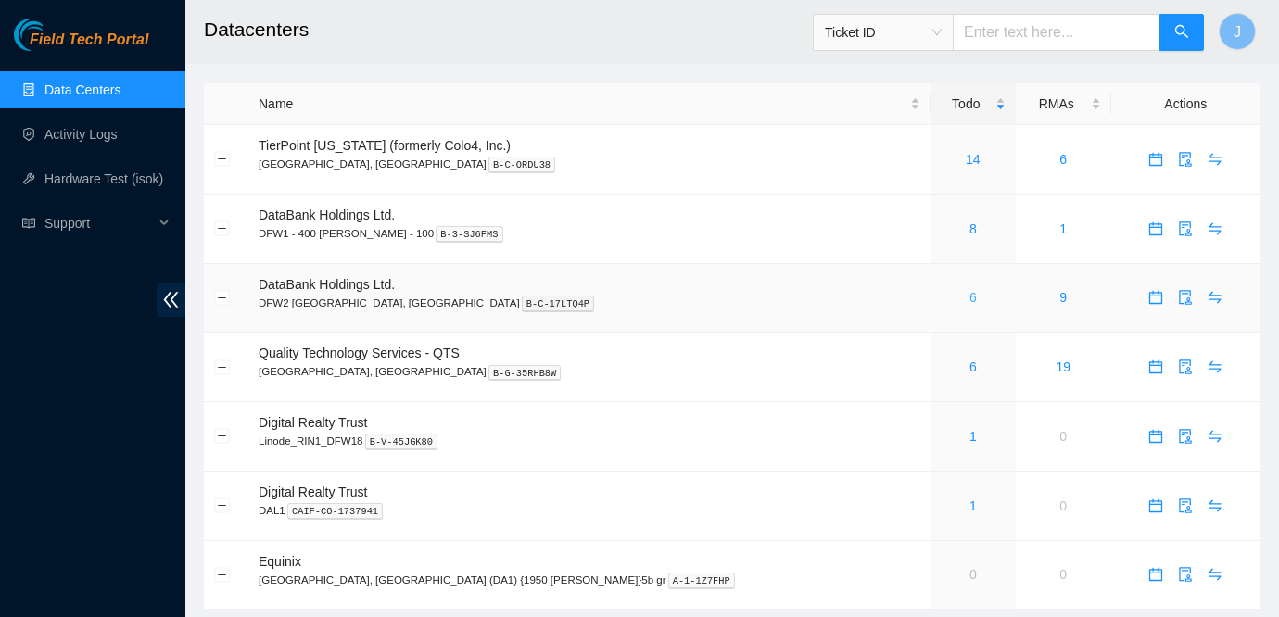
click at [969, 298] on link "6" at bounding box center [972, 297] width 7 height 15
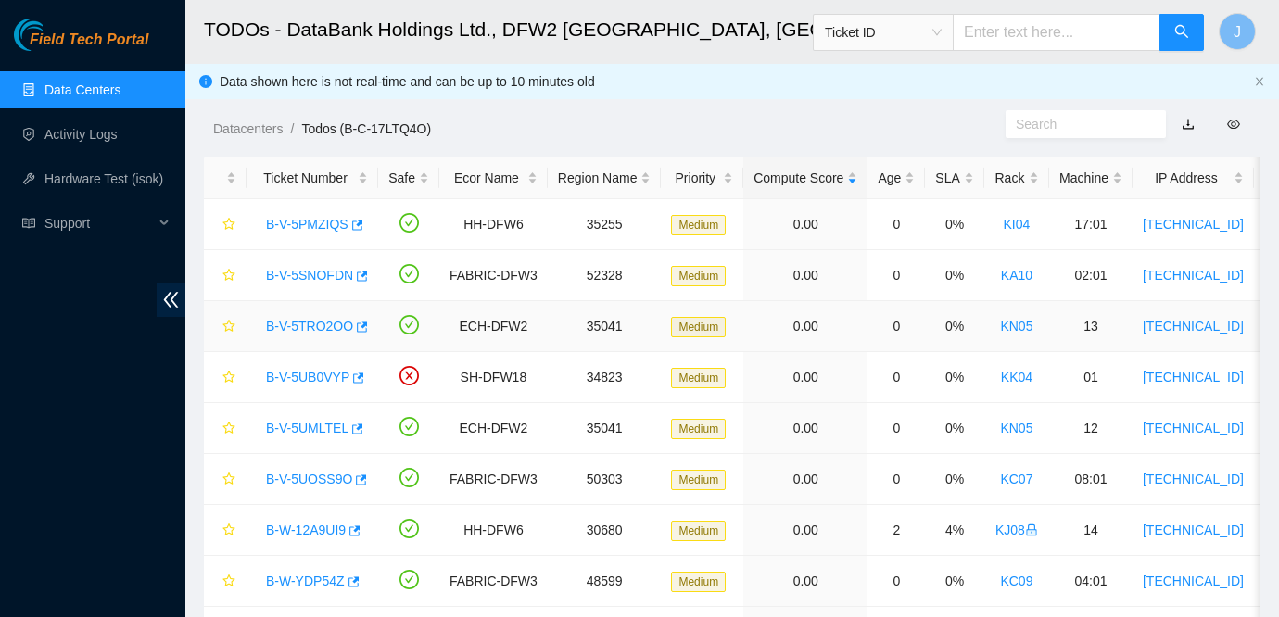
scroll to position [98, 0]
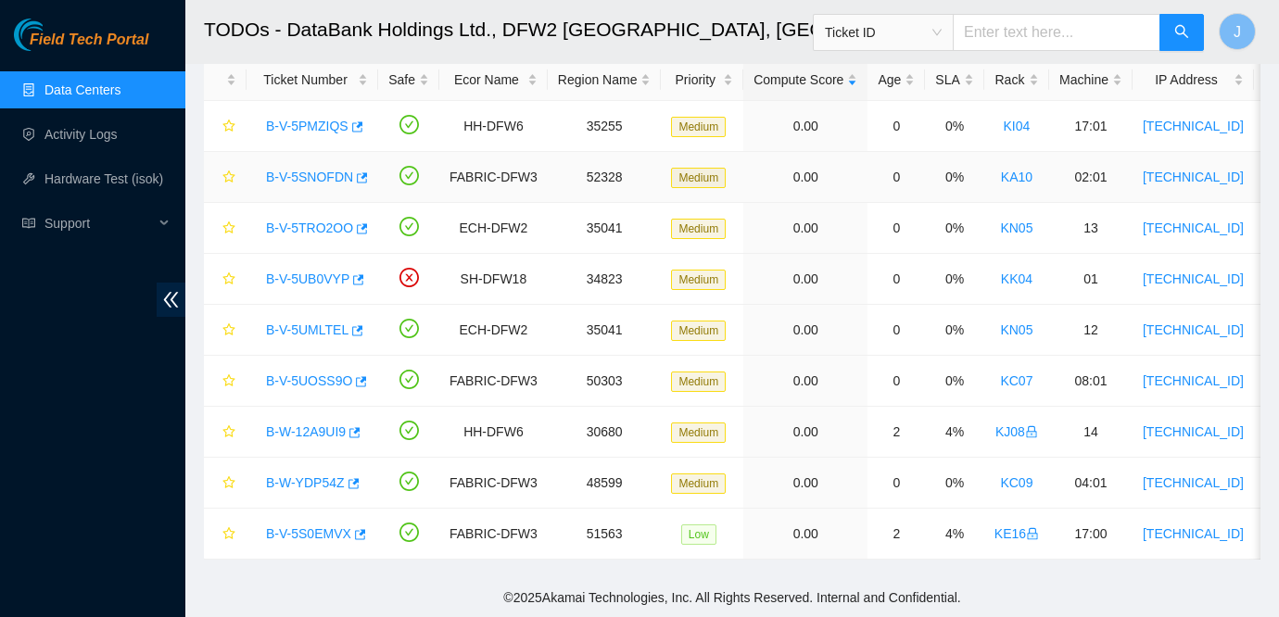
click at [299, 175] on link "B-V-5SNOFDN" at bounding box center [309, 177] width 87 height 15
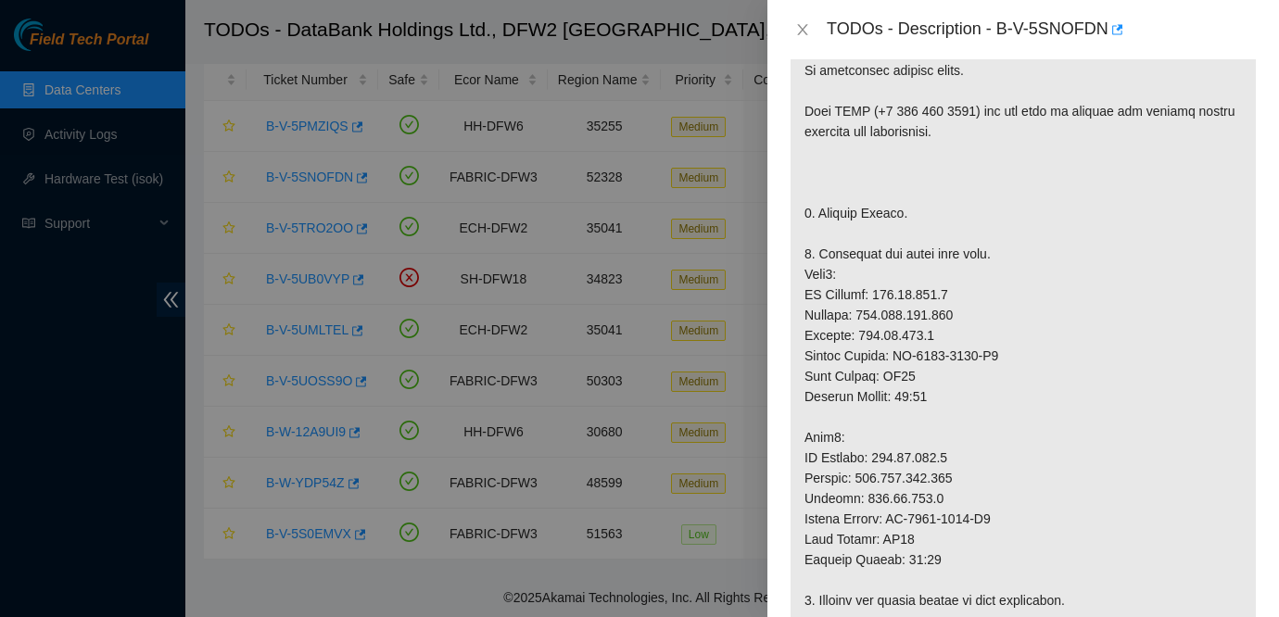
scroll to position [407, 0]
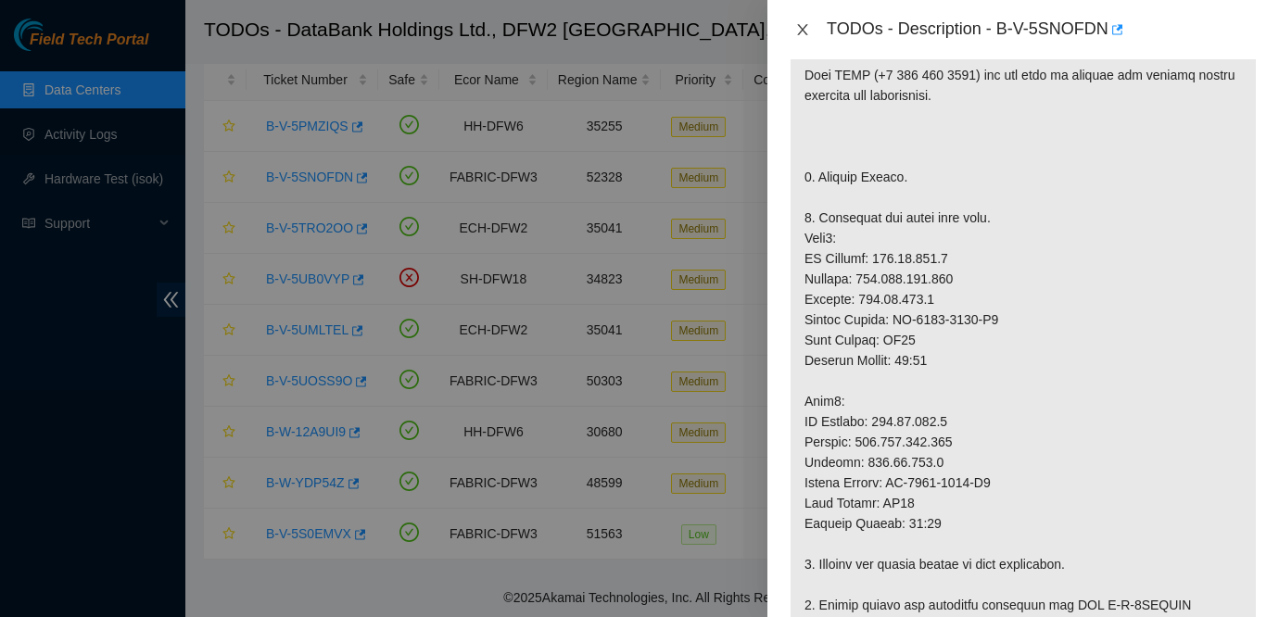
click at [807, 29] on icon "close" at bounding box center [802, 29] width 15 height 15
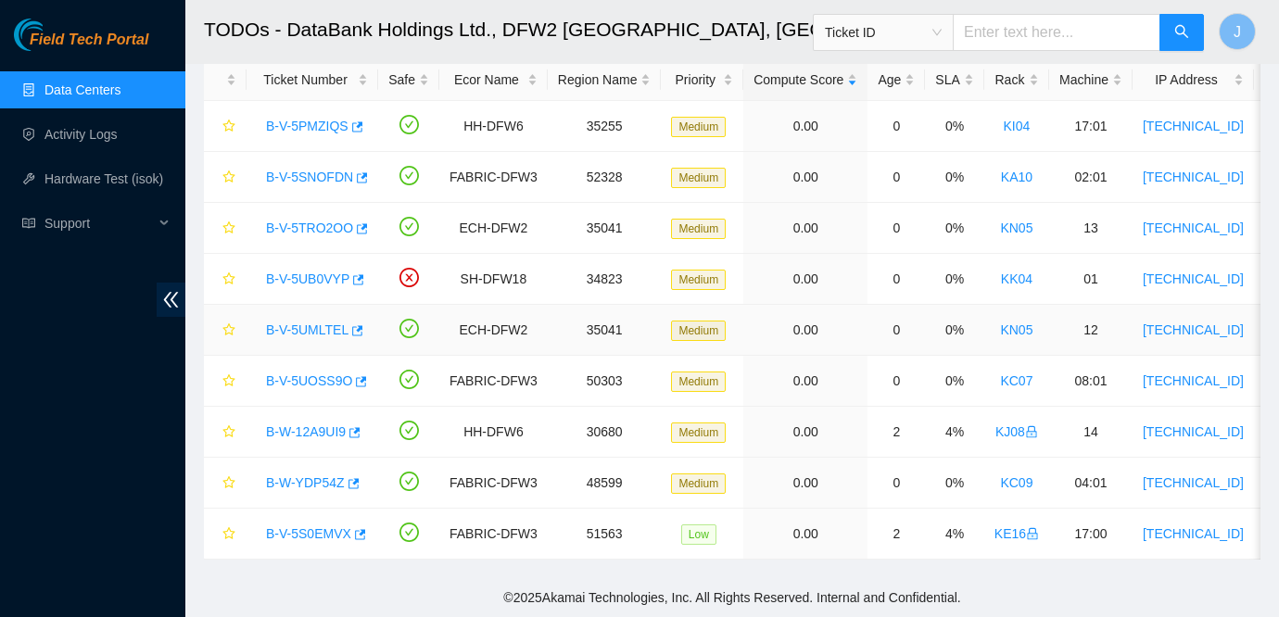
scroll to position [434, 0]
click at [86, 221] on span "Support" at bounding box center [98, 223] width 109 height 37
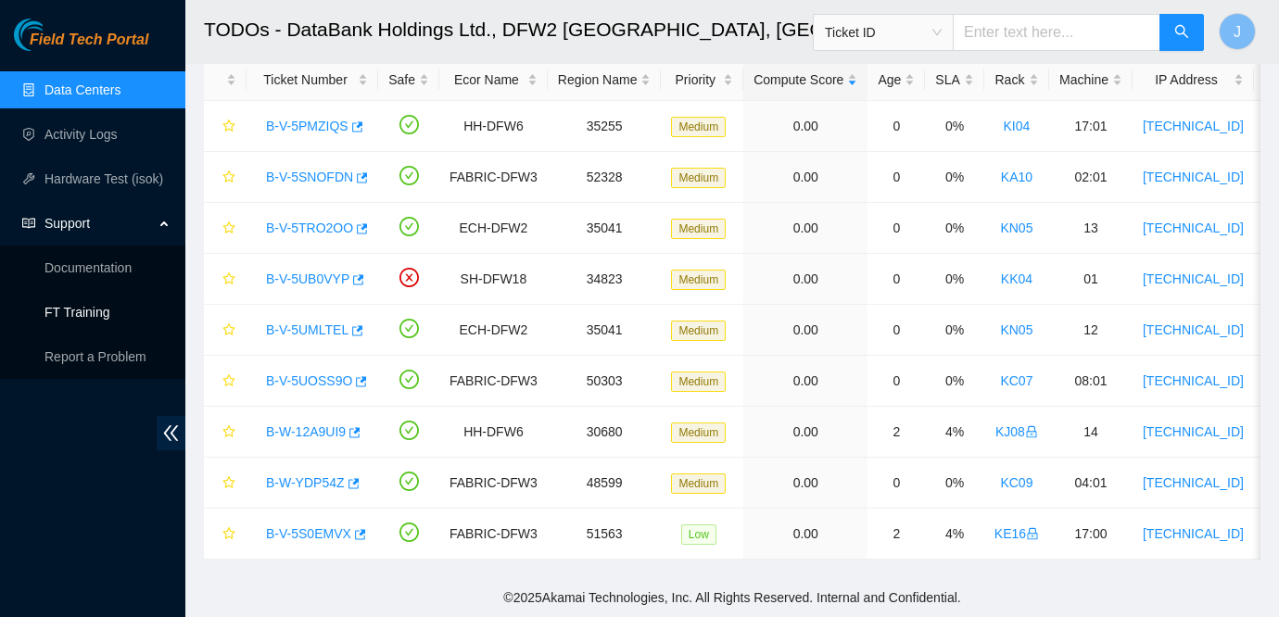
click at [104, 314] on link "FT Training" at bounding box center [77, 312] width 66 height 15
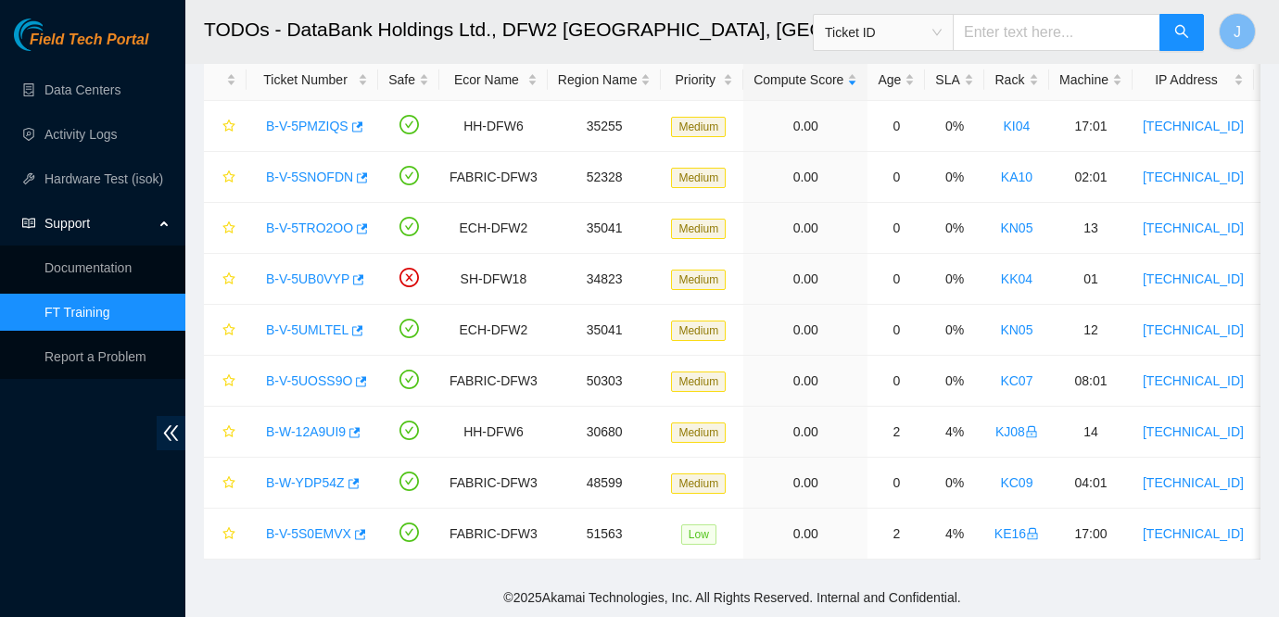
click at [91, 310] on link "FT Training" at bounding box center [77, 312] width 66 height 15
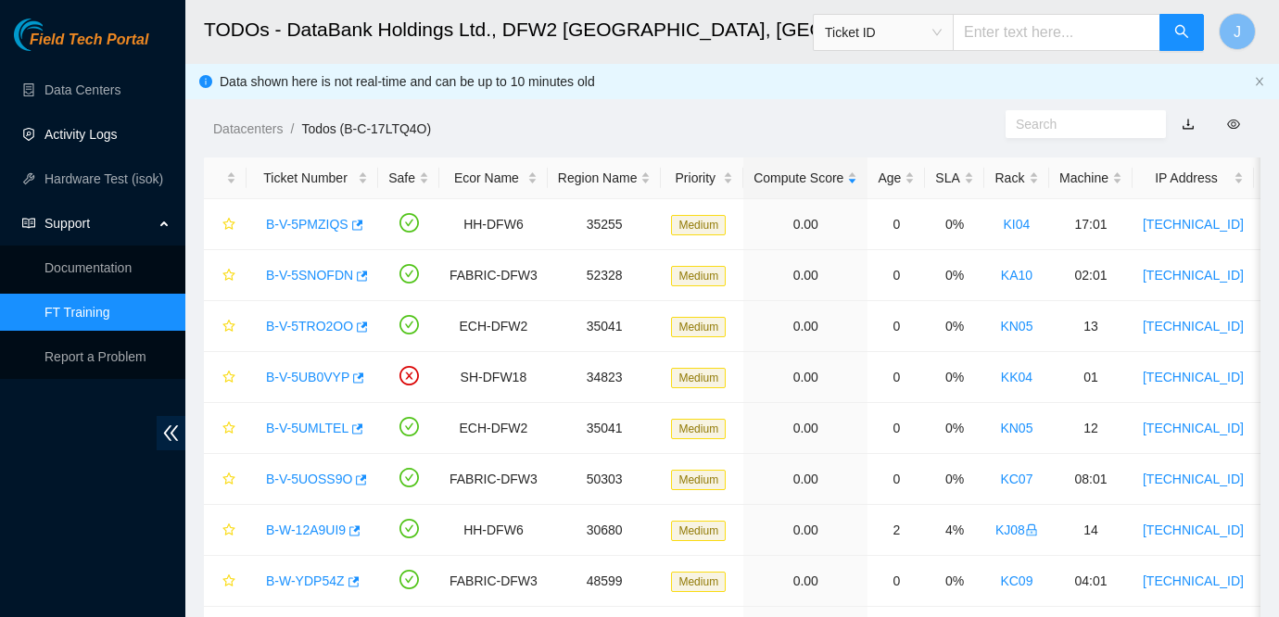
click at [96, 132] on link "Activity Logs" at bounding box center [80, 134] width 73 height 15
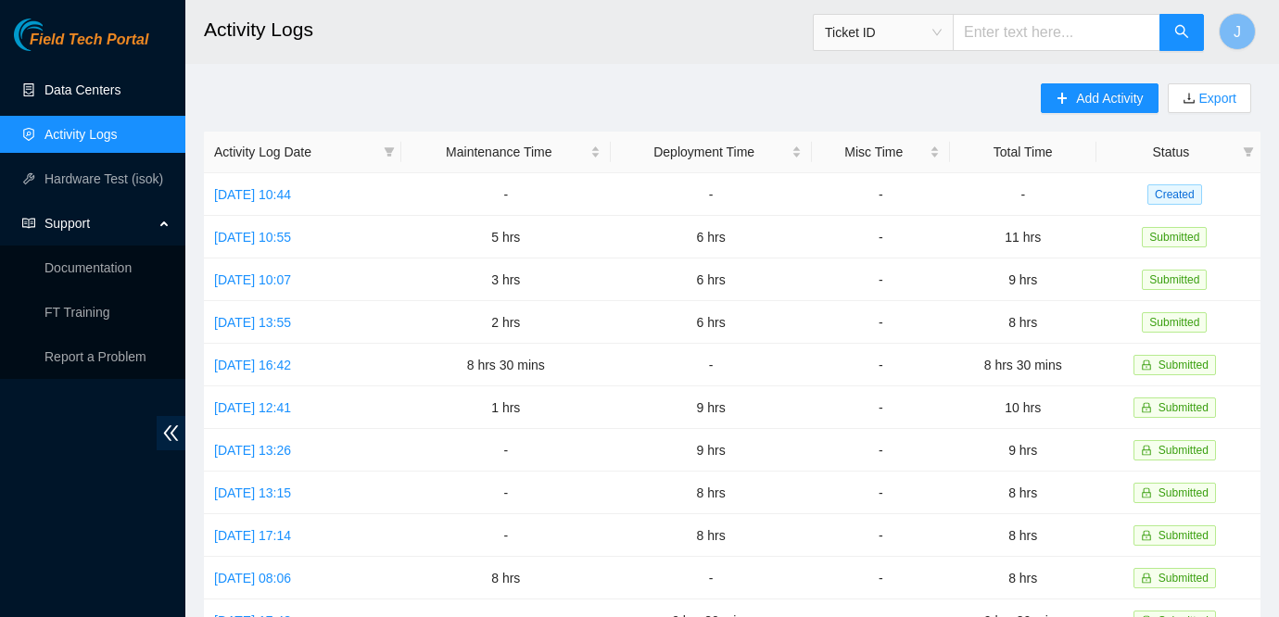
click at [97, 90] on link "Data Centers" at bounding box center [82, 89] width 76 height 15
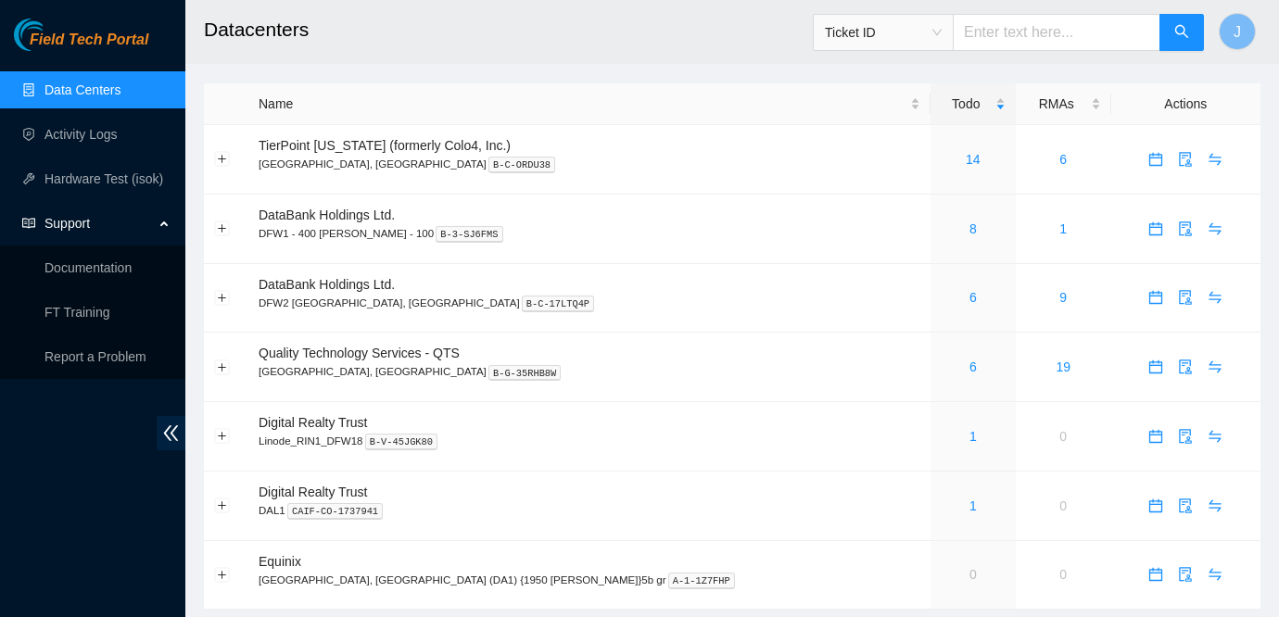
click at [77, 88] on link "Data Centers" at bounding box center [82, 89] width 76 height 15
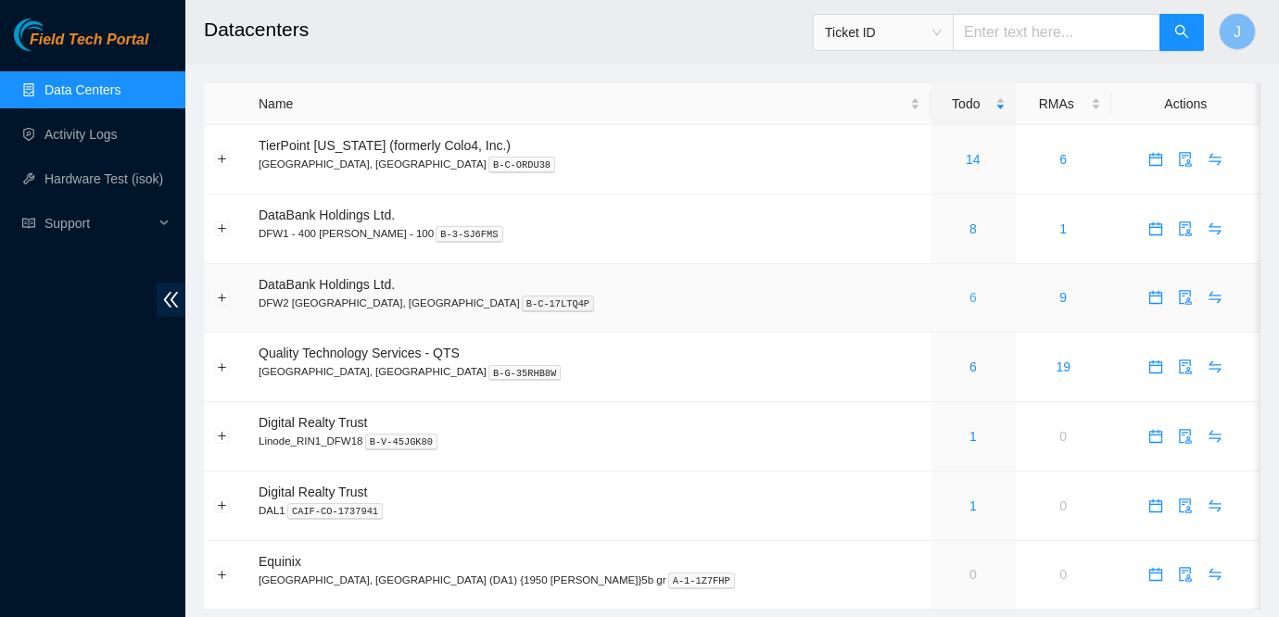
click at [969, 299] on link "6" at bounding box center [972, 297] width 7 height 15
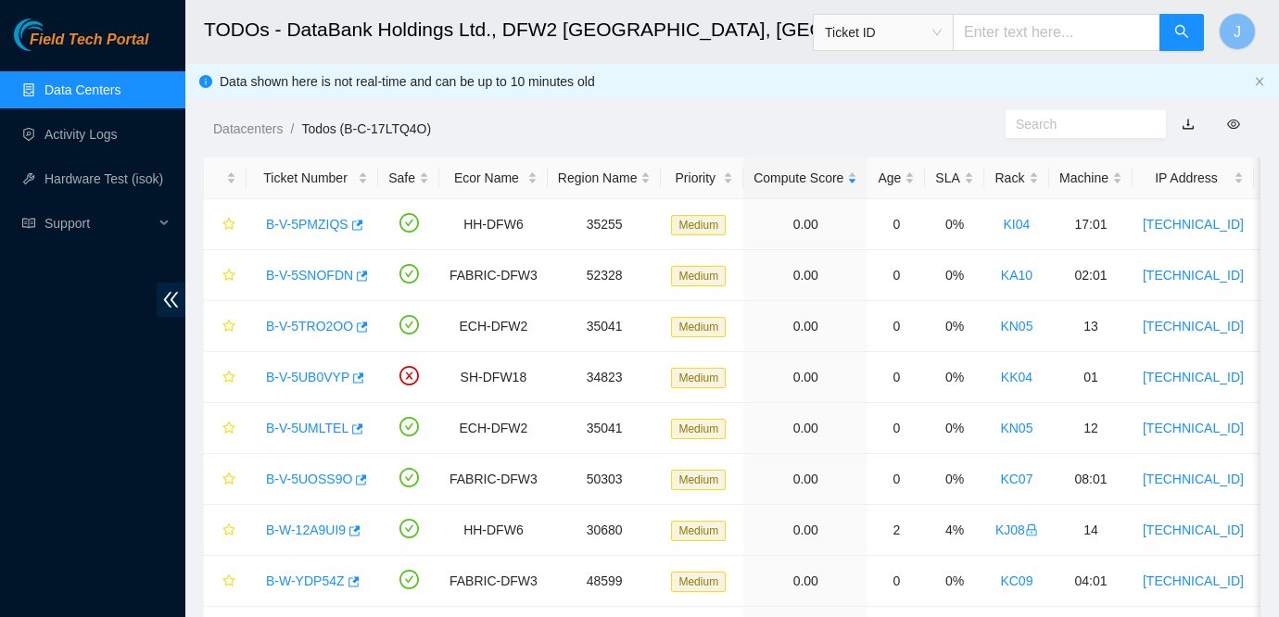
click at [596, 117] on div "Datacenters / Todos (B-C-17LTQ4O) /" at bounding box center [595, 87] width 820 height 104
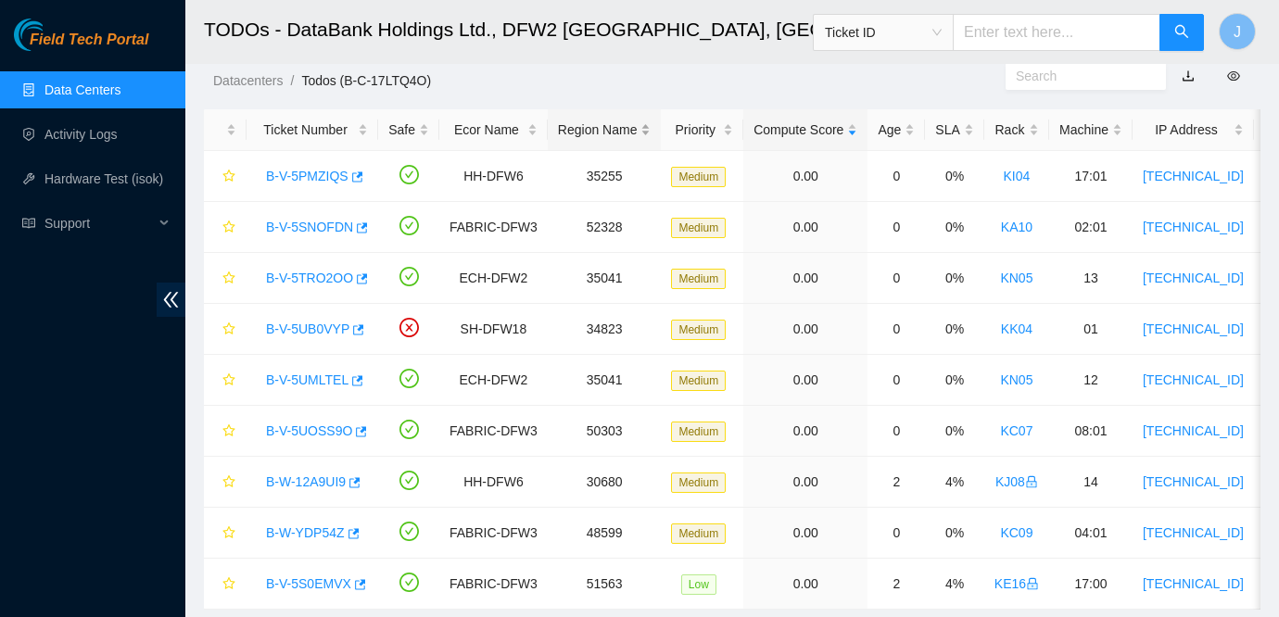
scroll to position [51, 0]
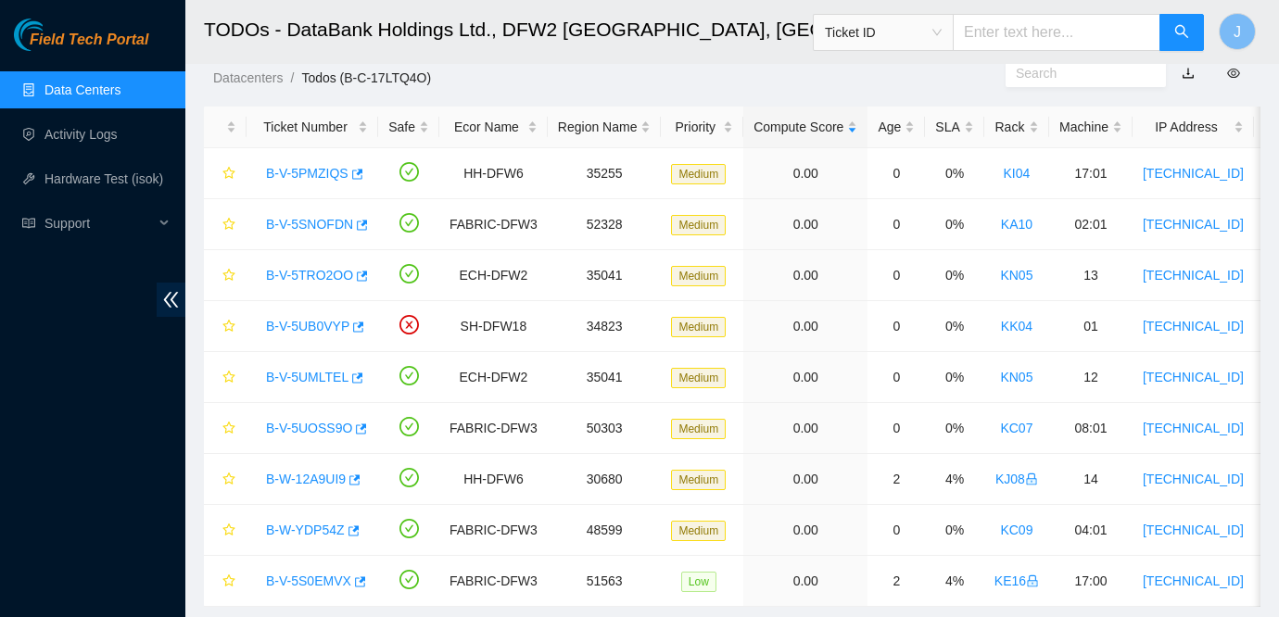
click at [95, 91] on link "Data Centers" at bounding box center [82, 89] width 76 height 15
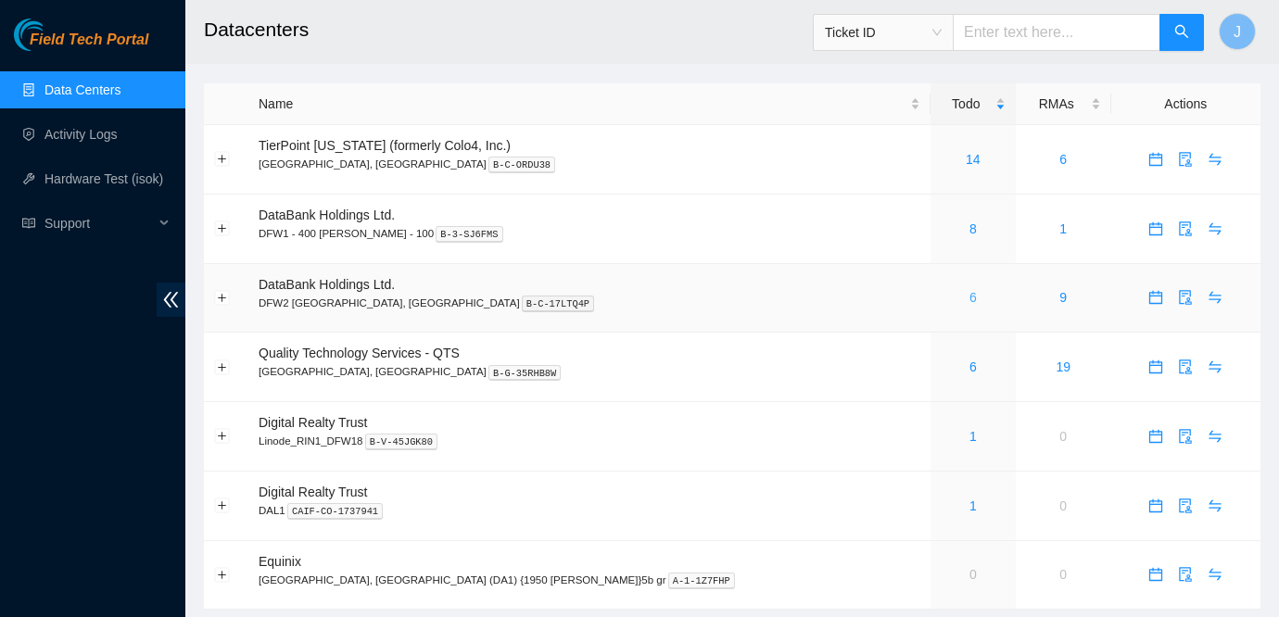
click at [969, 296] on link "6" at bounding box center [972, 297] width 7 height 15
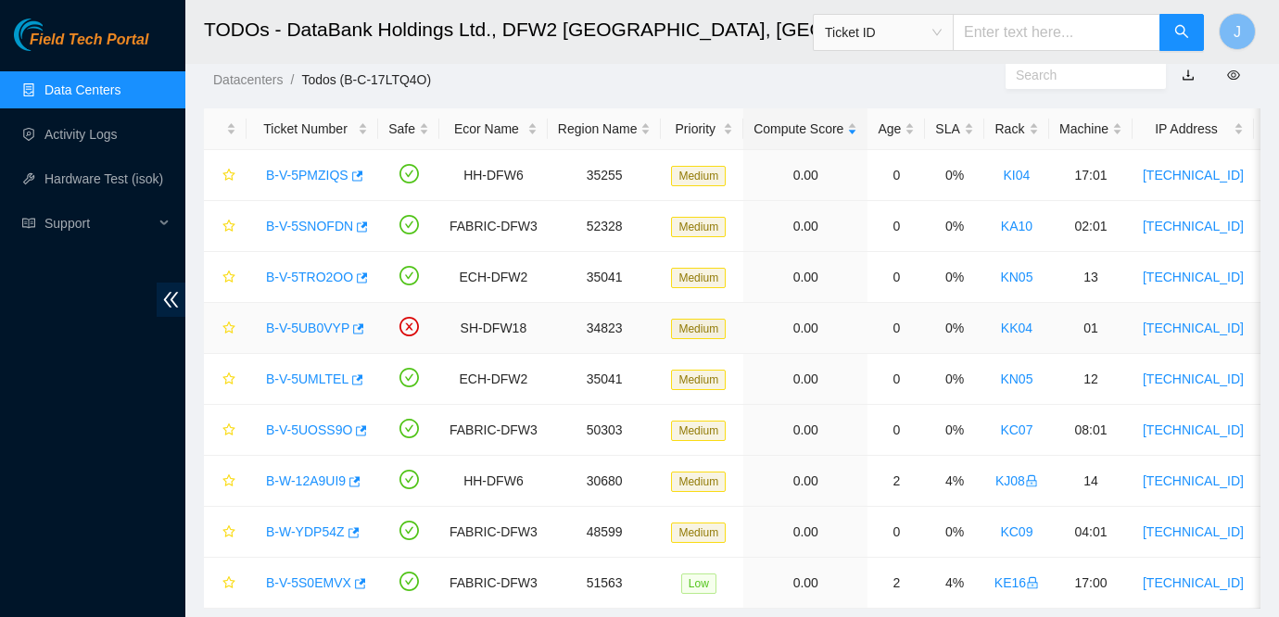
scroll to position [46, 0]
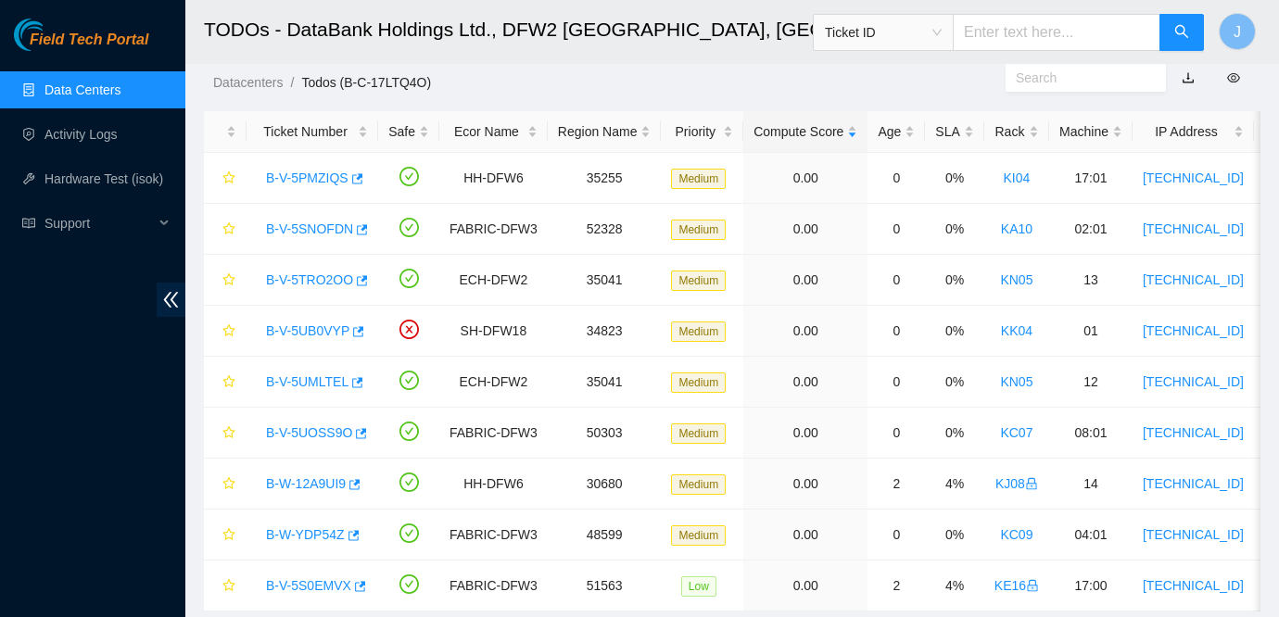
click at [676, 77] on ol "Datacenters / Todos (B-C-17LTQ4O) /" at bounding box center [609, 82] width 792 height 20
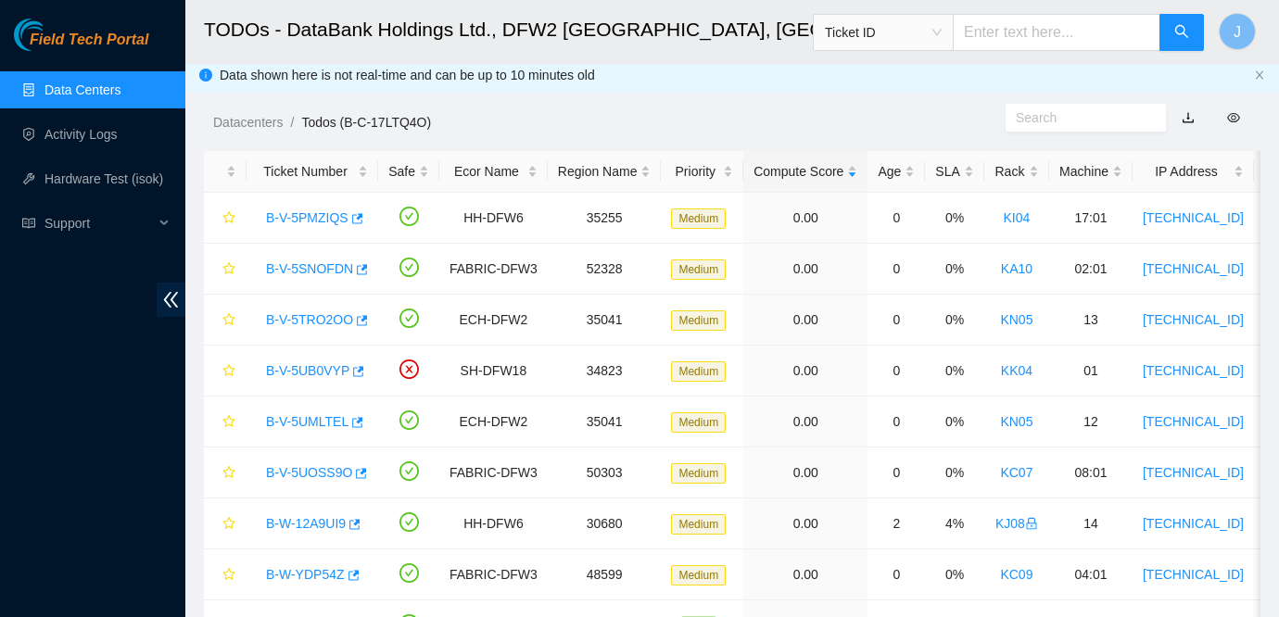
scroll to position [0, 0]
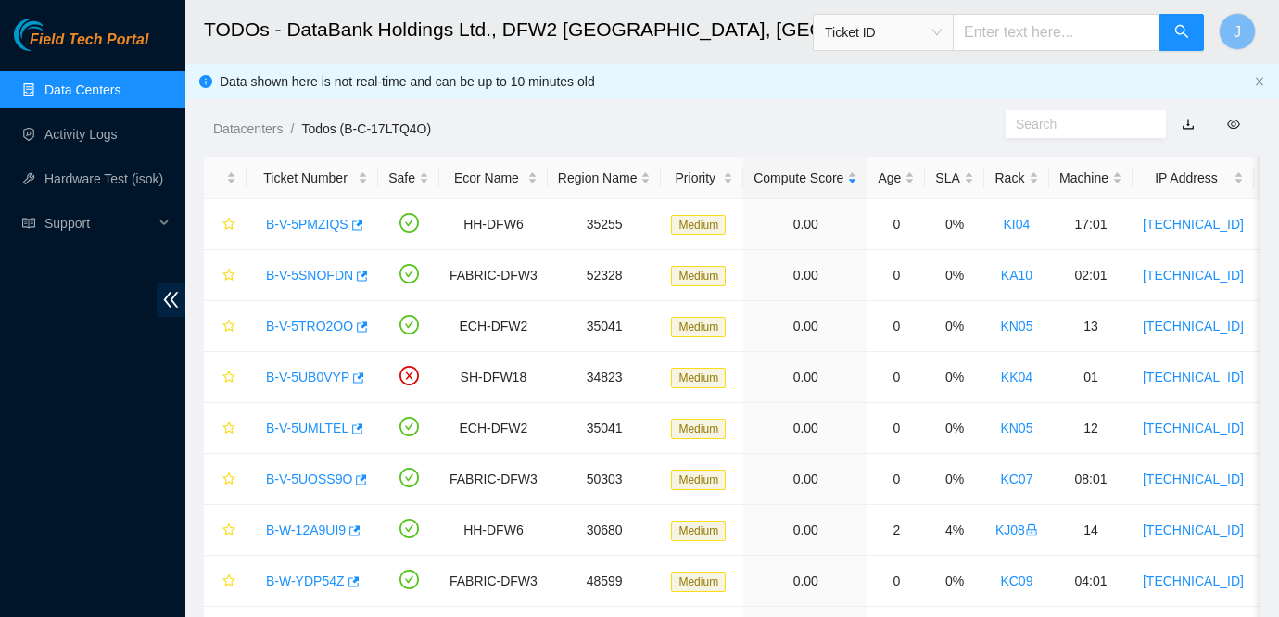
click at [942, 91] on div "Datacenters / Todos (B-C-17LTQ4O) /" at bounding box center [595, 87] width 820 height 104
click at [331, 581] on link "B-W-YDP54Z" at bounding box center [305, 581] width 79 height 15
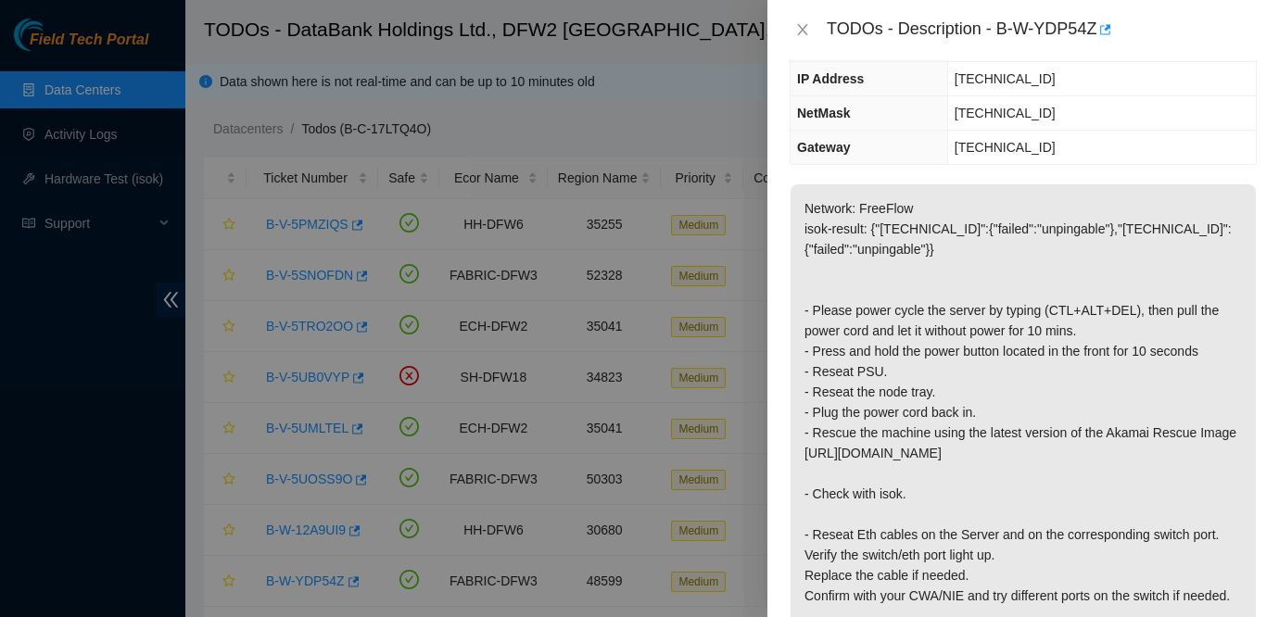
scroll to position [137, 0]
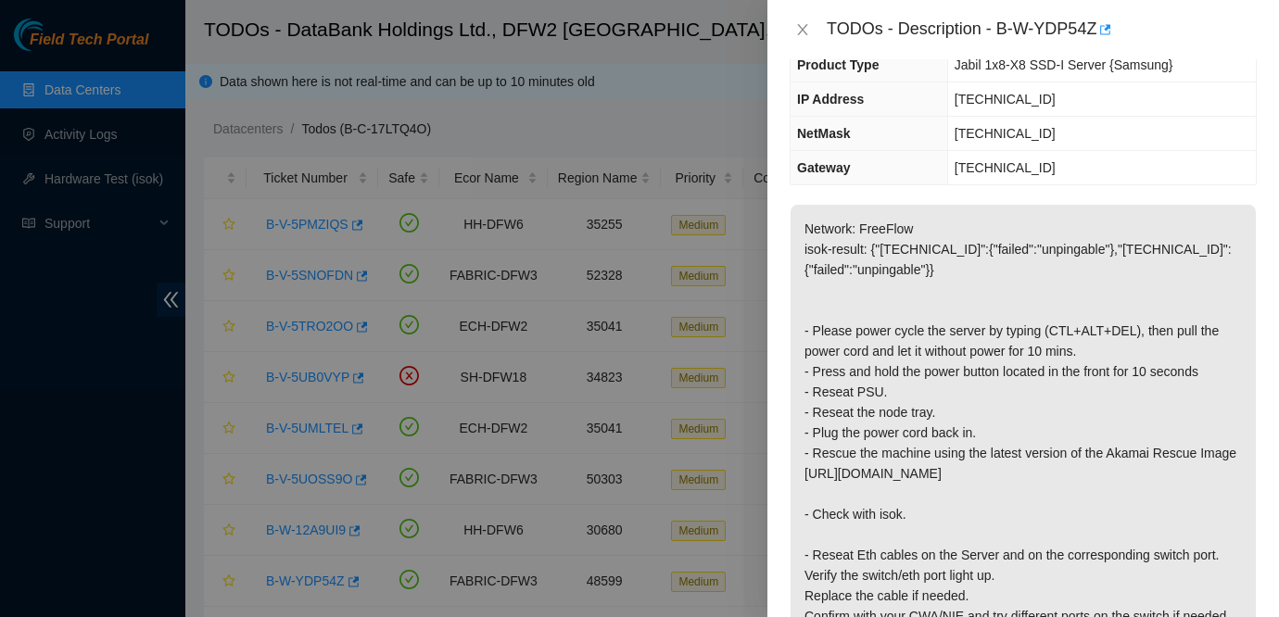
click at [1132, 389] on p "Network: FreeFlow isok-result: {"[TECHNICAL_ID]":{"failed":"unpingable"},"[TECH…" at bounding box center [1022, 463] width 465 height 517
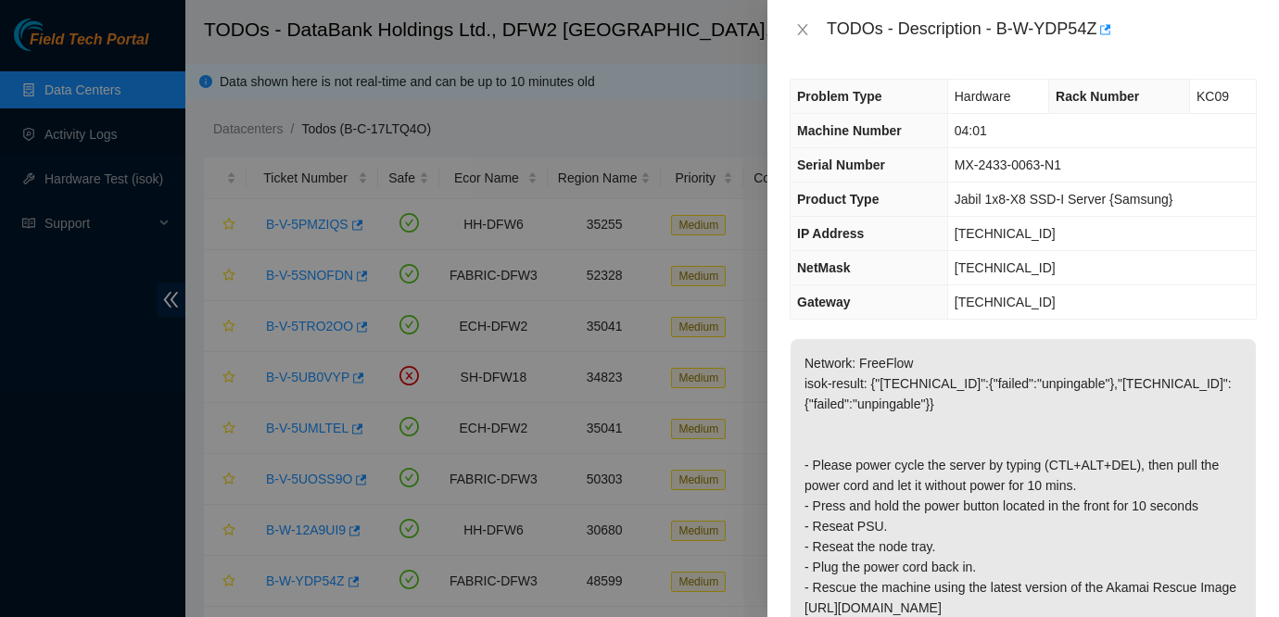
scroll to position [0, 0]
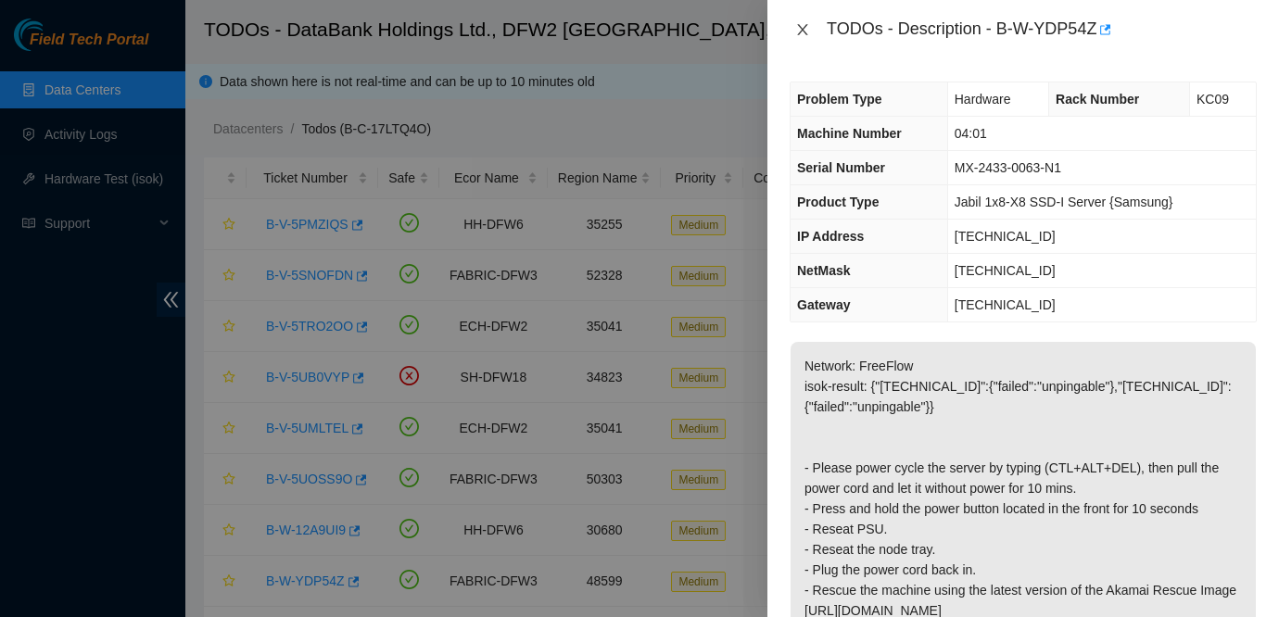
click at [795, 23] on icon "close" at bounding box center [802, 29] width 15 height 15
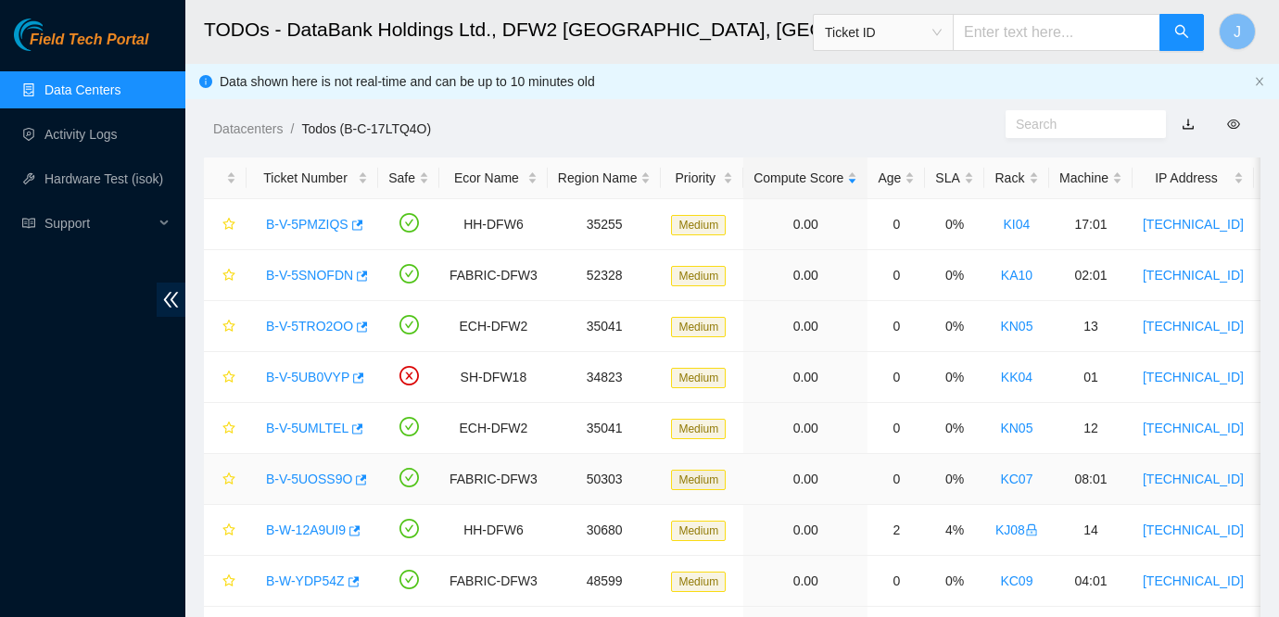
click at [326, 478] on link "B-V-5UOSS9O" at bounding box center [309, 479] width 86 height 15
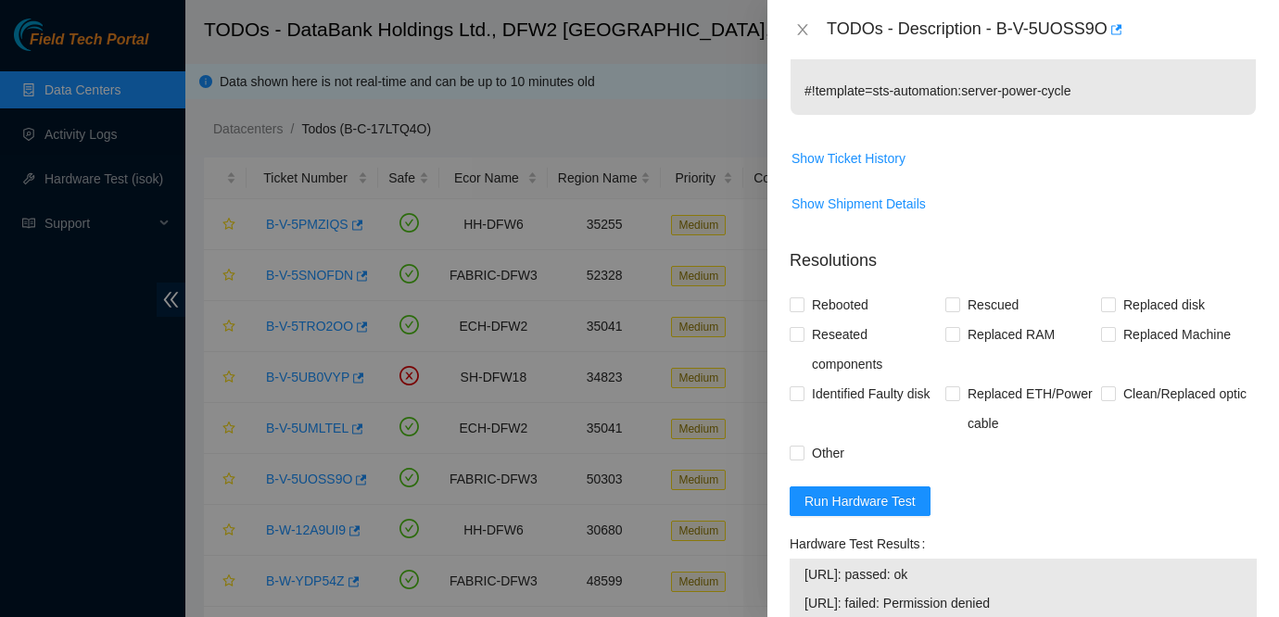
scroll to position [749, 0]
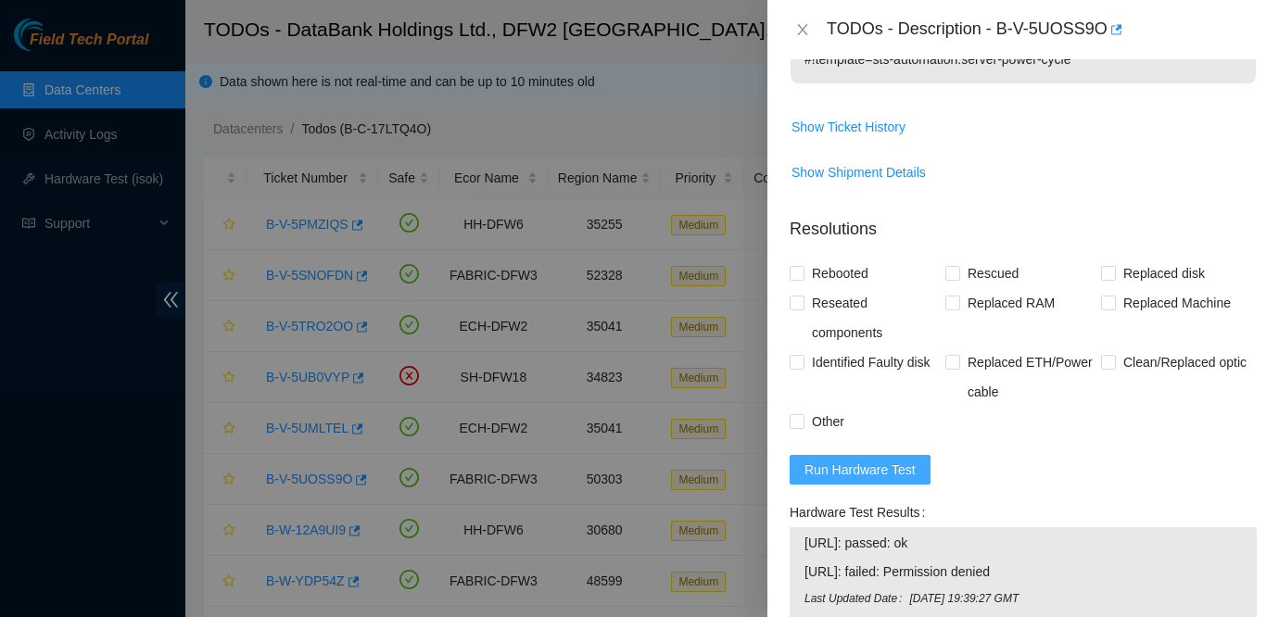
click at [896, 471] on span "Run Hardware Test" at bounding box center [859, 470] width 111 height 20
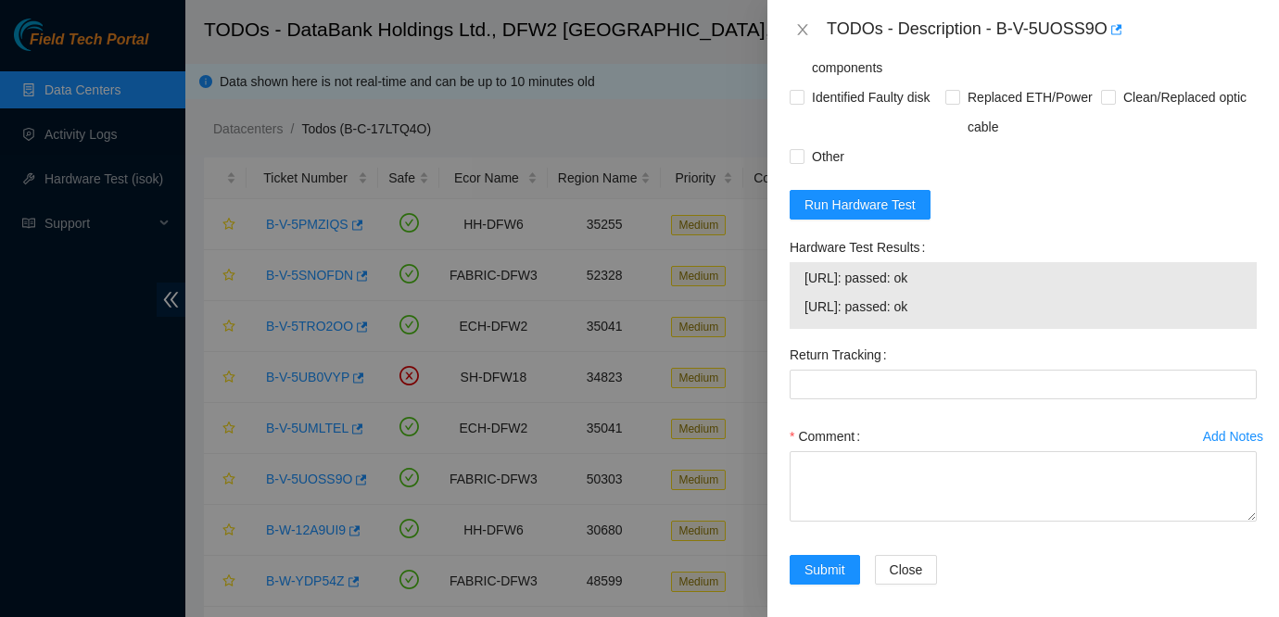
scroll to position [1026, 0]
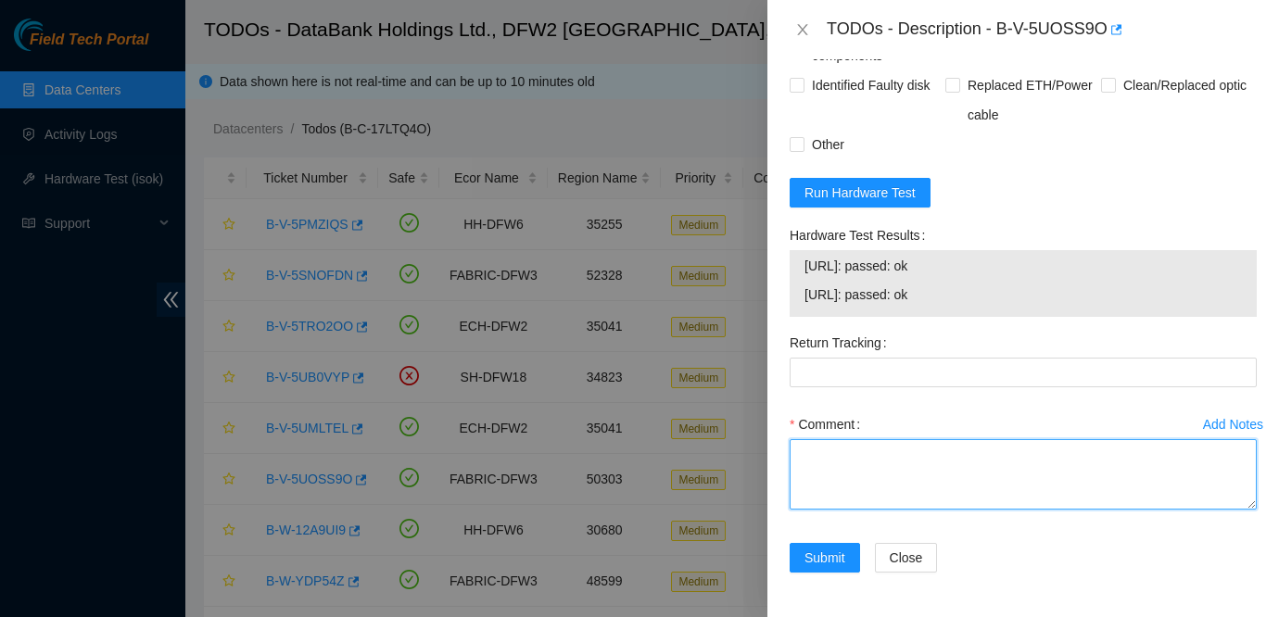
click at [840, 449] on textarea "Comment" at bounding box center [1023, 474] width 467 height 70
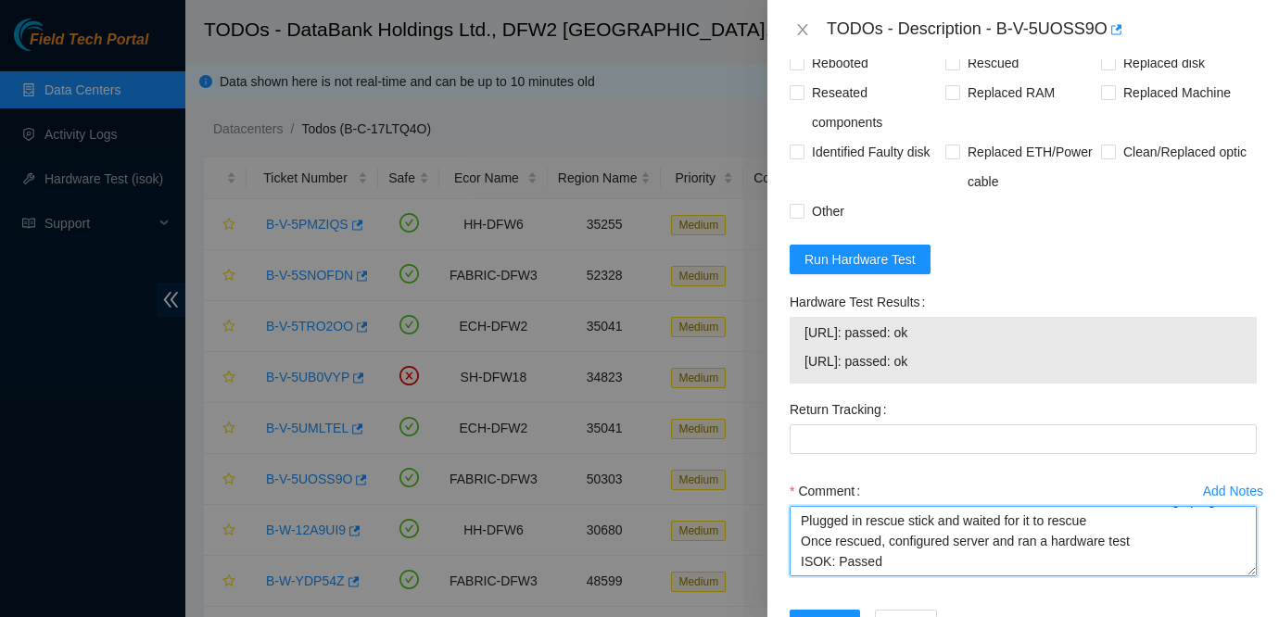
scroll to position [914, 0]
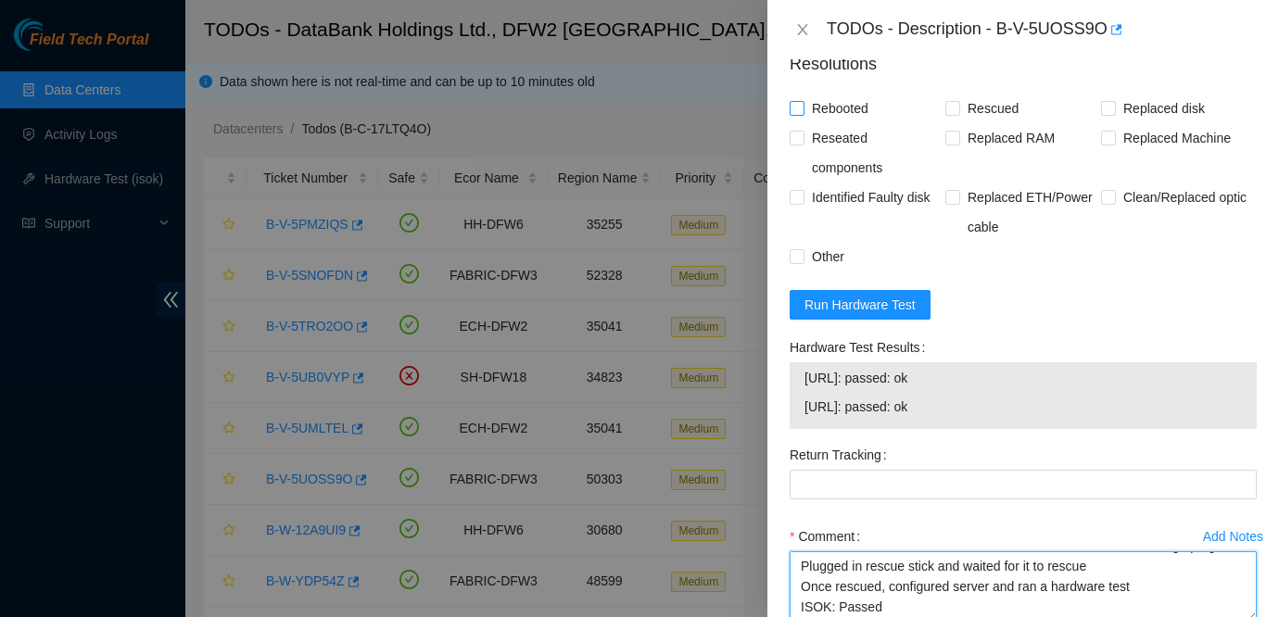
type textarea "Powered down the Node and waited a few minutes before booting up again Plugged …"
click at [841, 105] on span "Rebooted" at bounding box center [839, 109] width 71 height 30
click at [803, 105] on input "Rebooted" at bounding box center [796, 107] width 13 height 13
checkbox input "true"
click at [994, 103] on span "Rescued" at bounding box center [993, 109] width 66 height 30
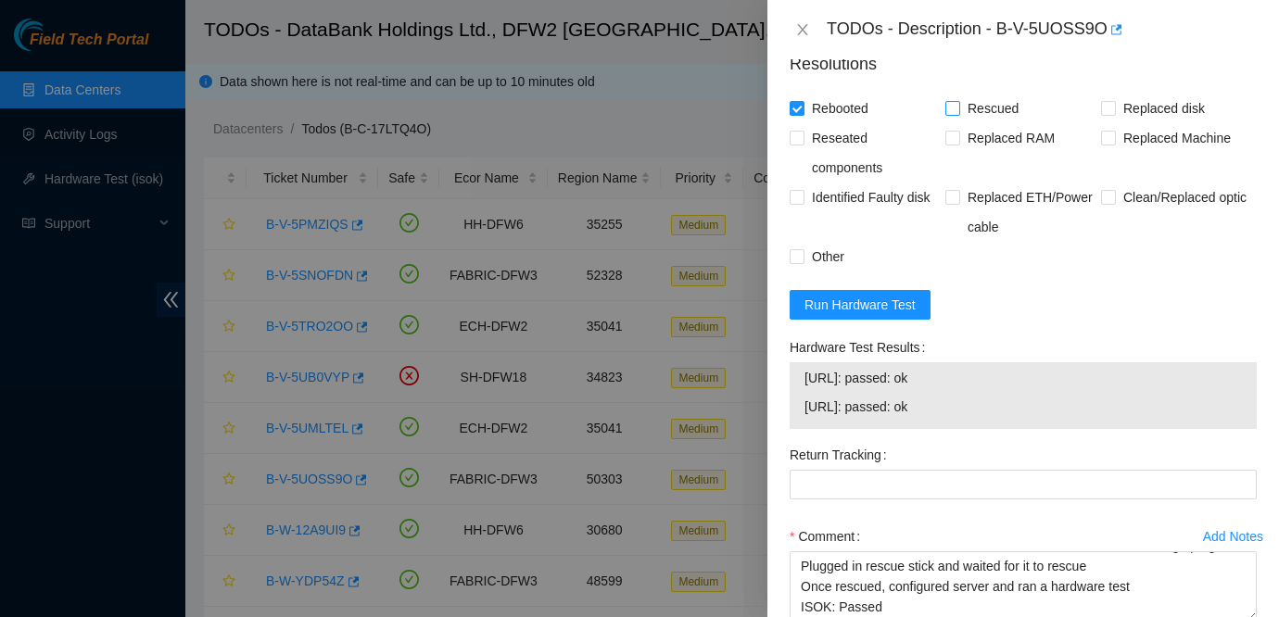
click at [958, 103] on input "Rescued" at bounding box center [951, 107] width 13 height 13
checkbox input "true"
click at [830, 260] on span "Other" at bounding box center [827, 257] width 47 height 30
click at [803, 260] on input "Other" at bounding box center [796, 255] width 13 height 13
checkbox input "true"
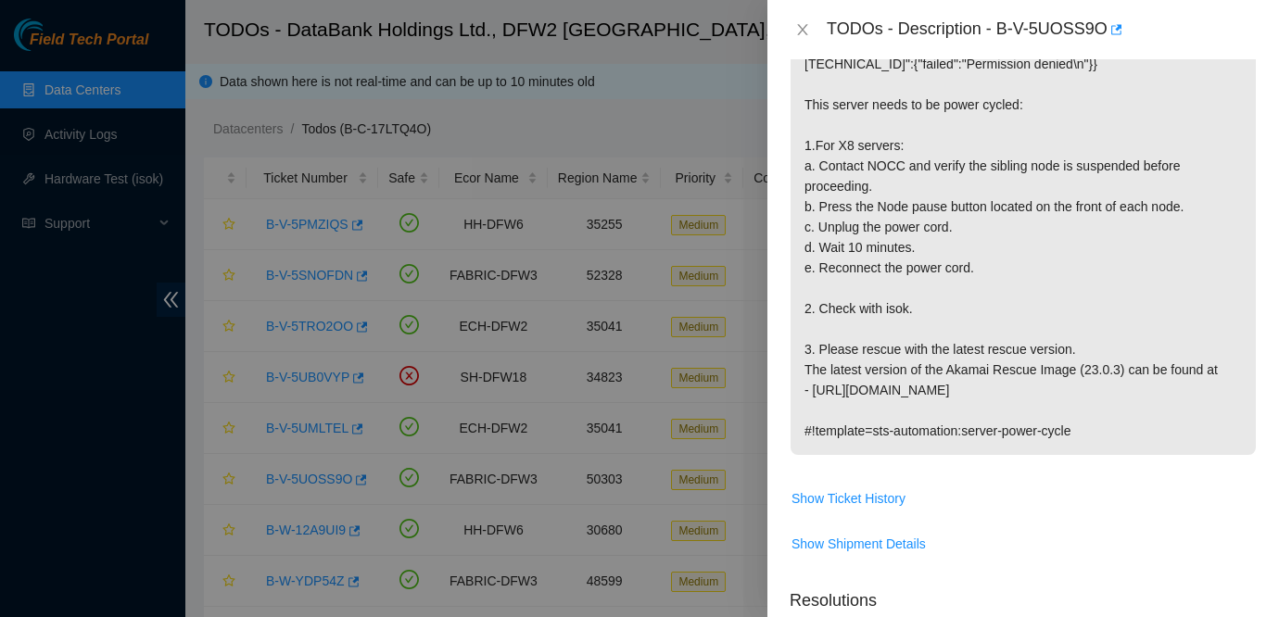
scroll to position [1026, 0]
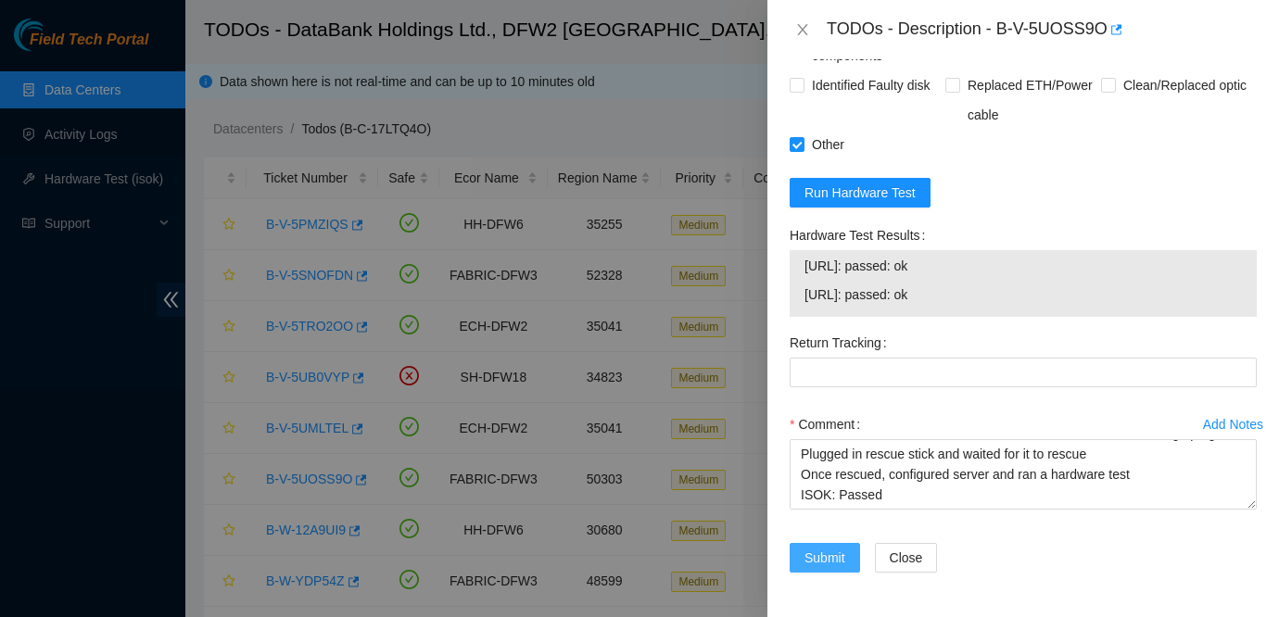
click at [838, 554] on span "Submit" at bounding box center [824, 558] width 41 height 20
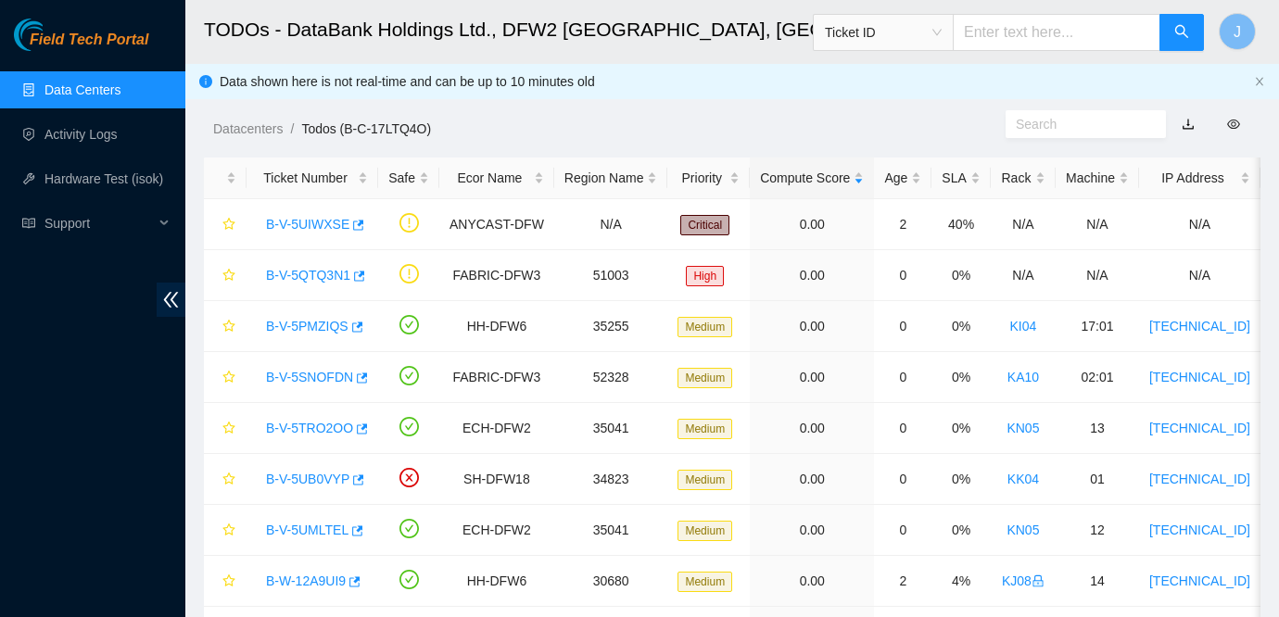
click at [47, 91] on link "Data Centers" at bounding box center [82, 89] width 76 height 15
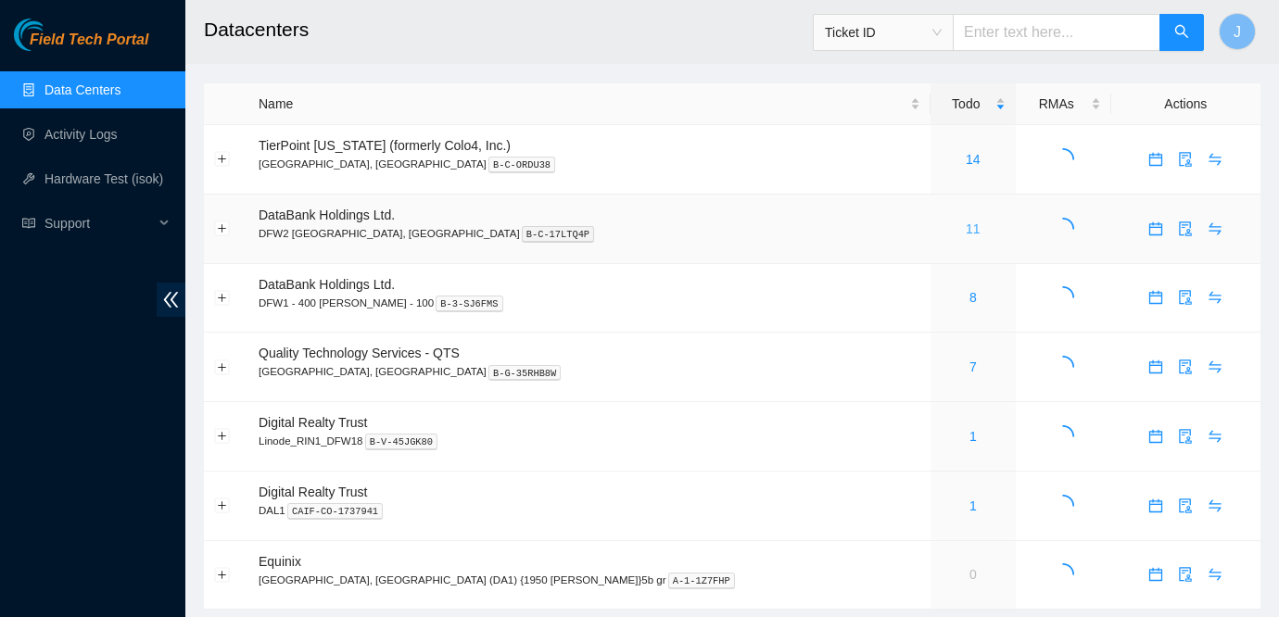
click at [966, 231] on link "11" at bounding box center [973, 228] width 15 height 15
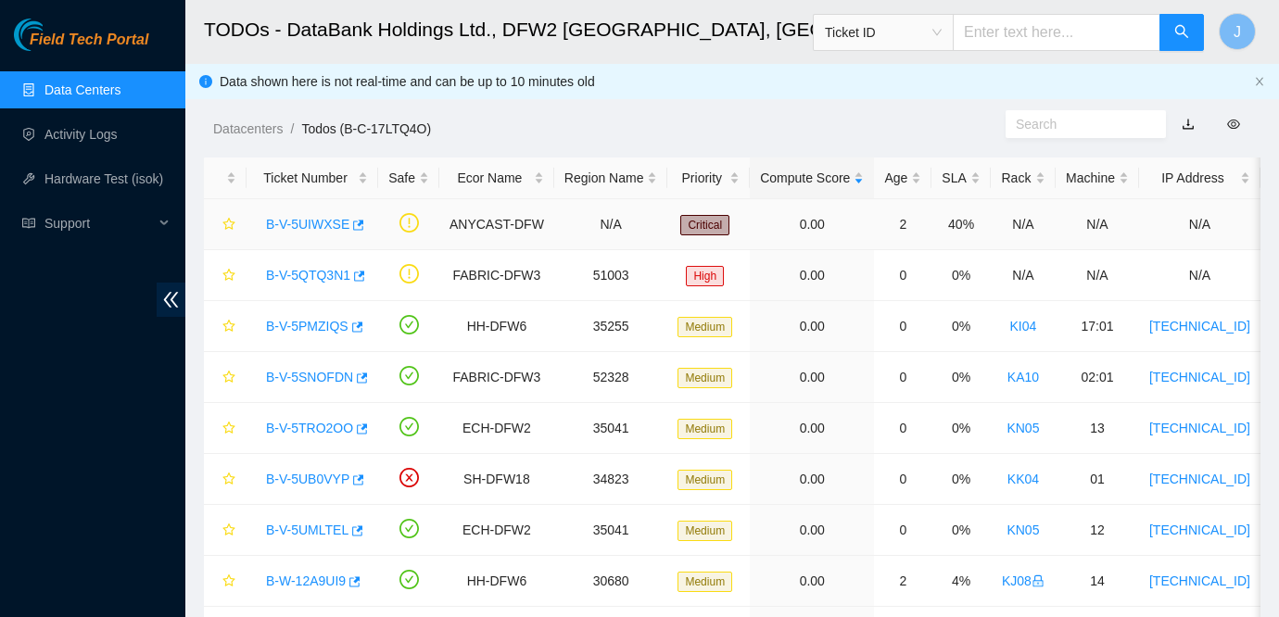
click at [309, 215] on div "B-V-5UIWXSE" at bounding box center [312, 224] width 111 height 30
click at [302, 231] on link "B-V-5UIWXSE" at bounding box center [307, 224] width 83 height 15
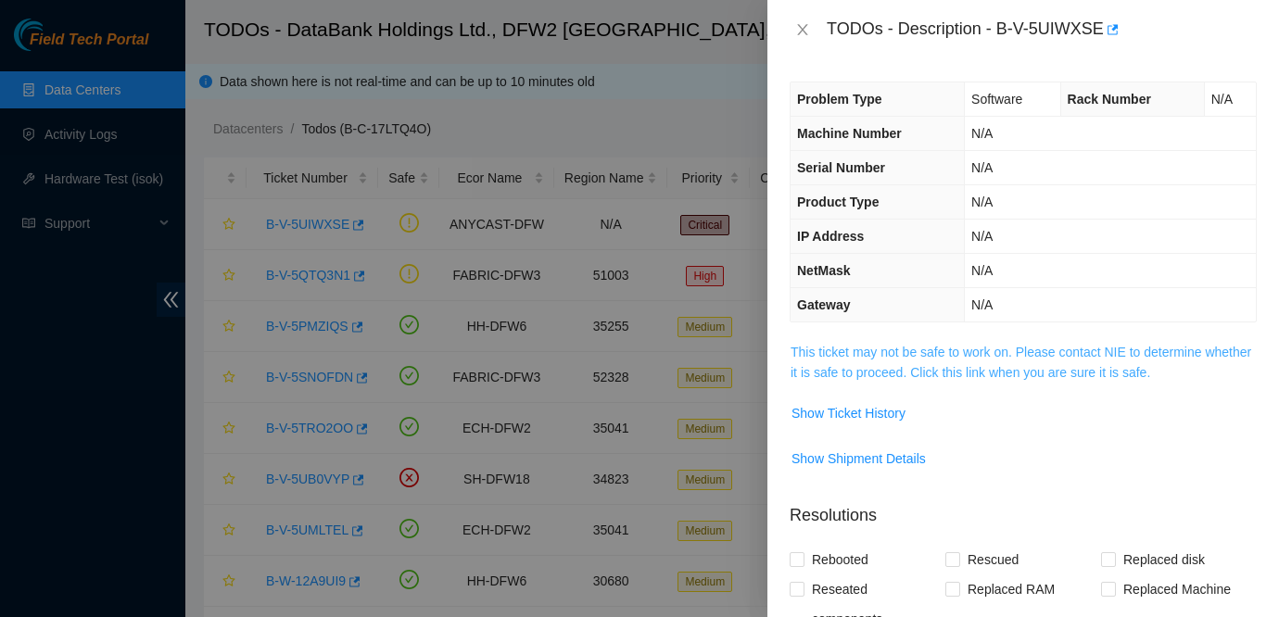
click at [943, 358] on link "This ticket may not be safe to work on. Please contact NIE to determine whether…" at bounding box center [1020, 362] width 461 height 35
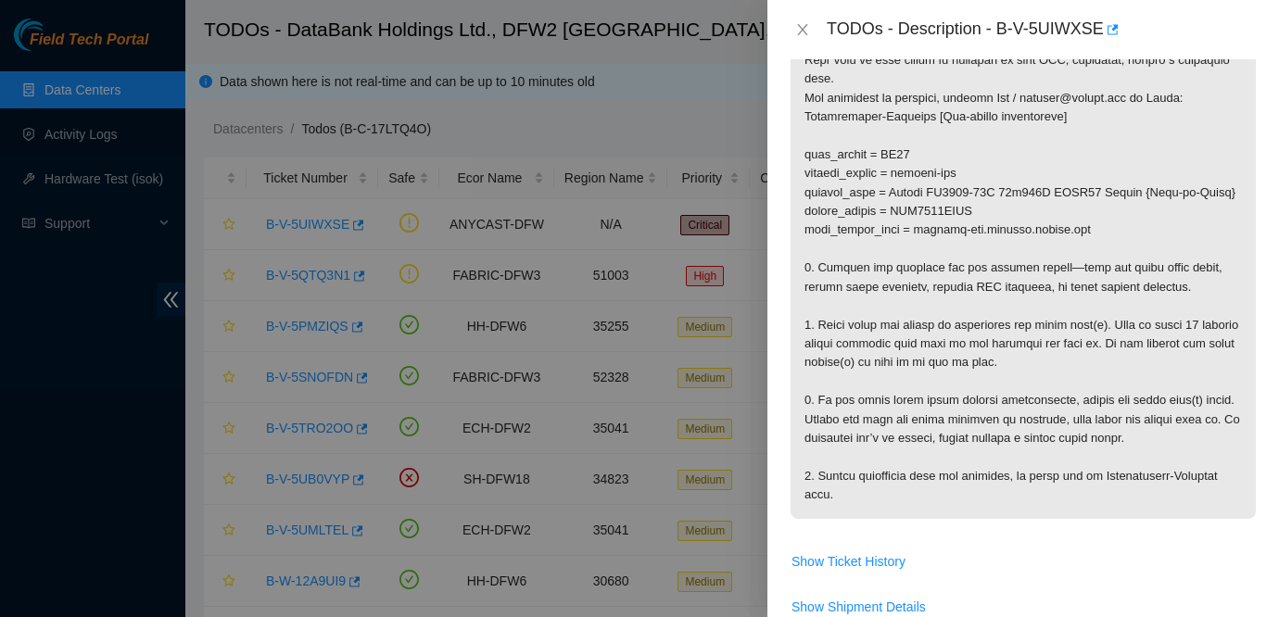
scroll to position [385, 0]
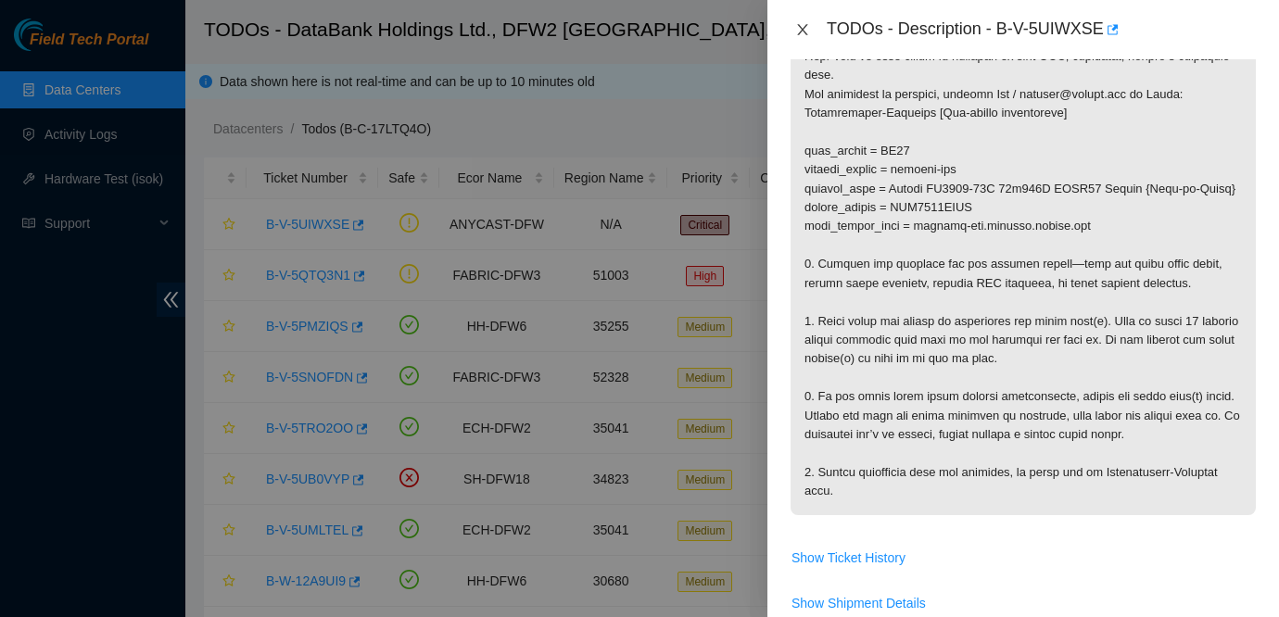
click at [803, 24] on icon "close" at bounding box center [802, 29] width 15 height 15
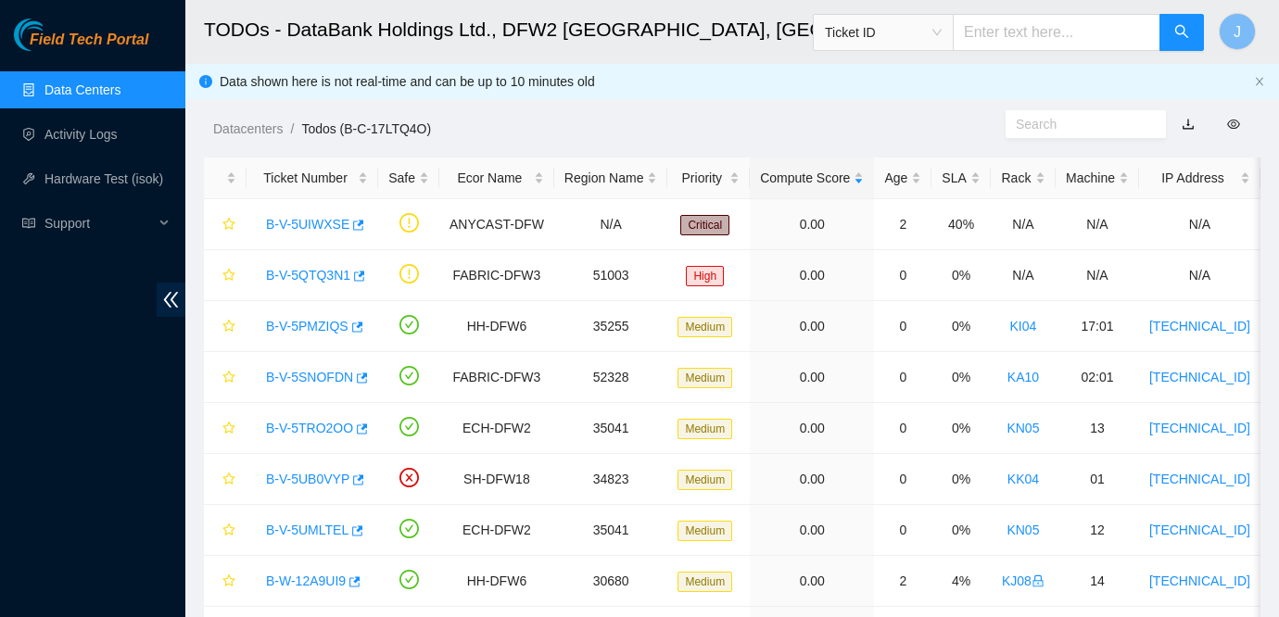
scroll to position [446, 0]
click at [327, 269] on link "B-V-5QTQ3N1" at bounding box center [308, 275] width 84 height 15
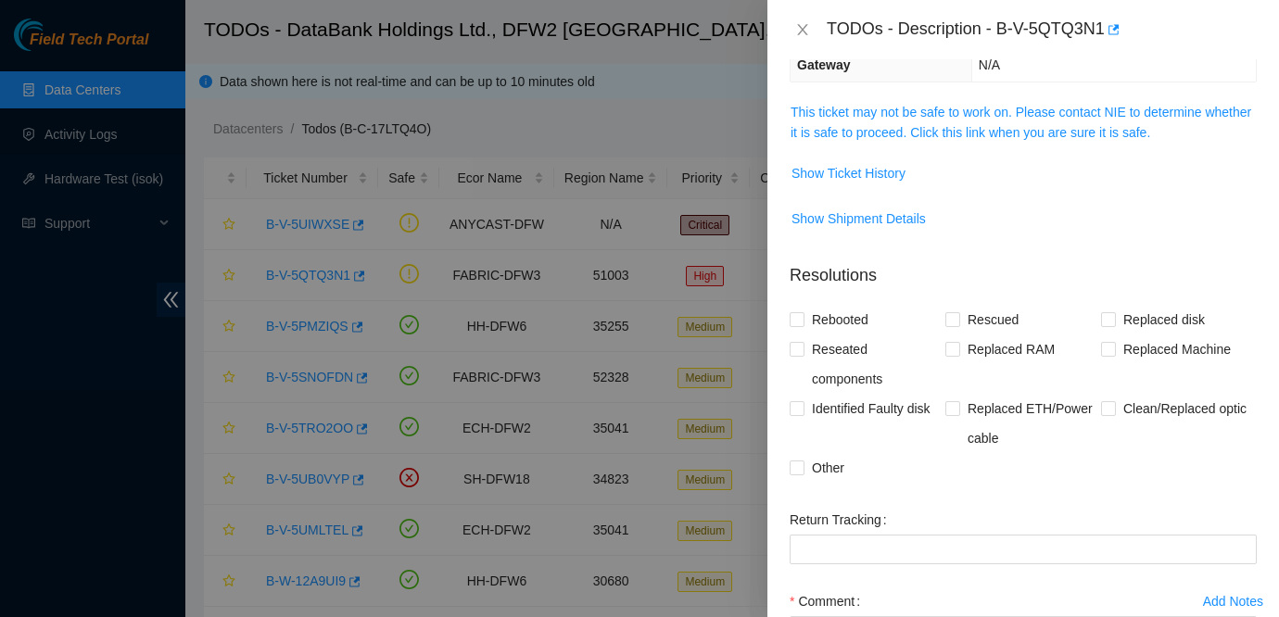
scroll to position [0, 0]
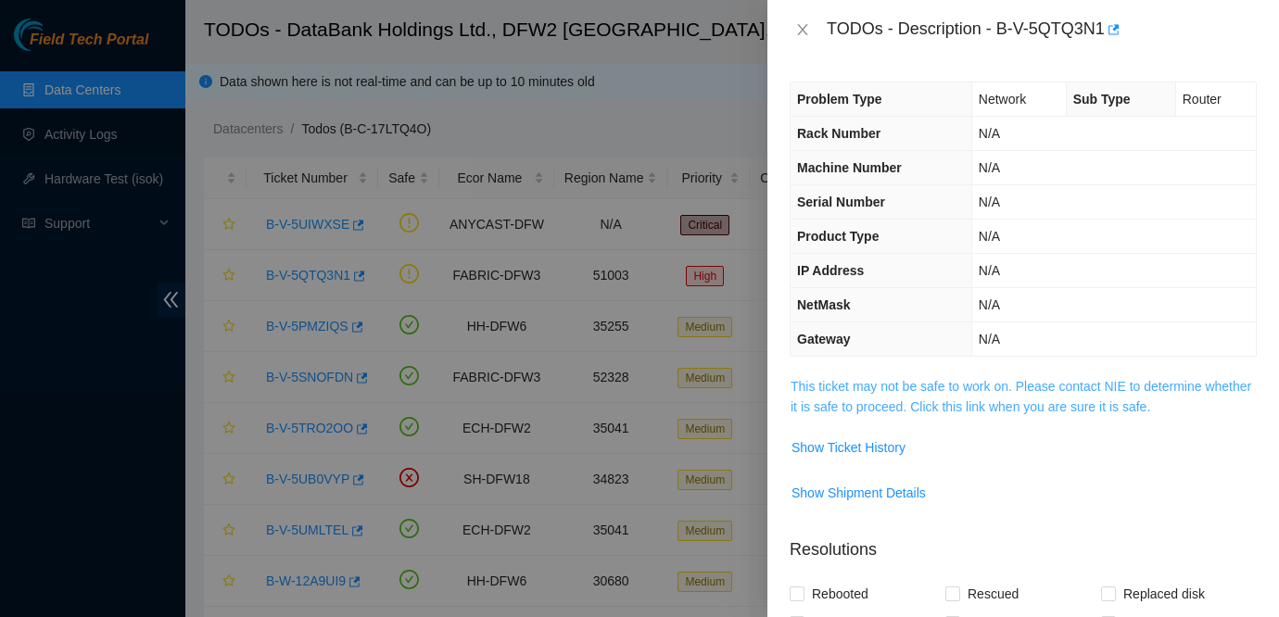
click at [940, 387] on link "This ticket may not be safe to work on. Please contact NIE to determine whether…" at bounding box center [1020, 396] width 461 height 35
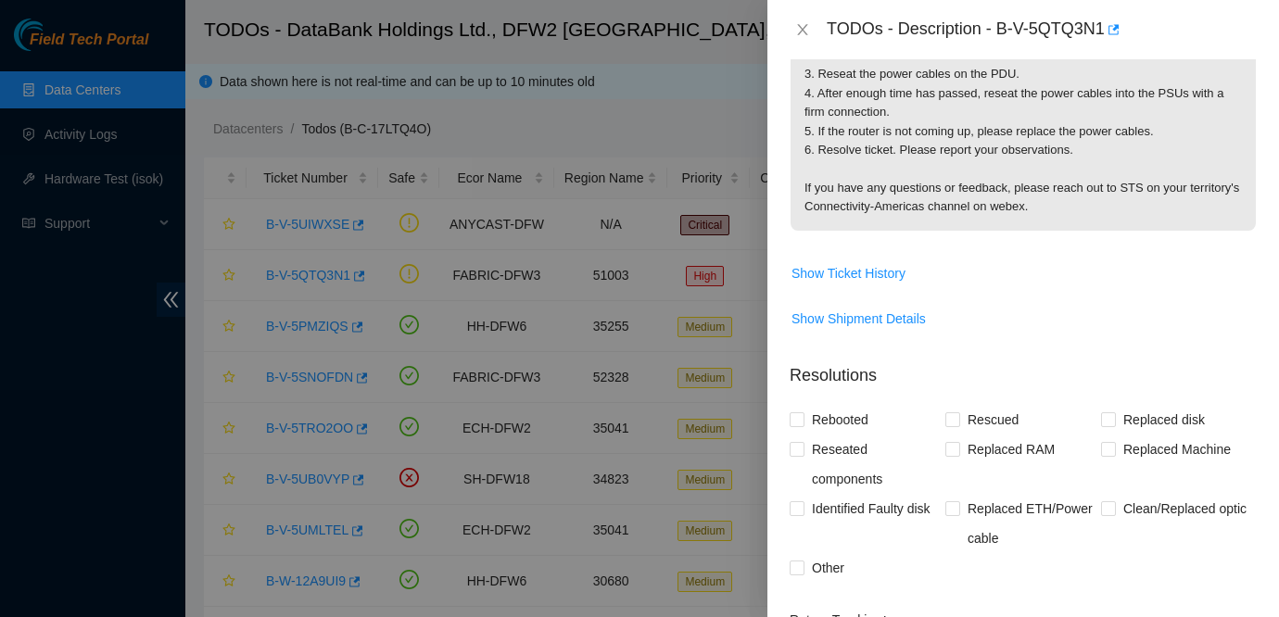
scroll to position [615, 0]
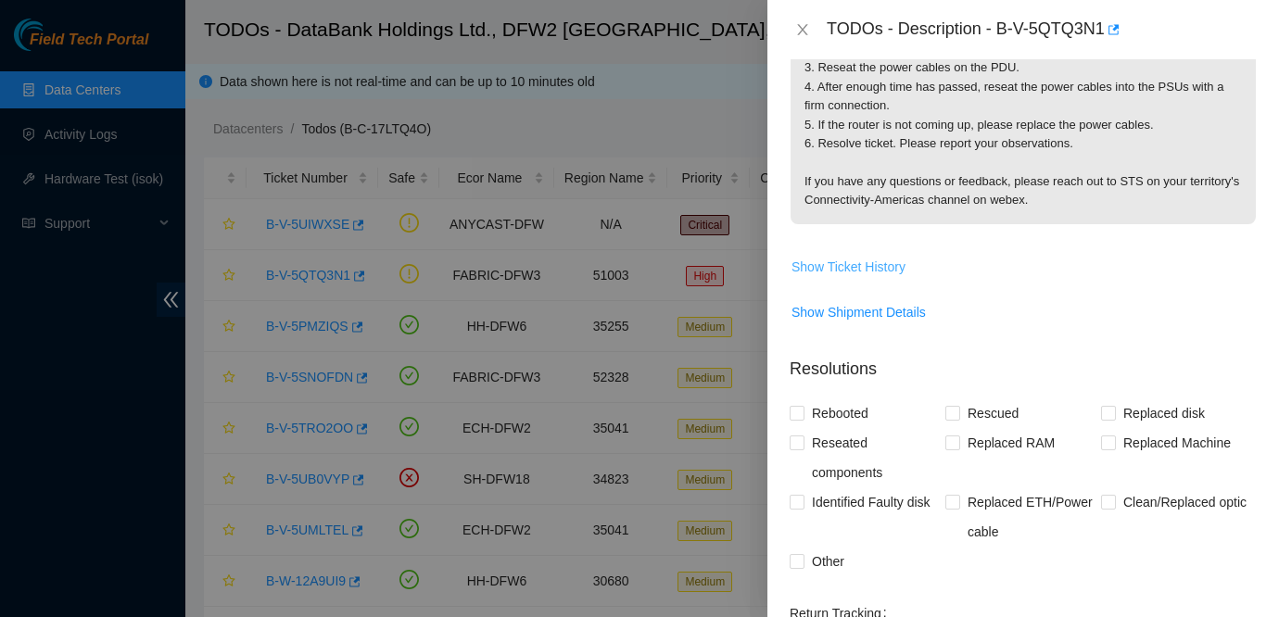
click at [843, 267] on span "Show Ticket History" at bounding box center [848, 267] width 114 height 20
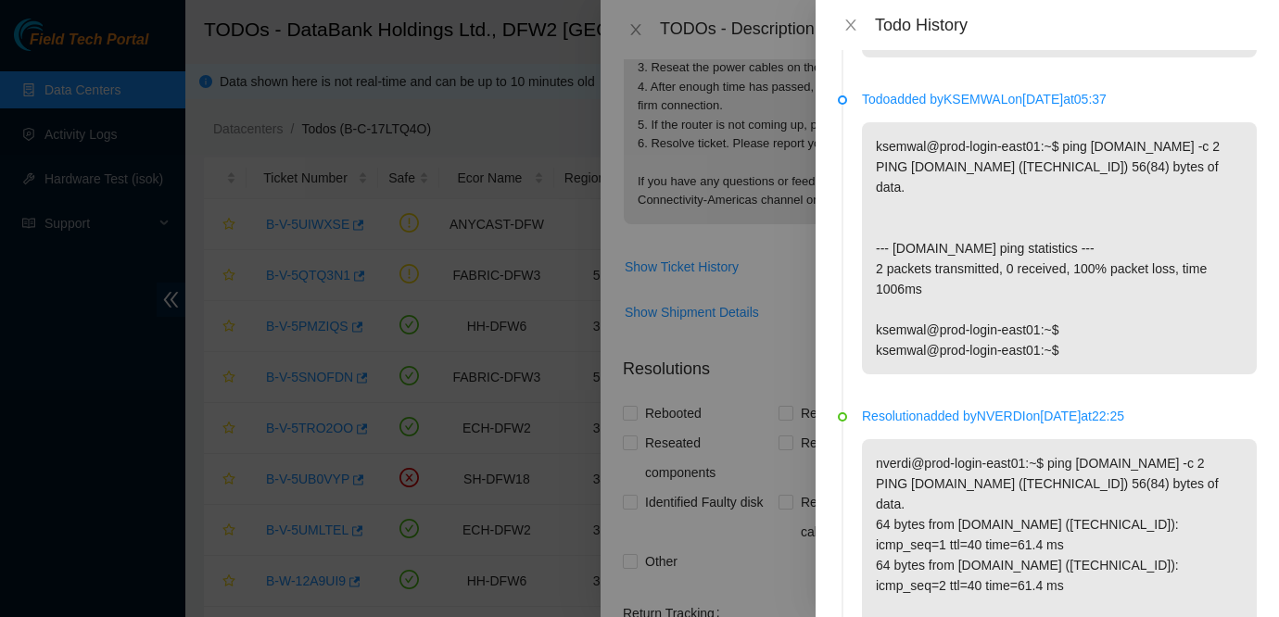
scroll to position [0, 0]
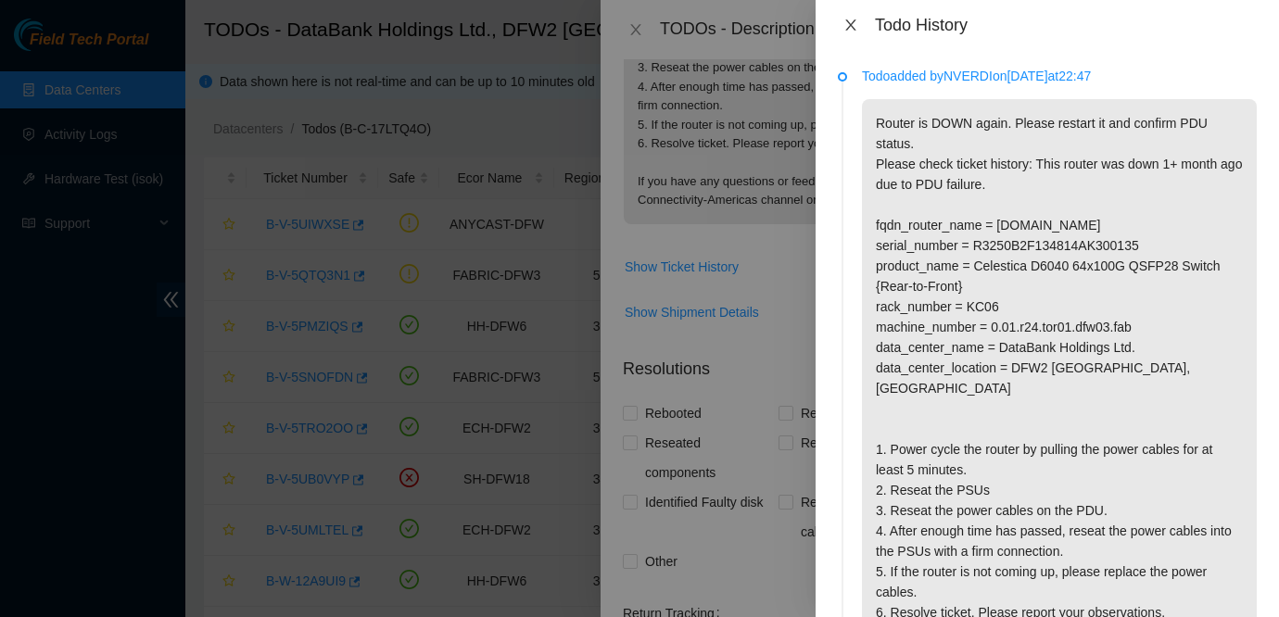
click at [854, 29] on icon "close" at bounding box center [850, 24] width 10 height 11
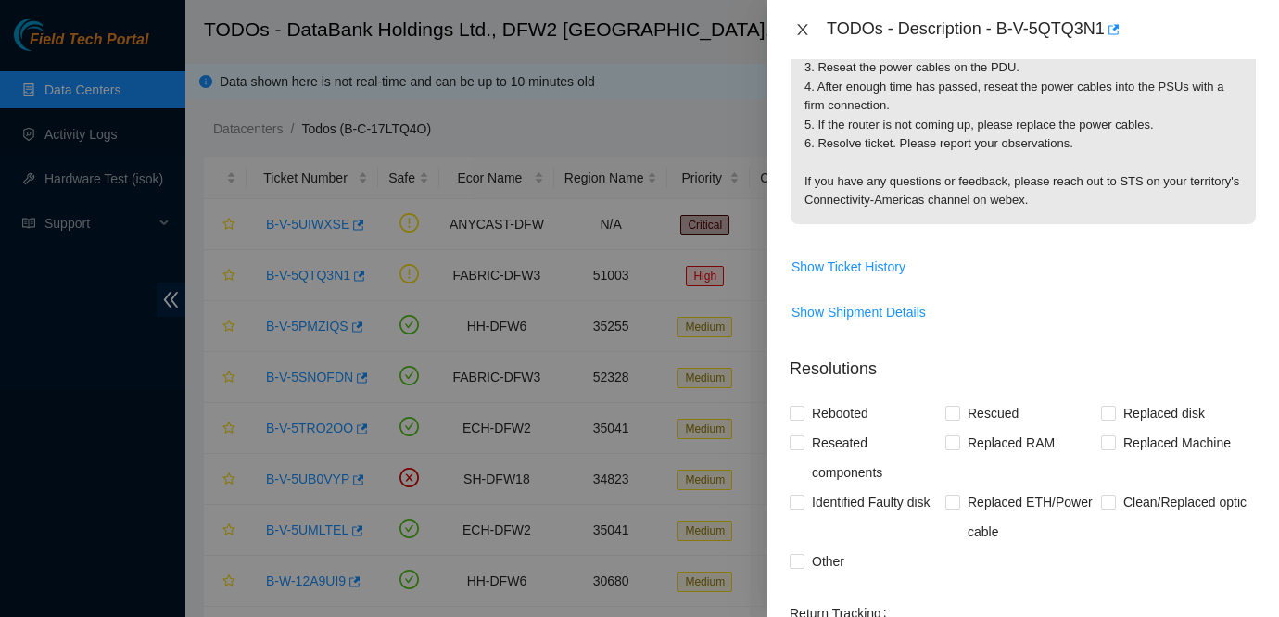
click at [806, 27] on icon "close" at bounding box center [802, 29] width 15 height 15
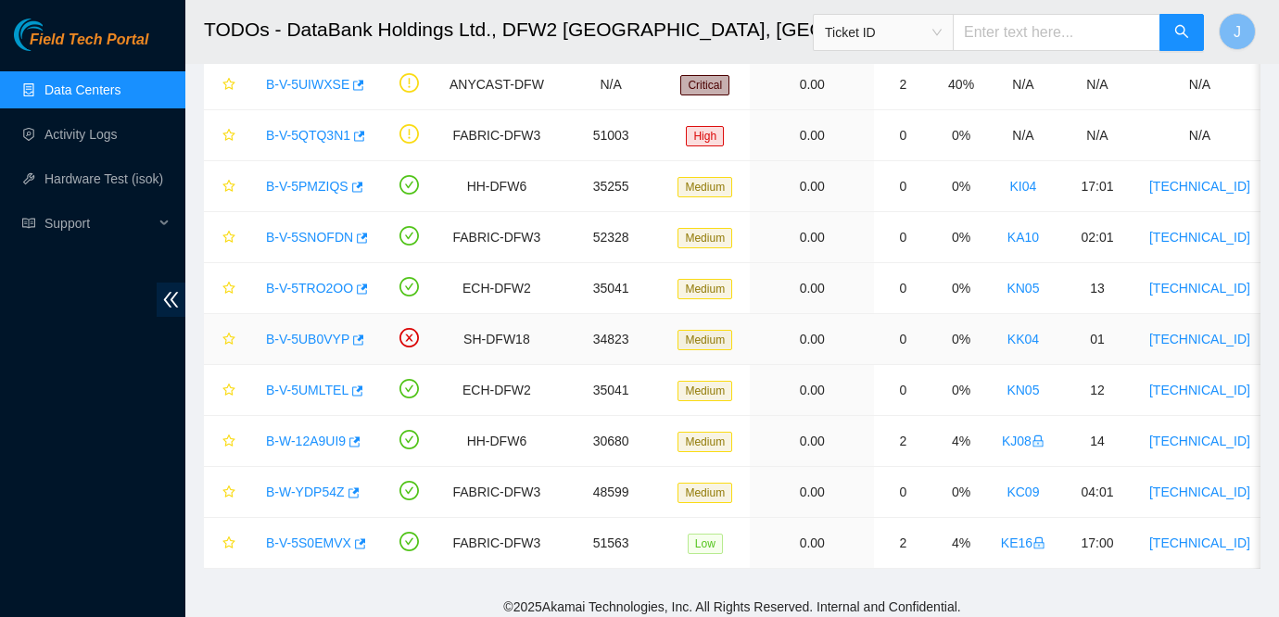
scroll to position [149, 0]
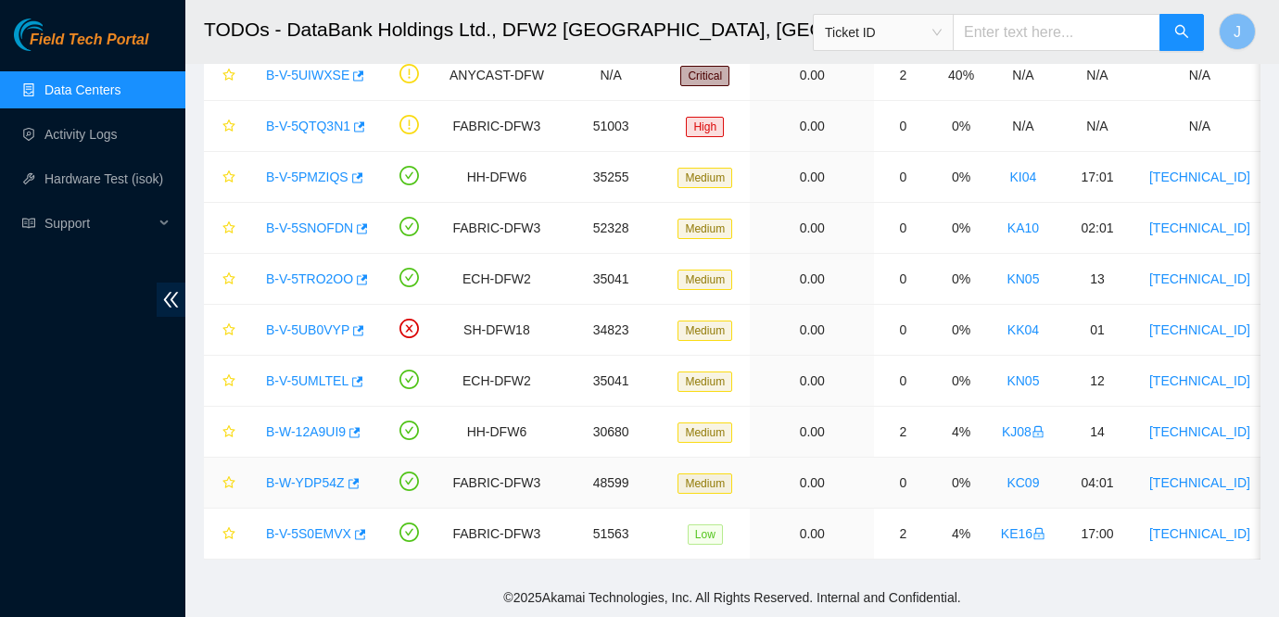
click at [293, 481] on link "B-W-YDP54Z" at bounding box center [305, 482] width 79 height 15
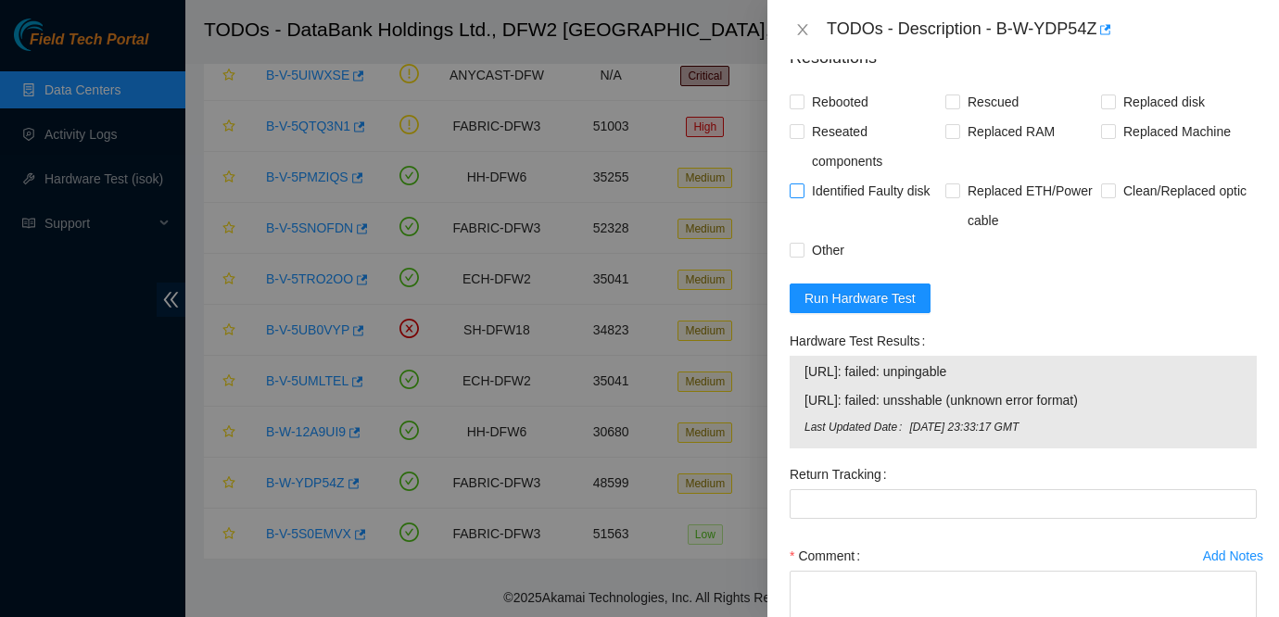
scroll to position [0, 0]
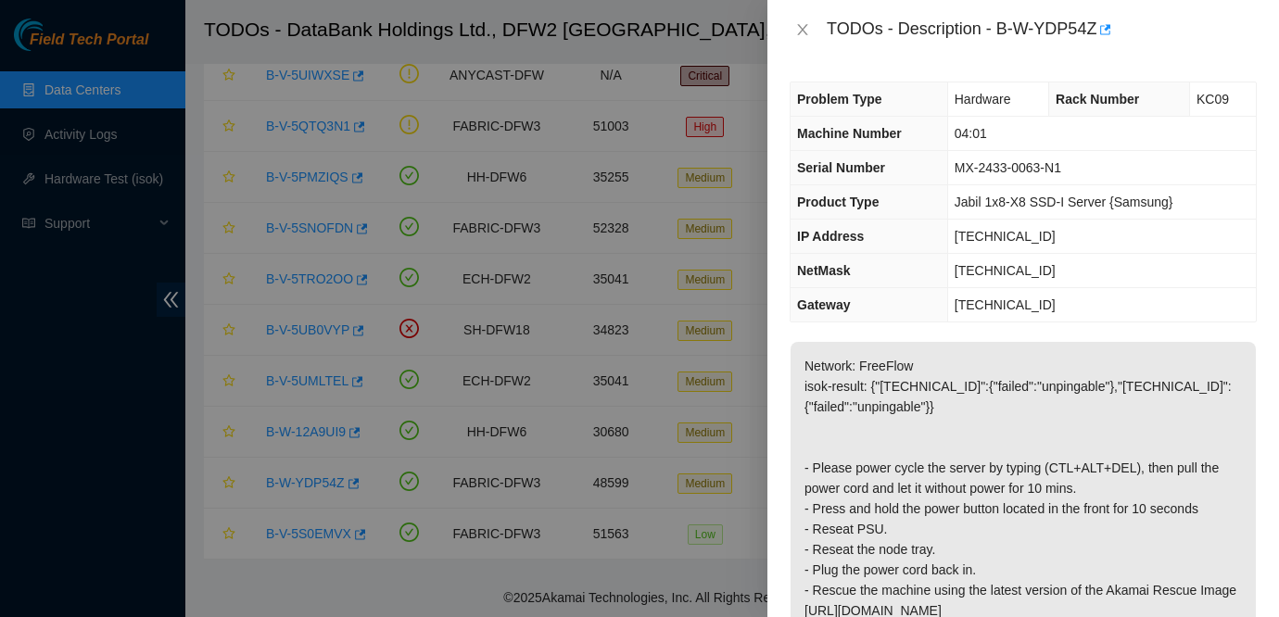
click at [1164, 356] on p "Network: FreeFlow isok-result: {"23.61.206.203":{"failed":"unpingable"},"23.61.…" at bounding box center [1022, 600] width 465 height 517
click at [1088, 359] on p "Network: FreeFlow isok-result: {"23.61.206.203":{"failed":"unpingable"},"23.61.…" at bounding box center [1022, 600] width 465 height 517
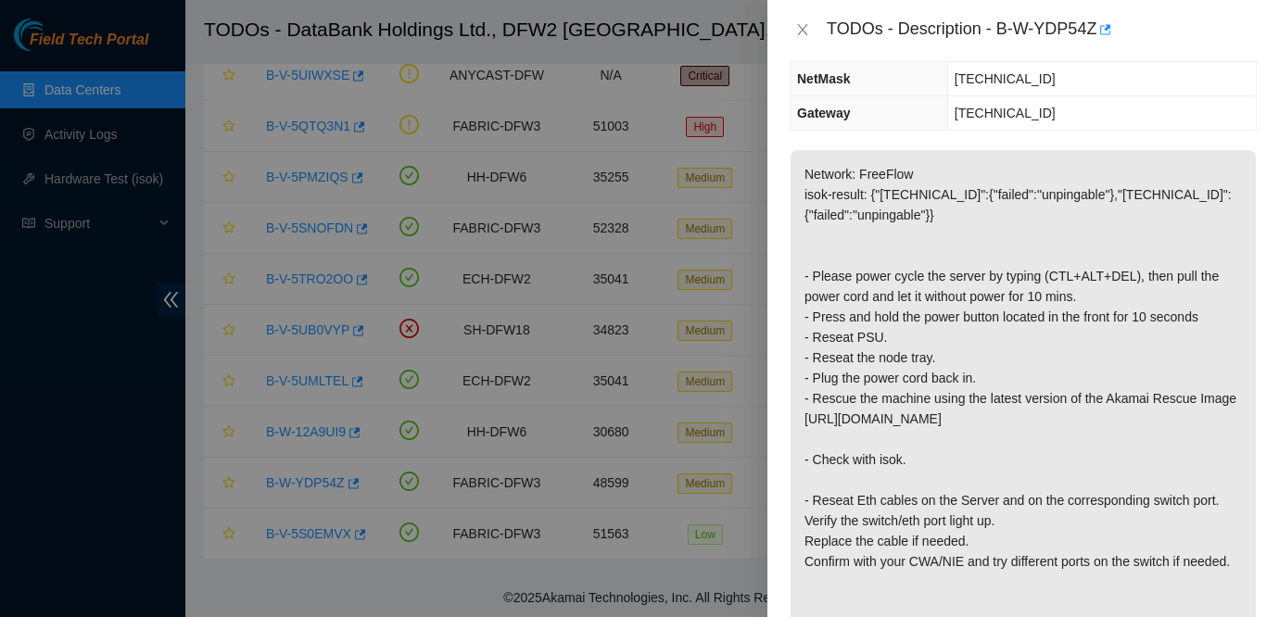
scroll to position [186, 0]
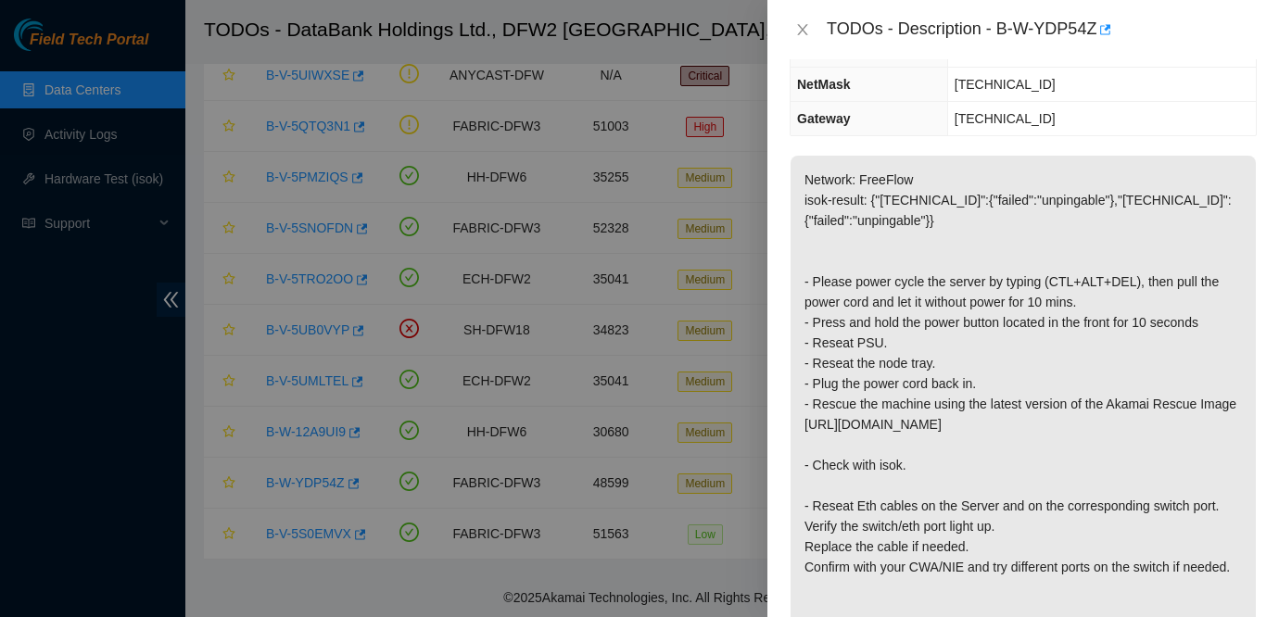
click at [950, 305] on p "Network: FreeFlow isok-result: {"23.61.206.203":{"failed":"unpingable"},"23.61.…" at bounding box center [1022, 414] width 465 height 517
click at [797, 26] on icon "close" at bounding box center [802, 29] width 15 height 15
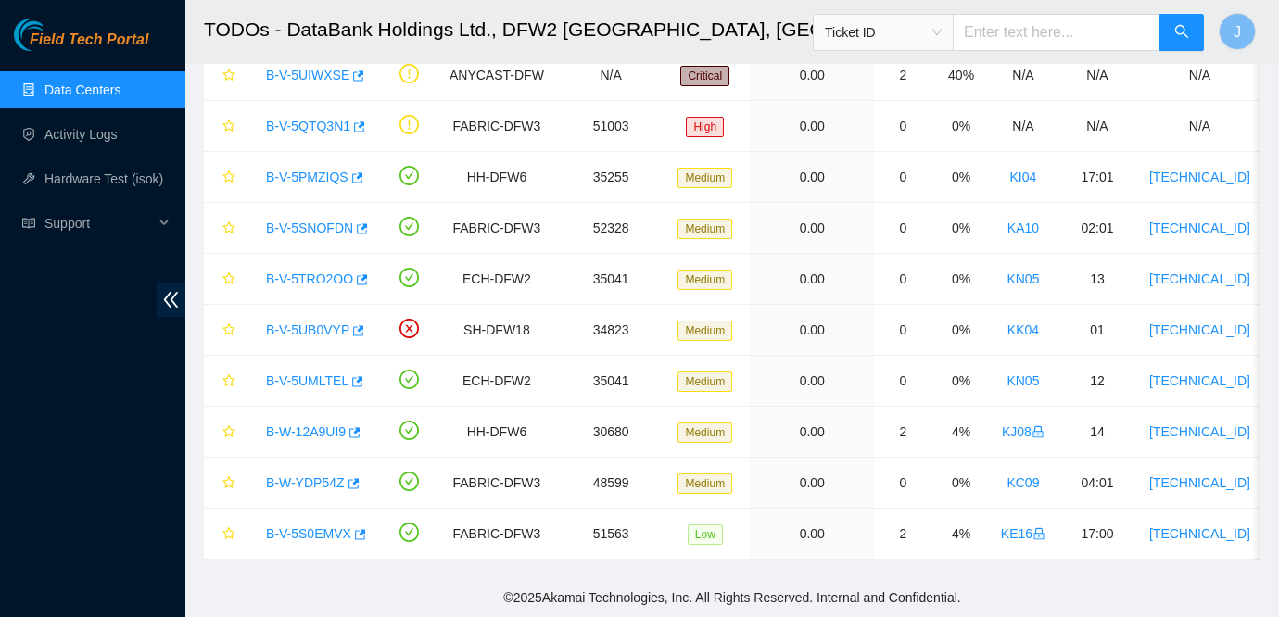
scroll to position [247, 0]
click at [75, 47] on span "Field Tech Portal" at bounding box center [89, 41] width 119 height 18
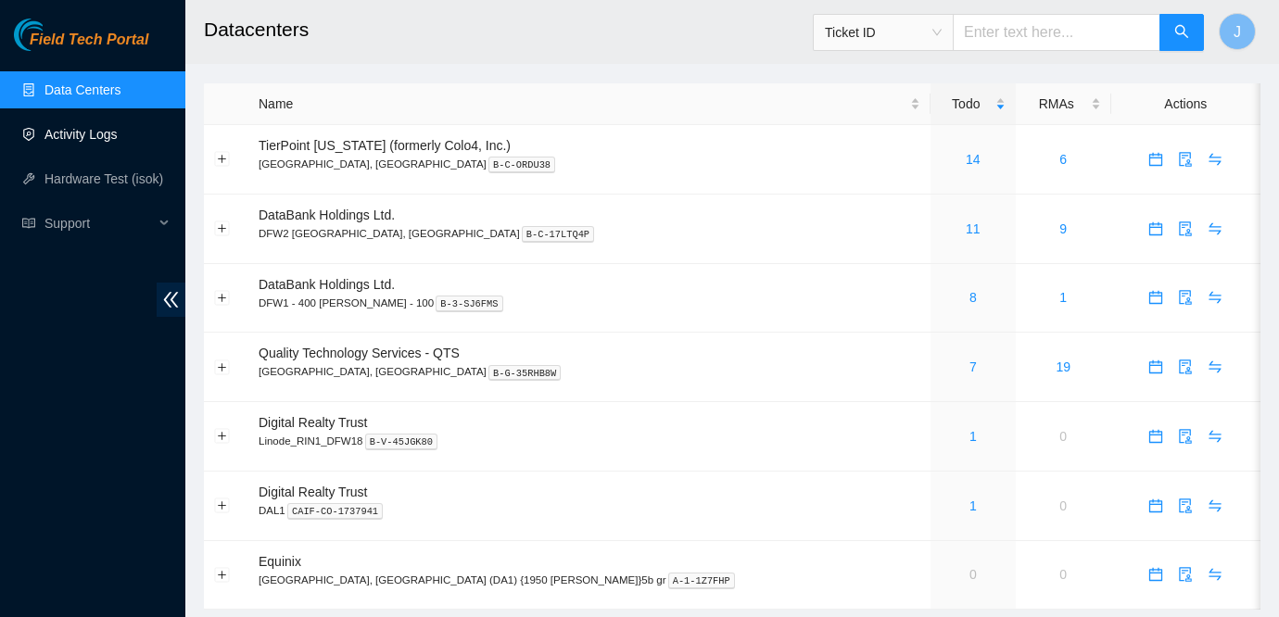
click at [118, 142] on link "Activity Logs" at bounding box center [80, 134] width 73 height 15
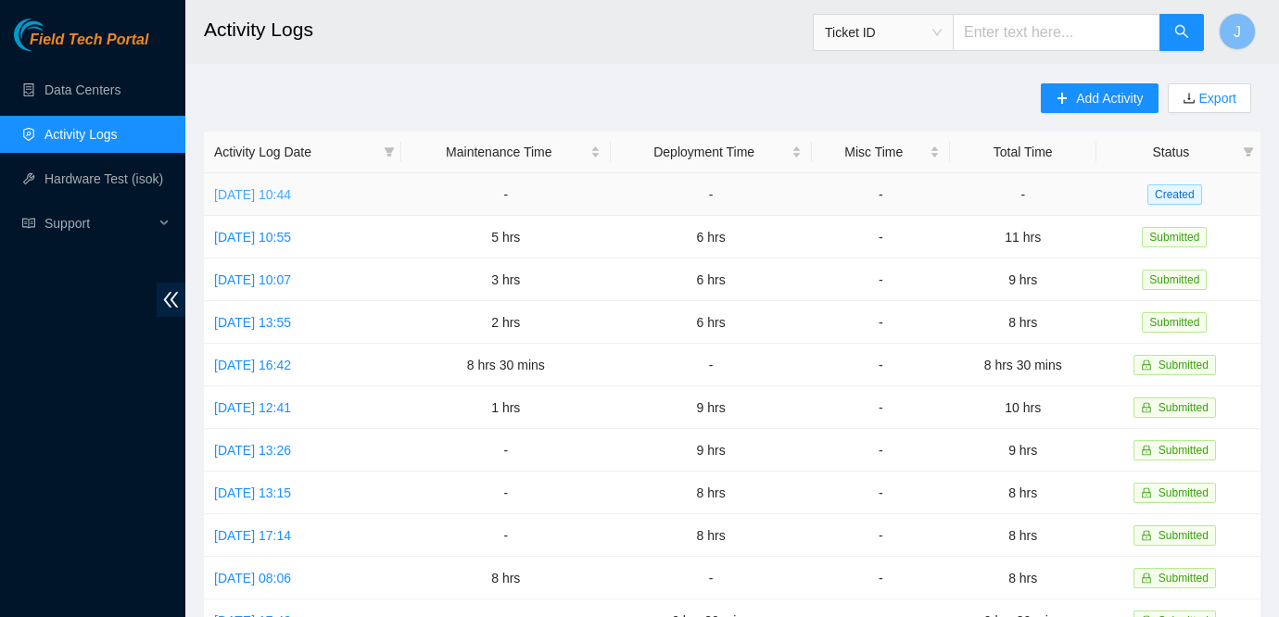
click at [291, 194] on link "[DATE] 10:44" at bounding box center [252, 194] width 77 height 15
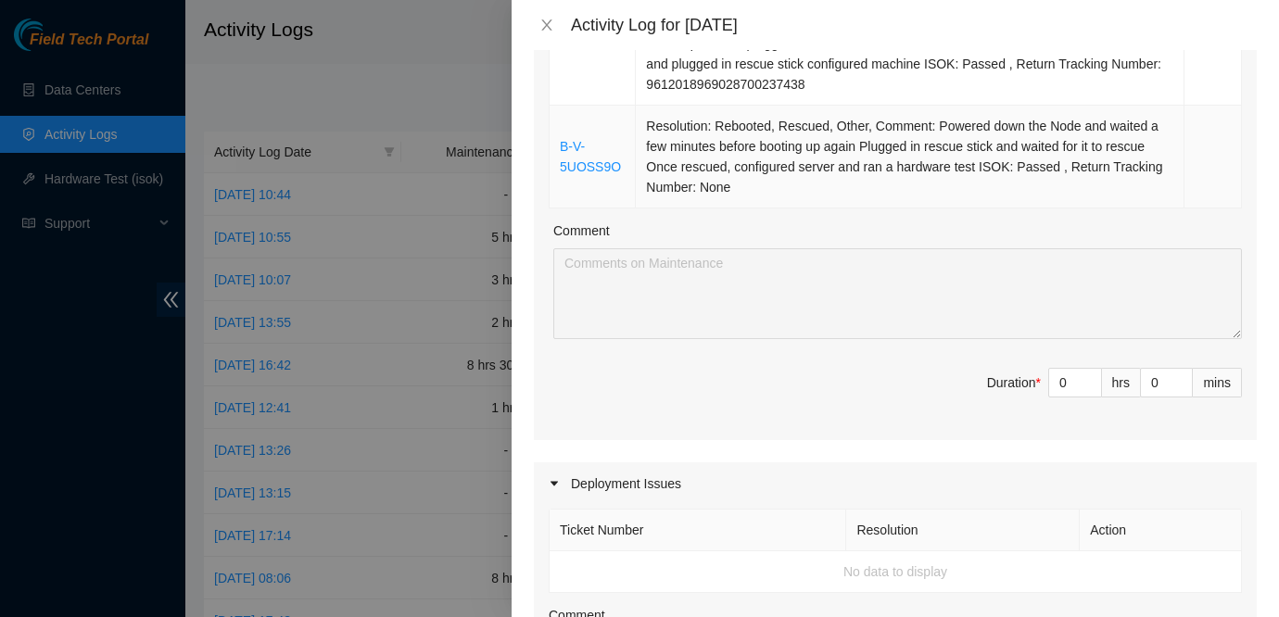
scroll to position [1221, 0]
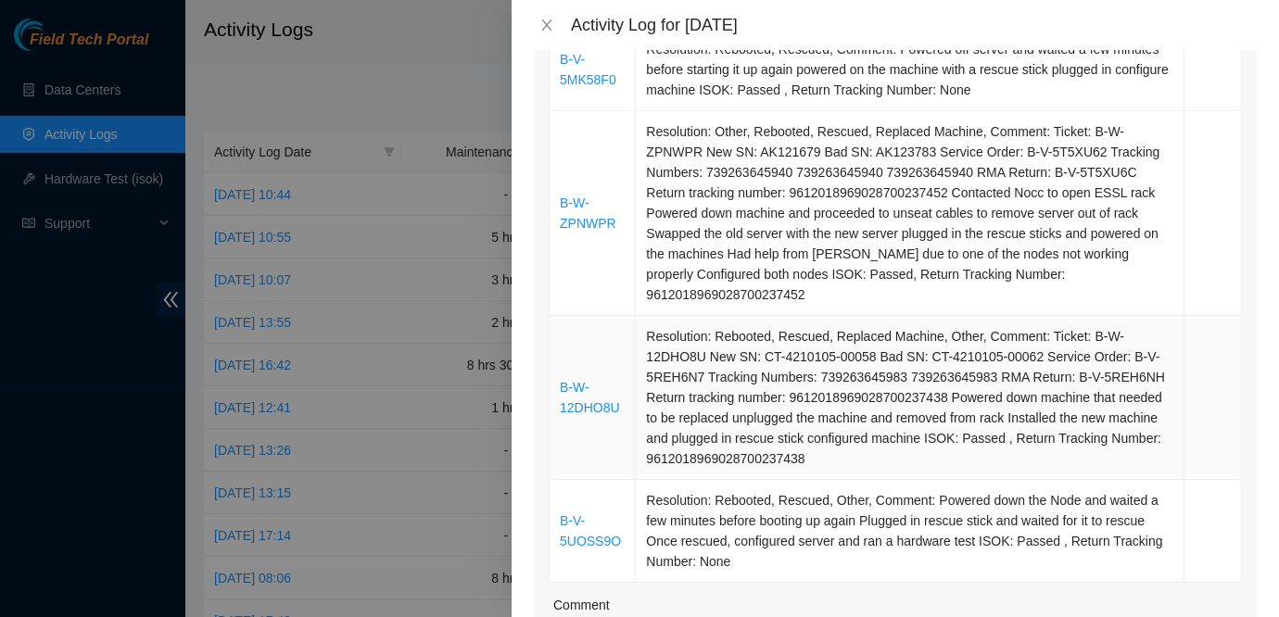
scroll to position [0, 0]
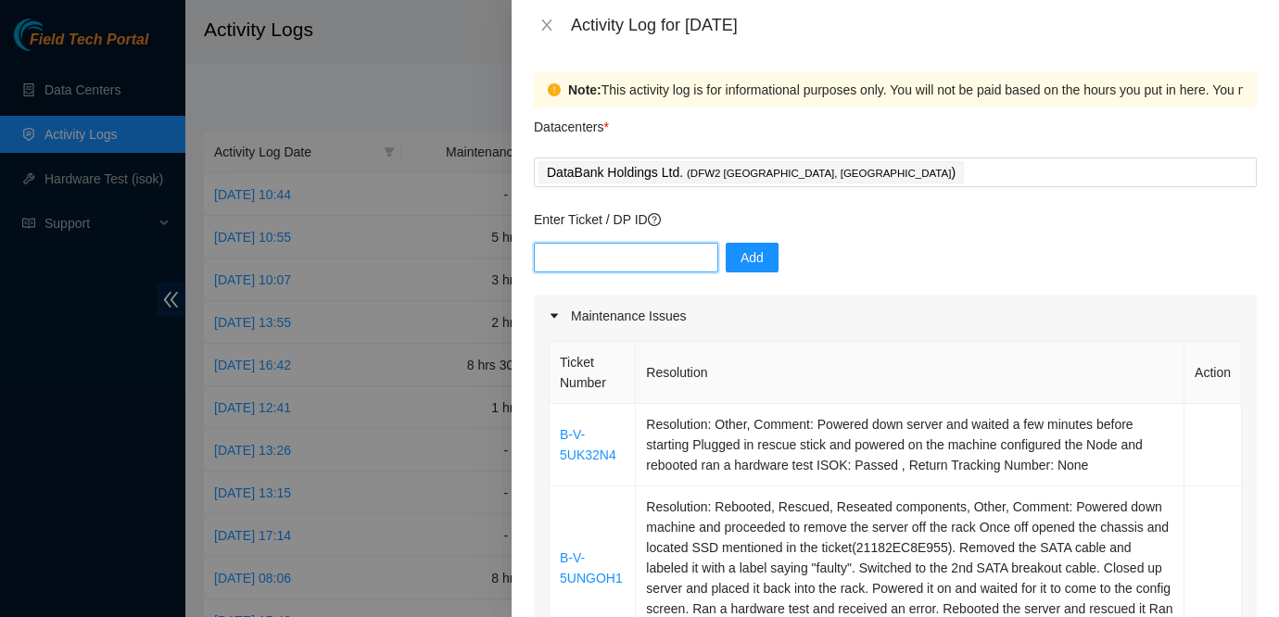
click at [603, 260] on input "text" at bounding box center [626, 258] width 184 height 30
click at [1116, 252] on div "Add" at bounding box center [895, 269] width 723 height 52
click at [898, 318] on div "Maintenance Issues" at bounding box center [895, 316] width 723 height 43
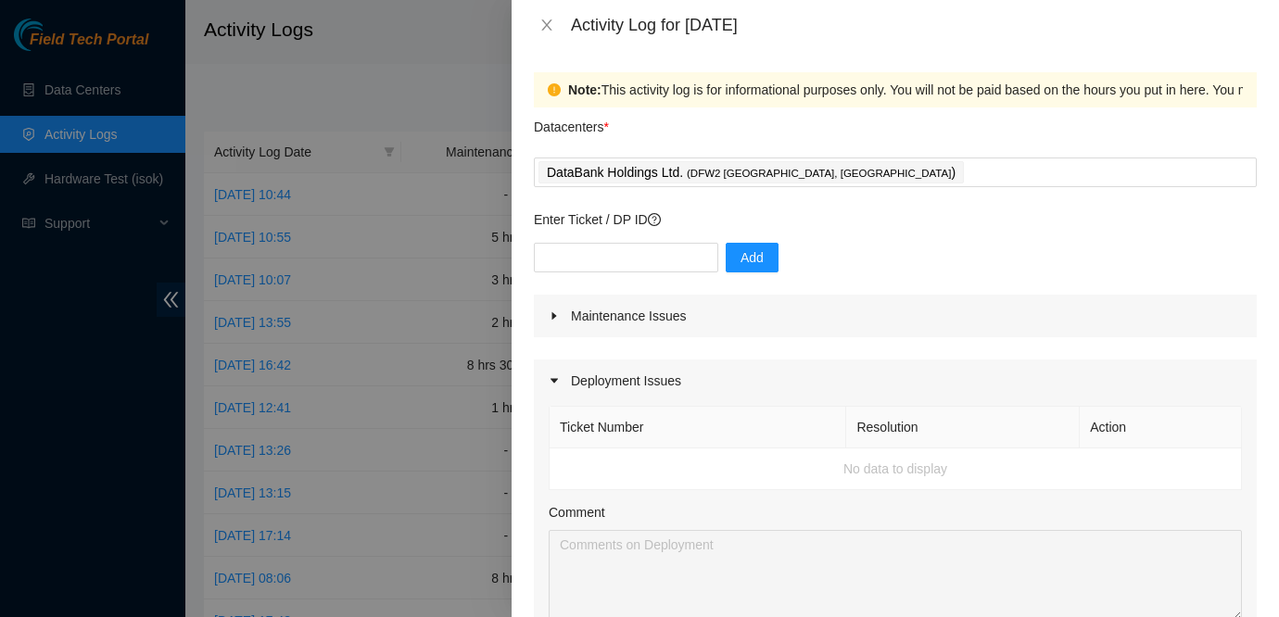
click at [950, 323] on div "Maintenance Issues" at bounding box center [895, 316] width 723 height 43
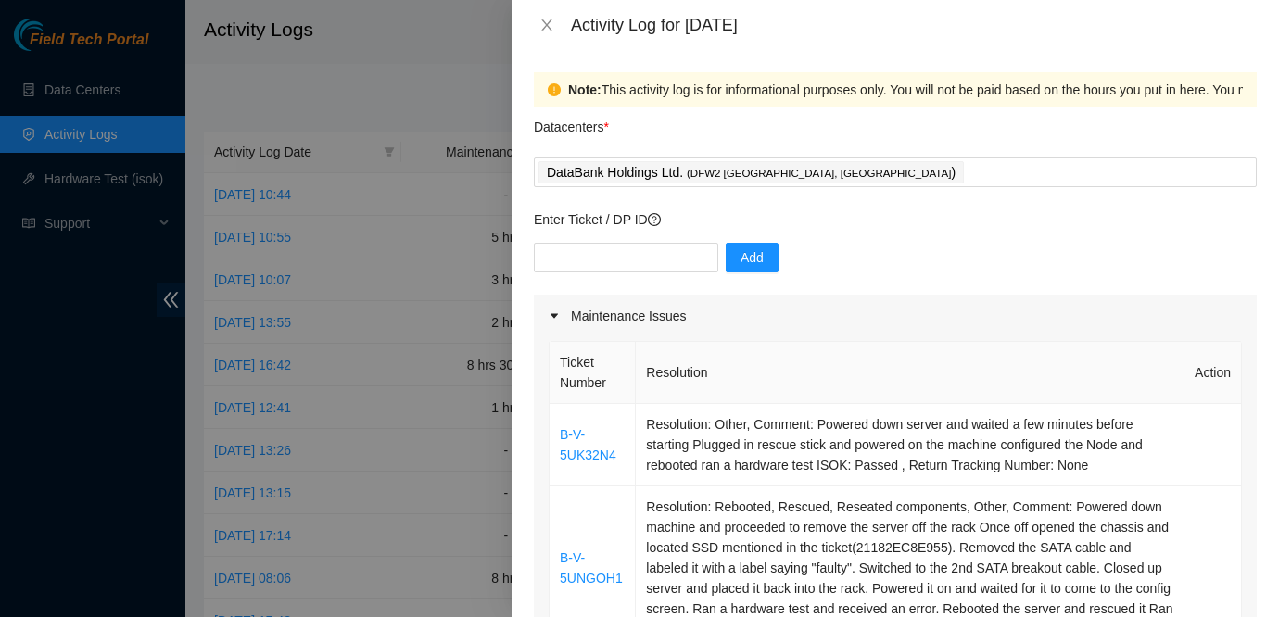
click at [950, 323] on div "Maintenance Issues" at bounding box center [895, 316] width 723 height 43
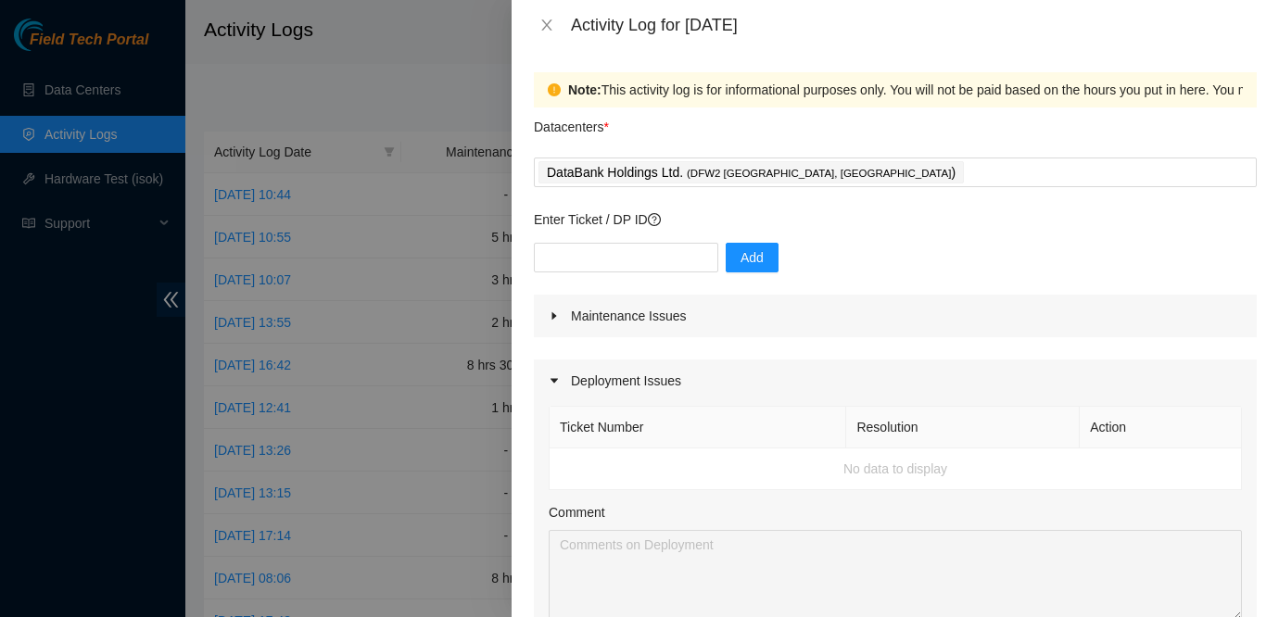
click at [950, 323] on div "Maintenance Issues" at bounding box center [895, 316] width 723 height 43
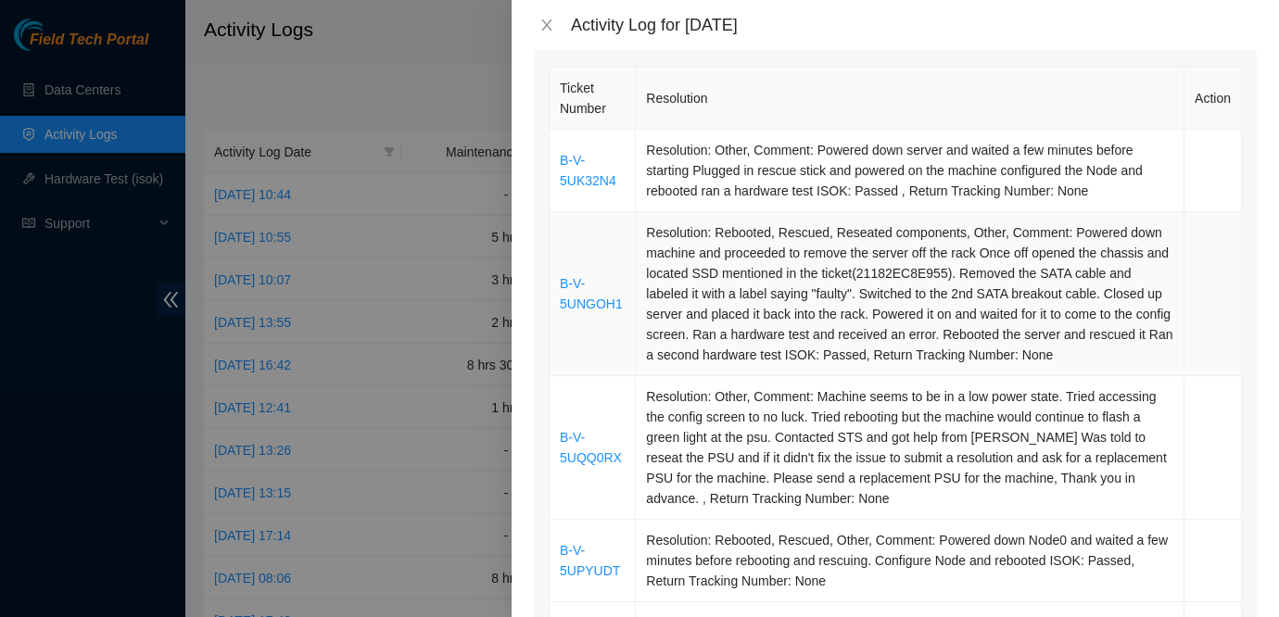
scroll to position [232, 0]
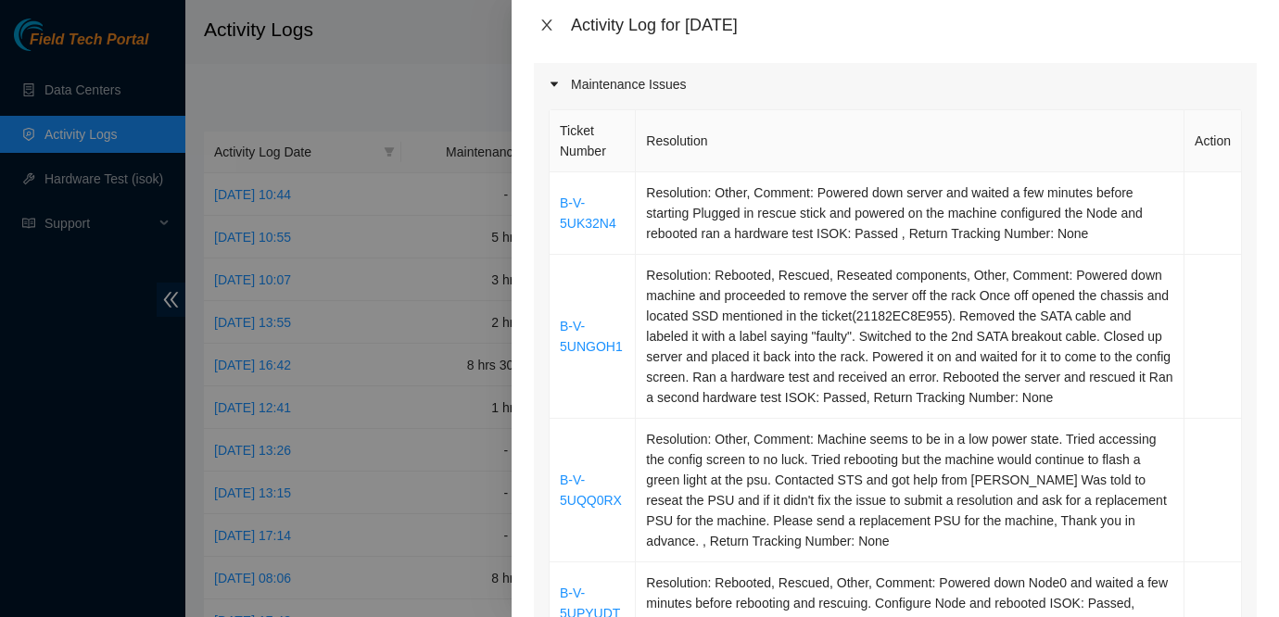
click at [545, 24] on icon "close" at bounding box center [546, 24] width 10 height 11
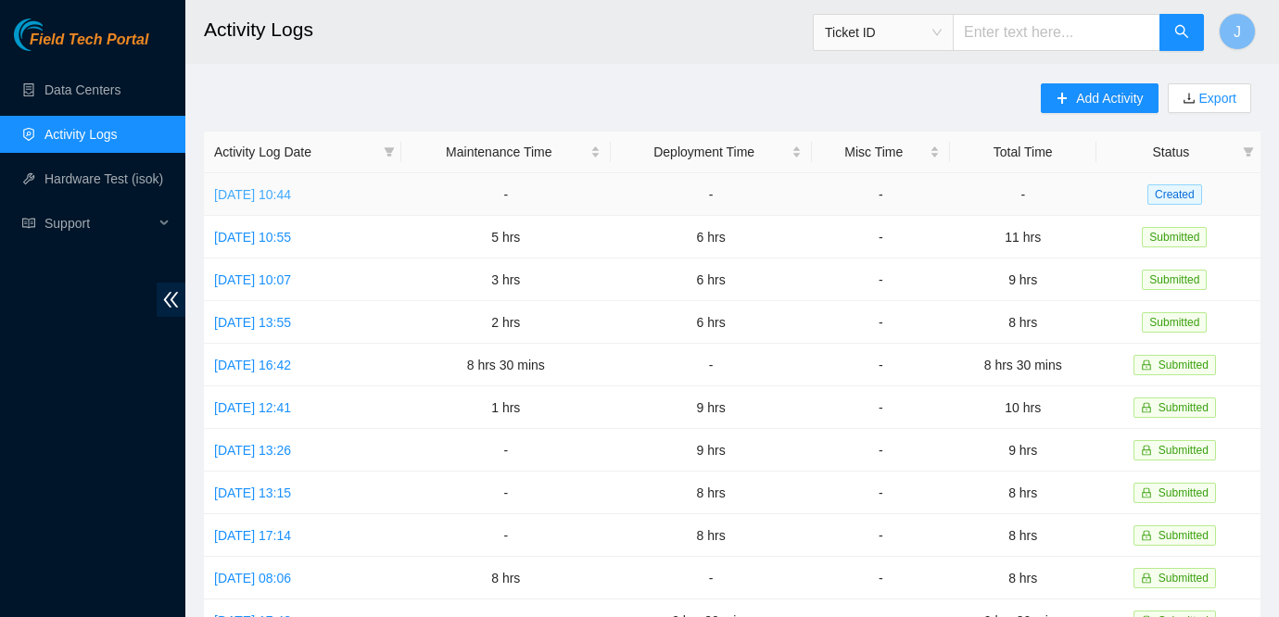
click at [291, 197] on link "[DATE] 10:44" at bounding box center [252, 194] width 77 height 15
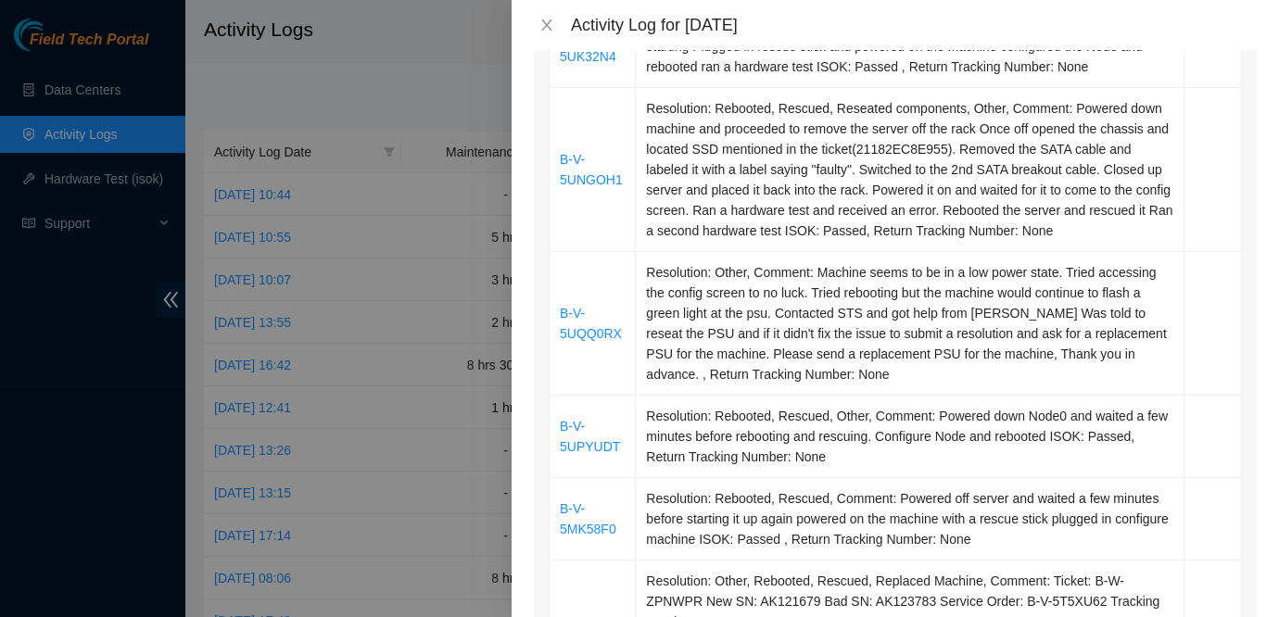
scroll to position [0, 0]
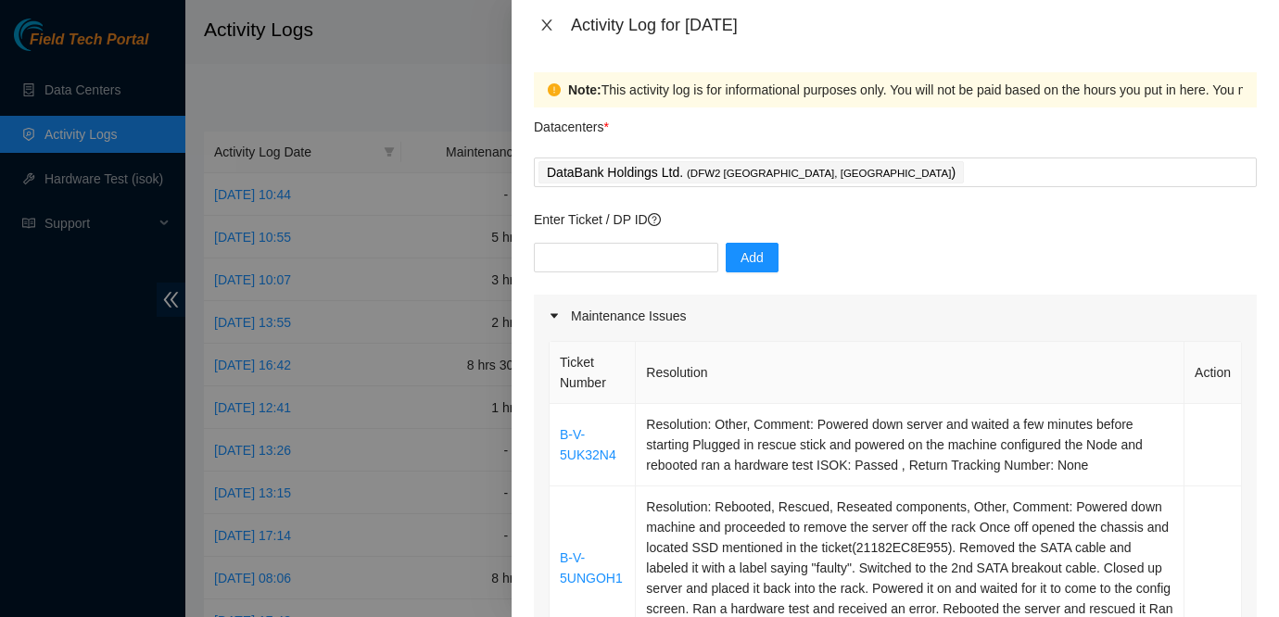
click at [537, 22] on button "Close" at bounding box center [547, 26] width 26 height 18
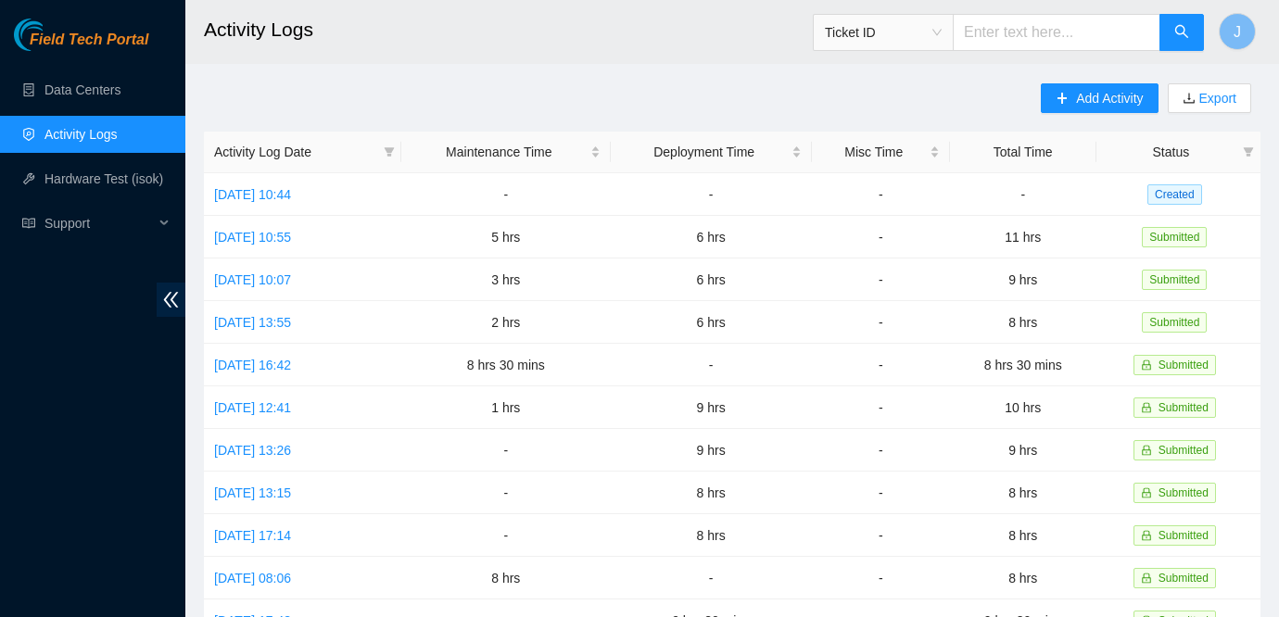
click at [1010, 26] on input "text" at bounding box center [1057, 32] width 208 height 37
type input "B-V-5TOSMHL"
click at [1190, 32] on button "button" at bounding box center [1181, 32] width 44 height 37
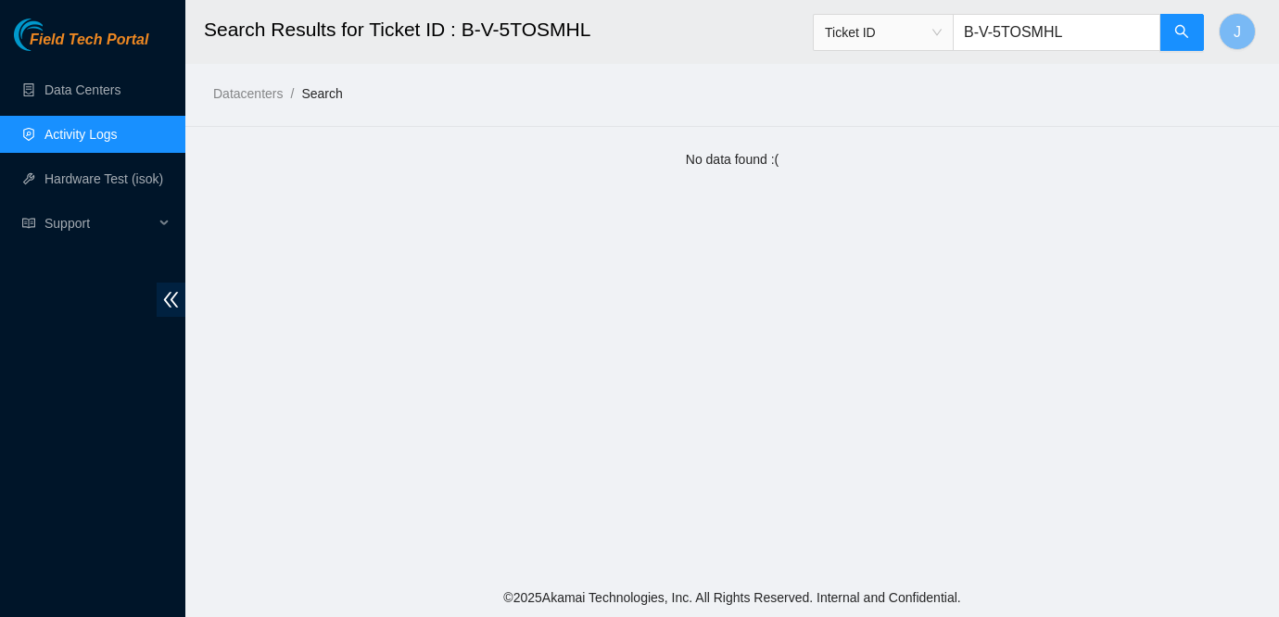
drag, startPoint x: 1116, startPoint y: 34, endPoint x: 947, endPoint y: 46, distance: 169.1
click at [947, 46] on span "Ticket ID B-V-5TOSMHL" at bounding box center [1009, 32] width 392 height 37
click at [1104, 32] on input "B-V-5TOSMHL" at bounding box center [1057, 32] width 208 height 37
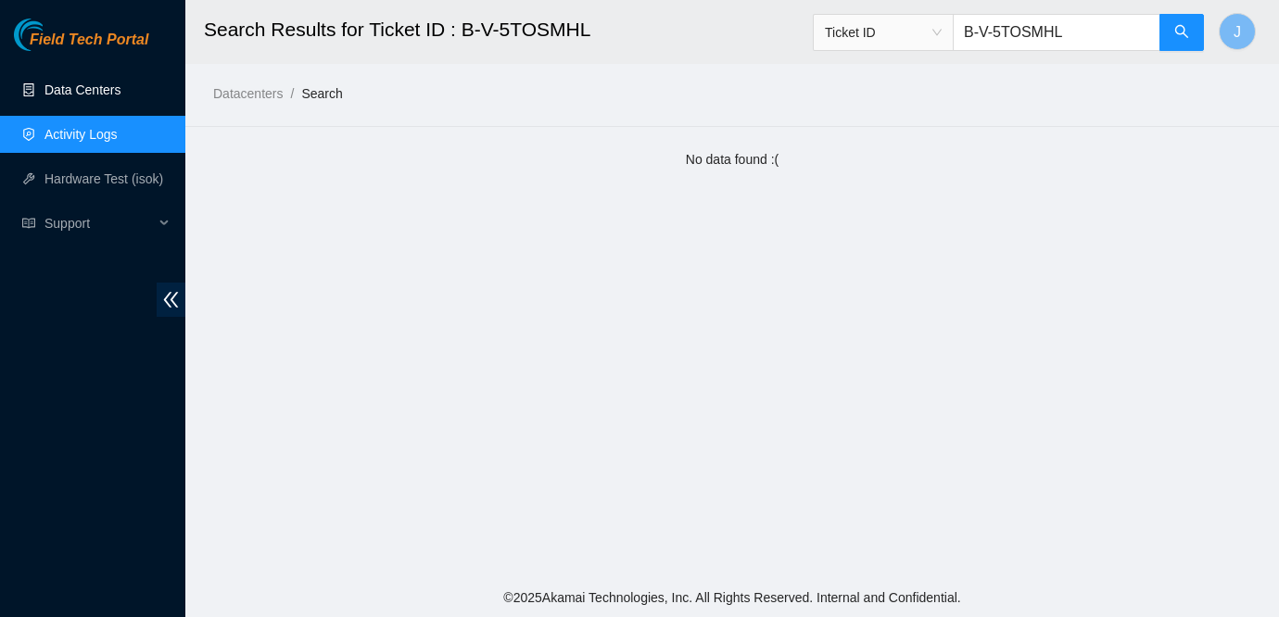
click at [102, 97] on link "Data Centers" at bounding box center [82, 89] width 76 height 15
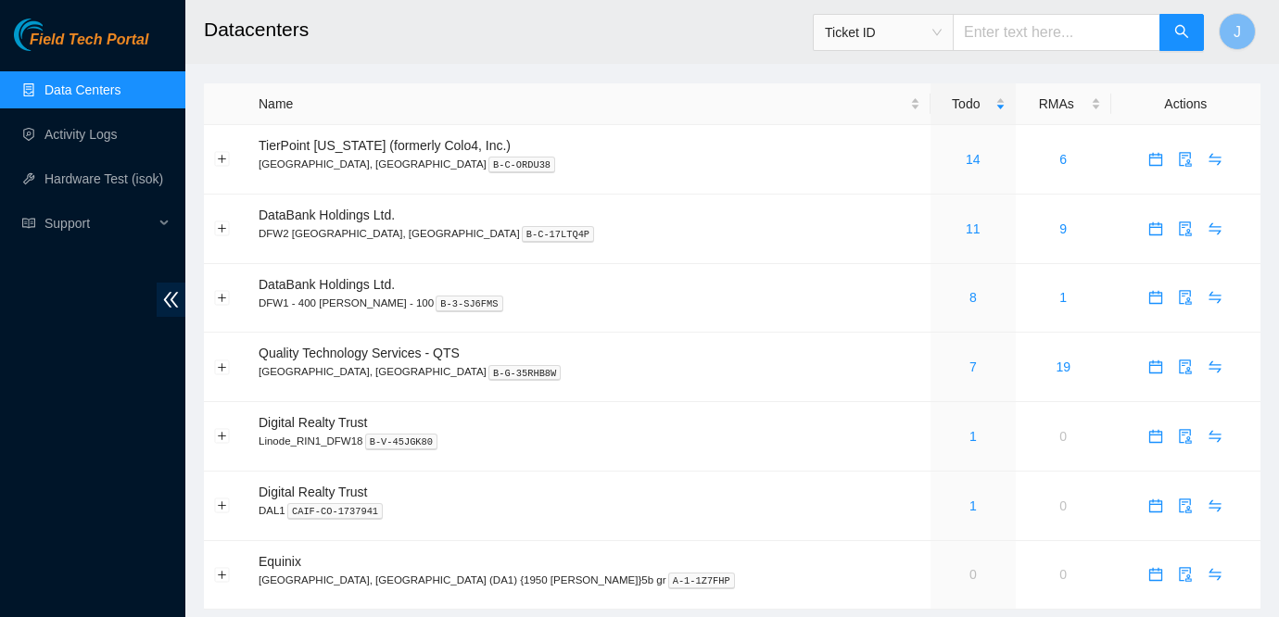
click at [1063, 33] on input "text" at bounding box center [1057, 32] width 208 height 37
paste input "B-V-5TOSMHL"
type input "B-V-5TOSMHL"
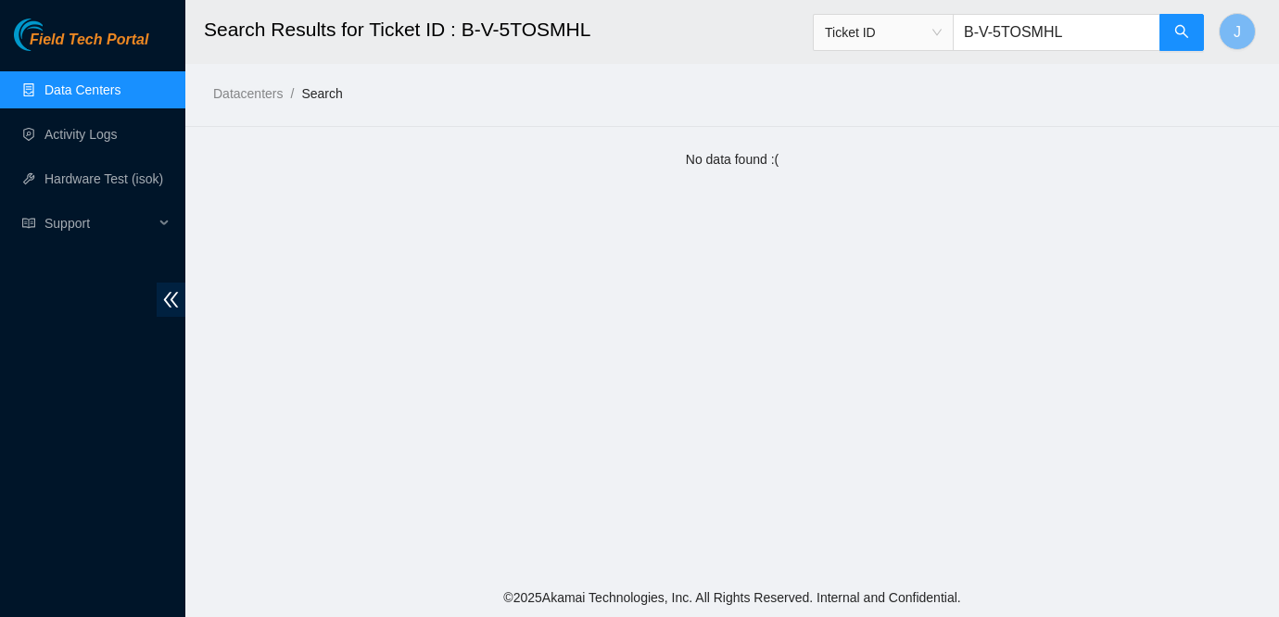
click at [108, 45] on span "Field Tech Portal" at bounding box center [89, 41] width 119 height 18
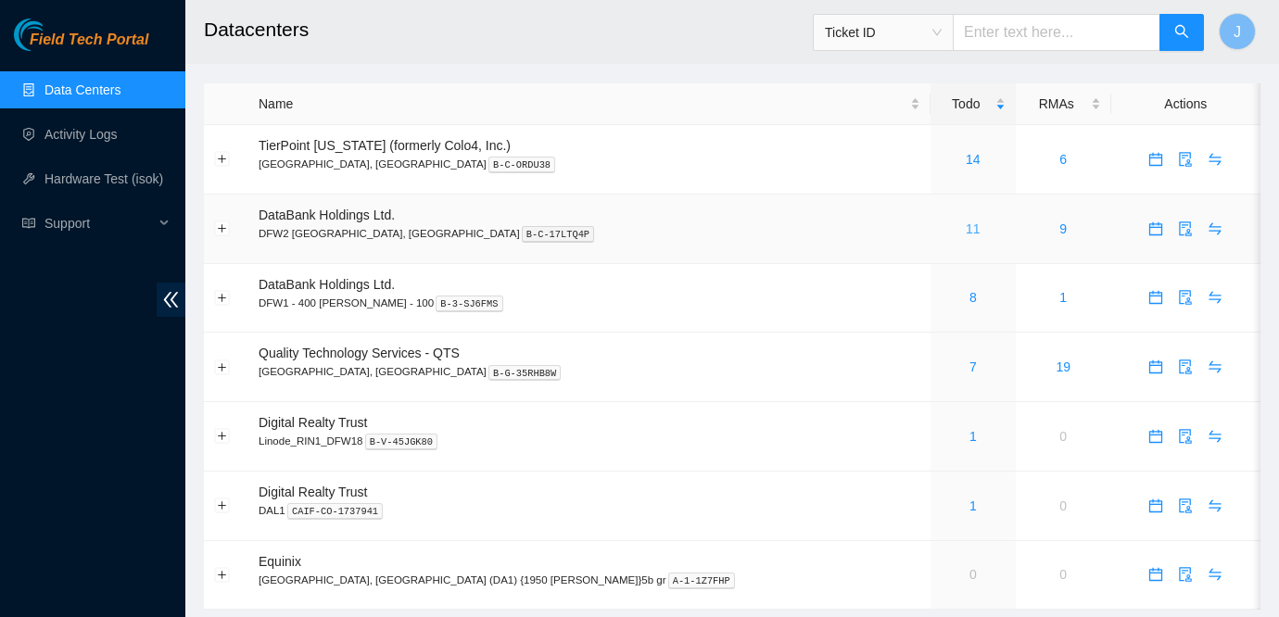
click at [966, 227] on link "11" at bounding box center [973, 228] width 15 height 15
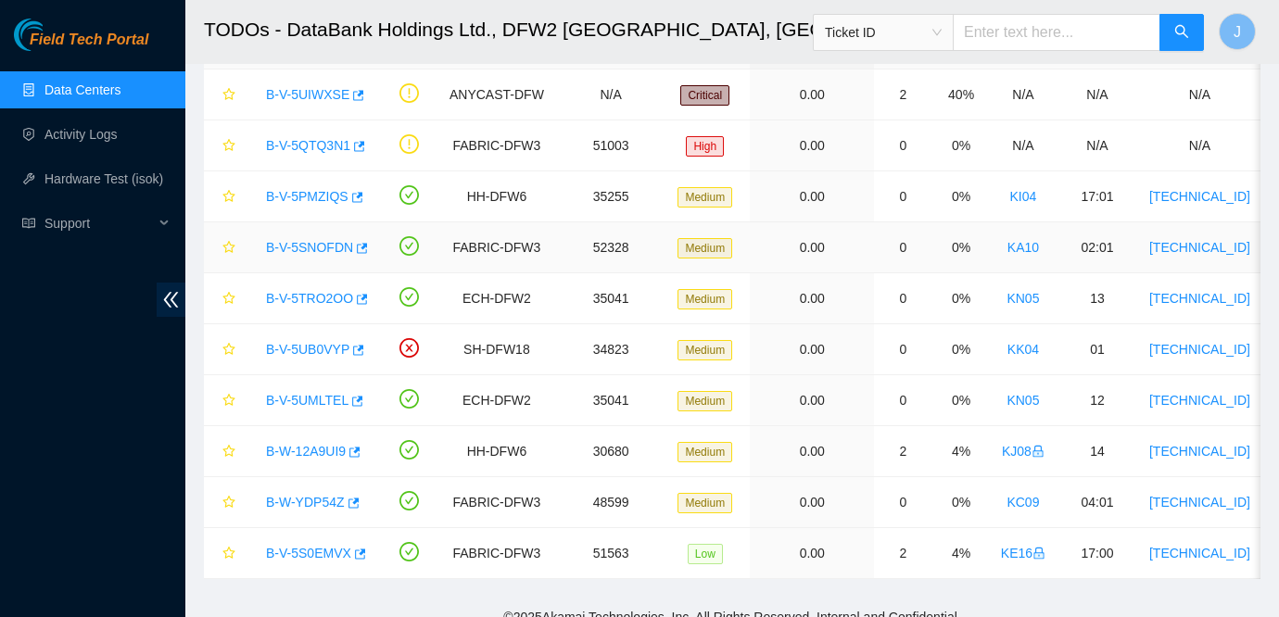
scroll to position [149, 0]
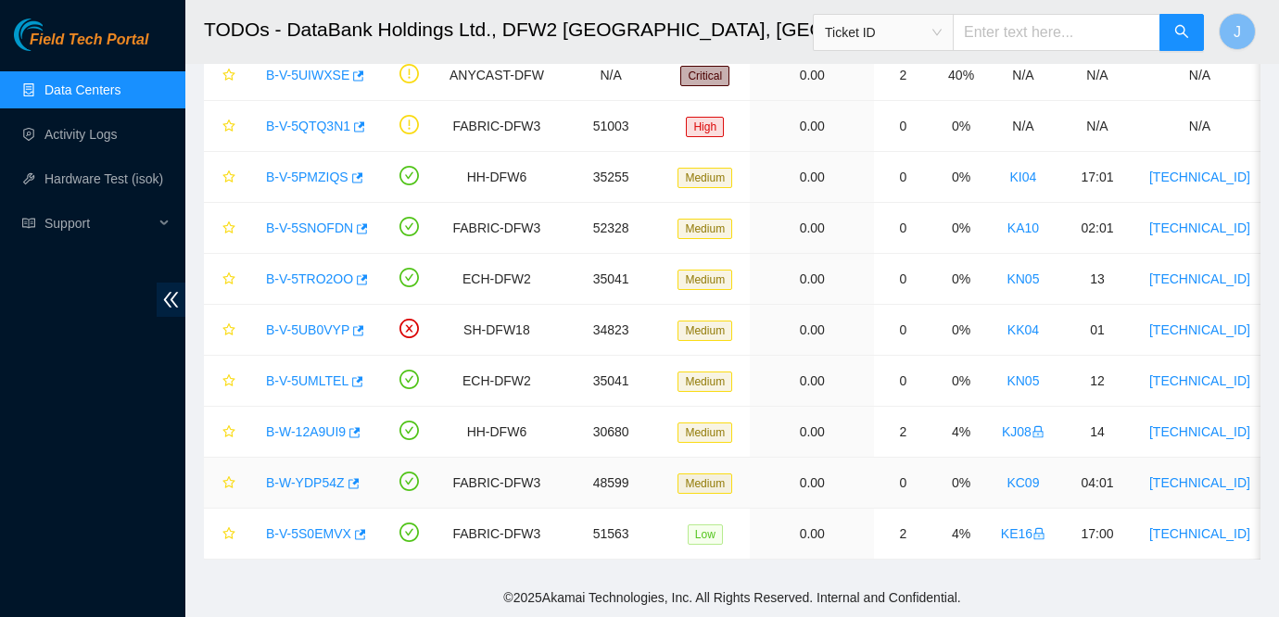
click at [285, 483] on link "B-W-YDP54Z" at bounding box center [305, 482] width 79 height 15
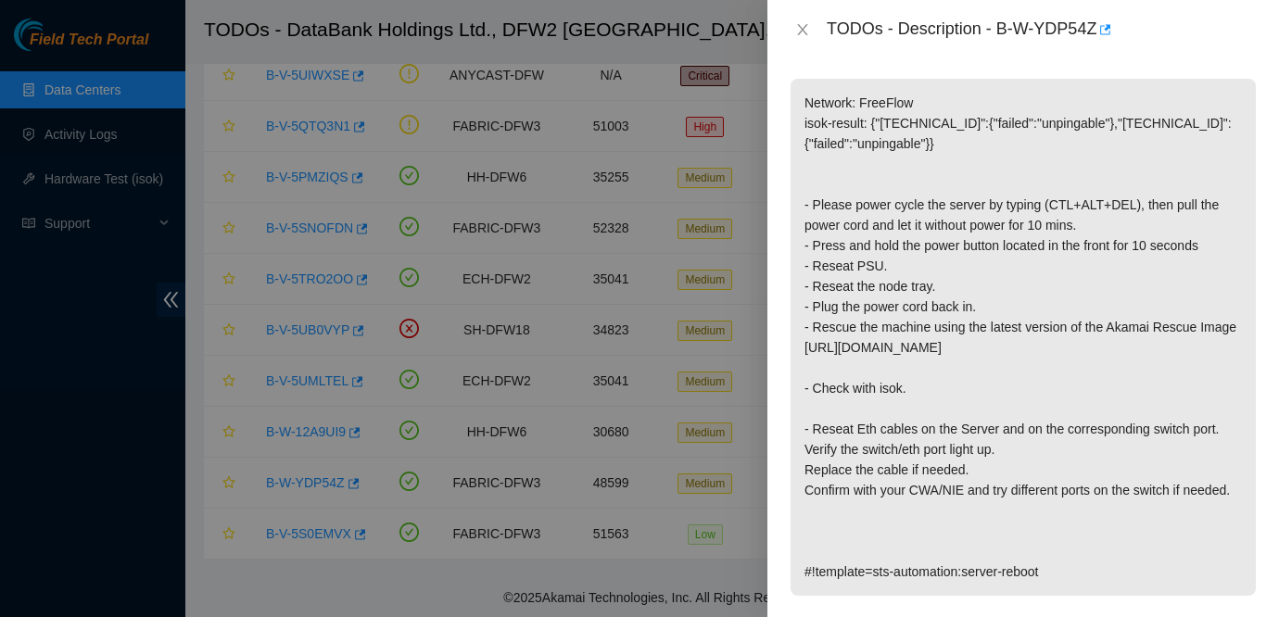
scroll to position [179, 0]
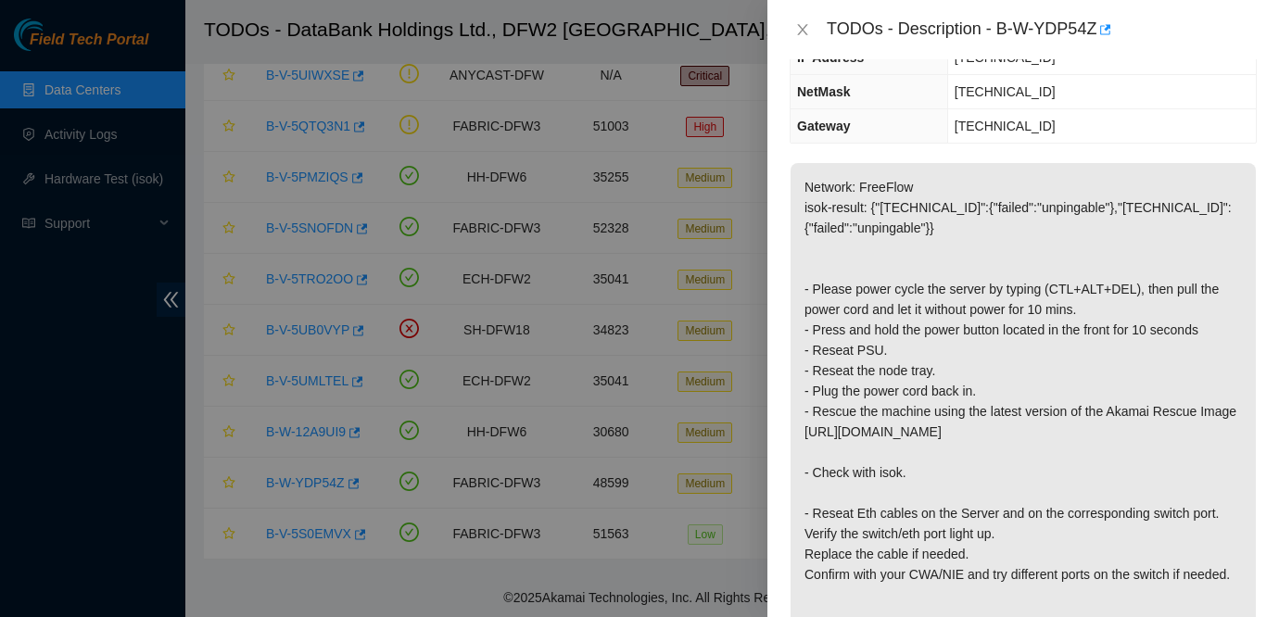
click at [1083, 383] on p "Network: FreeFlow isok-result: {"23.61.206.203":{"failed":"unpingable"},"23.61.…" at bounding box center [1022, 421] width 465 height 517
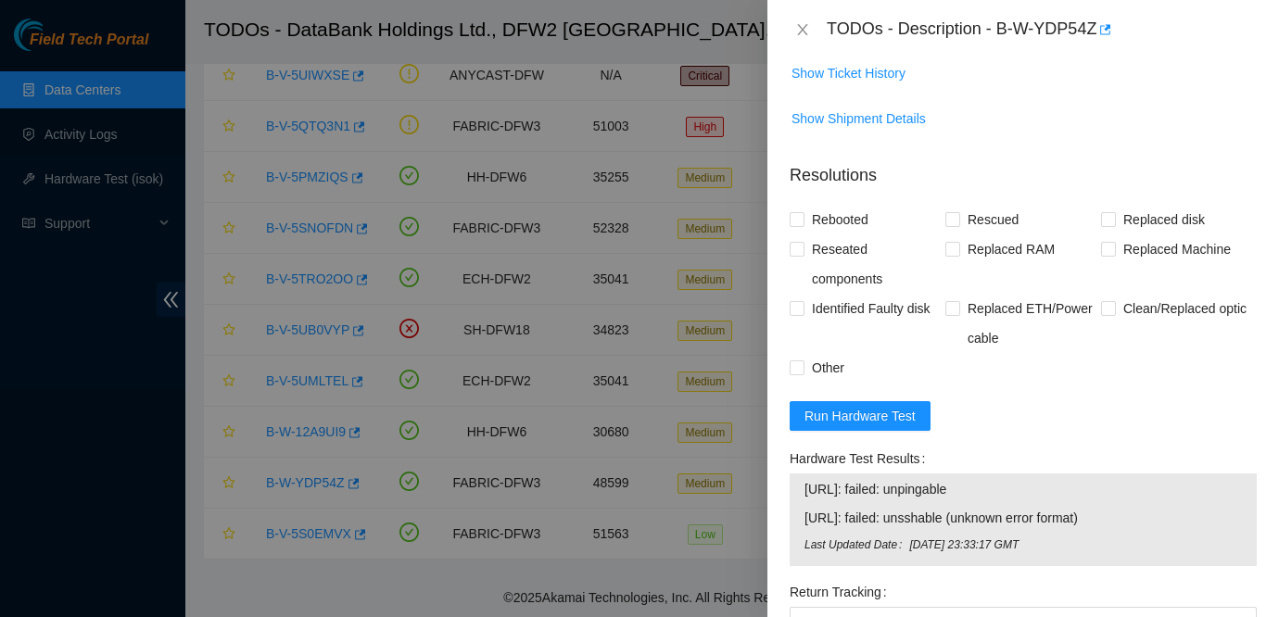
scroll to position [827, 0]
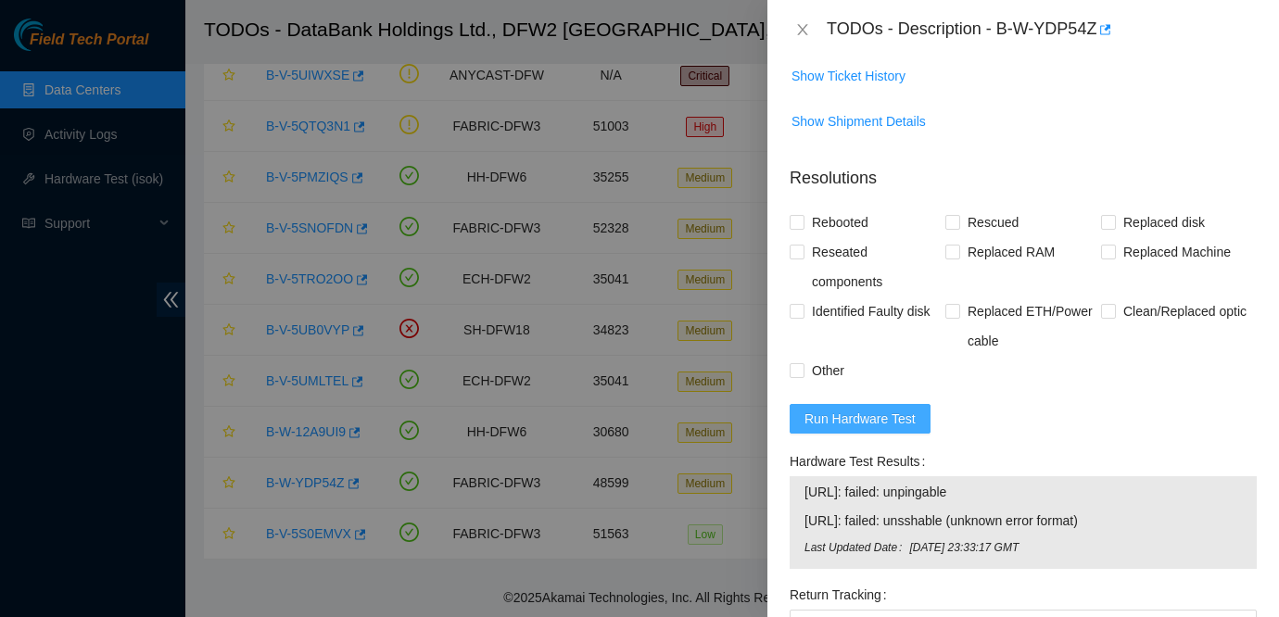
click at [893, 429] on span "Run Hardware Test" at bounding box center [859, 419] width 111 height 20
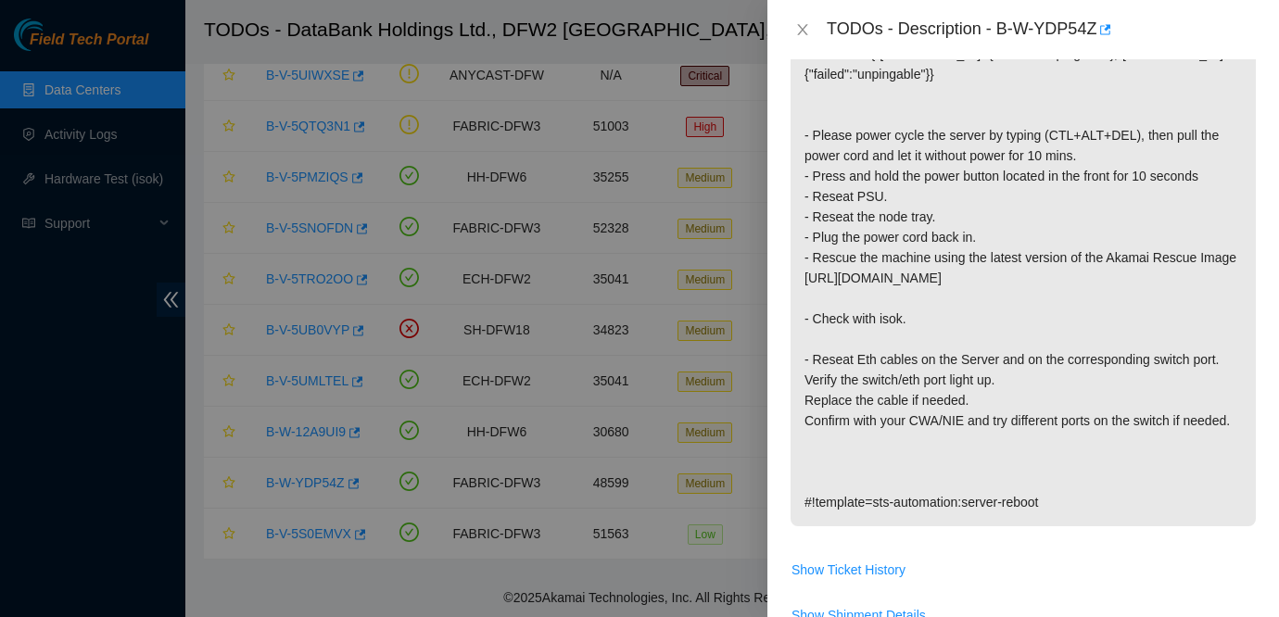
scroll to position [1093, 0]
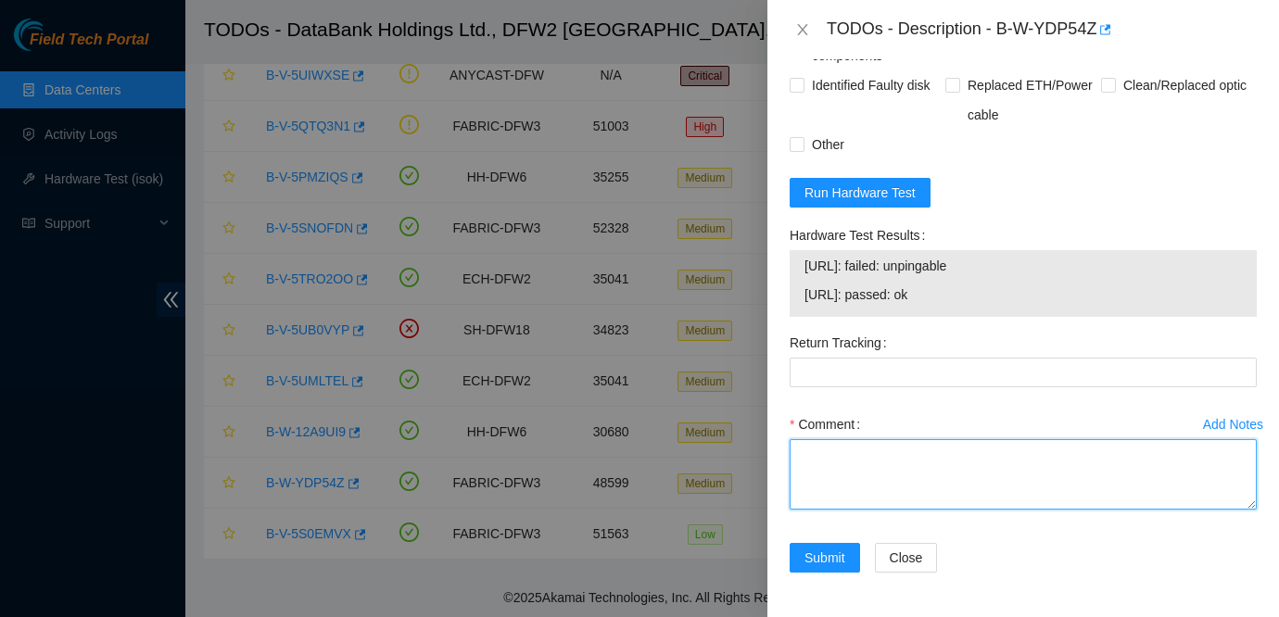
click at [947, 477] on textarea "Comment" at bounding box center [1023, 474] width 467 height 70
type textarea "P"
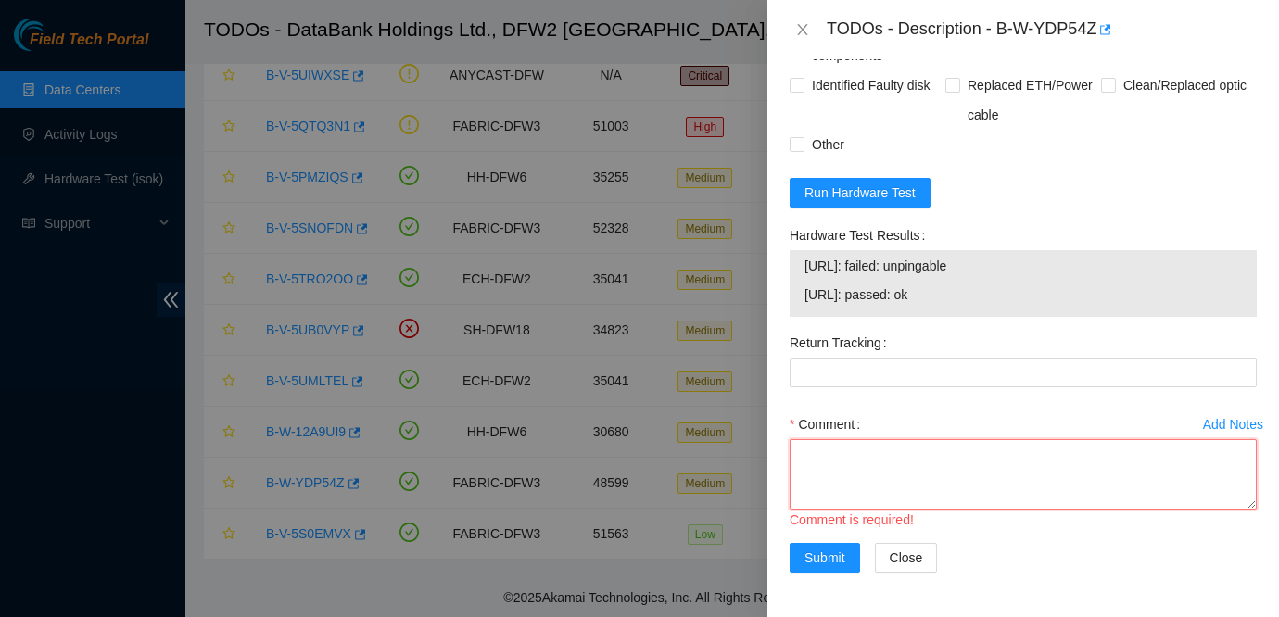
type textarea "I"
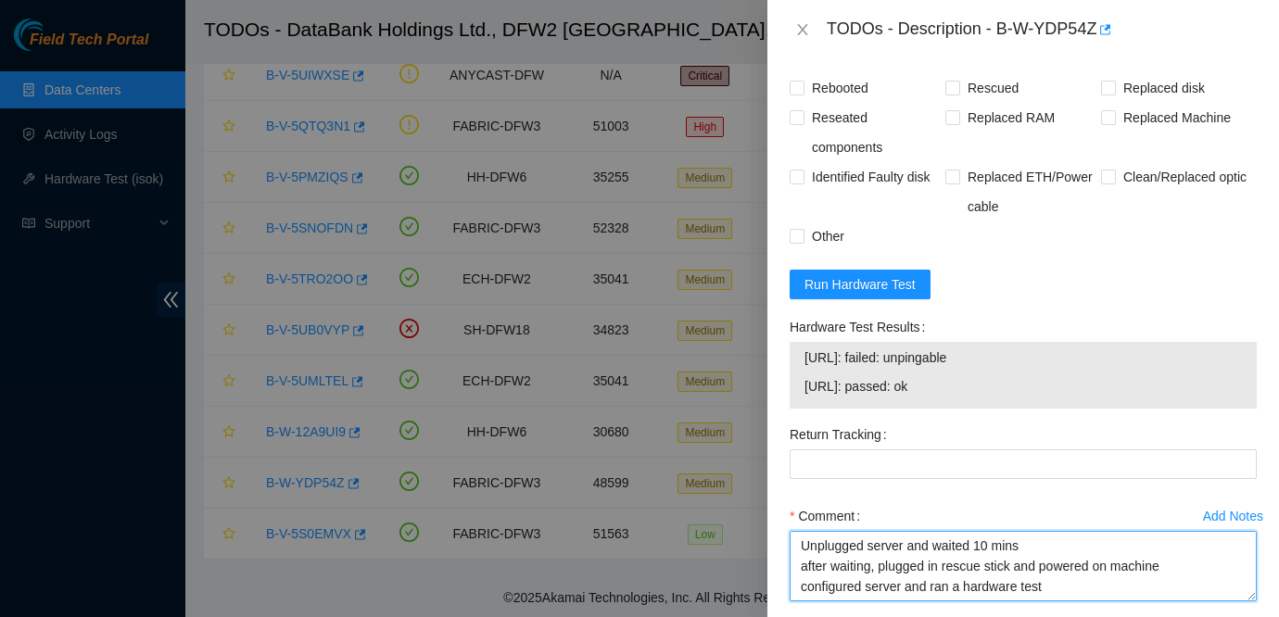
scroll to position [886, 0]
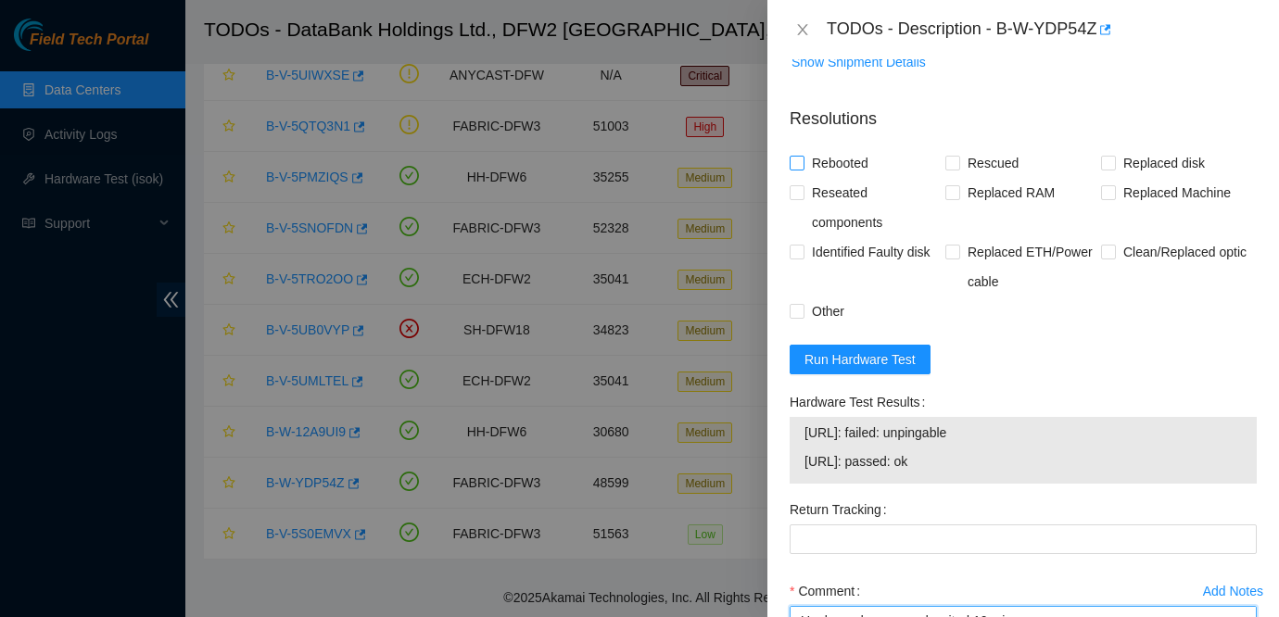
type textarea "Unplugged server and waited 10 mins after waiting, plugged in rescue stick and …"
click at [848, 178] on span "Rebooted" at bounding box center [839, 163] width 71 height 30
click at [803, 169] on input "Rebooted" at bounding box center [796, 162] width 13 height 13
checkbox input "true"
click at [972, 178] on span "Rescued" at bounding box center [993, 163] width 66 height 30
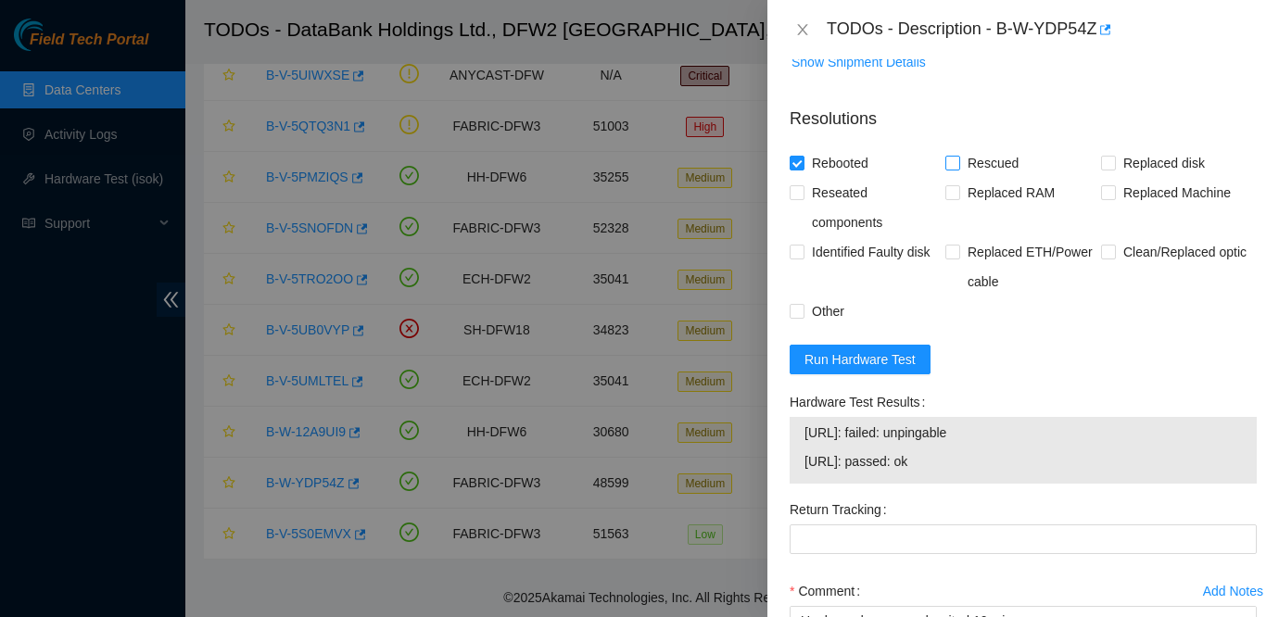
click at [958, 169] on input "Rescued" at bounding box center [951, 162] width 13 height 13
checkbox input "true"
click at [822, 326] on span "Other" at bounding box center [827, 312] width 47 height 30
click at [803, 317] on input "Other" at bounding box center [796, 310] width 13 height 13
checkbox input "true"
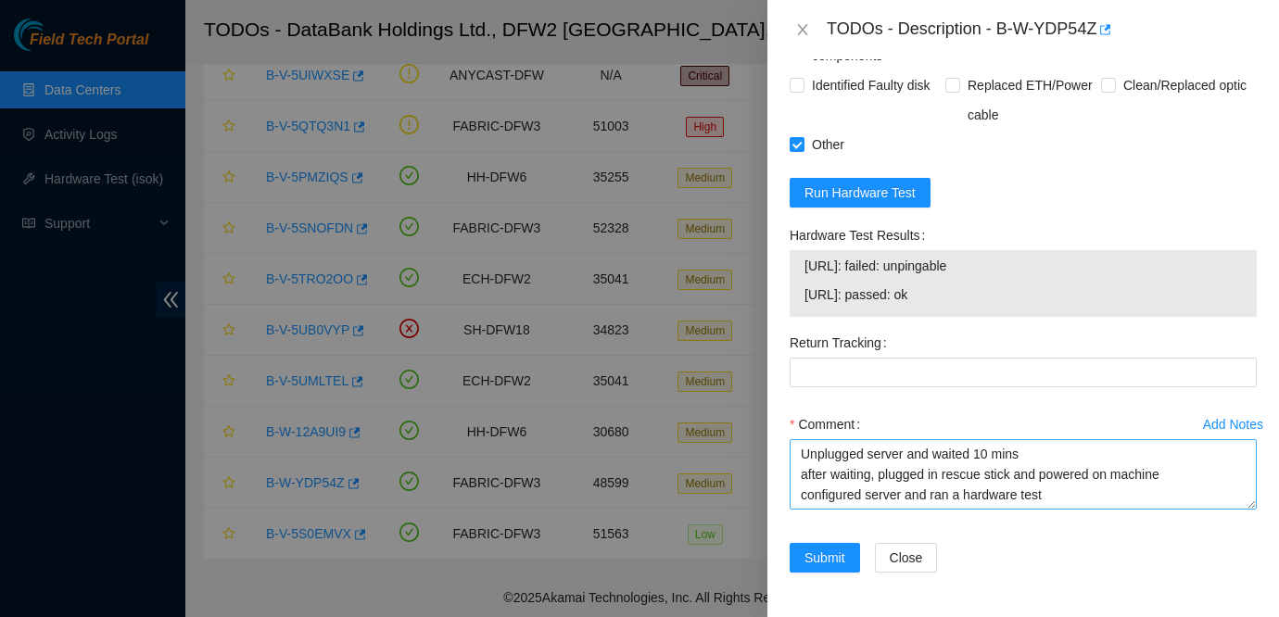
scroll to position [20, 0]
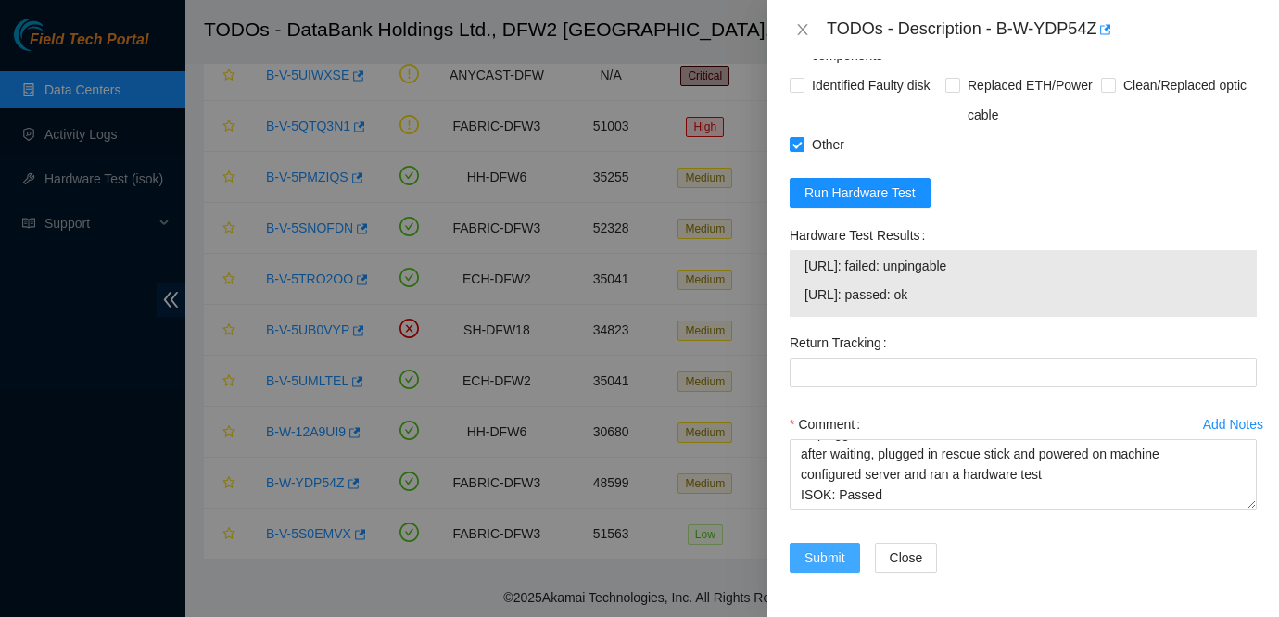
click at [815, 568] on button "Submit" at bounding box center [825, 558] width 70 height 30
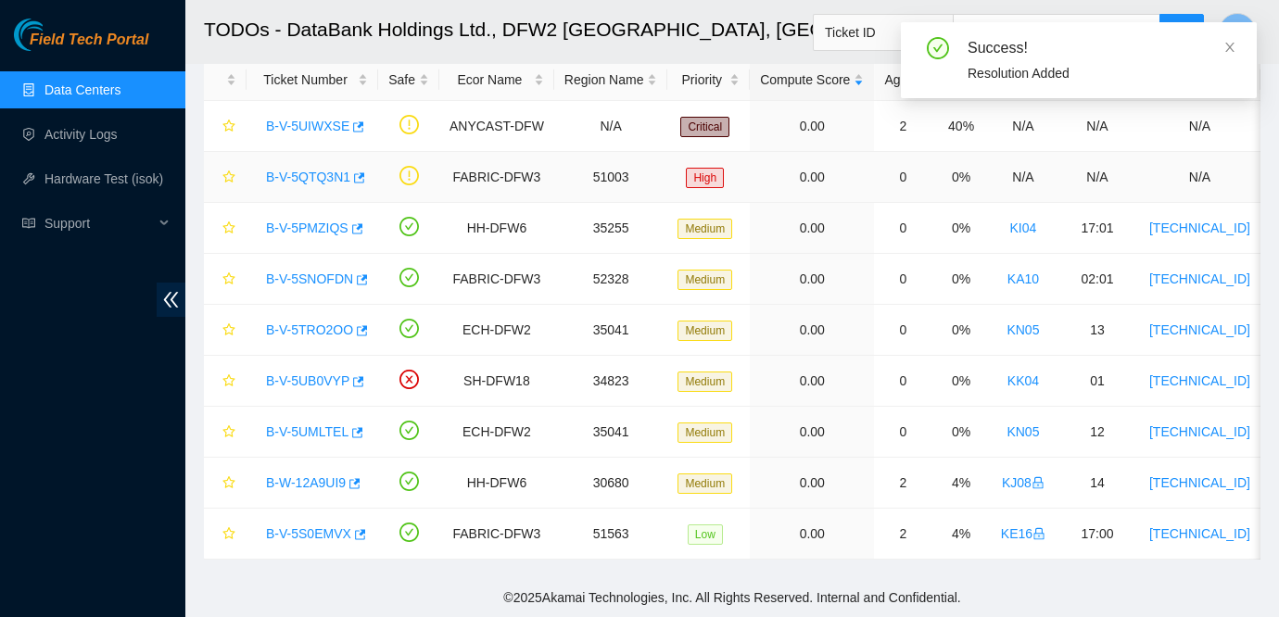
scroll to position [98, 0]
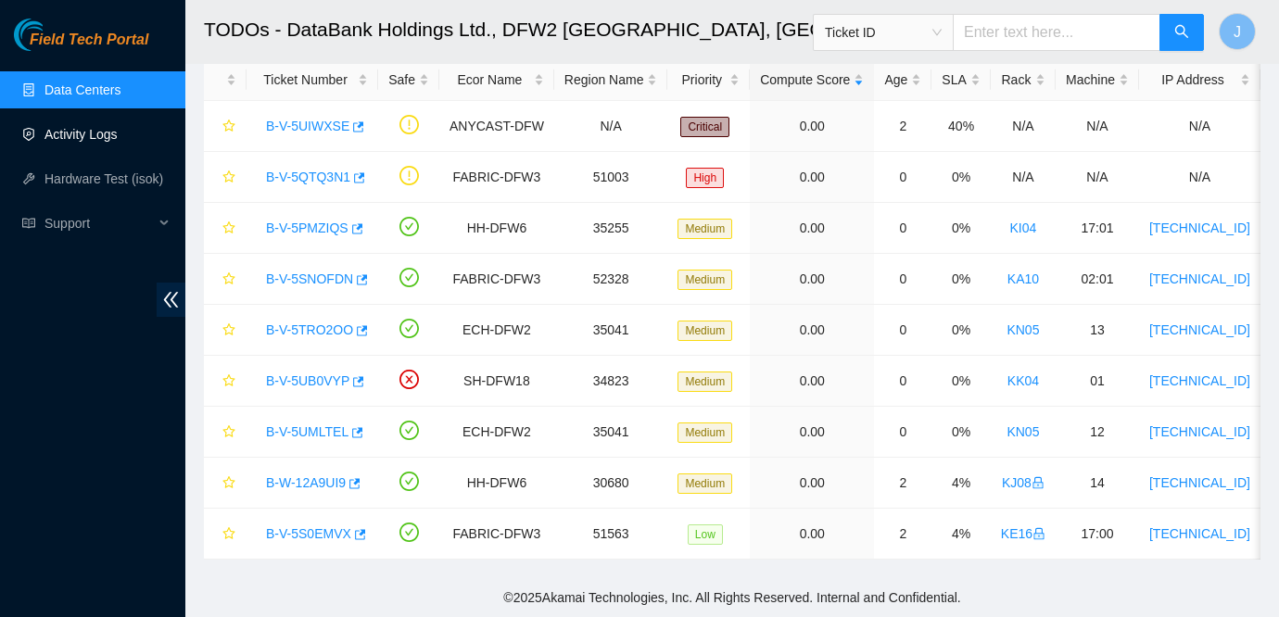
click at [76, 131] on link "Activity Logs" at bounding box center [80, 134] width 73 height 15
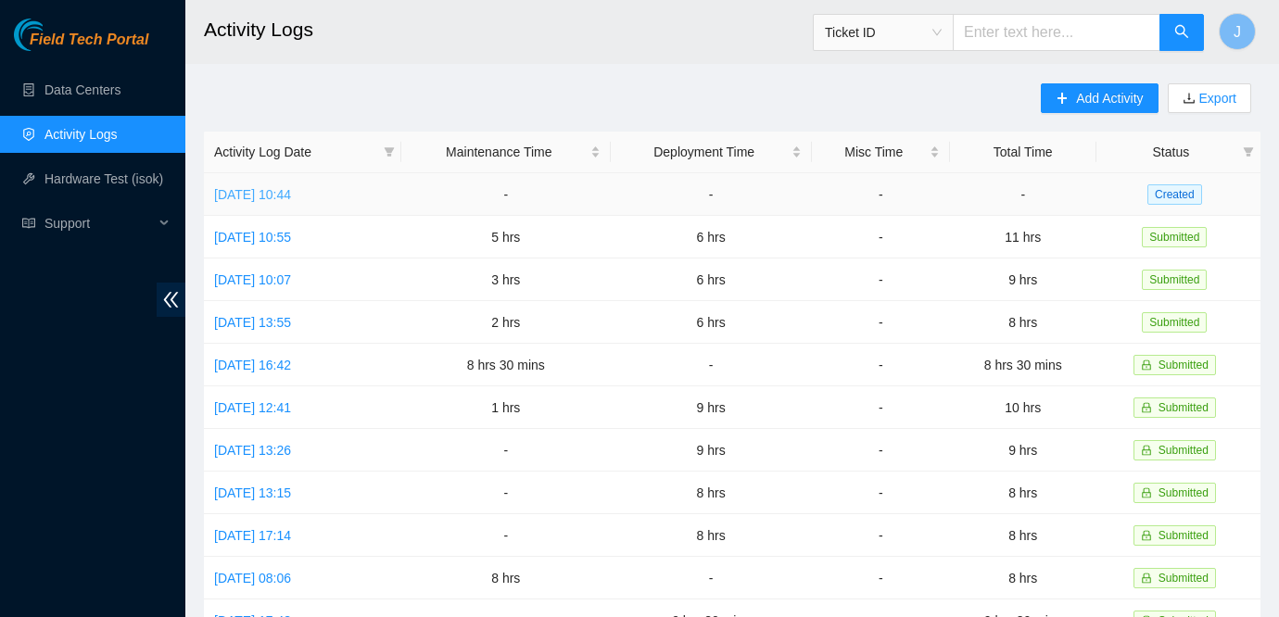
click at [291, 196] on link "[DATE] 10:44" at bounding box center [252, 194] width 77 height 15
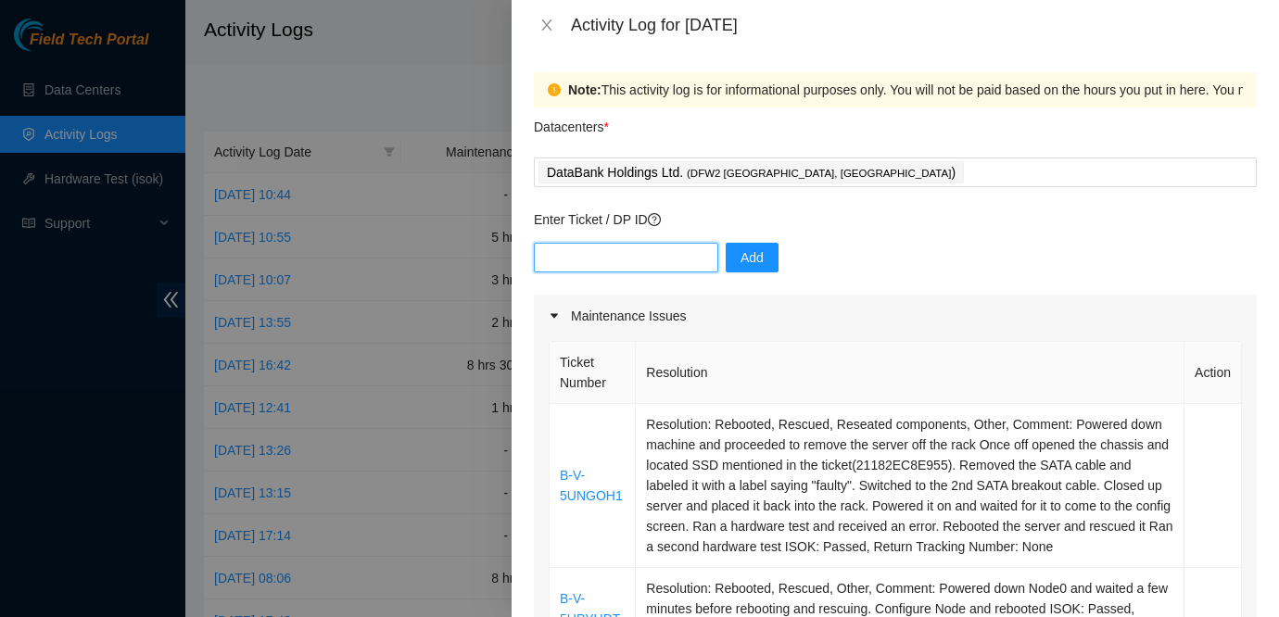
click at [614, 257] on input "text" at bounding box center [626, 258] width 184 height 30
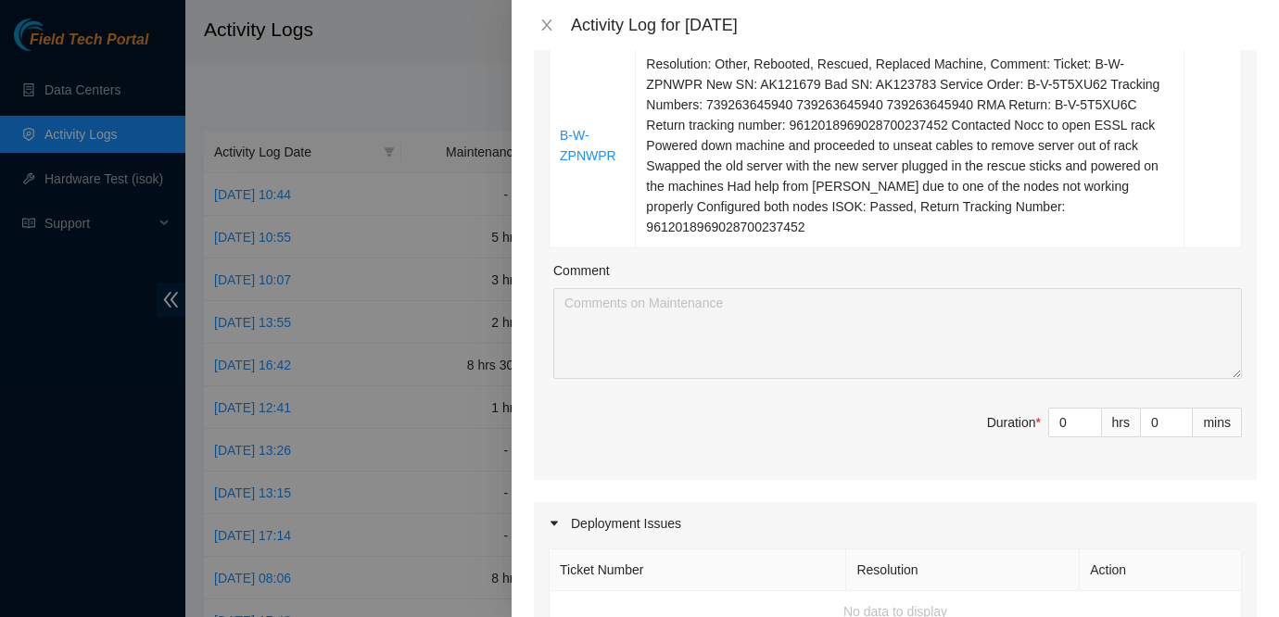
scroll to position [1269, 0]
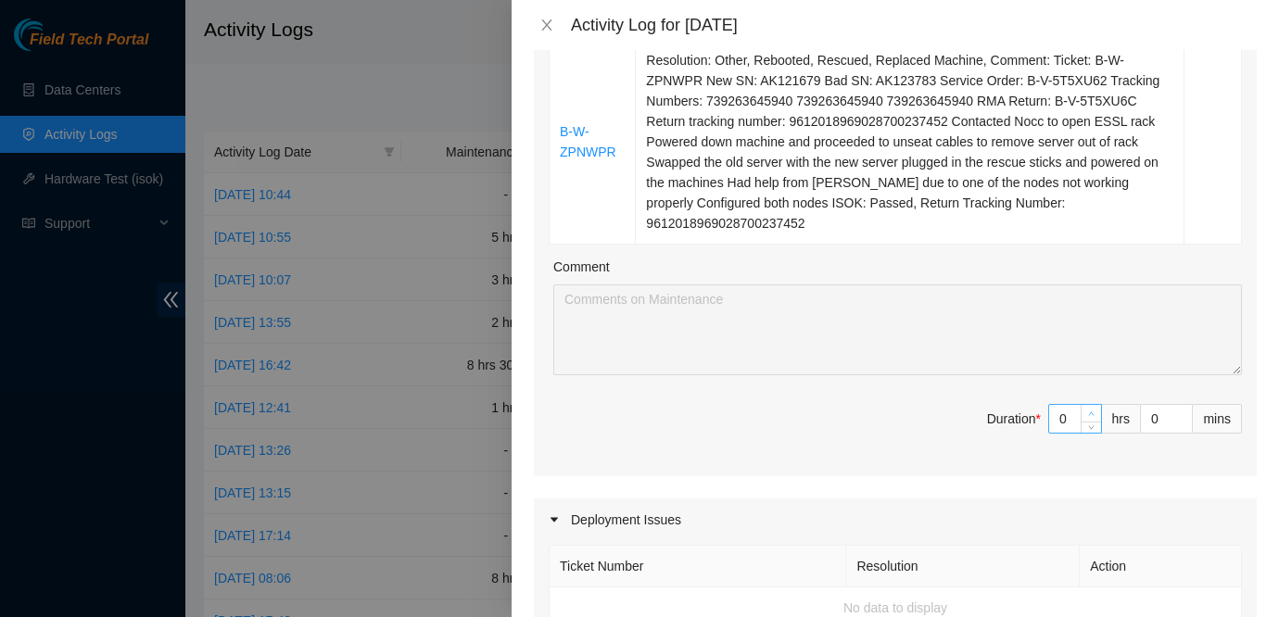
type input "1"
click at [1088, 417] on icon "up" at bounding box center [1091, 414] width 6 height 6
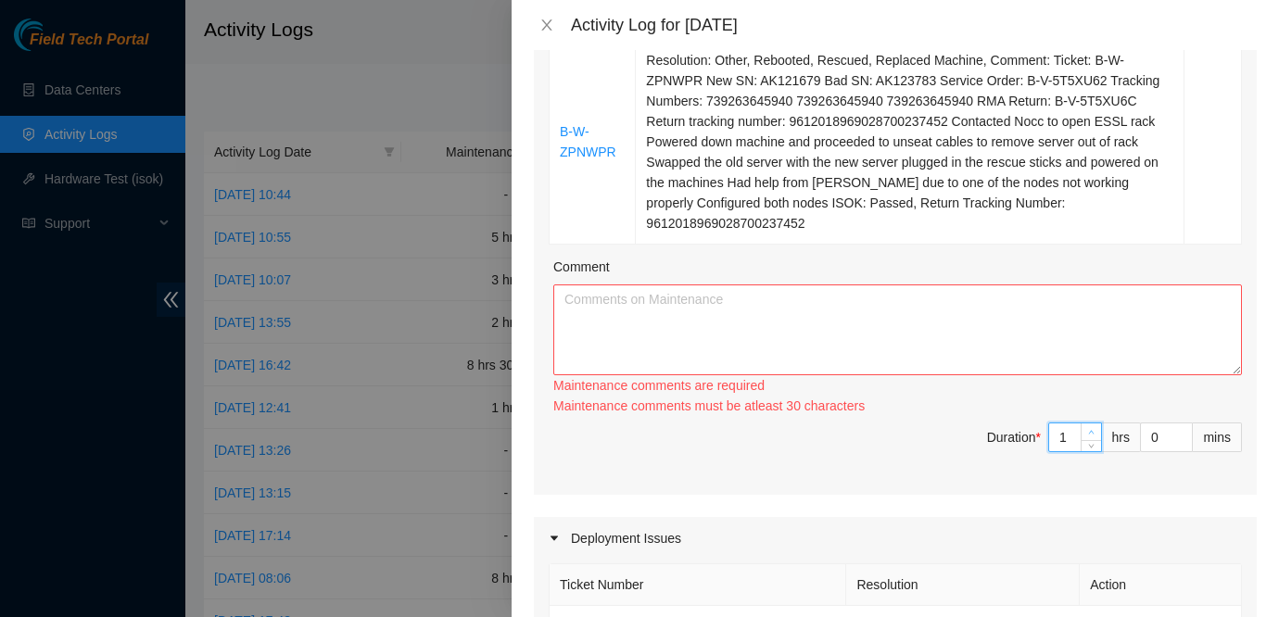
type input "2"
click at [1088, 416] on div "Maintenance comments are required Maintenance comments must be atleast 30 chara…" at bounding box center [897, 395] width 689 height 41
click at [1092, 436] on icon "up" at bounding box center [1091, 432] width 6 height 6
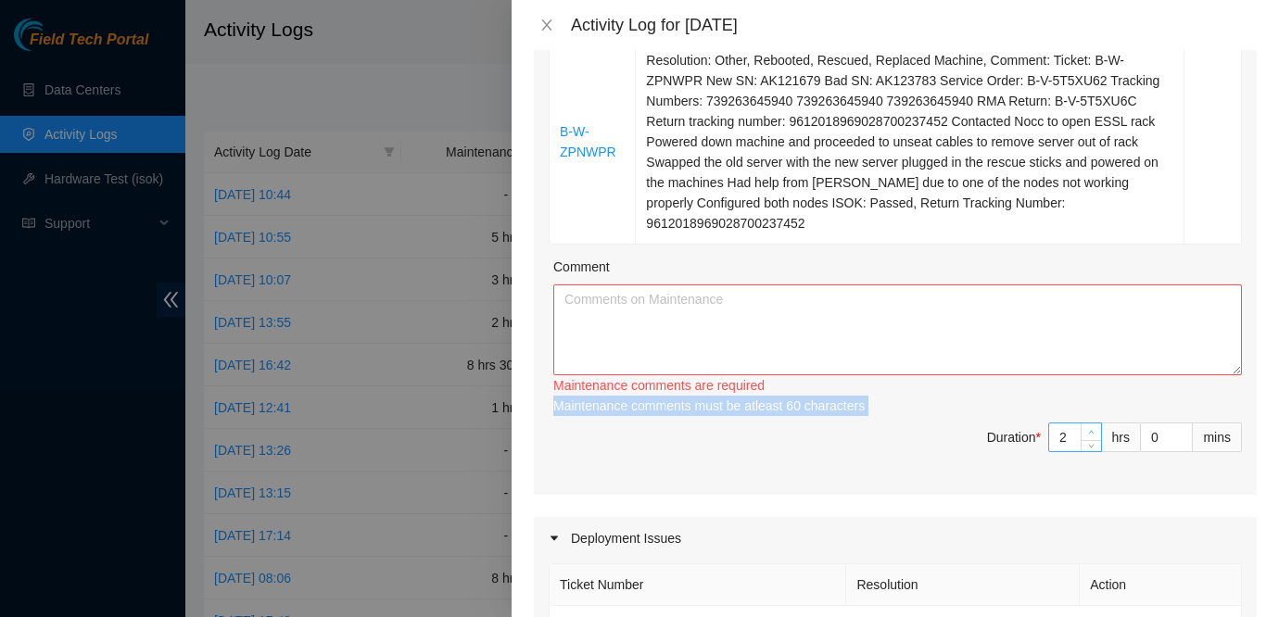
type input "3"
click at [1092, 436] on icon "up" at bounding box center [1091, 432] width 6 height 6
type input "4"
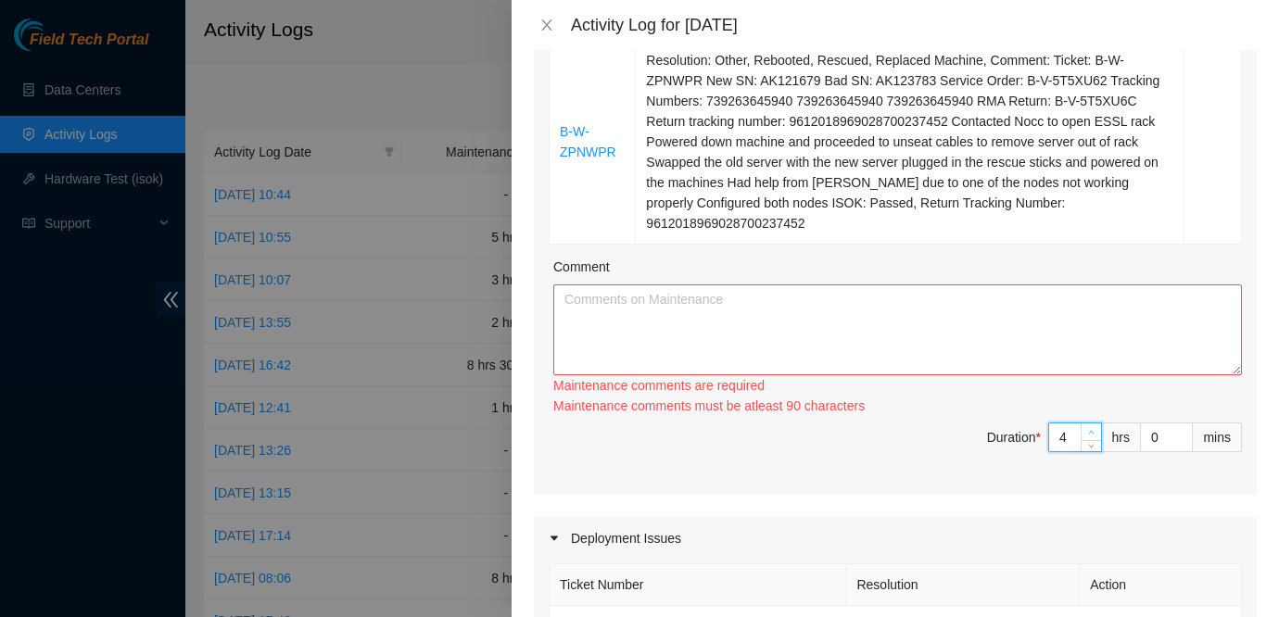
type input "5"
click at [1092, 436] on icon "up" at bounding box center [1091, 432] width 6 height 6
type input "6"
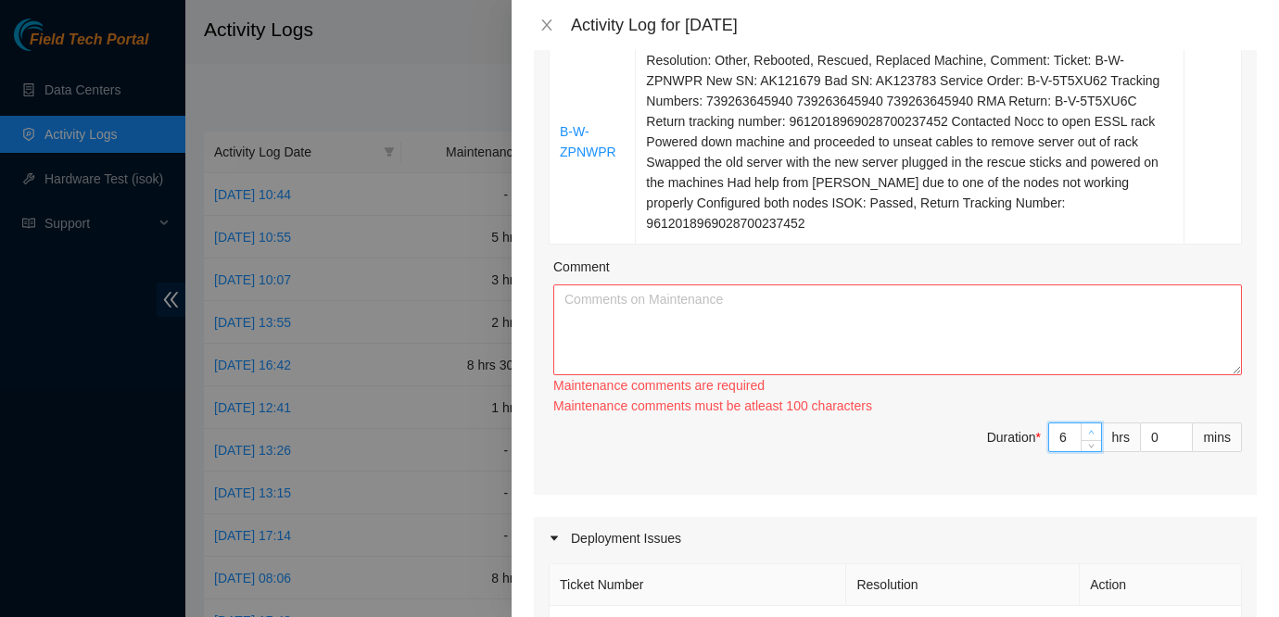
click at [1092, 436] on icon "up" at bounding box center [1091, 432] width 6 height 6
type input "7"
click at [1092, 436] on icon "up" at bounding box center [1091, 432] width 6 height 6
type input "8"
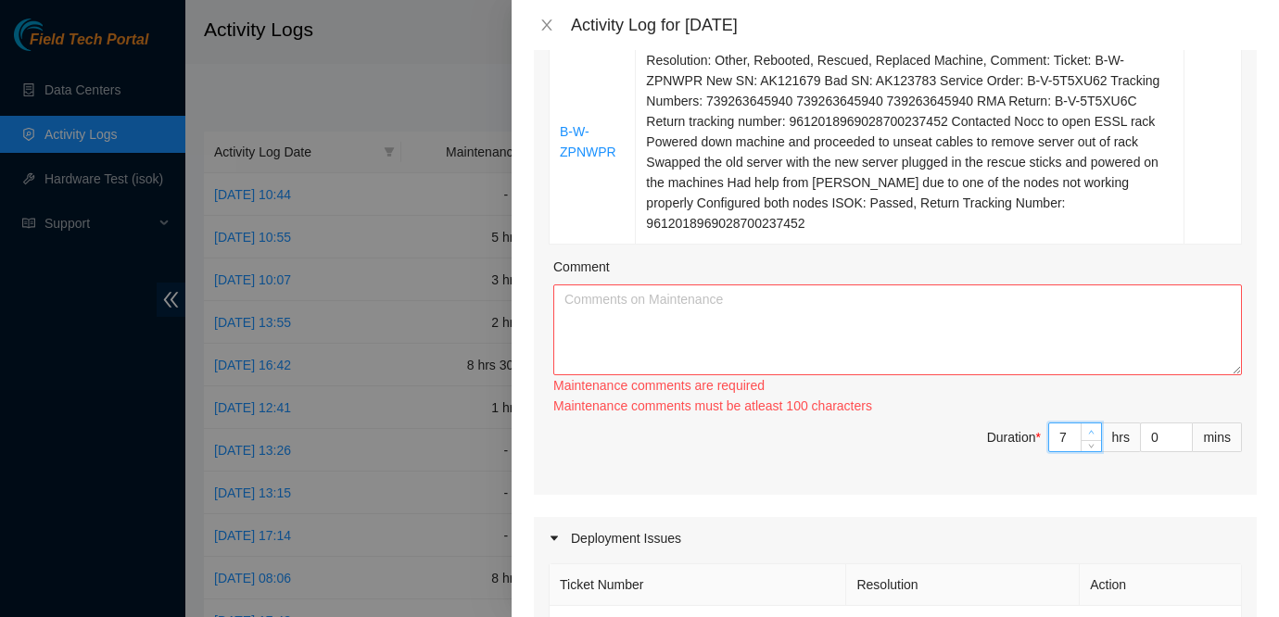
type input "8"
click at [1092, 436] on icon "up" at bounding box center [1091, 432] width 6 height 6
type input "9"
click at [1092, 436] on icon "up" at bounding box center [1091, 432] width 6 height 6
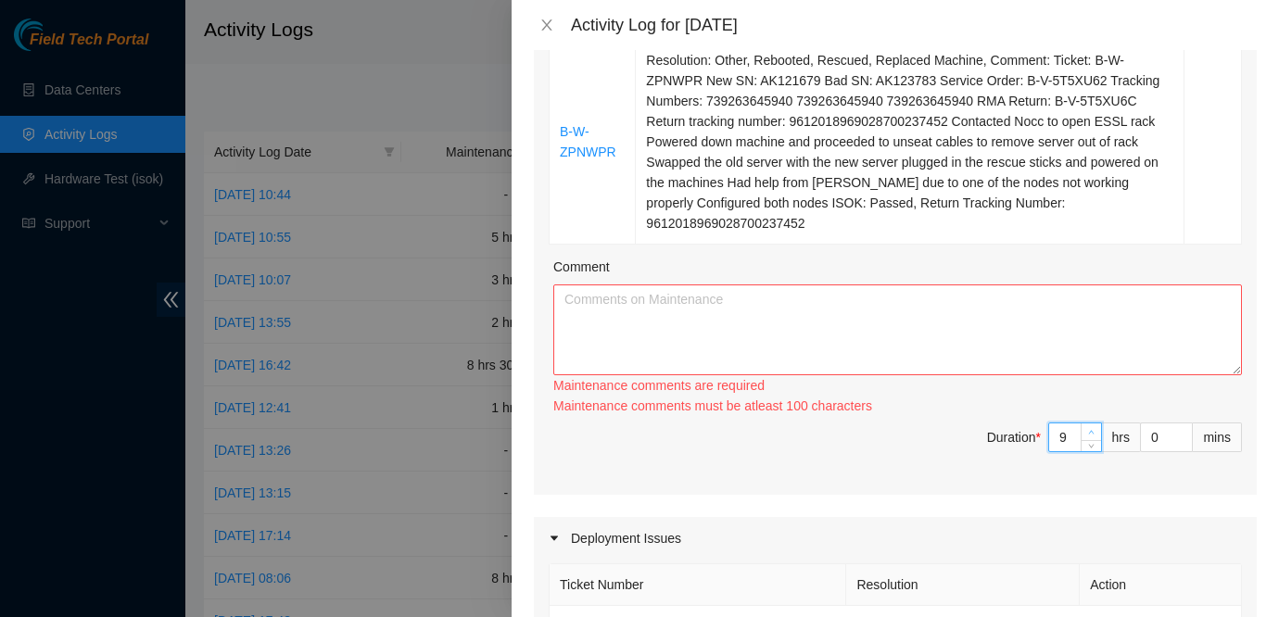
type input "10"
click at [1092, 436] on icon "up" at bounding box center [1091, 432] width 6 height 6
type input "11"
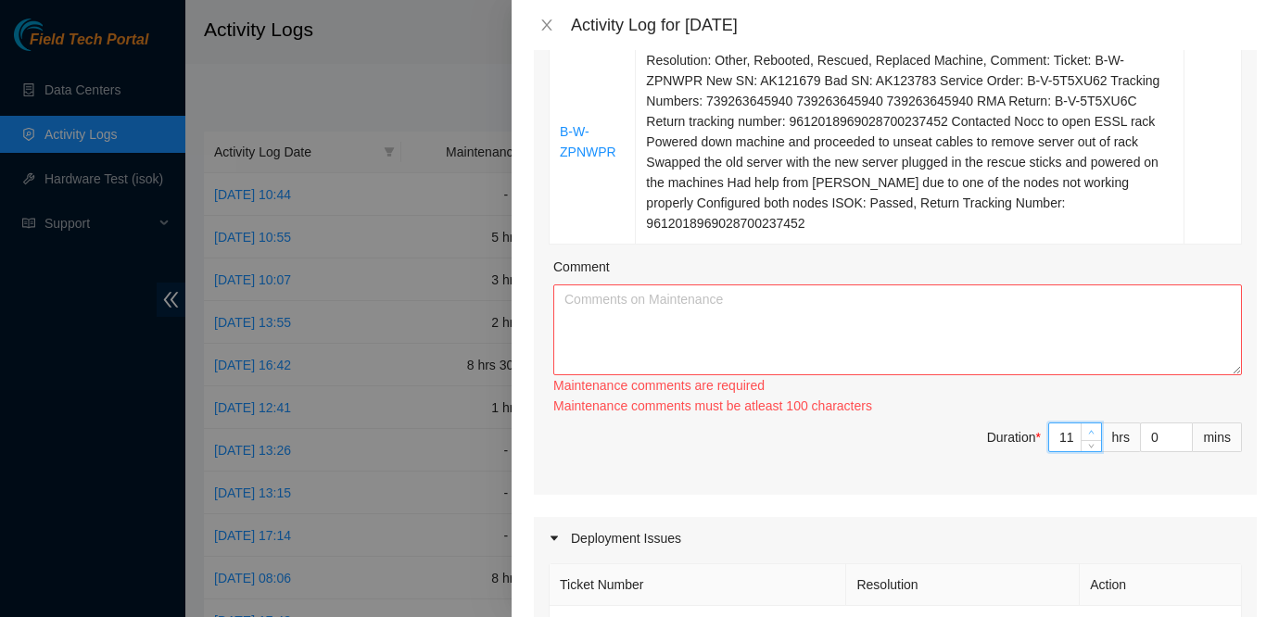
click at [1092, 436] on icon "up" at bounding box center [1091, 432] width 6 height 6
click at [883, 355] on textarea "Comment" at bounding box center [897, 329] width 689 height 91
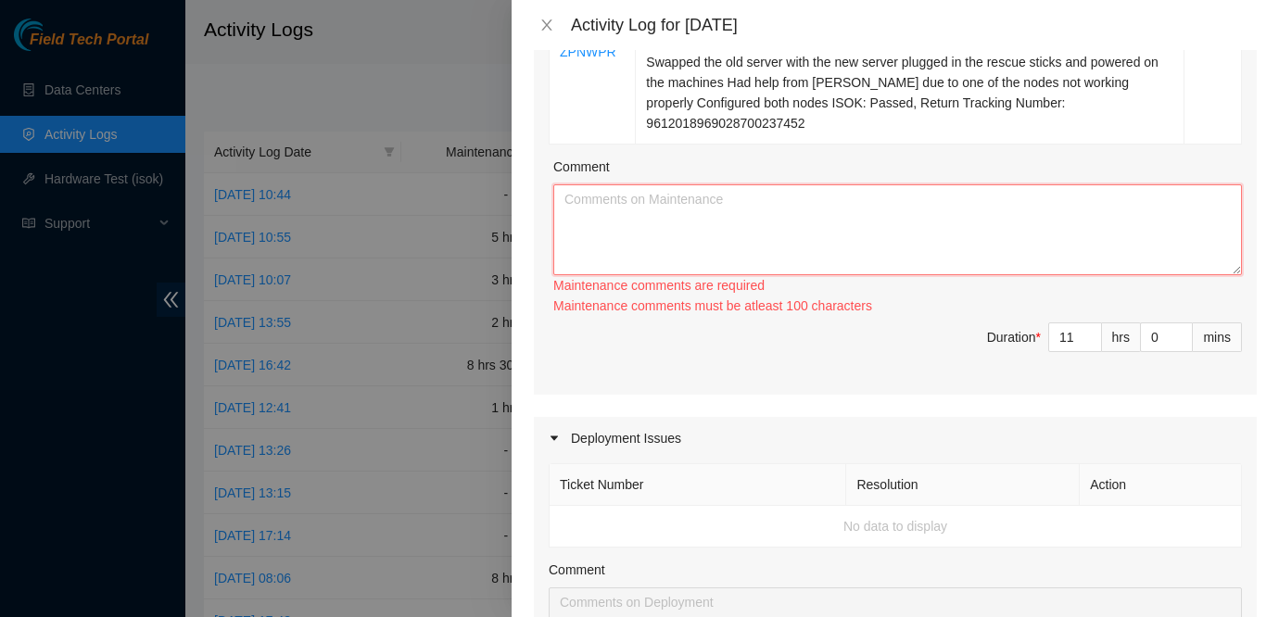
scroll to position [1359, 0]
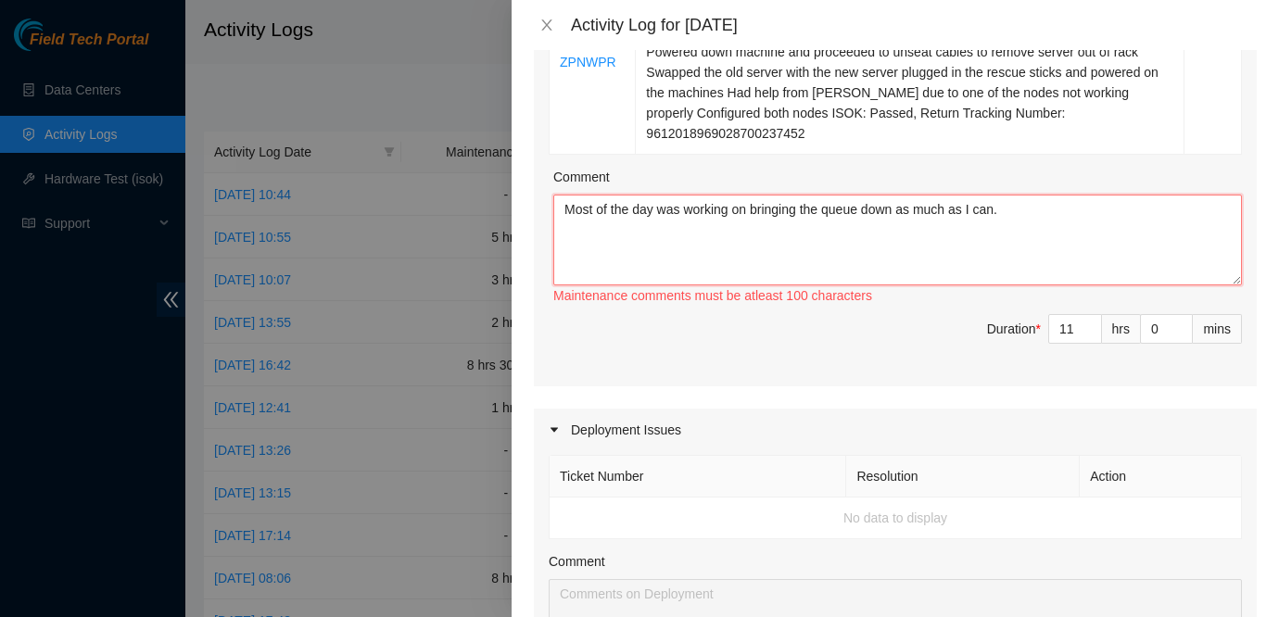
click at [1073, 257] on textarea "Most of the day was working on bringing the queue down as much as I can." at bounding box center [897, 240] width 689 height 91
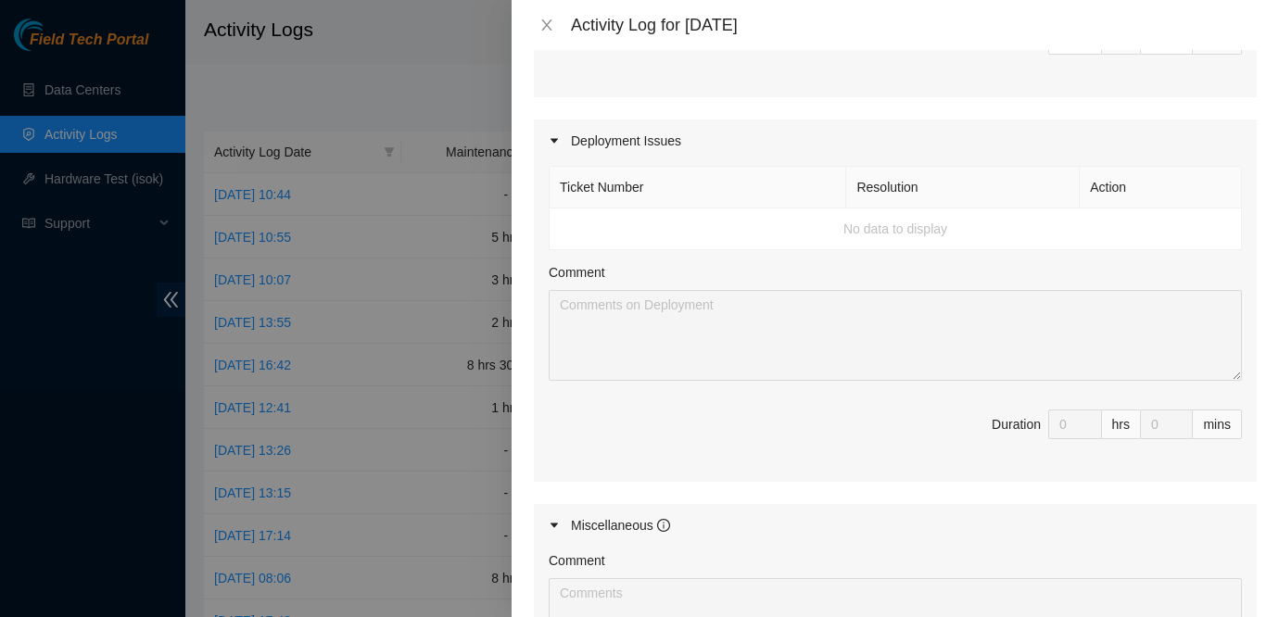
scroll to position [2017, 0]
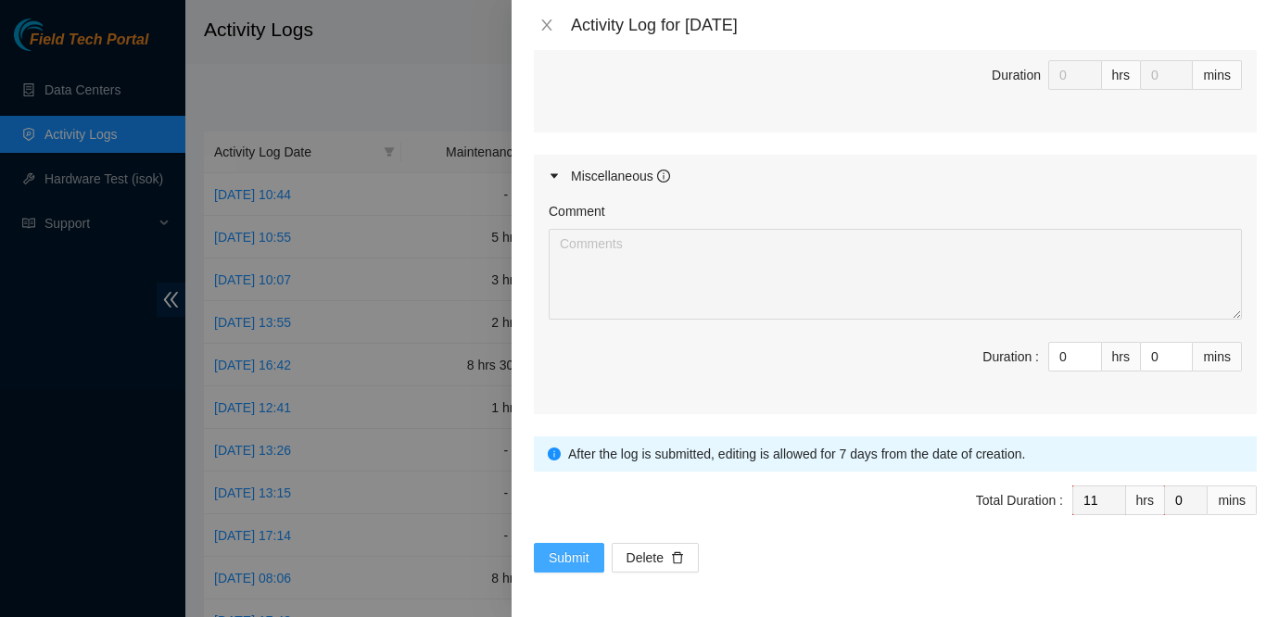
type textarea "Most of the day was working on bringing the queue down as much as I can. Most o…"
click at [572, 556] on span "Submit" at bounding box center [569, 558] width 41 height 20
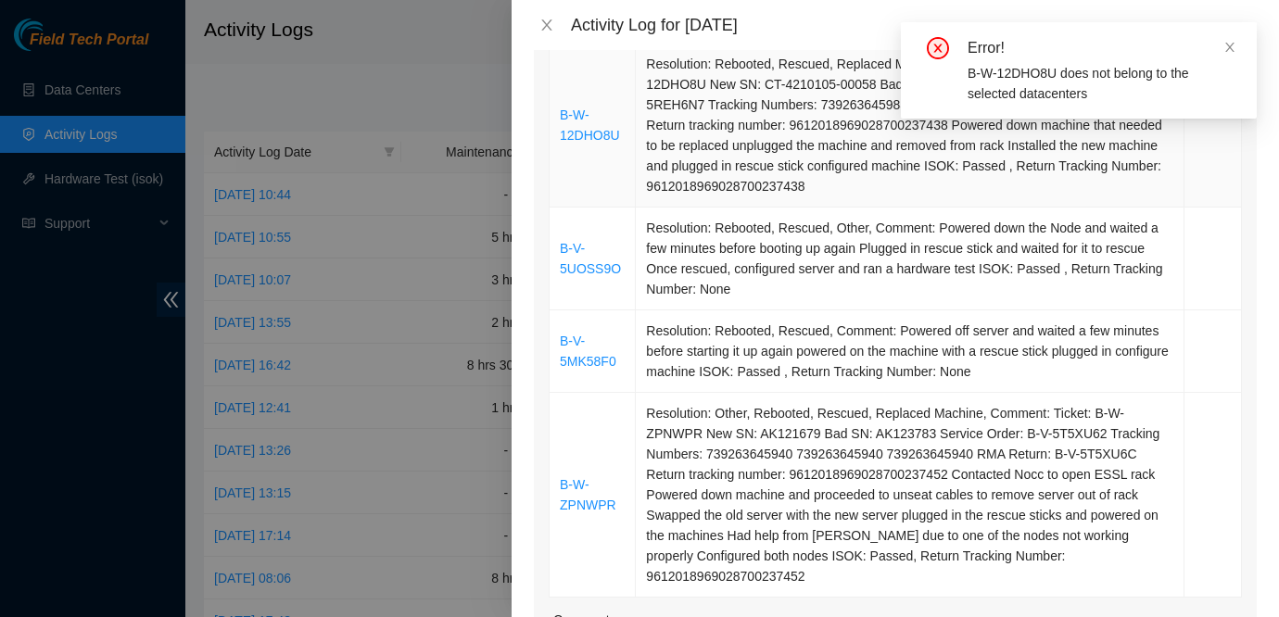
scroll to position [922, 0]
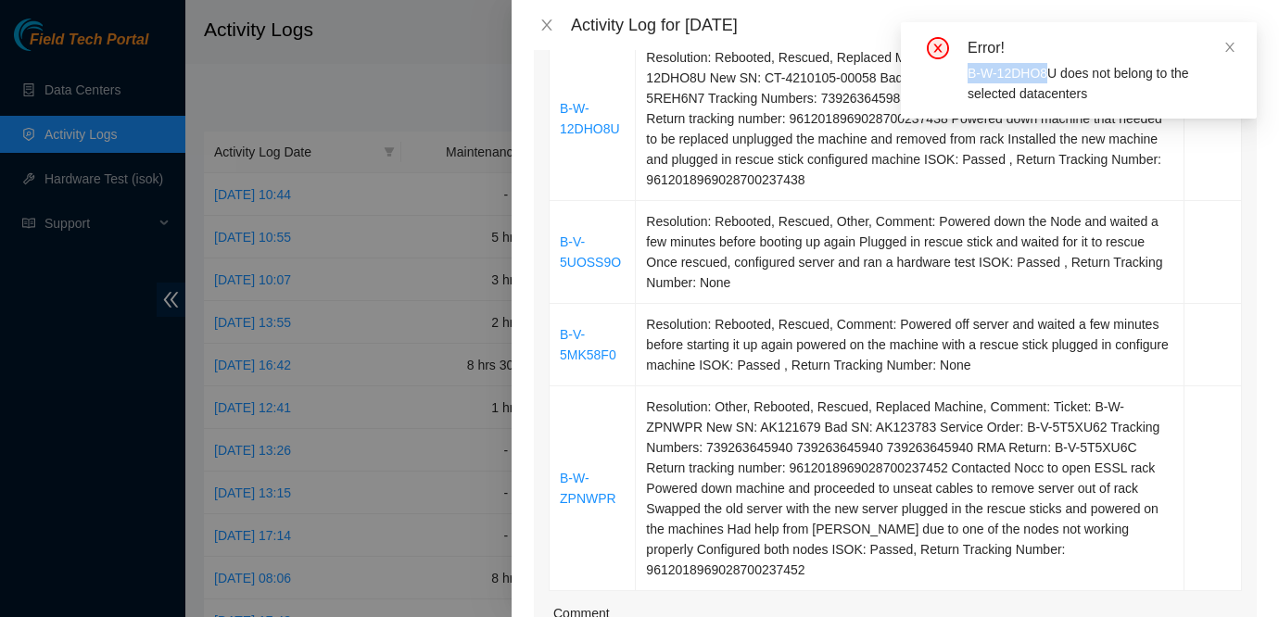
drag, startPoint x: 965, startPoint y: 70, endPoint x: 1056, endPoint y: 72, distance: 90.8
click at [1056, 72] on div "Error! B-W-12DHO8U does not belong to the selected datacenters" at bounding box center [1078, 70] width 311 height 67
click at [1064, 74] on div "B-W-12DHO8U does not belong to the selected datacenters" at bounding box center [1100, 83] width 267 height 41
drag, startPoint x: 963, startPoint y: 69, endPoint x: 1061, endPoint y: 77, distance: 98.6
click at [1061, 77] on div "Error! B-W-12DHO8U does not belong to the selected datacenters" at bounding box center [1078, 70] width 311 height 67
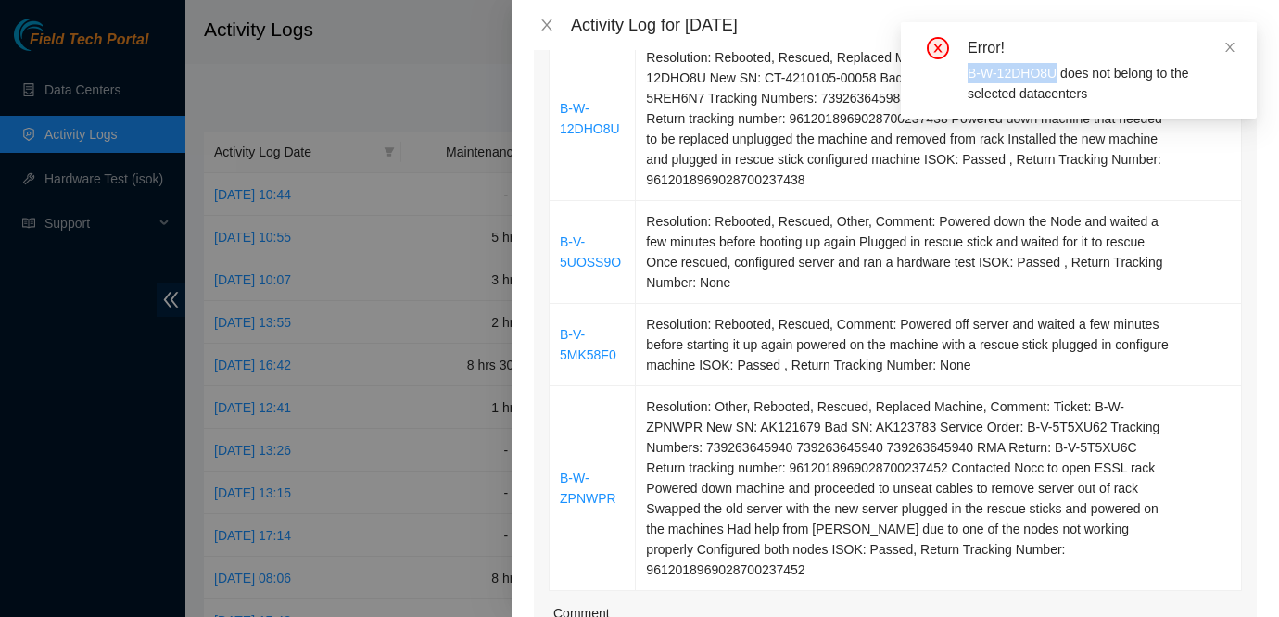
copy div "B-W-12DHO8U"
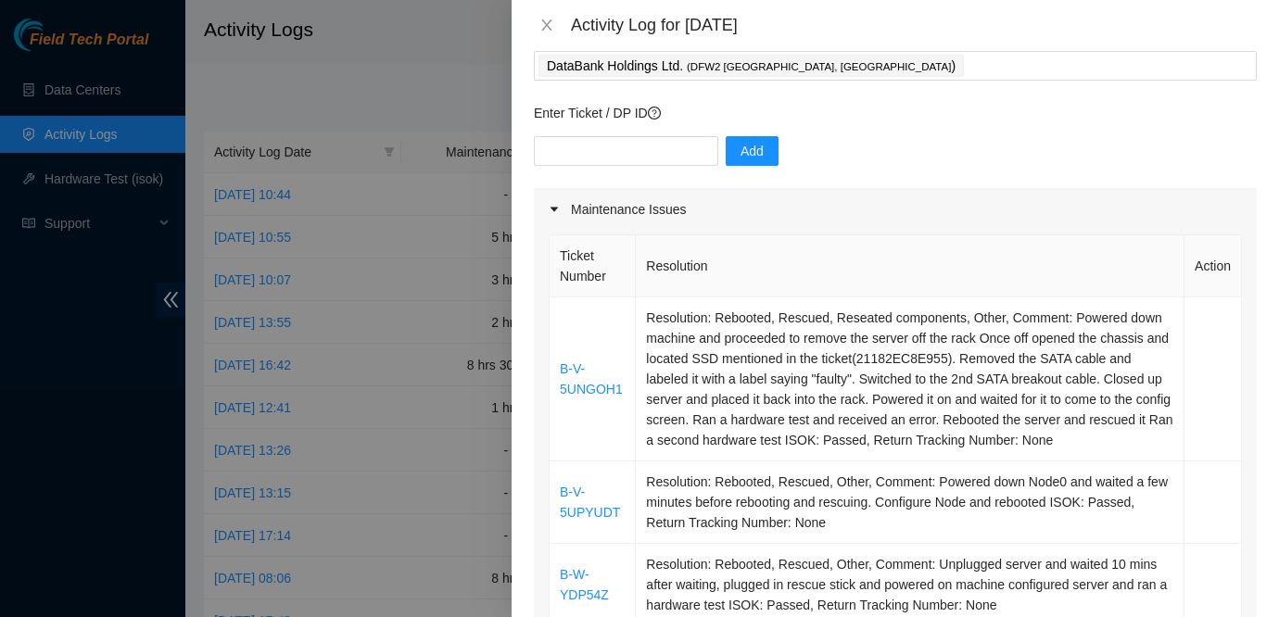
scroll to position [83, 0]
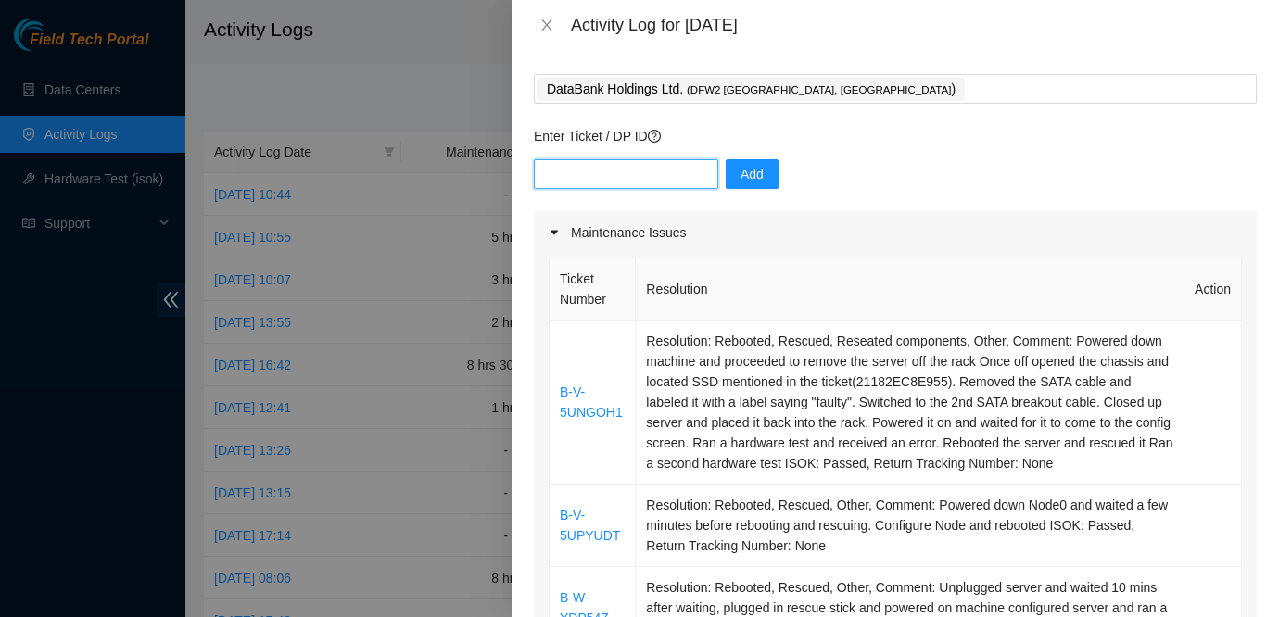
click at [646, 181] on input "text" at bounding box center [626, 174] width 184 height 30
paste input "B-W-12DHO8U"
type input "B-W-12DHO8U"
click at [740, 171] on span "Add" at bounding box center [751, 174] width 23 height 20
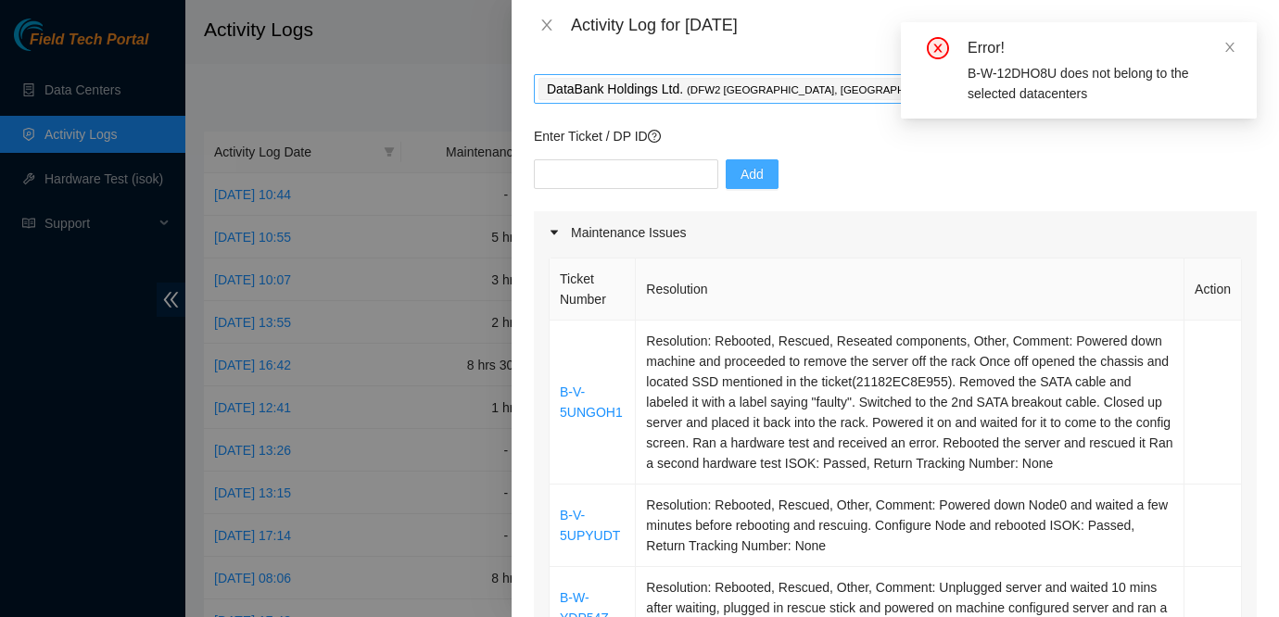
click at [853, 90] on div "DataBank Holdings Ltd. ( DFW2 Richardson, TX )" at bounding box center [895, 89] width 714 height 26
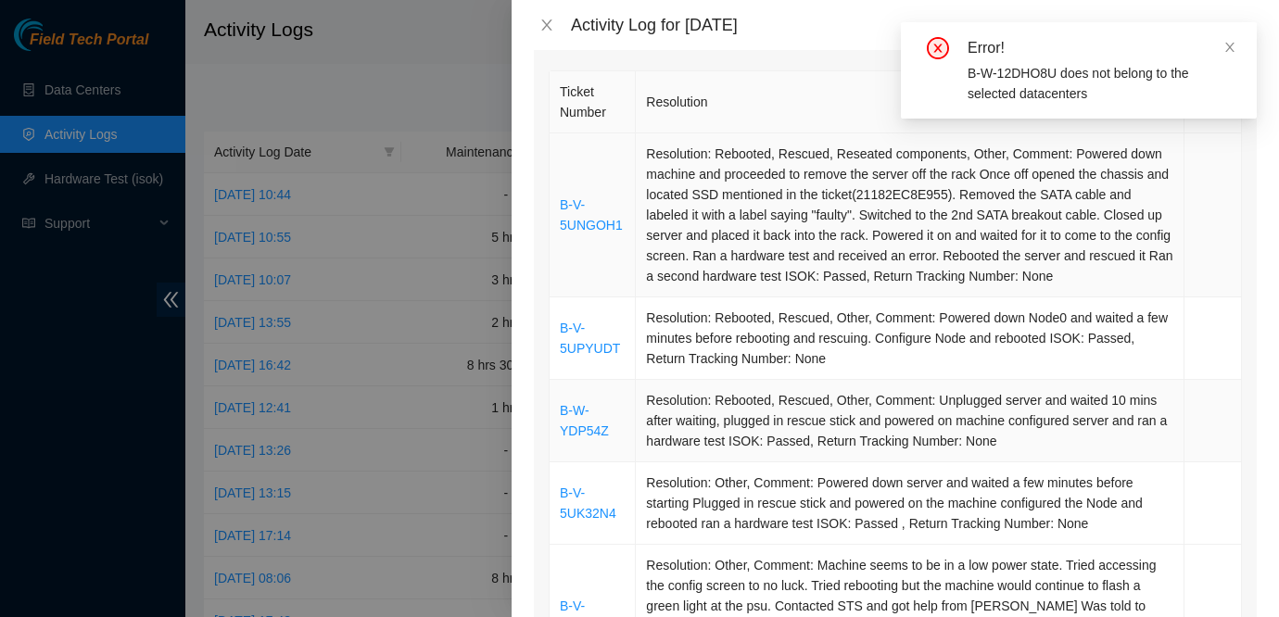
click at [795, 459] on td "Resolution: Rebooted, Rescued, Other, Comment: Unplugged server and waited 10 m…" at bounding box center [910, 421] width 549 height 82
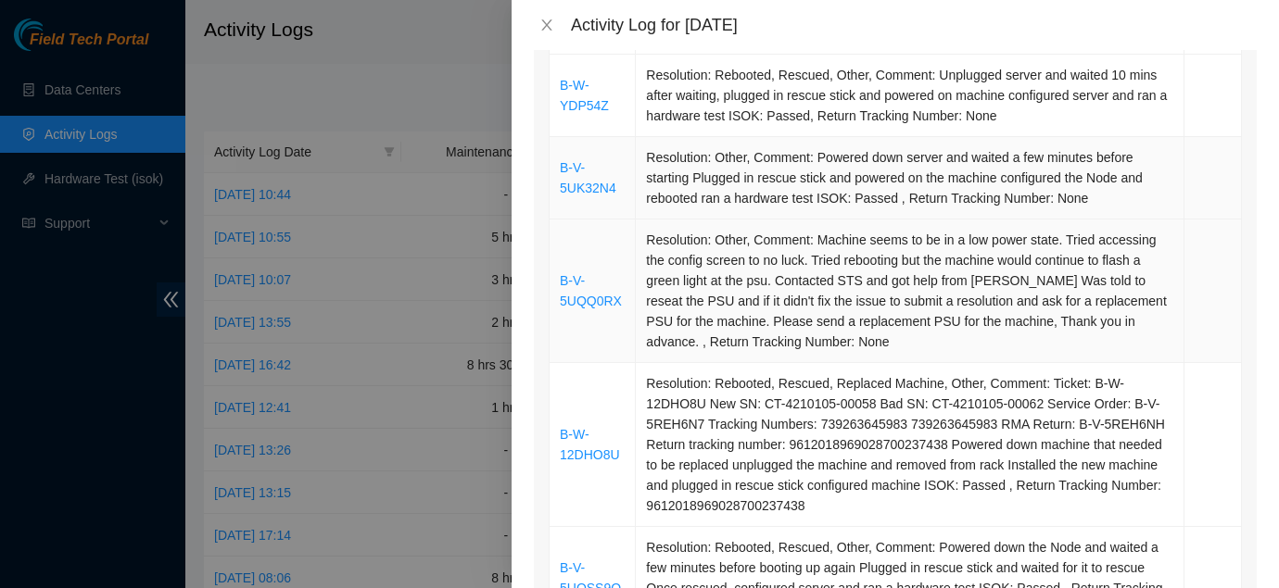
scroll to position [597, 0]
click at [581, 461] on link "B-W-12DHO8U" at bounding box center [590, 443] width 60 height 35
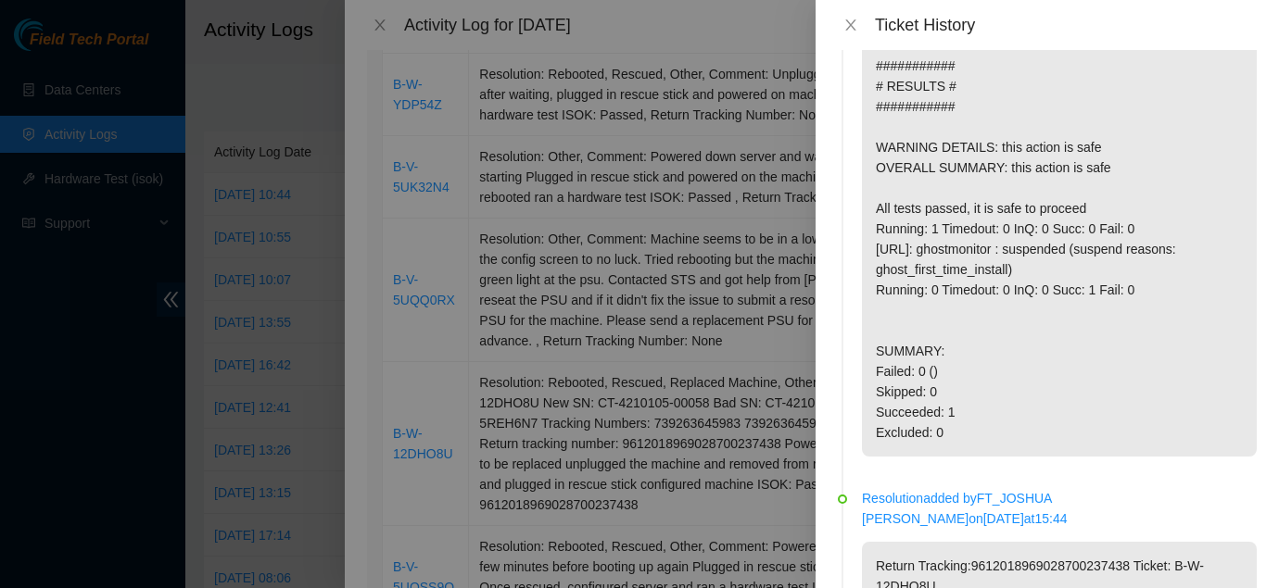
scroll to position [0, 0]
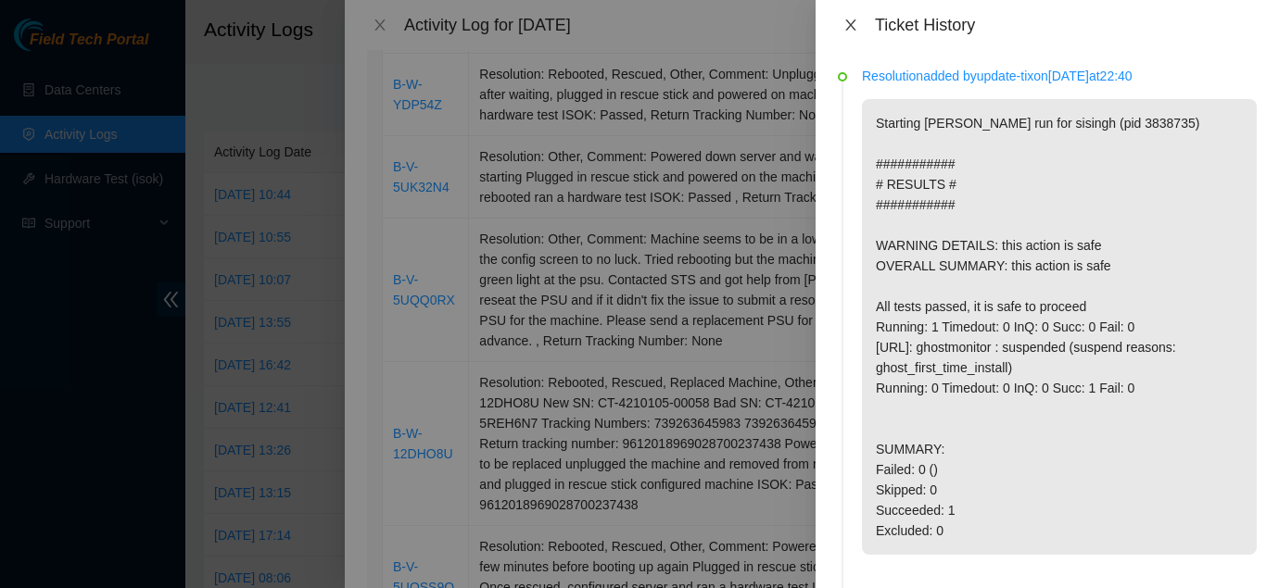
click at [849, 28] on icon "close" at bounding box center [850, 25] width 15 height 15
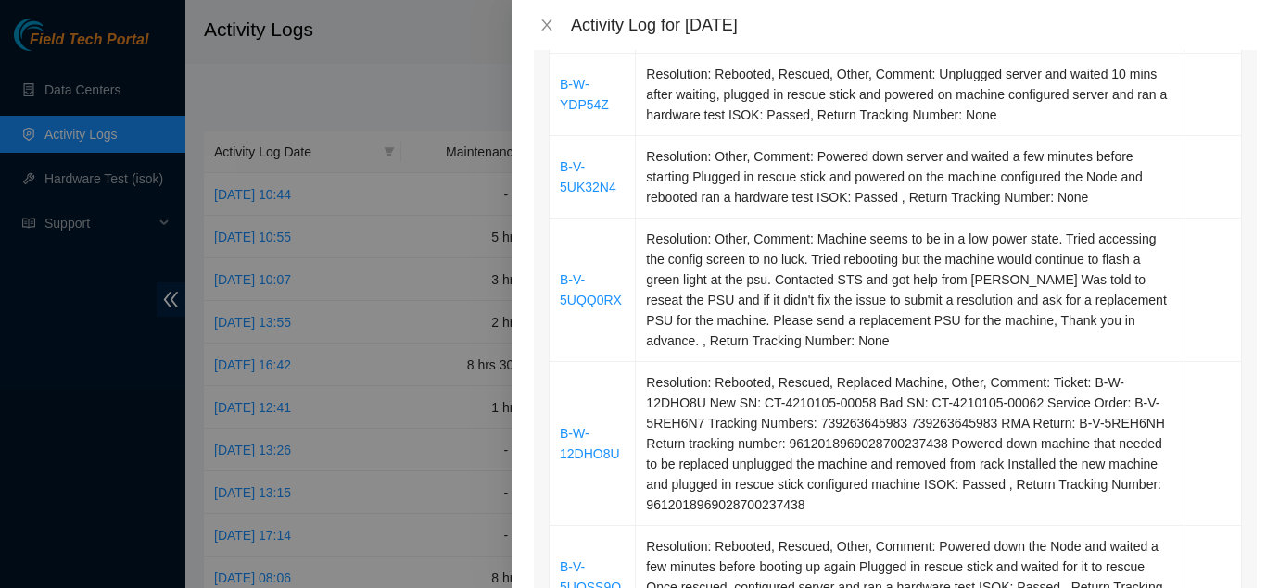
click at [114, 123] on div at bounding box center [639, 294] width 1279 height 588
click at [550, 19] on icon "close" at bounding box center [546, 24] width 10 height 11
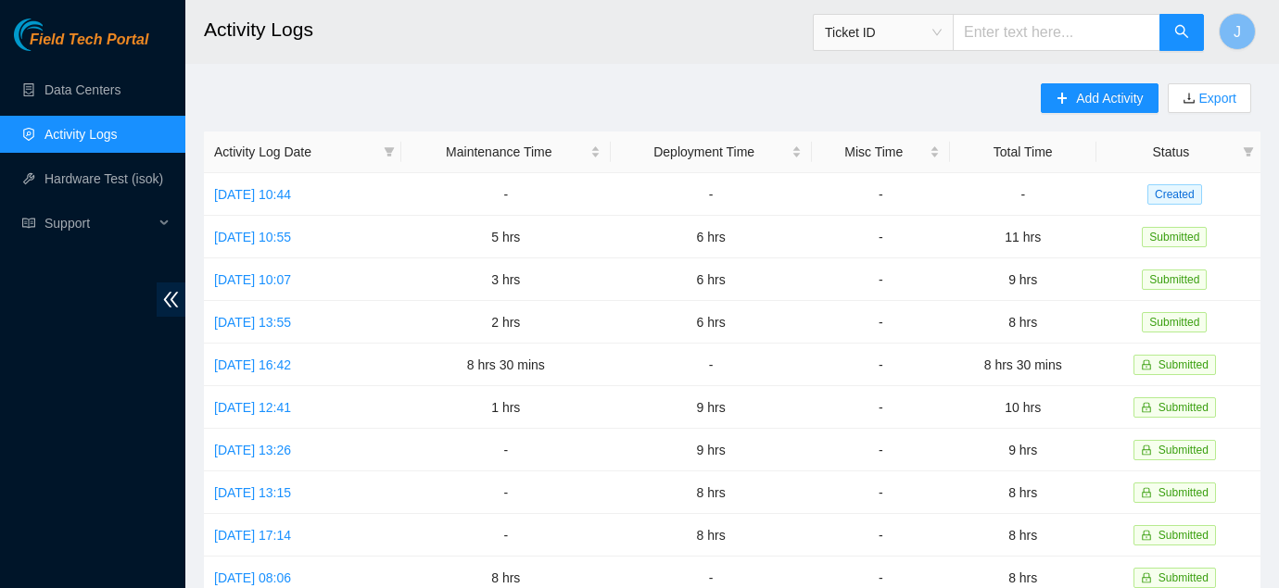
click at [1019, 35] on input "text" at bounding box center [1057, 32] width 208 height 37
paste input "B-W-12DHO8U"
type input "B-W-12DHO8U"
click at [1186, 38] on icon "search" at bounding box center [1181, 31] width 15 height 15
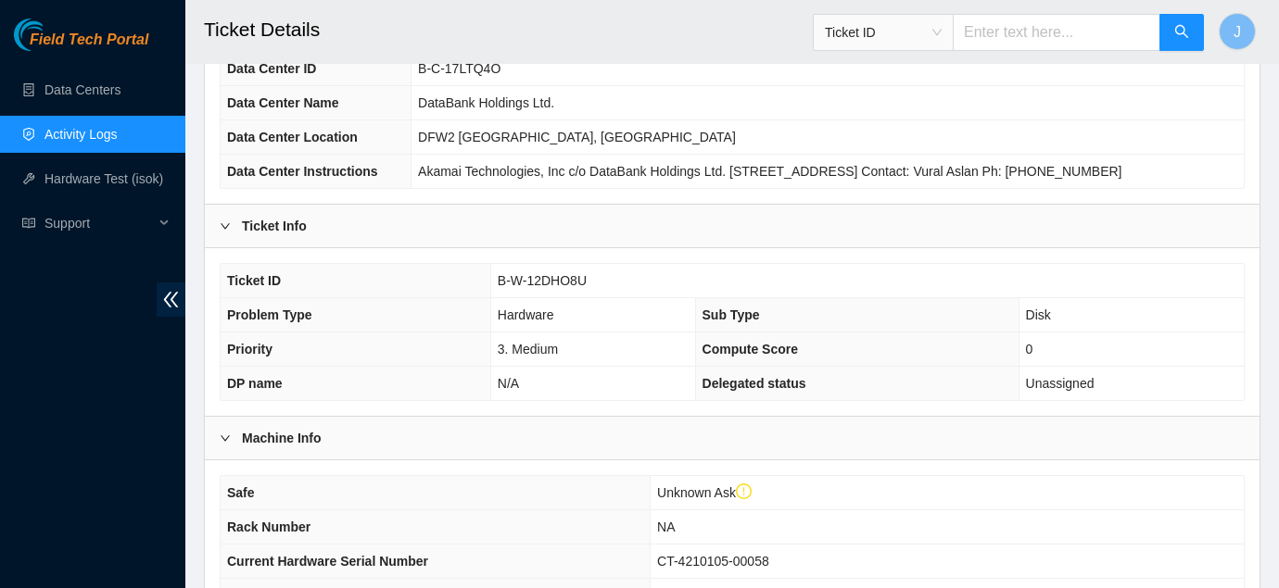
scroll to position [178, 0]
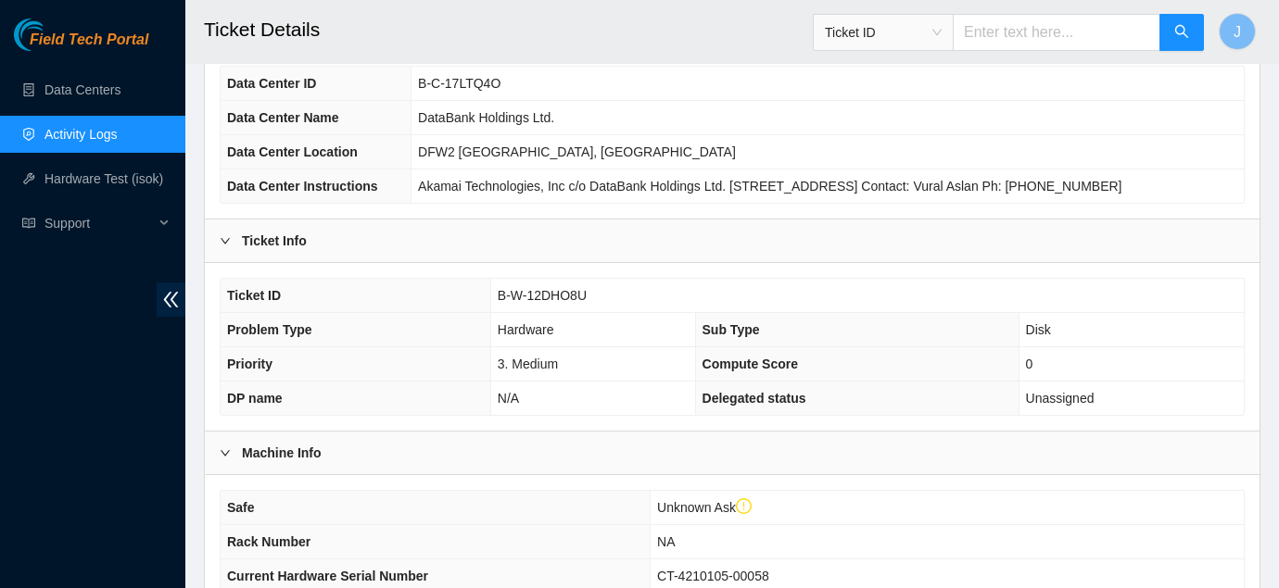
click at [1048, 474] on div "Machine Info" at bounding box center [732, 453] width 1055 height 43
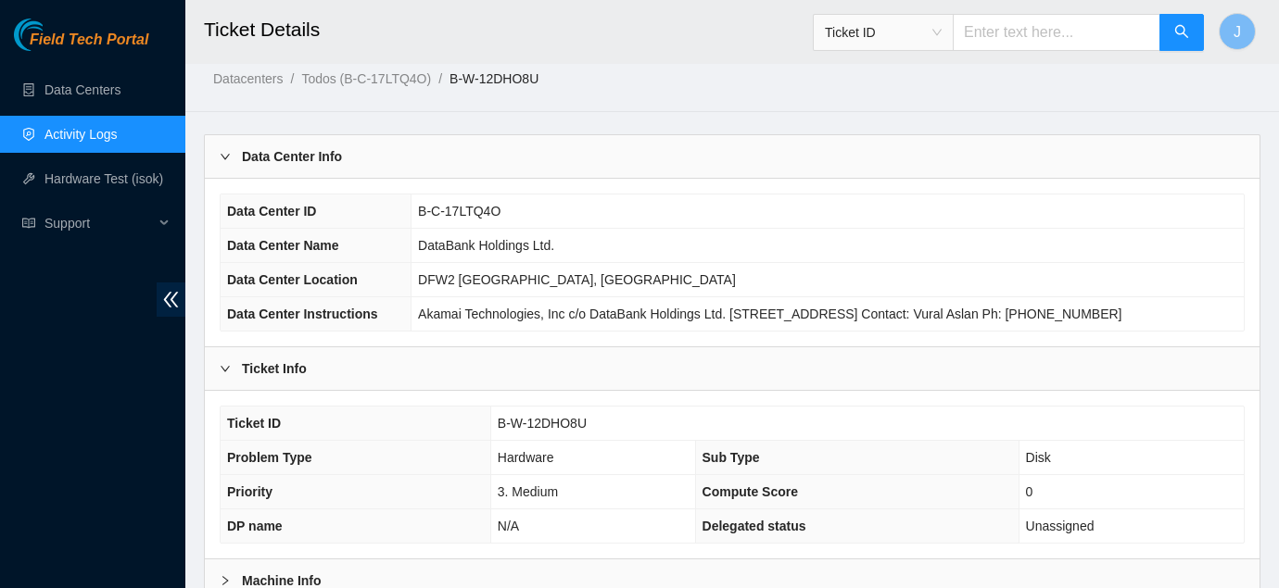
scroll to position [0, 0]
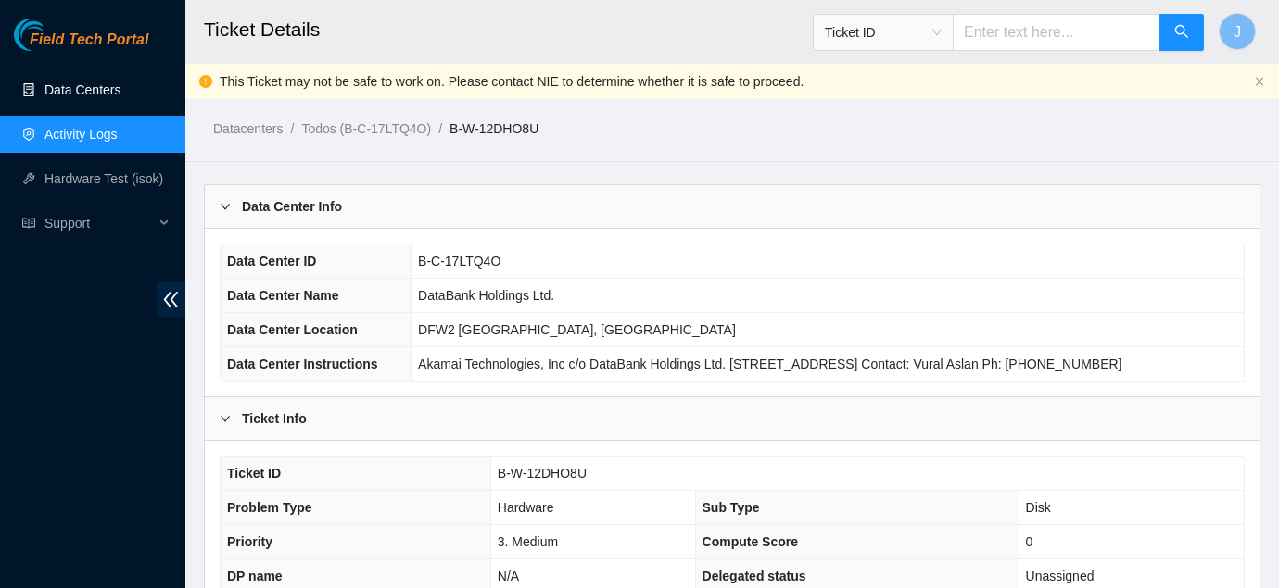
click at [78, 97] on link "Data Centers" at bounding box center [82, 89] width 76 height 15
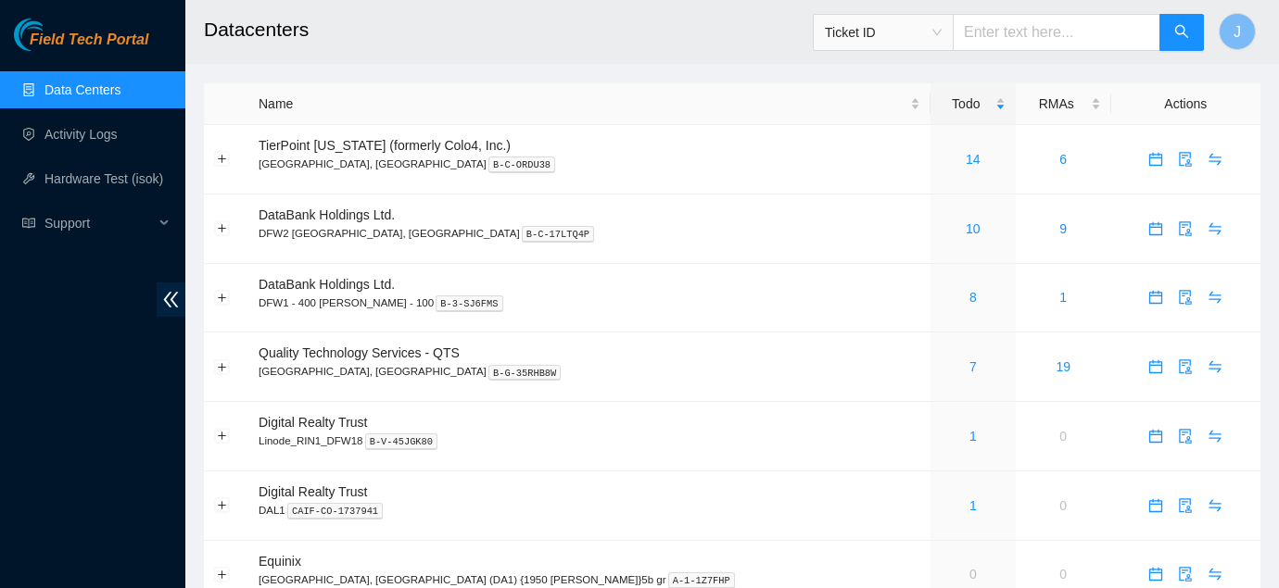
click at [32, 341] on div "Field Tech Portal Data Centers Activity Logs Hardware Test (isok) Support" at bounding box center [92, 304] width 185 height 570
